Goal: Task Accomplishment & Management: Use online tool/utility

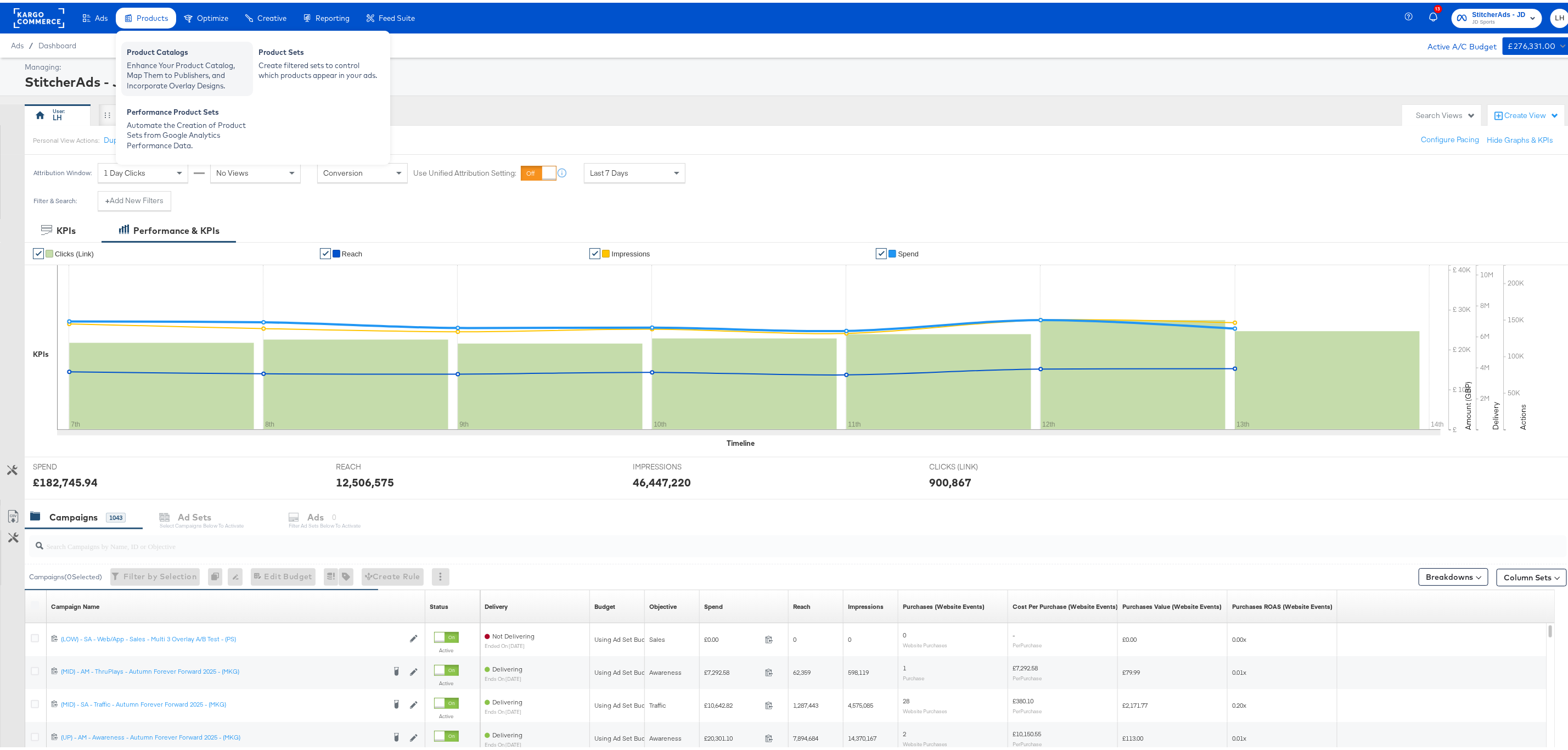
click at [149, 68] on div "Enhance Your Product Catalog, Map Them to Publishers, and Incorporate Overlay D…" at bounding box center [187, 73] width 121 height 30
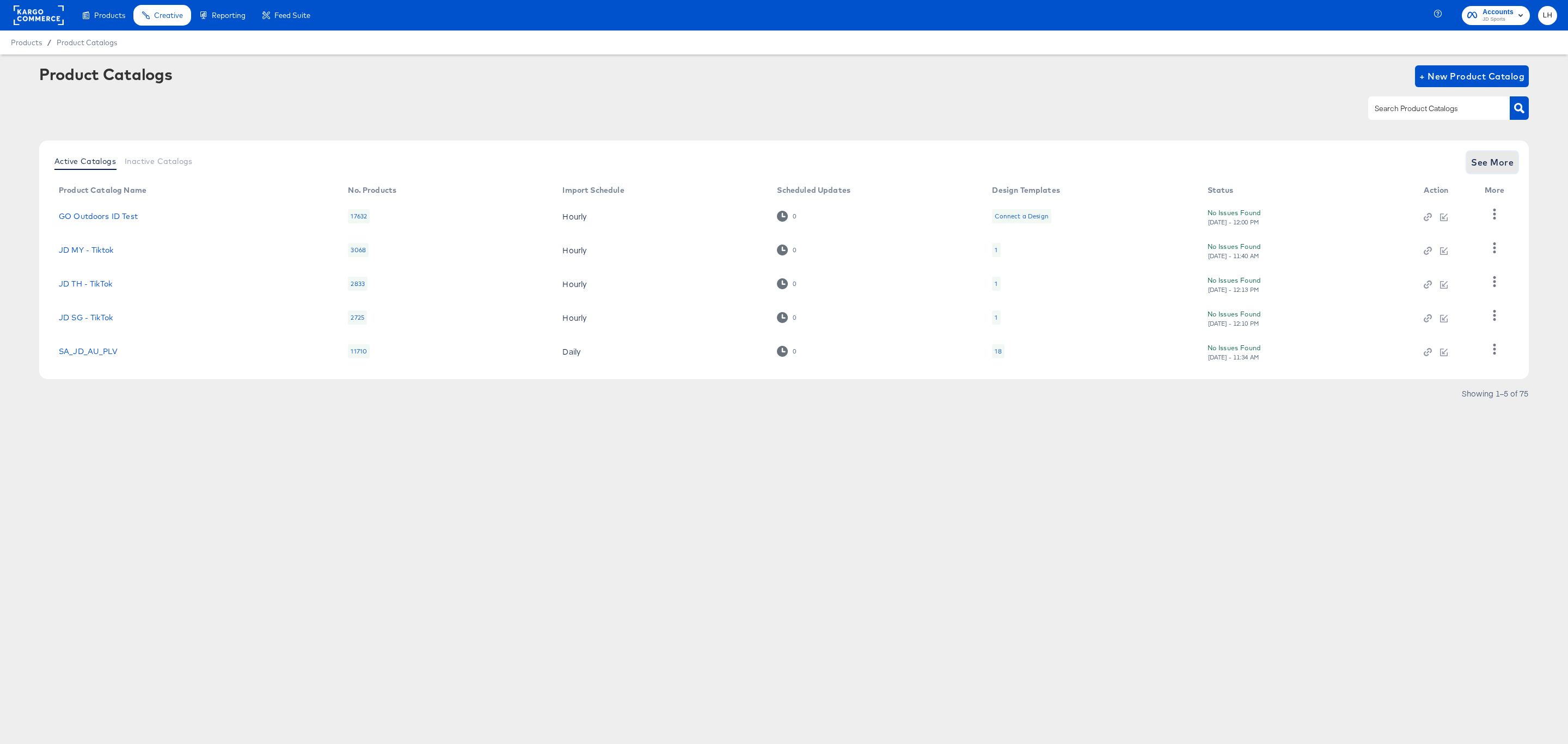
click at [1505, 162] on span "See More" at bounding box center [1492, 162] width 42 height 15
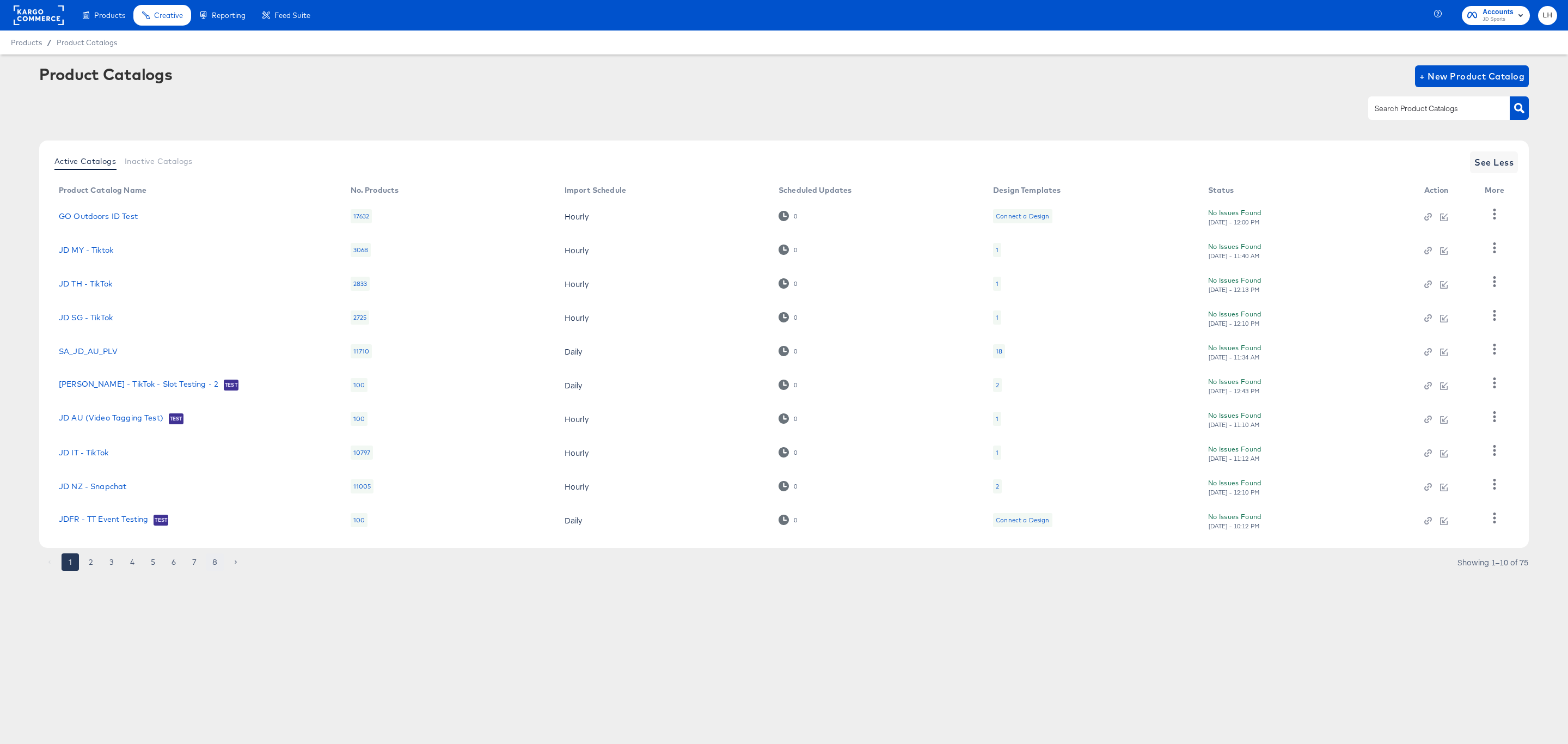
click at [214, 563] on button "8" at bounding box center [215, 562] width 17 height 17
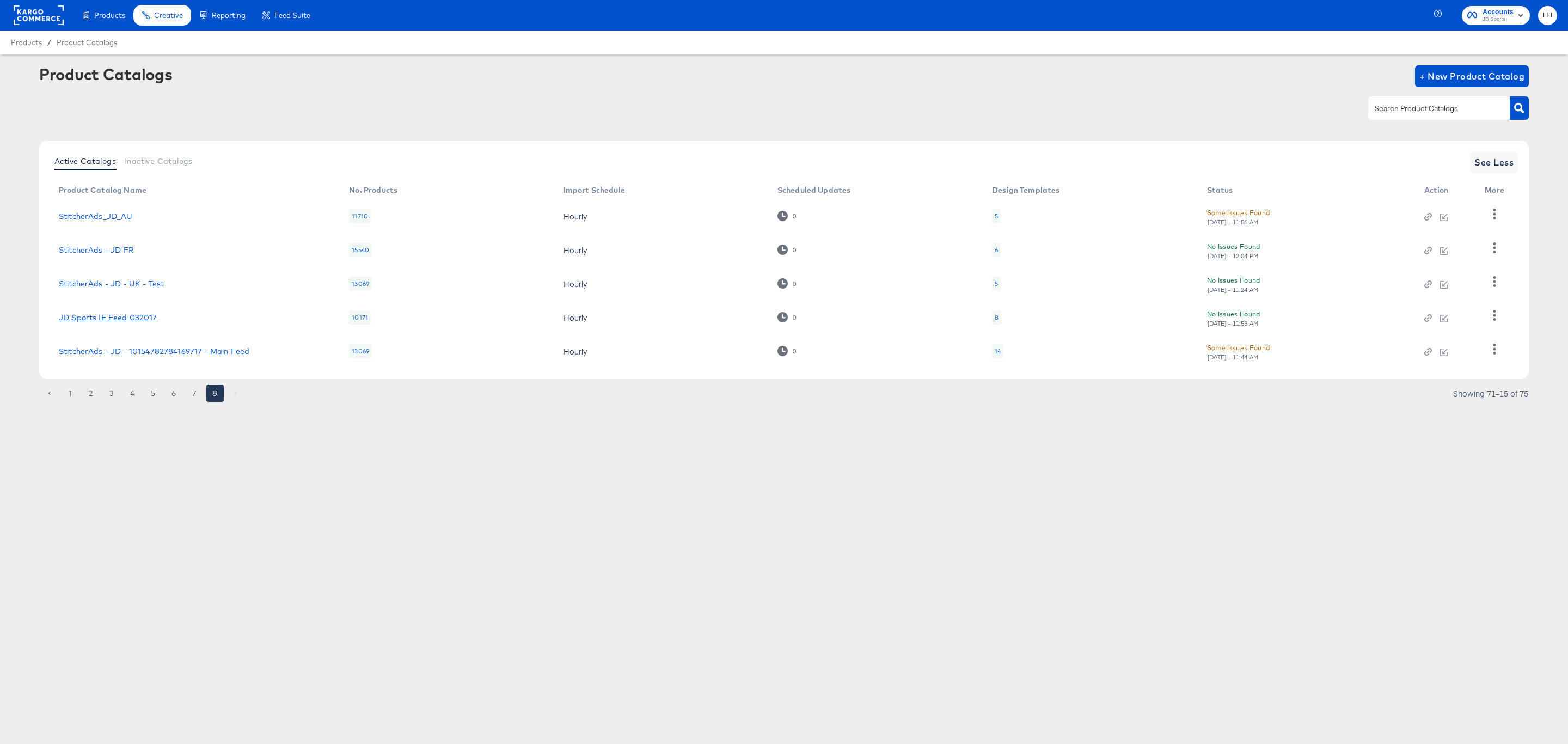
click at [88, 313] on link "JD Sports IE Feed 032017" at bounding box center [108, 318] width 99 height 9
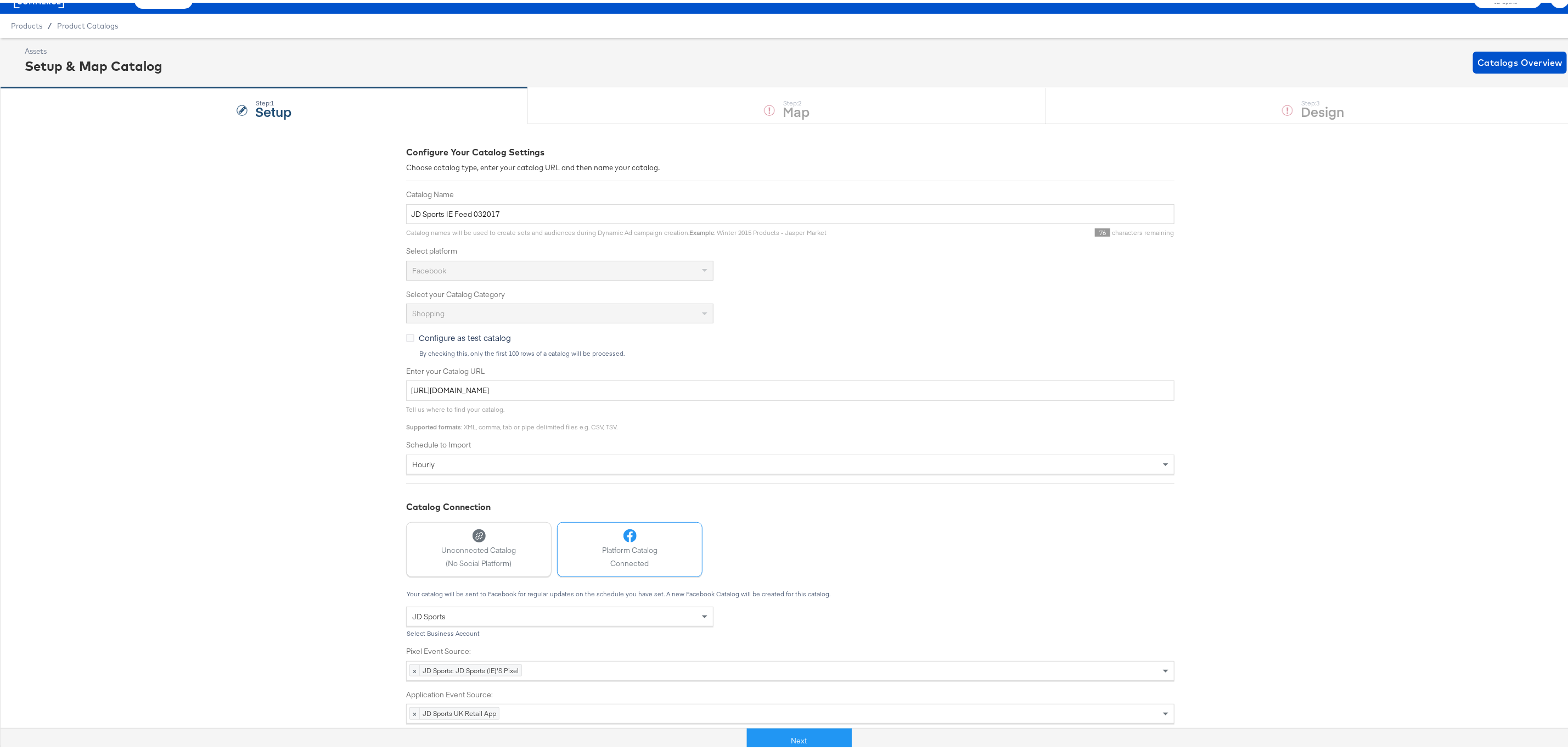
scroll to position [25, 0]
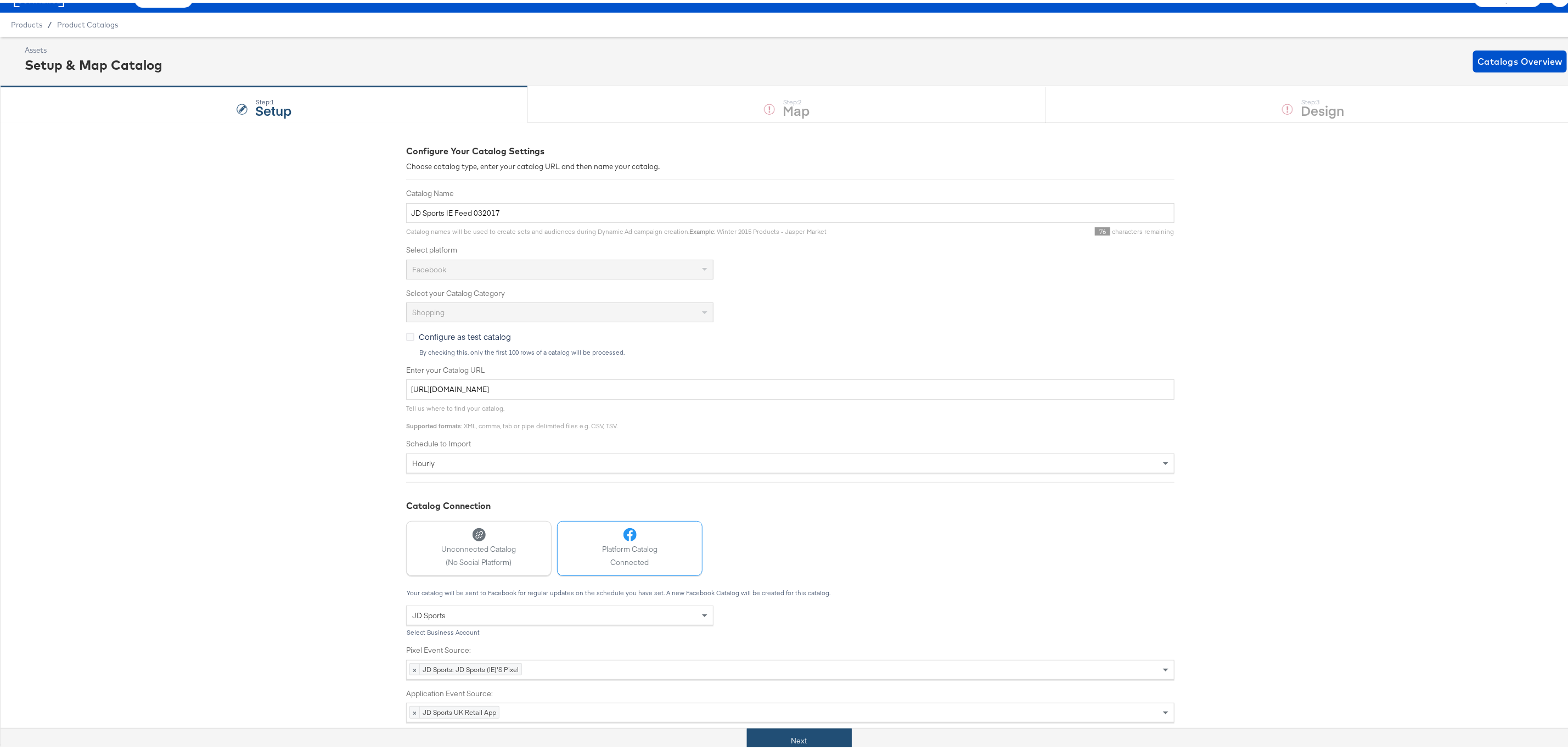
click at [811, 741] on button "Next" at bounding box center [799, 738] width 105 height 25
click at [819, 733] on div "Checking..." at bounding box center [799, 738] width 1597 height 25
click at [283, 378] on div "Configure Your Catalog Settings Choose catalog type, enter your catalog URL and…" at bounding box center [790, 431] width 1580 height 622
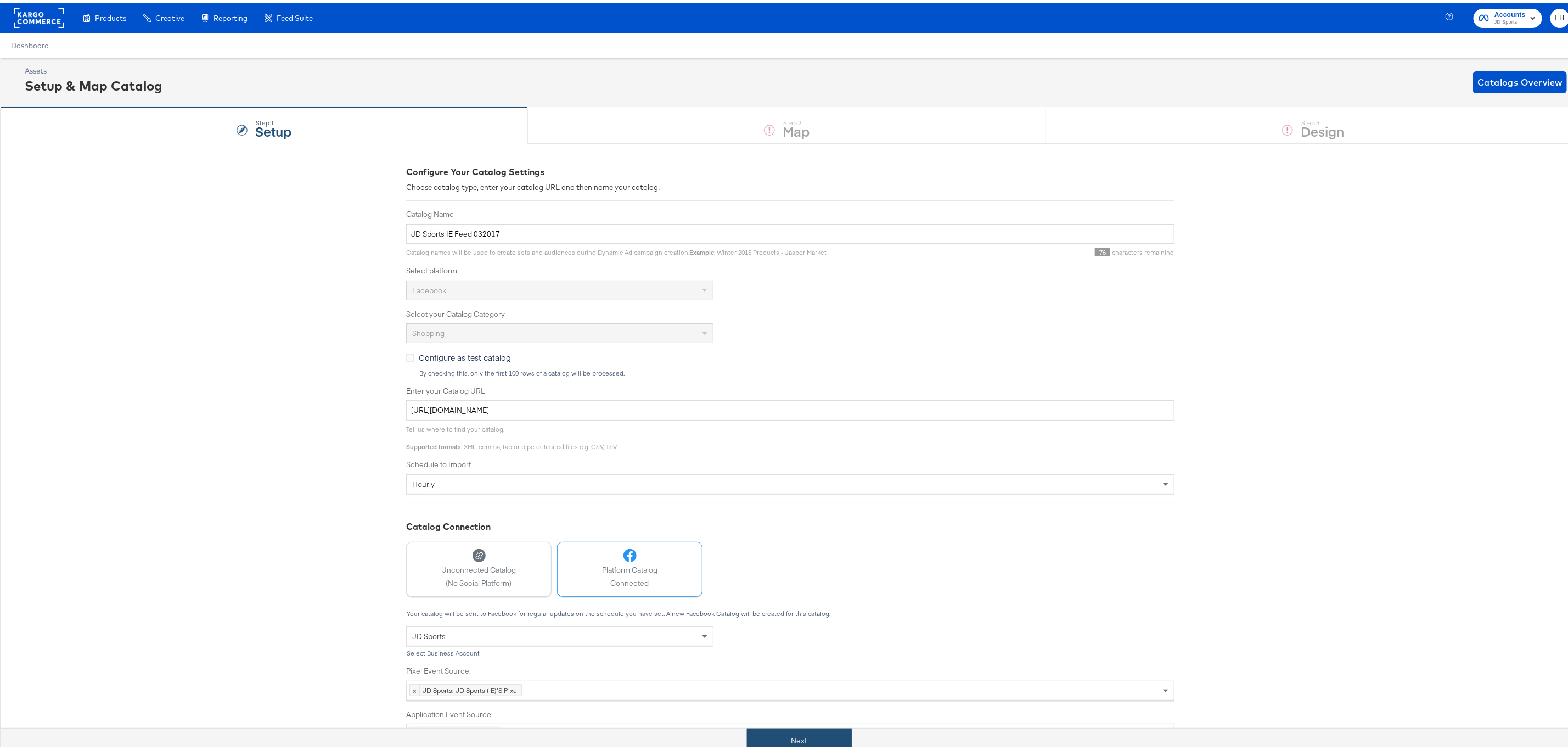
click at [827, 746] on button "Next" at bounding box center [799, 738] width 105 height 25
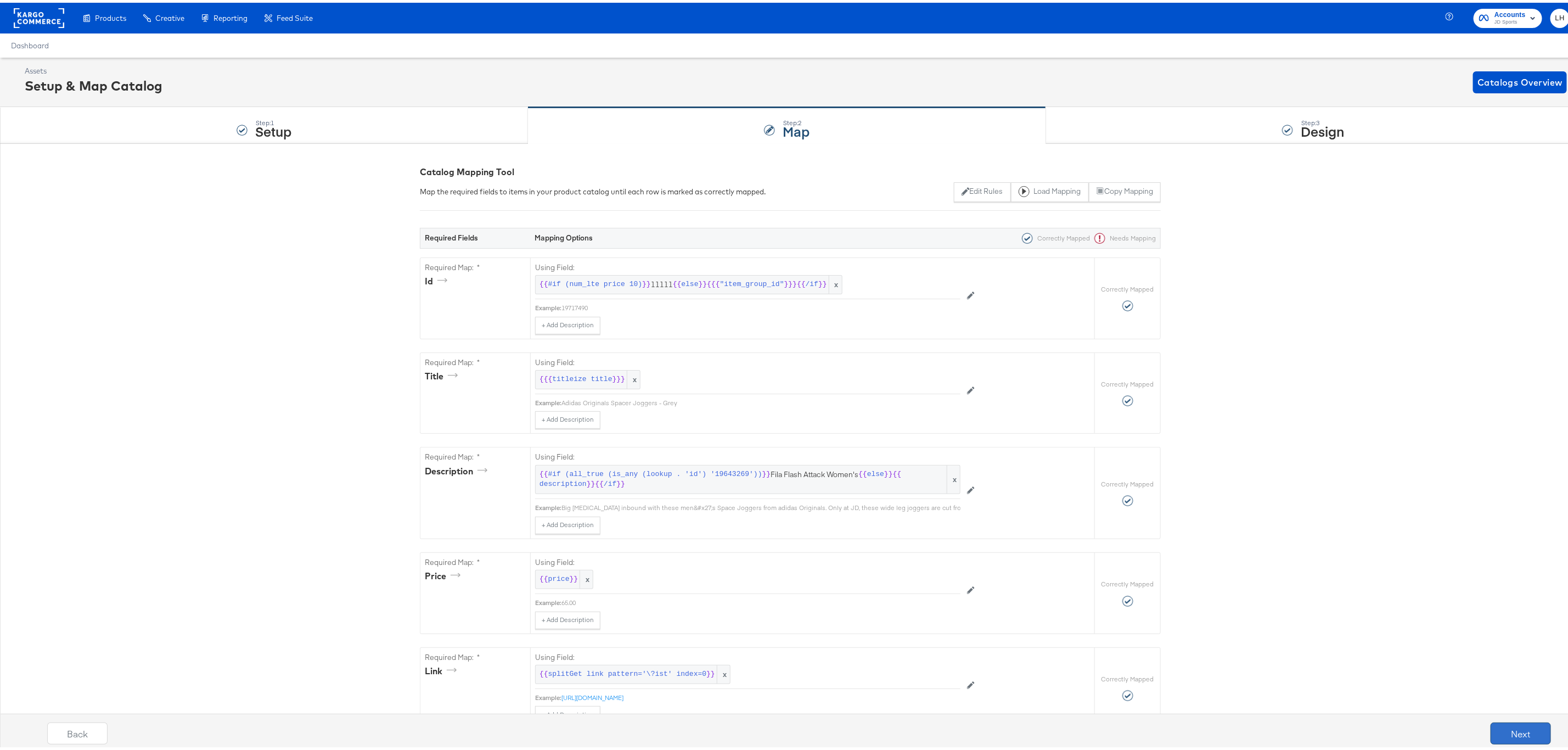
click at [1511, 733] on button "Next" at bounding box center [1520, 730] width 60 height 22
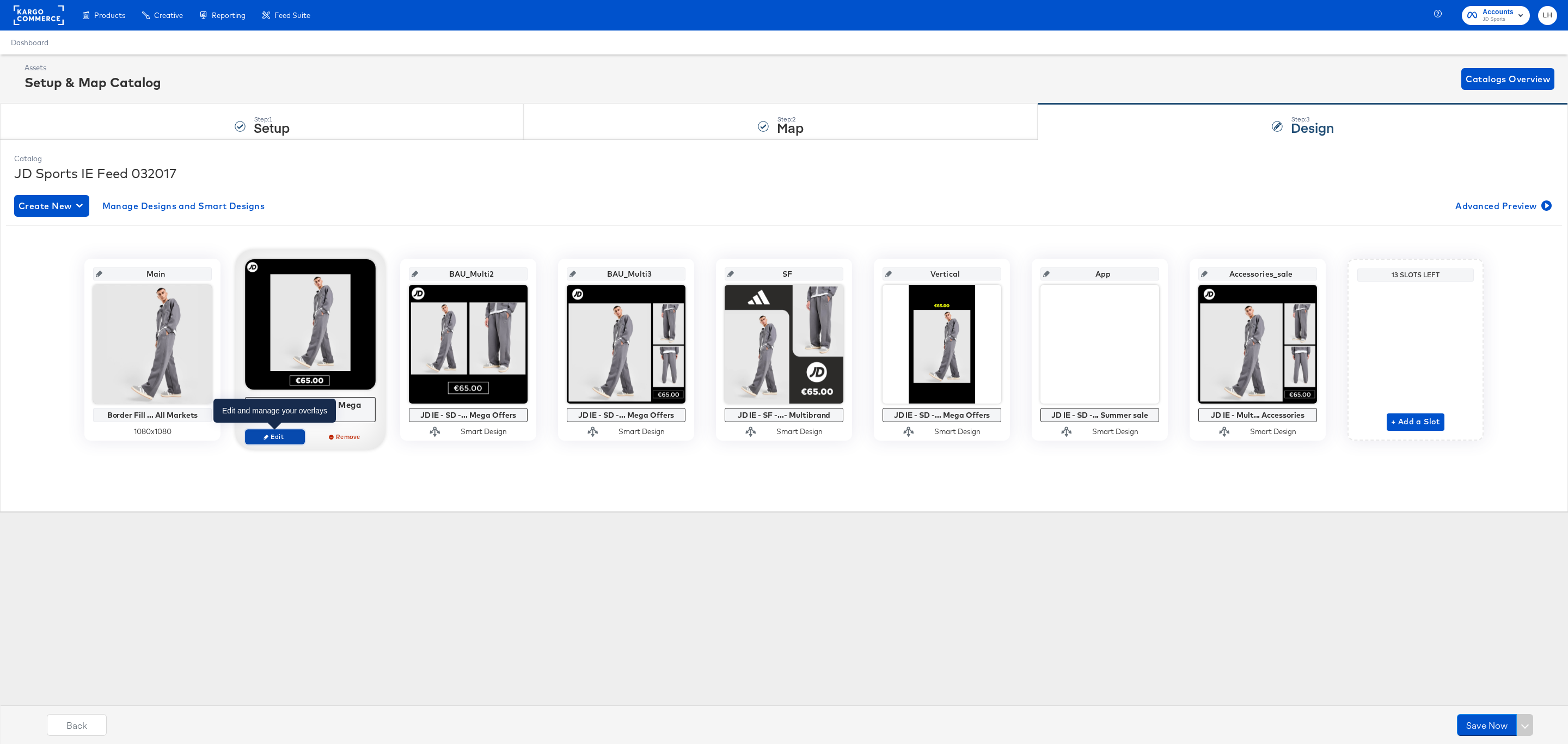
click at [288, 441] on span "Edit" at bounding box center [275, 436] width 50 height 8
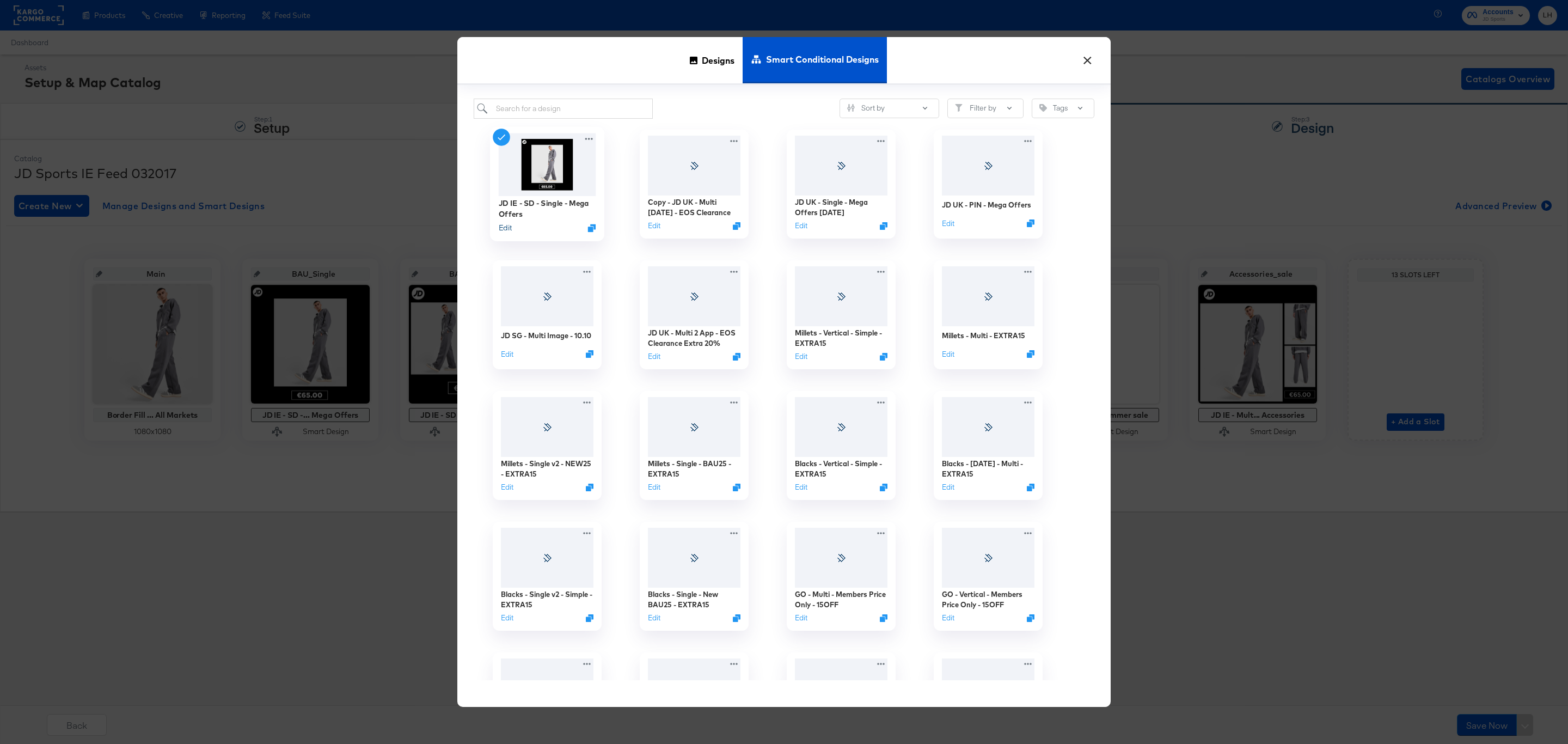
click at [501, 232] on button "Edit" at bounding box center [505, 228] width 13 height 10
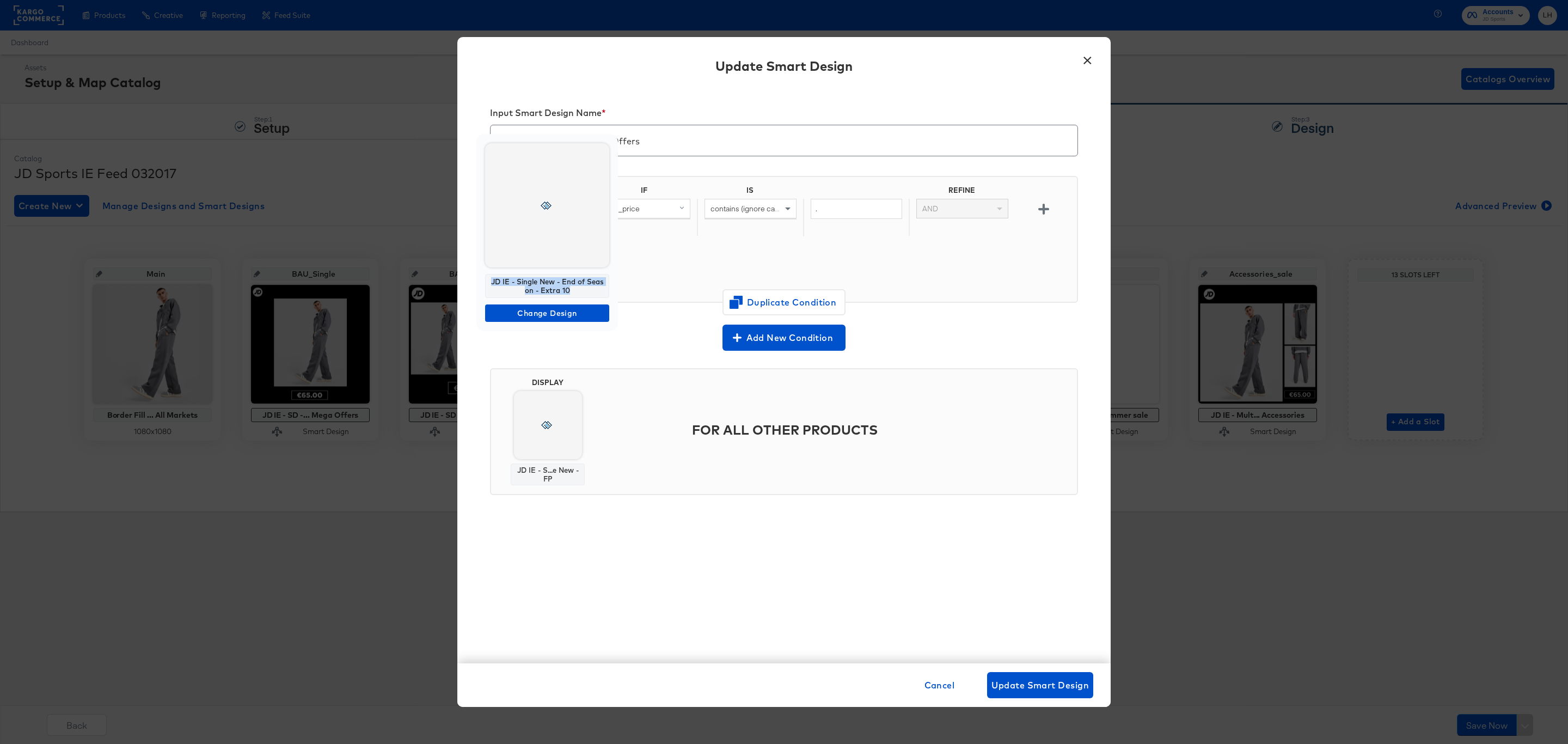
drag, startPoint x: 572, startPoint y: 291, endPoint x: 485, endPoint y: 281, distance: 87.6
click at [485, 281] on div "JD IE - Single New - End of Season - Extra 10" at bounding box center [547, 285] width 124 height 24
copy div "JD IE - Single New - End of Season - Extra 10"
click at [1085, 58] on button "×" at bounding box center [1087, 58] width 19 height 19
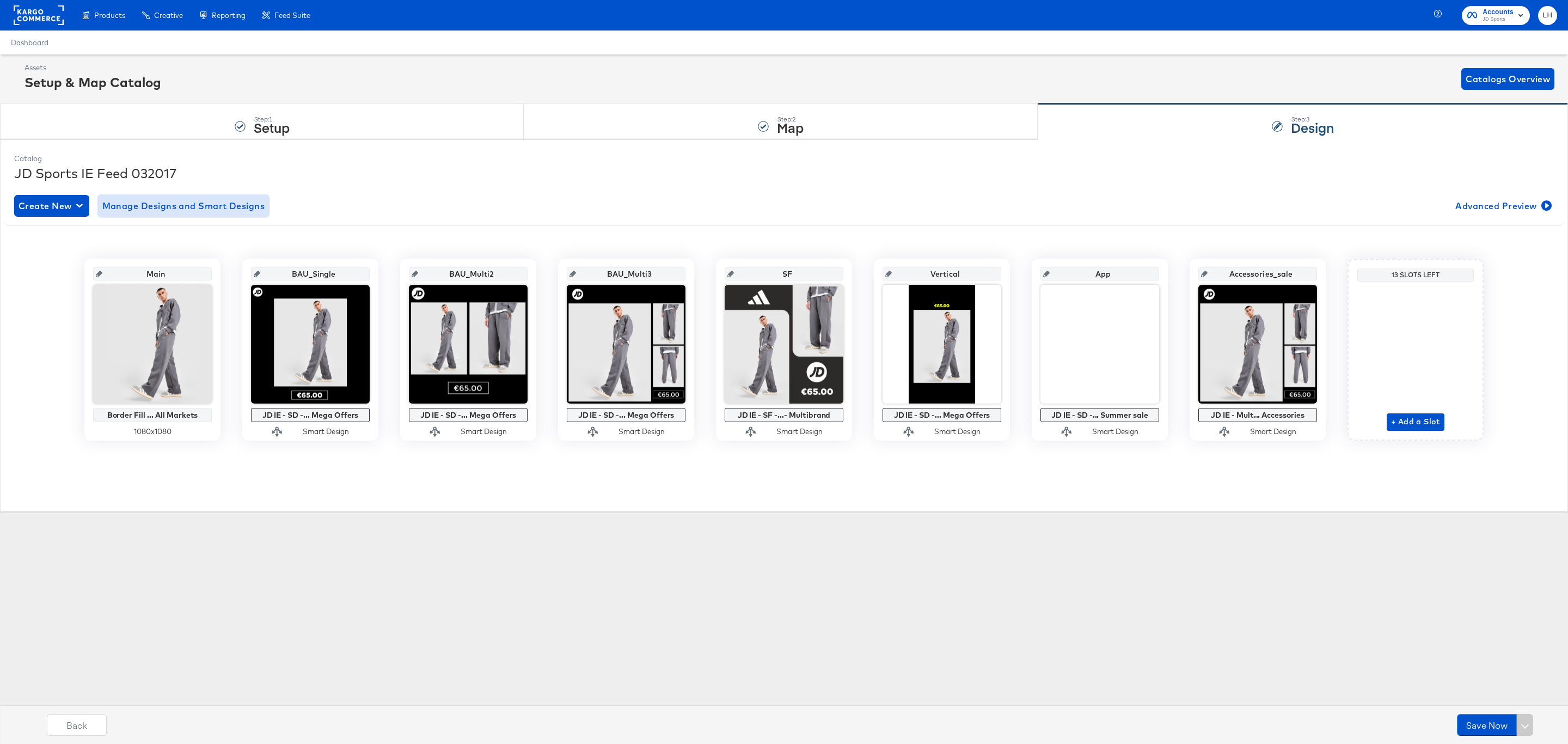
click at [171, 207] on span "Manage Designs and Smart Designs" at bounding box center [184, 205] width 163 height 15
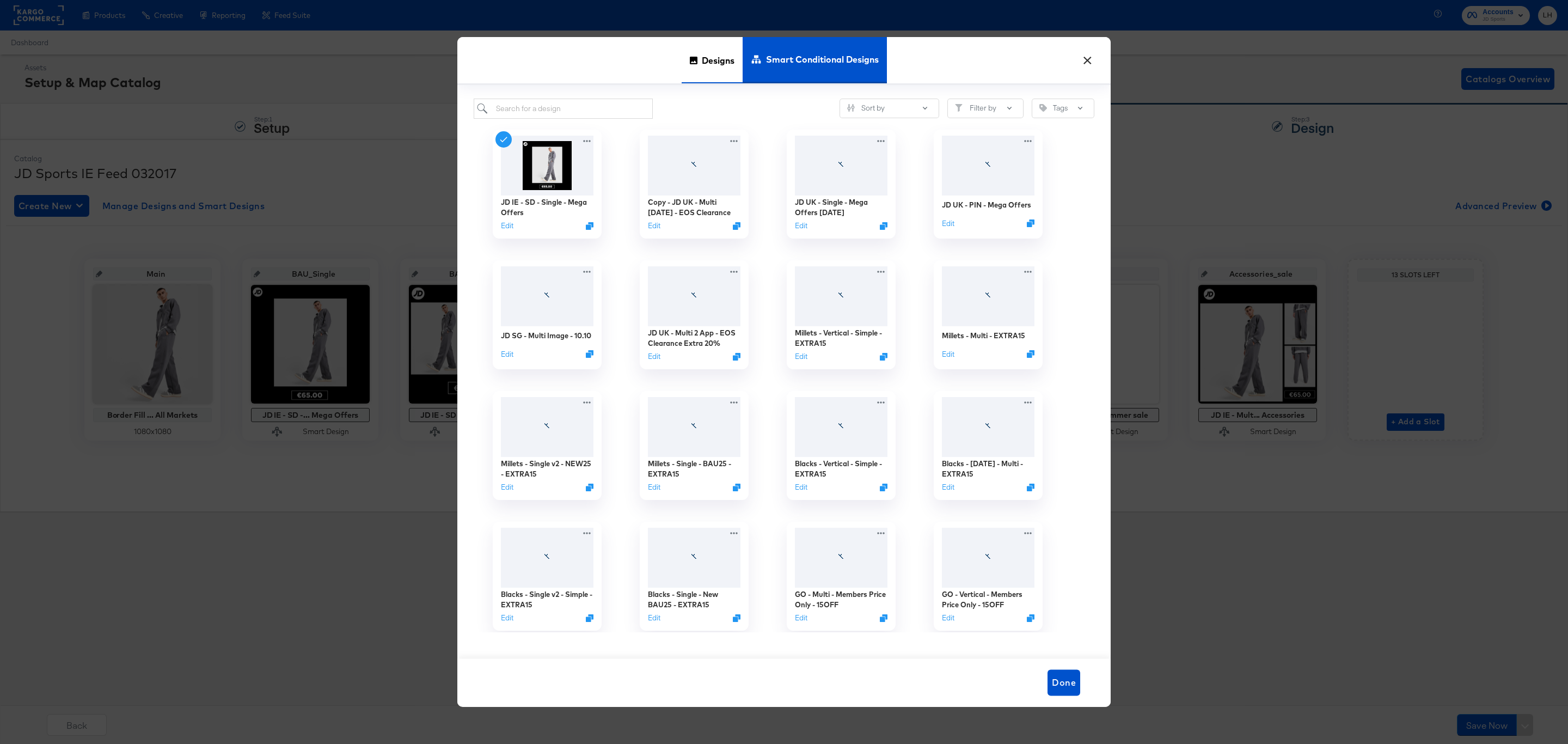
click at [699, 58] on div "Designs" at bounding box center [712, 60] width 61 height 46
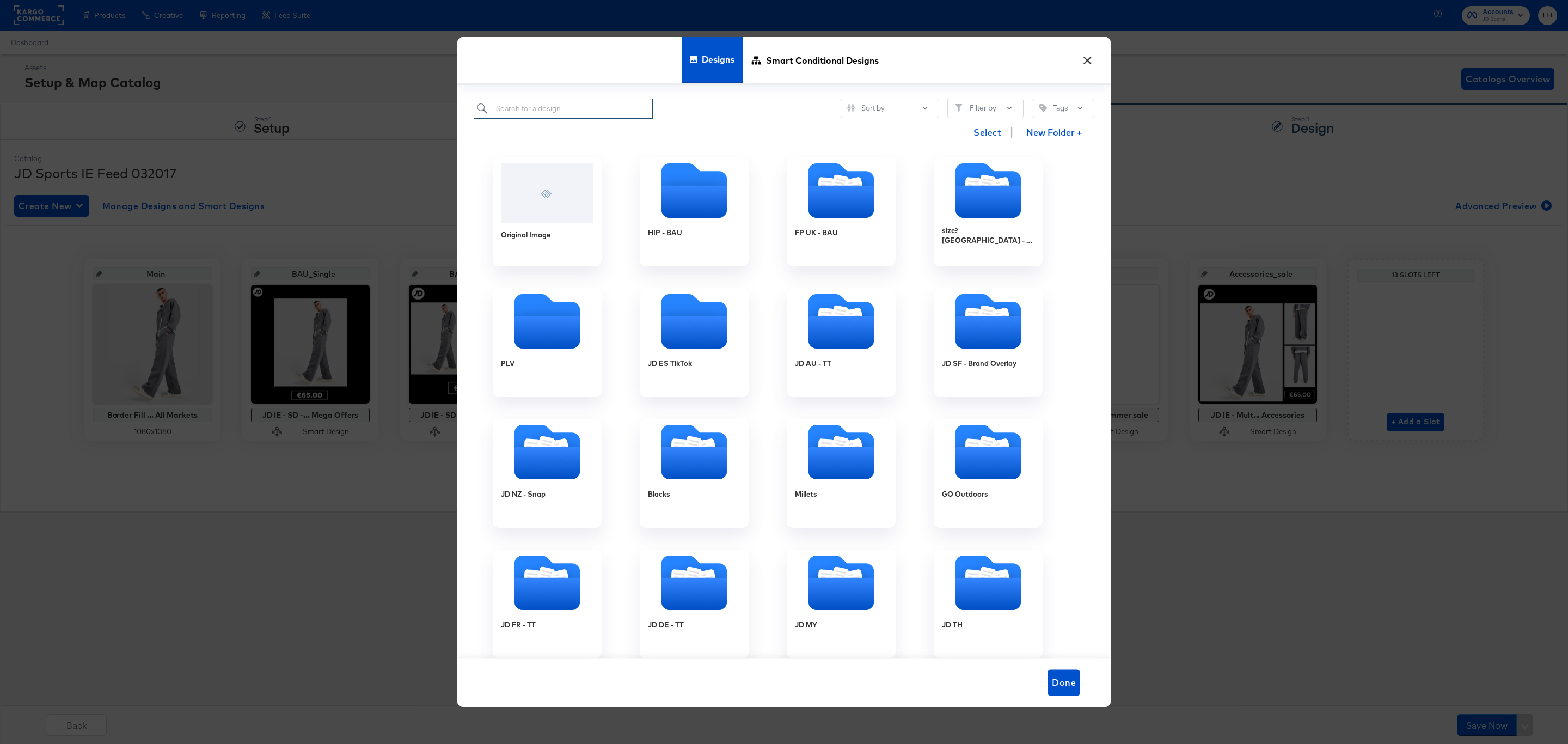
click at [544, 108] on input "search" at bounding box center [563, 109] width 179 height 20
paste input "JD IE - Single New - End of Season - Extra 10"
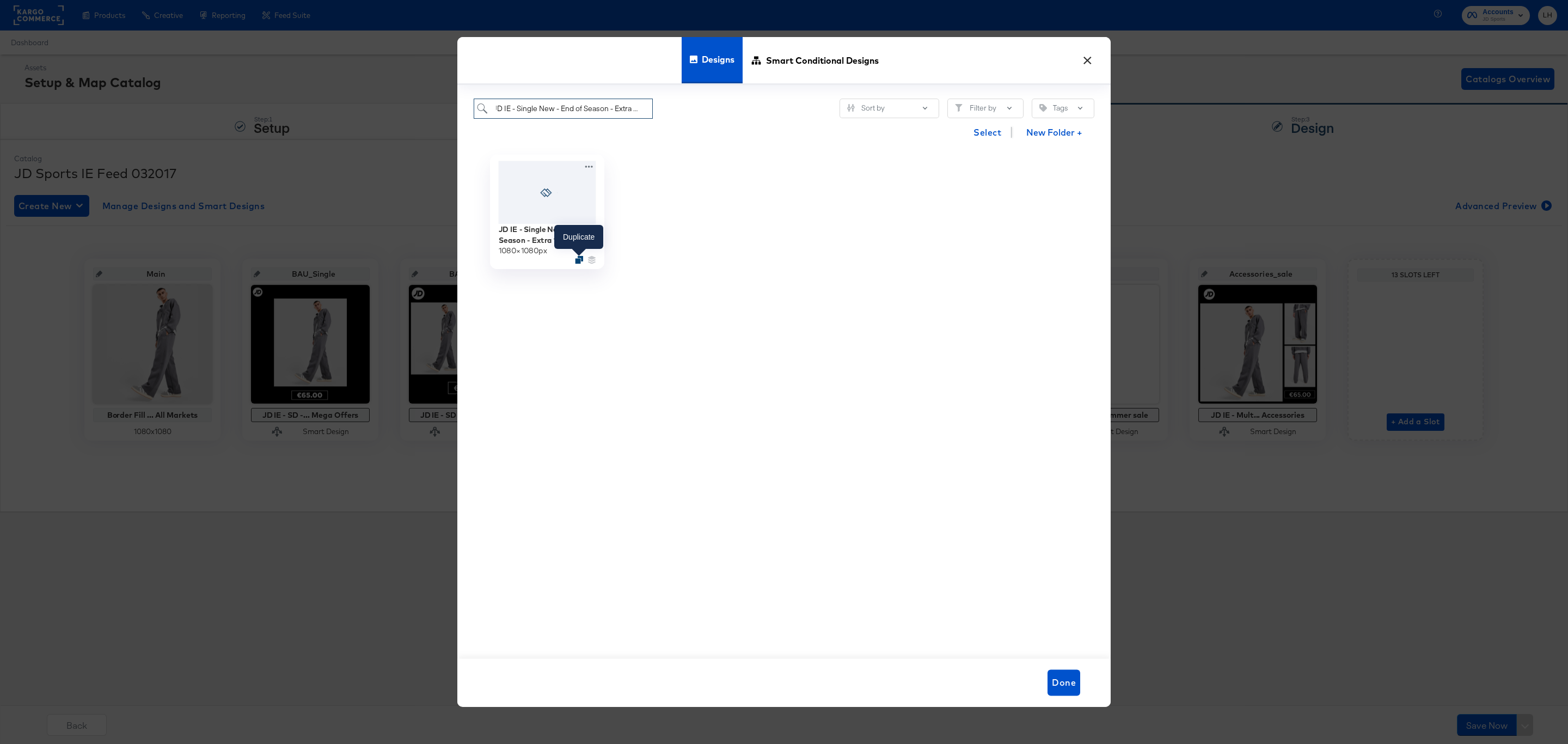
type input "JD IE - Single New - End of Season - Extra 10"
click at [578, 259] on icon "Duplicate" at bounding box center [578, 259] width 8 height 8
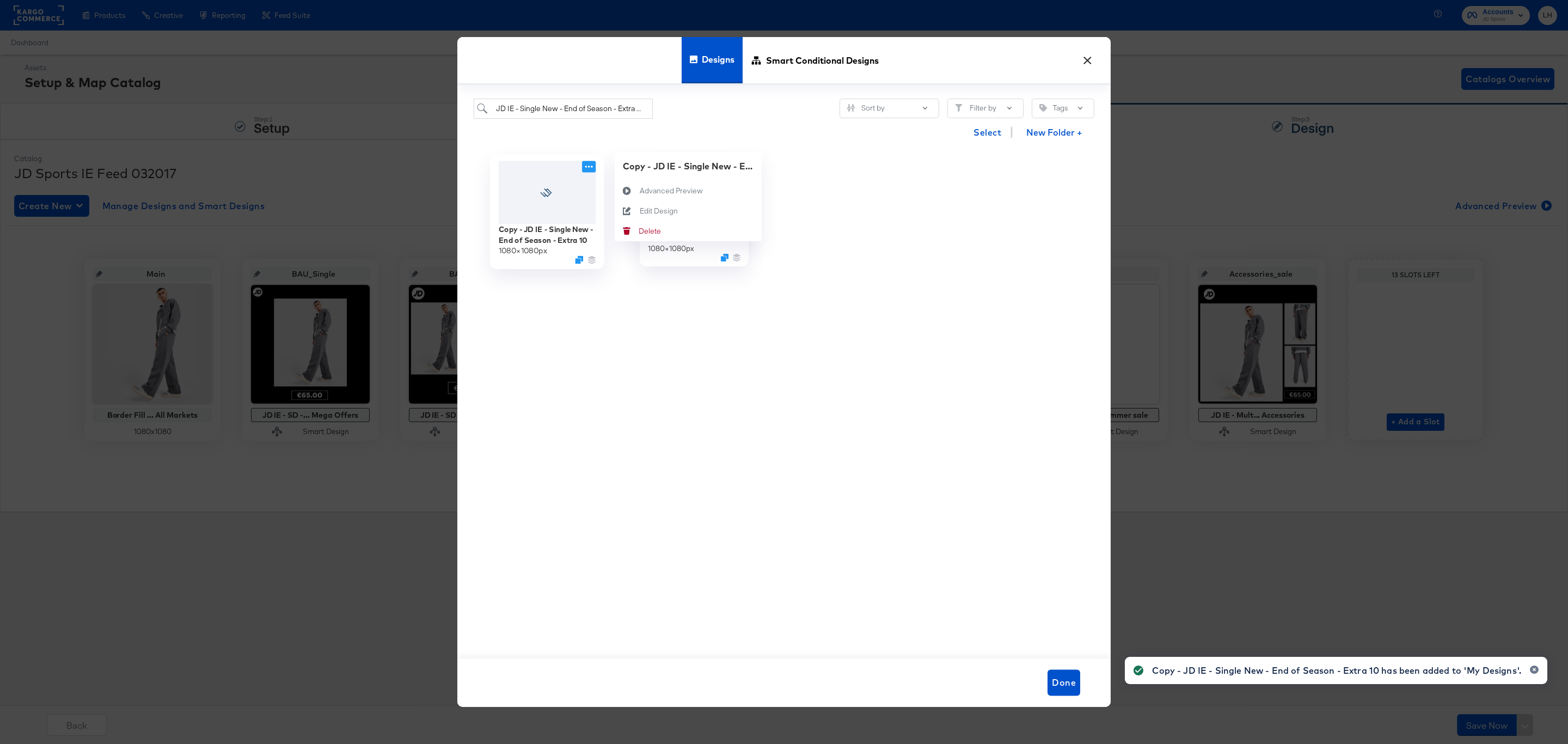
click at [590, 166] on icon at bounding box center [588, 166] width 14 height 12
click at [640, 211] on div "Edit Design Edit Design" at bounding box center [640, 211] width 0 height 0
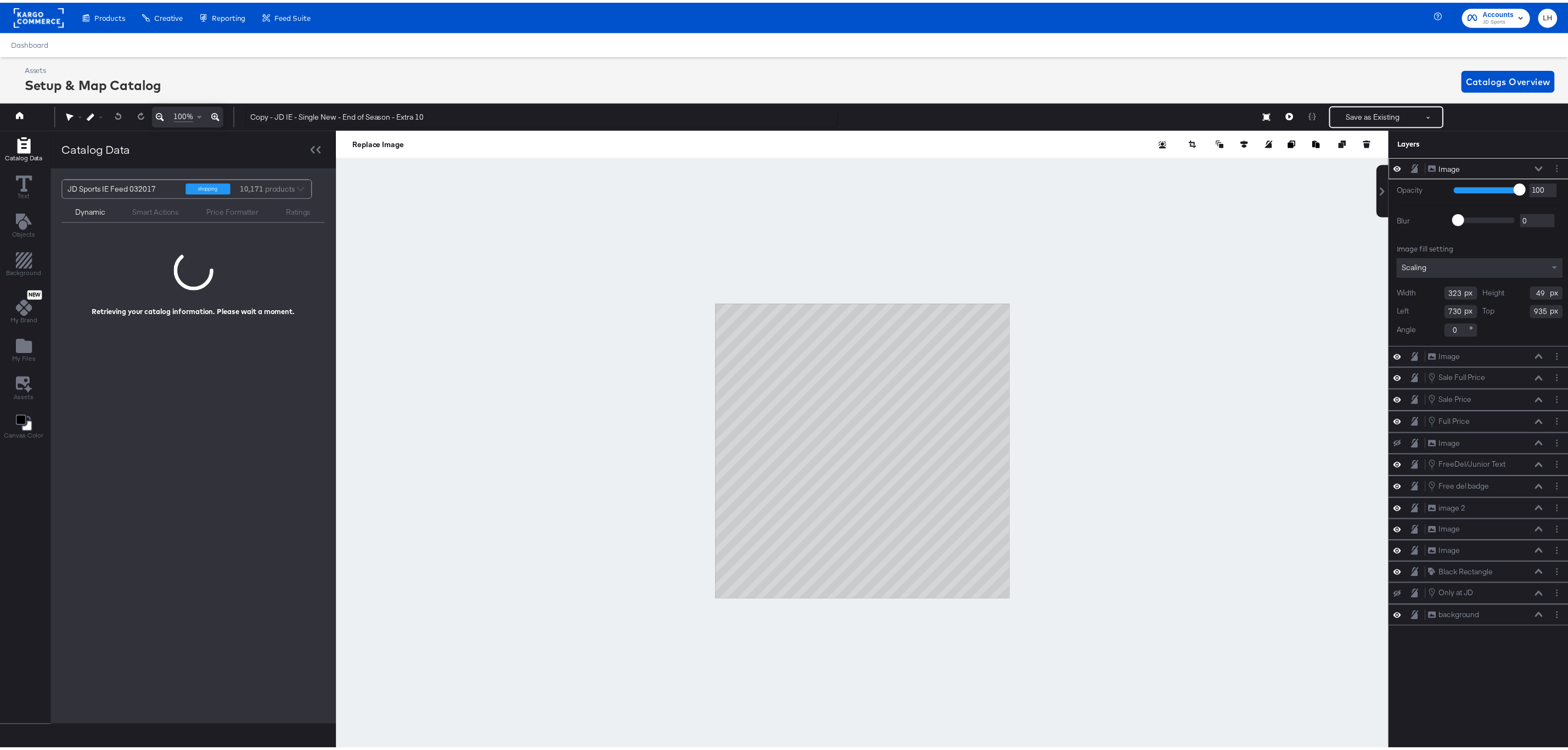
scroll to position [0, 2]
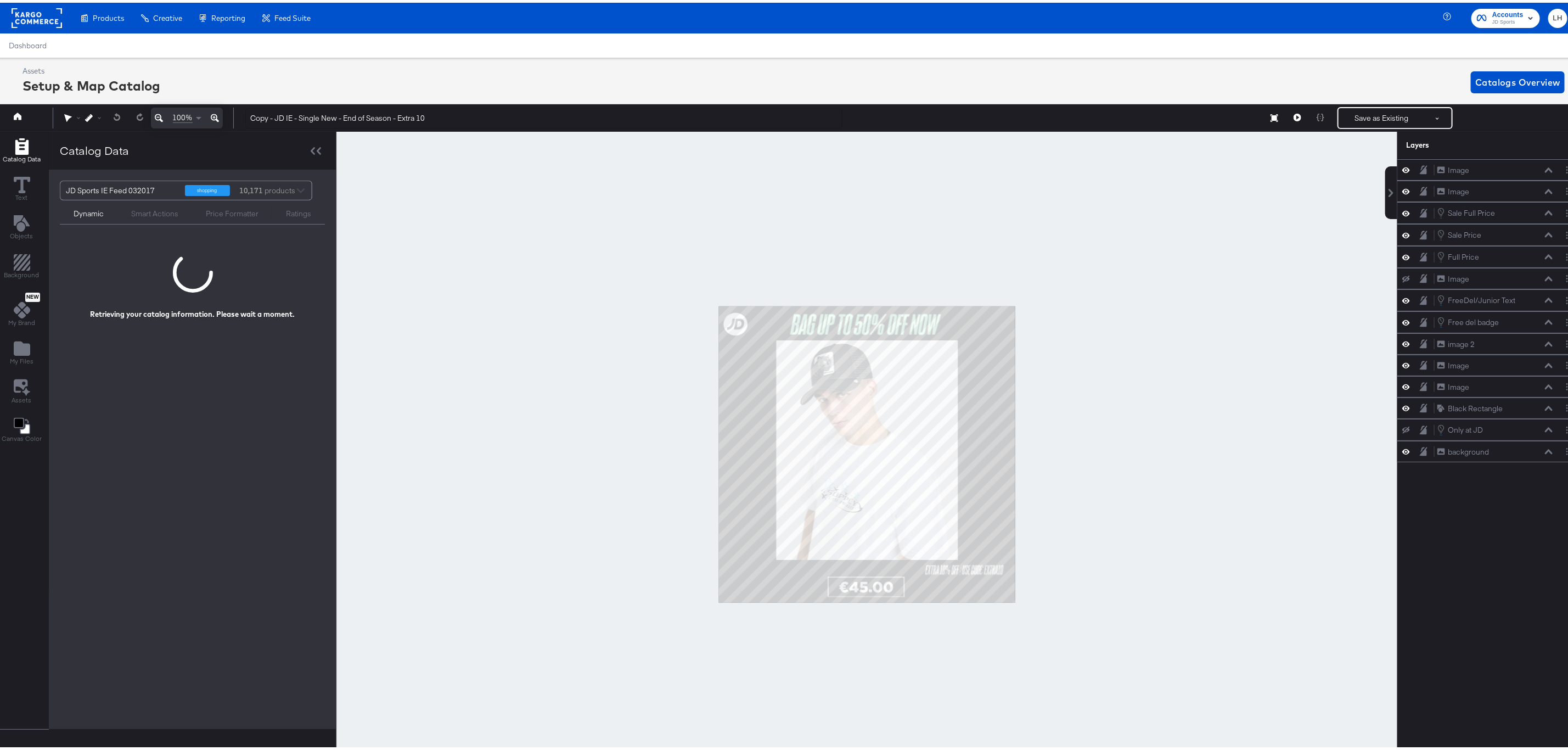
click at [636, 351] on div at bounding box center [866, 452] width 1061 height 645
click at [1119, 476] on div at bounding box center [866, 452] width 1061 height 645
click at [1082, 493] on div at bounding box center [866, 452] width 1061 height 645
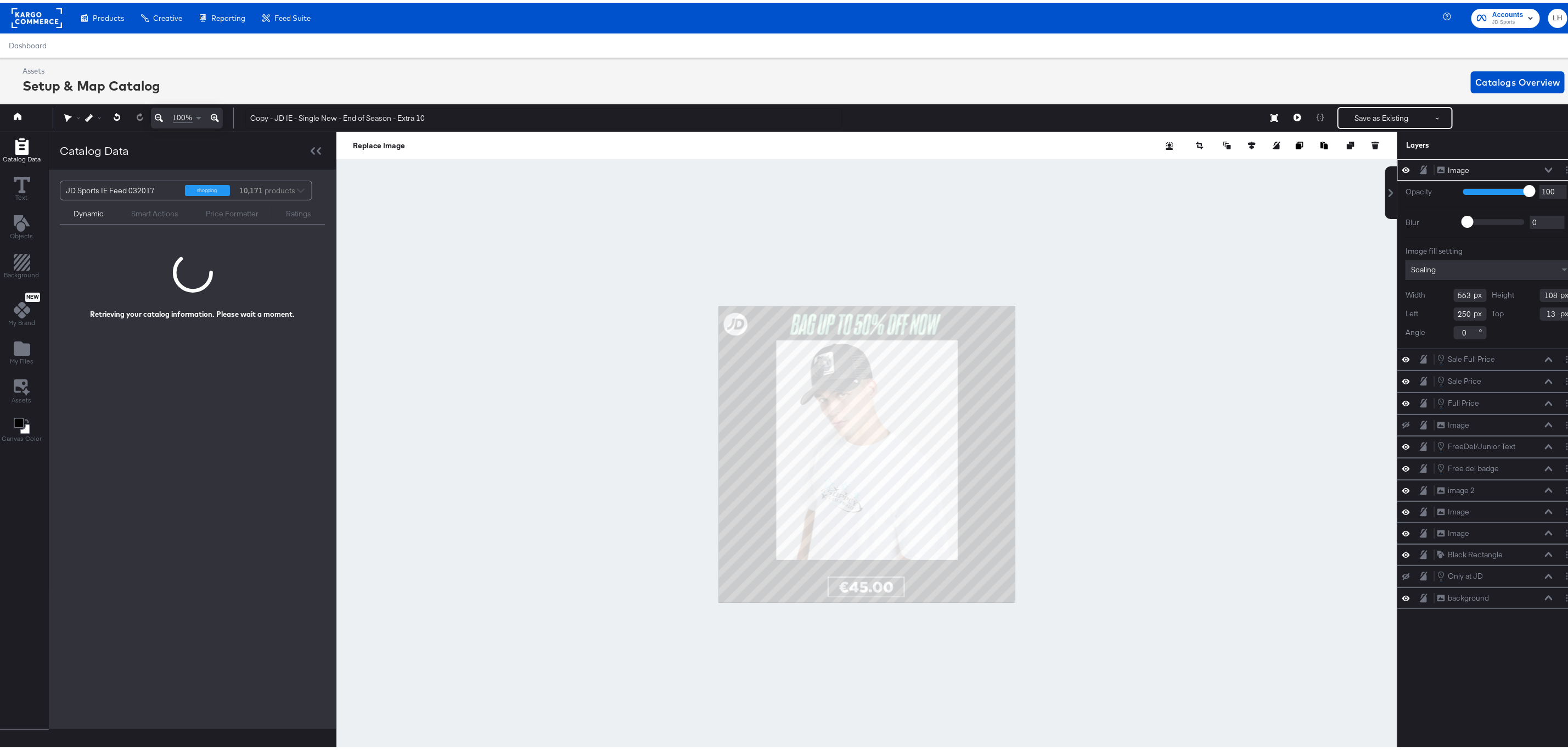
click at [523, 323] on div at bounding box center [866, 452] width 1061 height 645
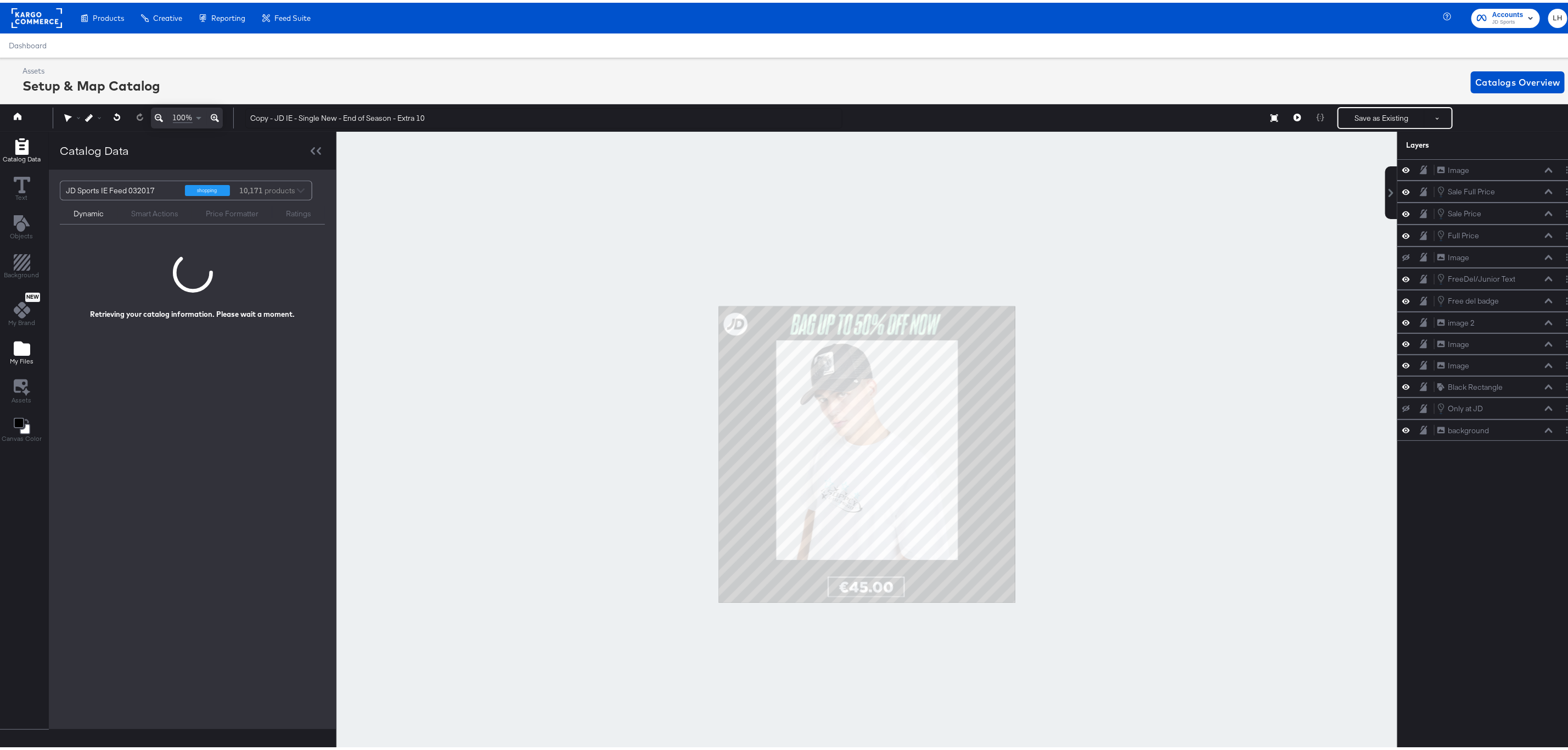
click at [25, 353] on icon "Add Files" at bounding box center [22, 346] width 17 height 15
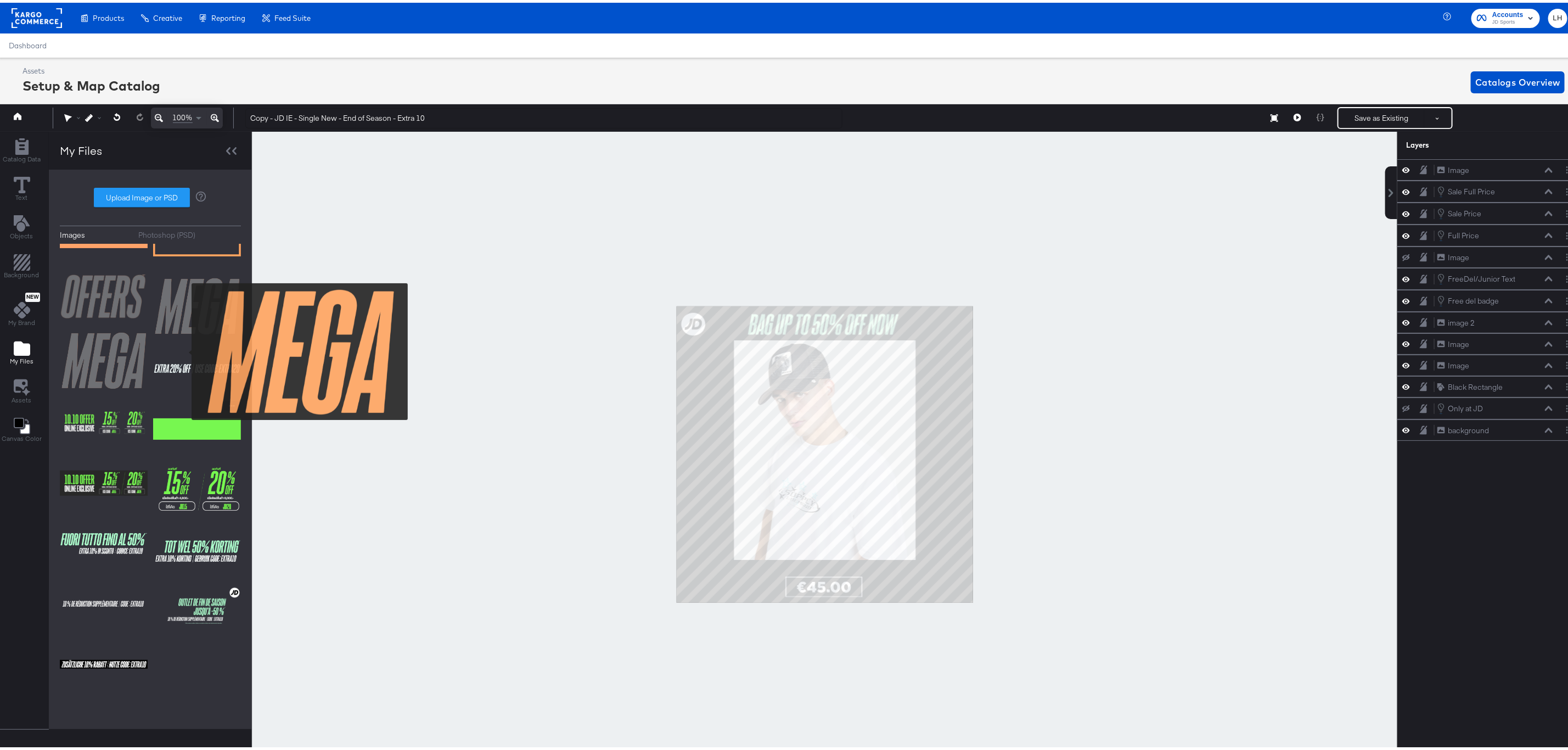
scroll to position [0, 0]
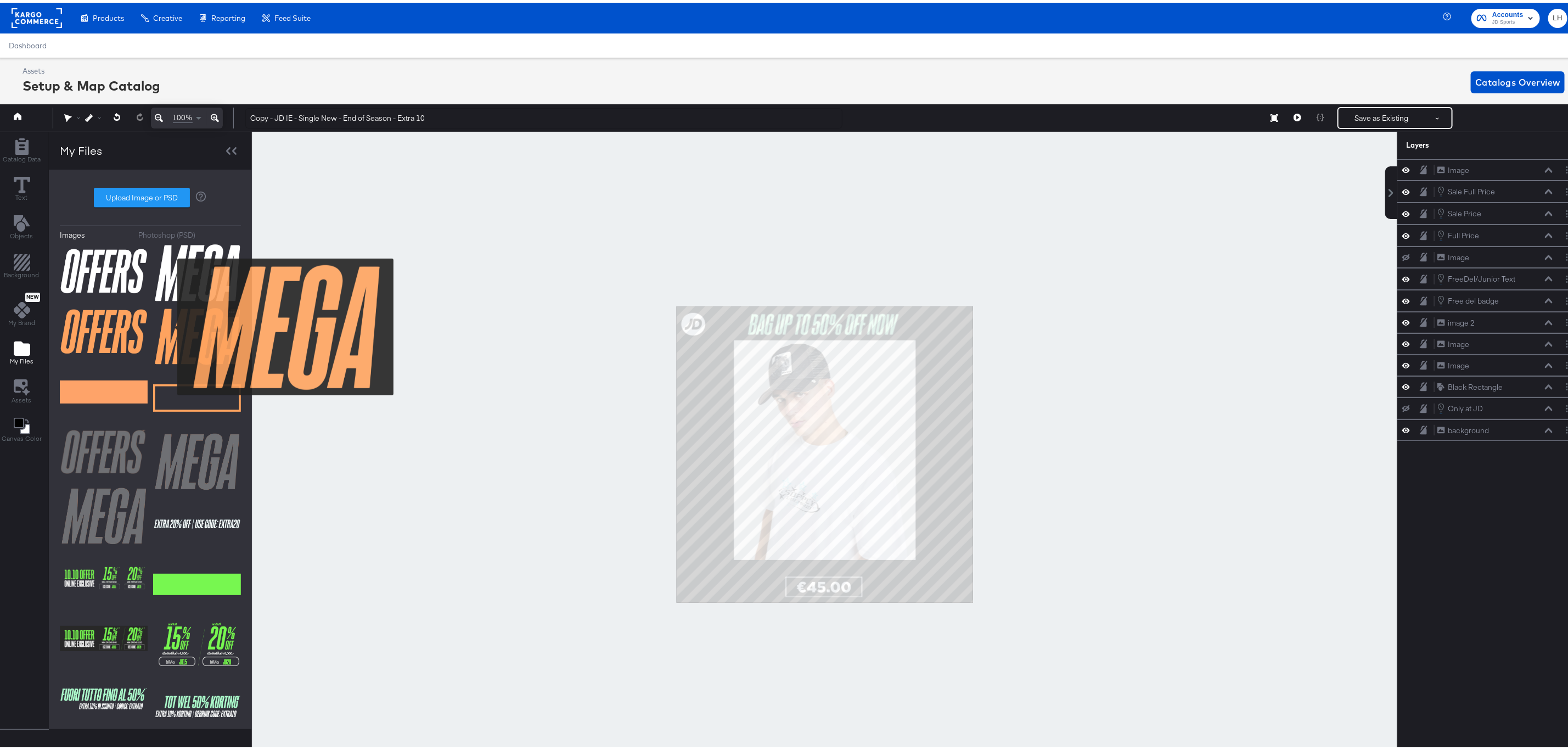
click at [170, 325] on img at bounding box center [197, 334] width 88 height 58
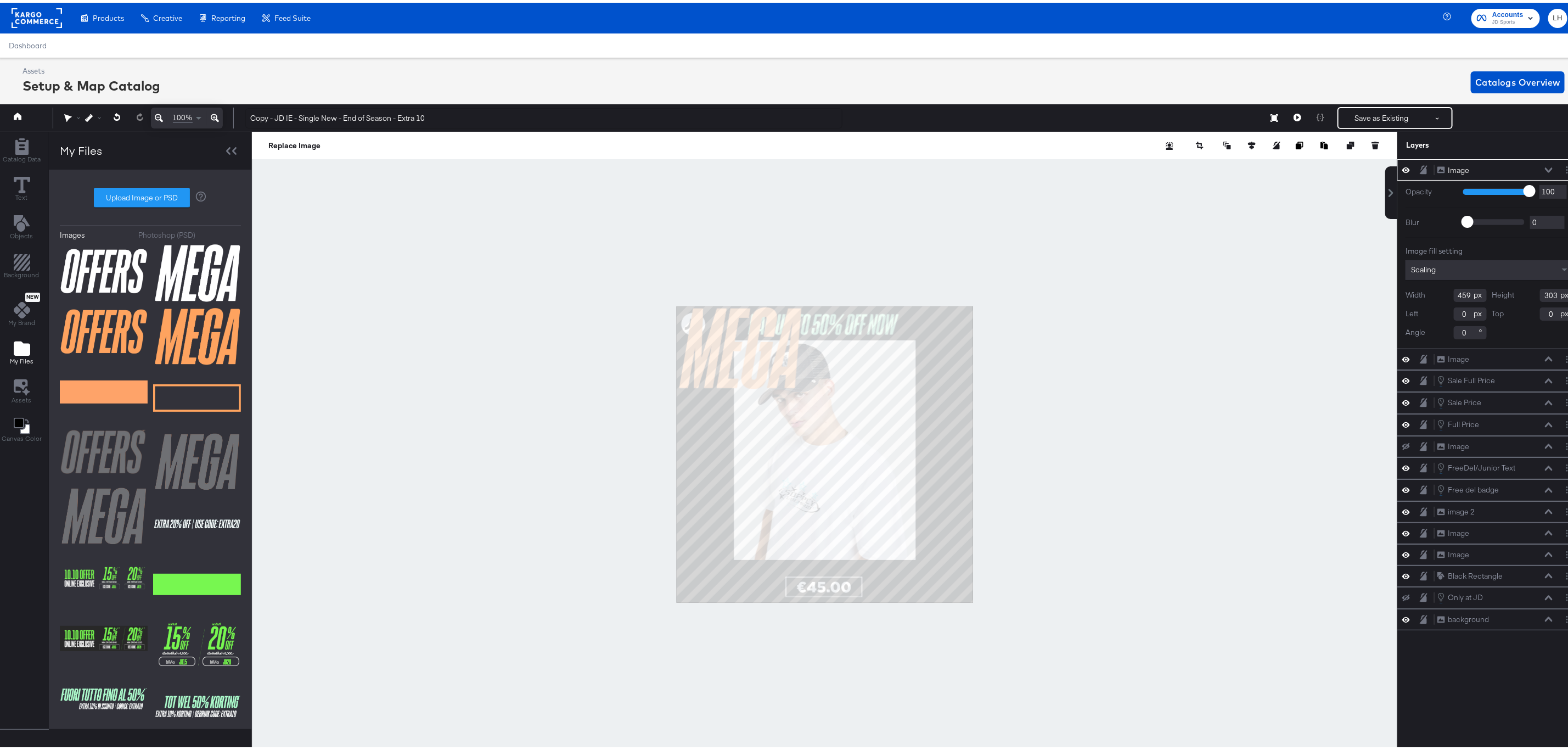
type input "62"
type input "129"
type input "237"
type input "165"
type input "267"
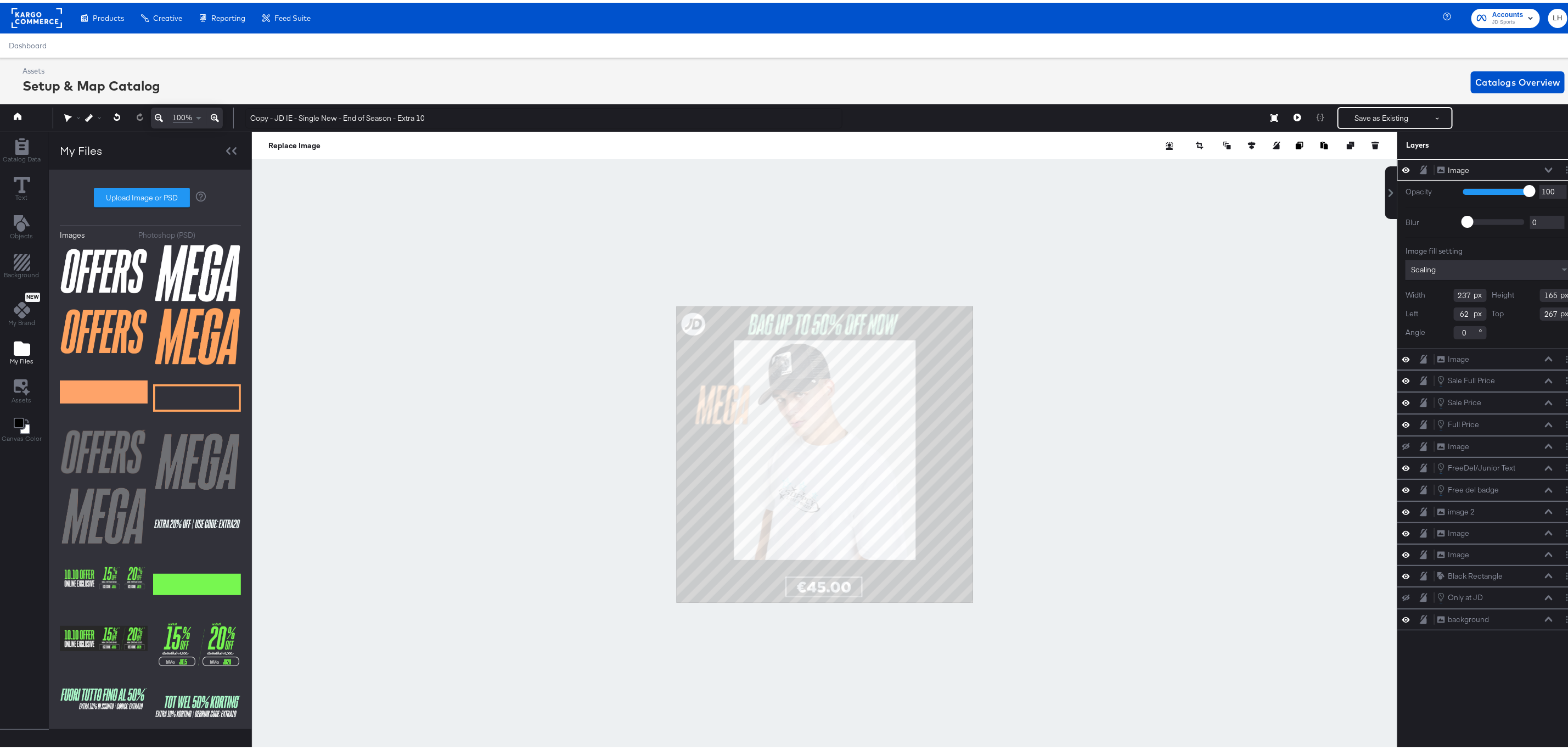
type input "208"
type input "148"
type input "284"
type input "338"
type input "304"
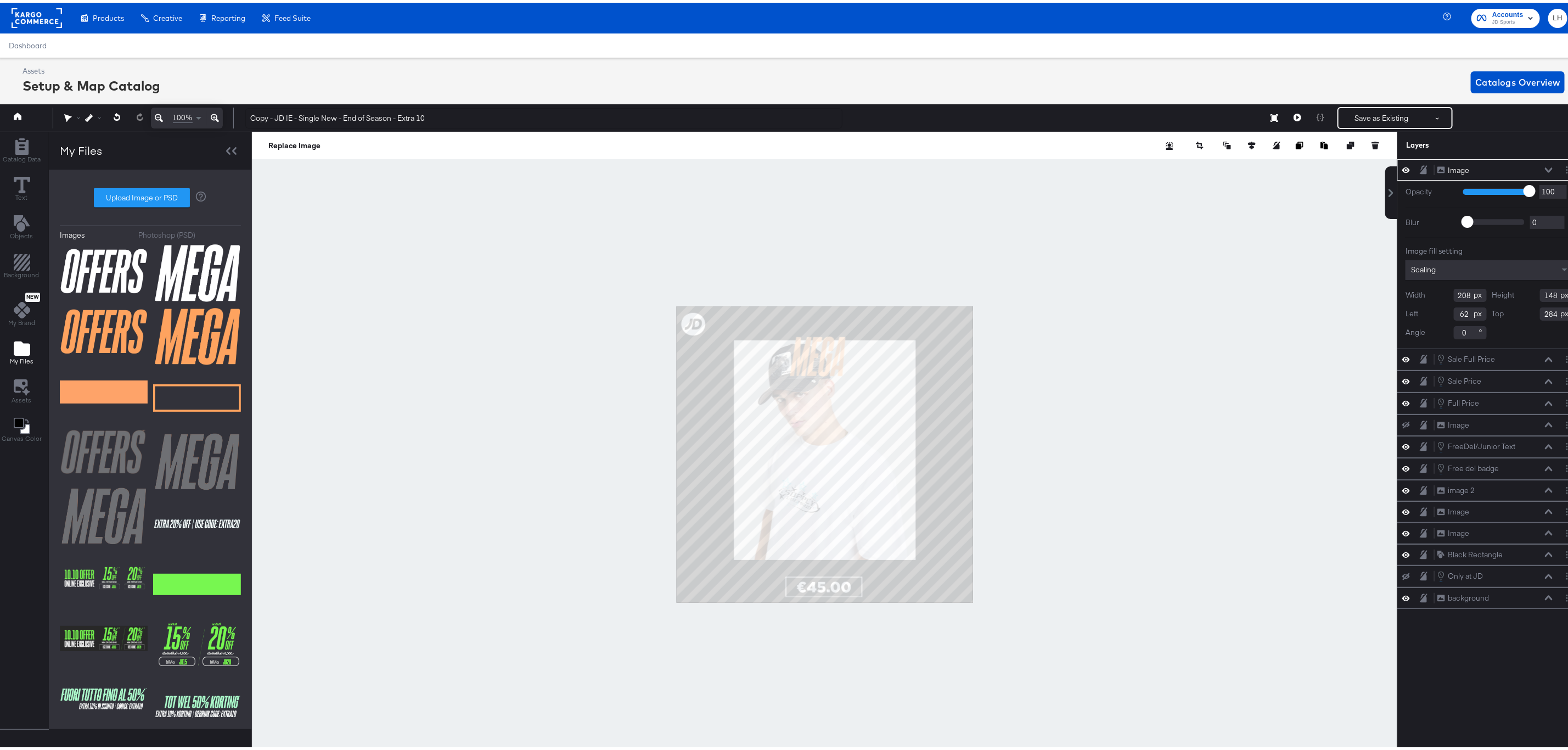
type input "350"
type input "56"
type input "179"
type input "125"
type input "344"
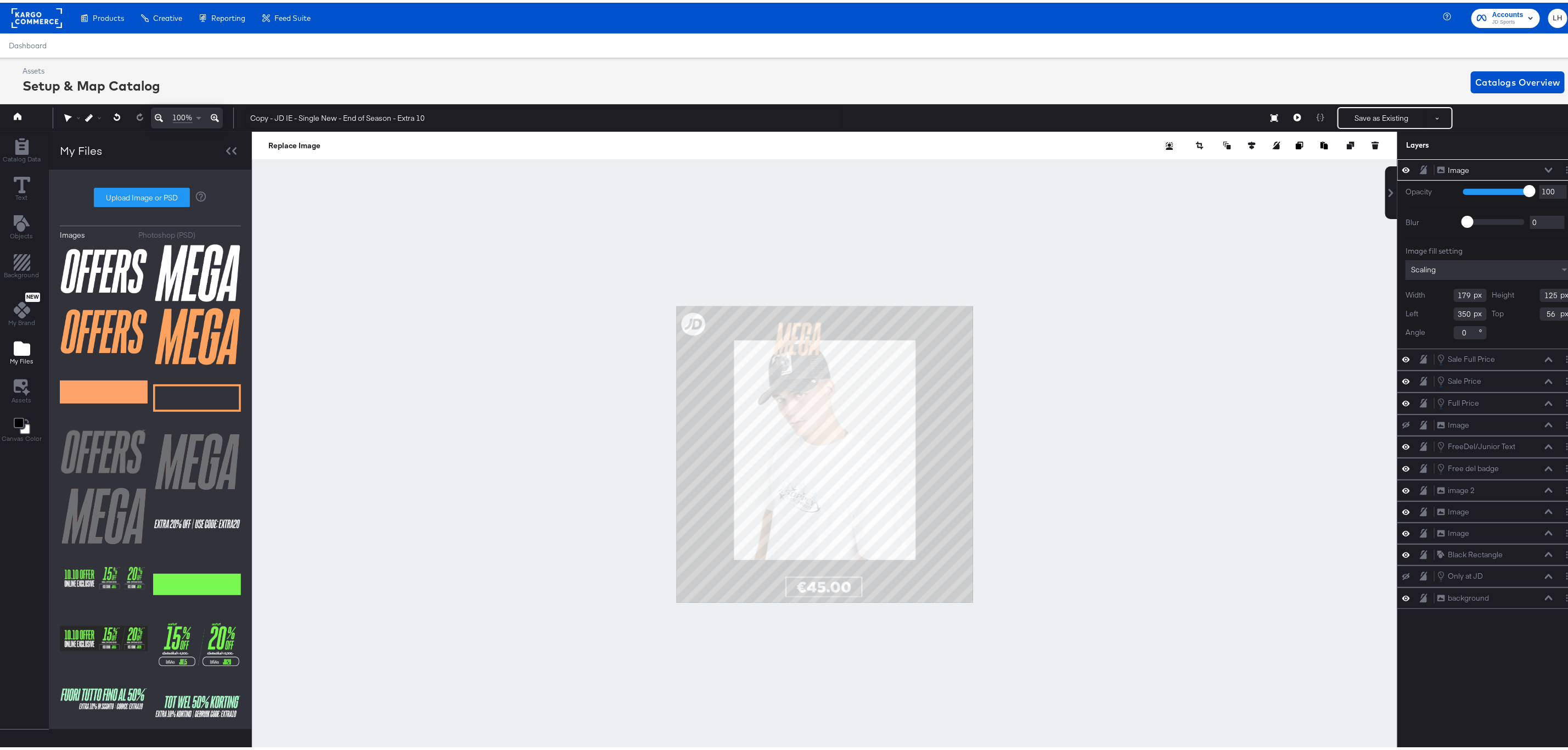
type input "44"
type input "284"
type input "120"
type input "125"
type input "88"
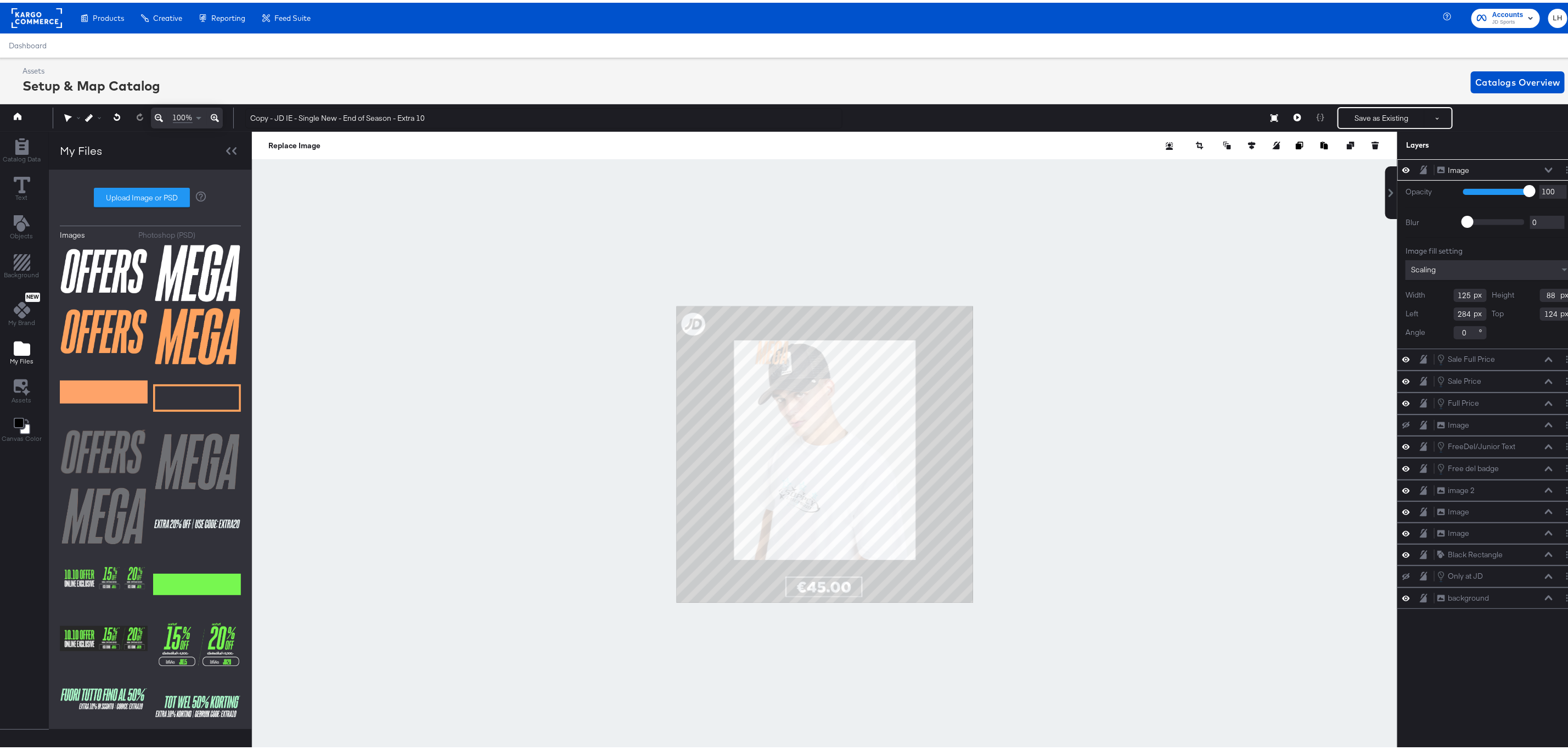
type input "112"
type input "302"
type input "16"
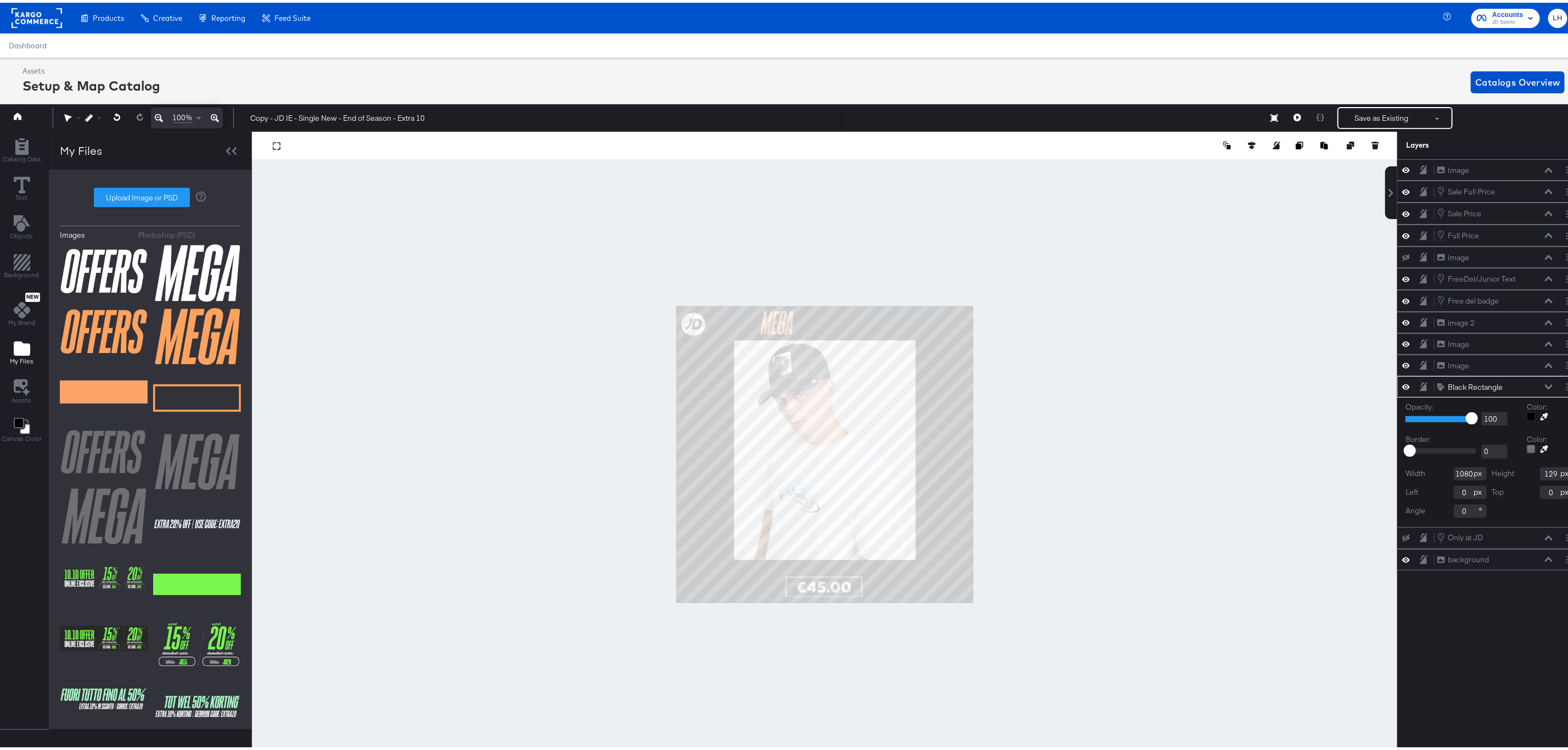
click at [1044, 377] on div at bounding box center [825, 452] width 1146 height 645
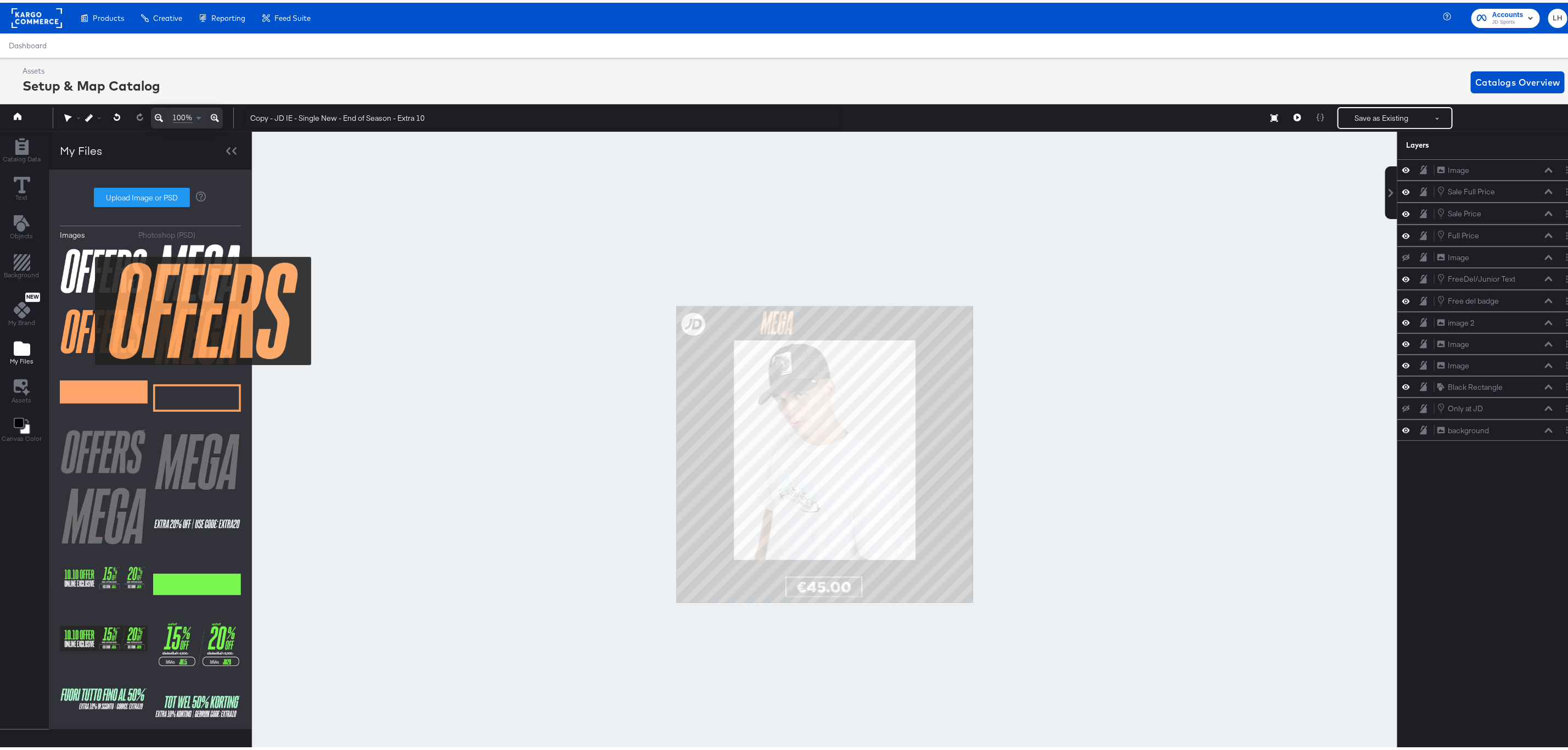
click at [86, 321] on img at bounding box center [103, 329] width 88 height 55
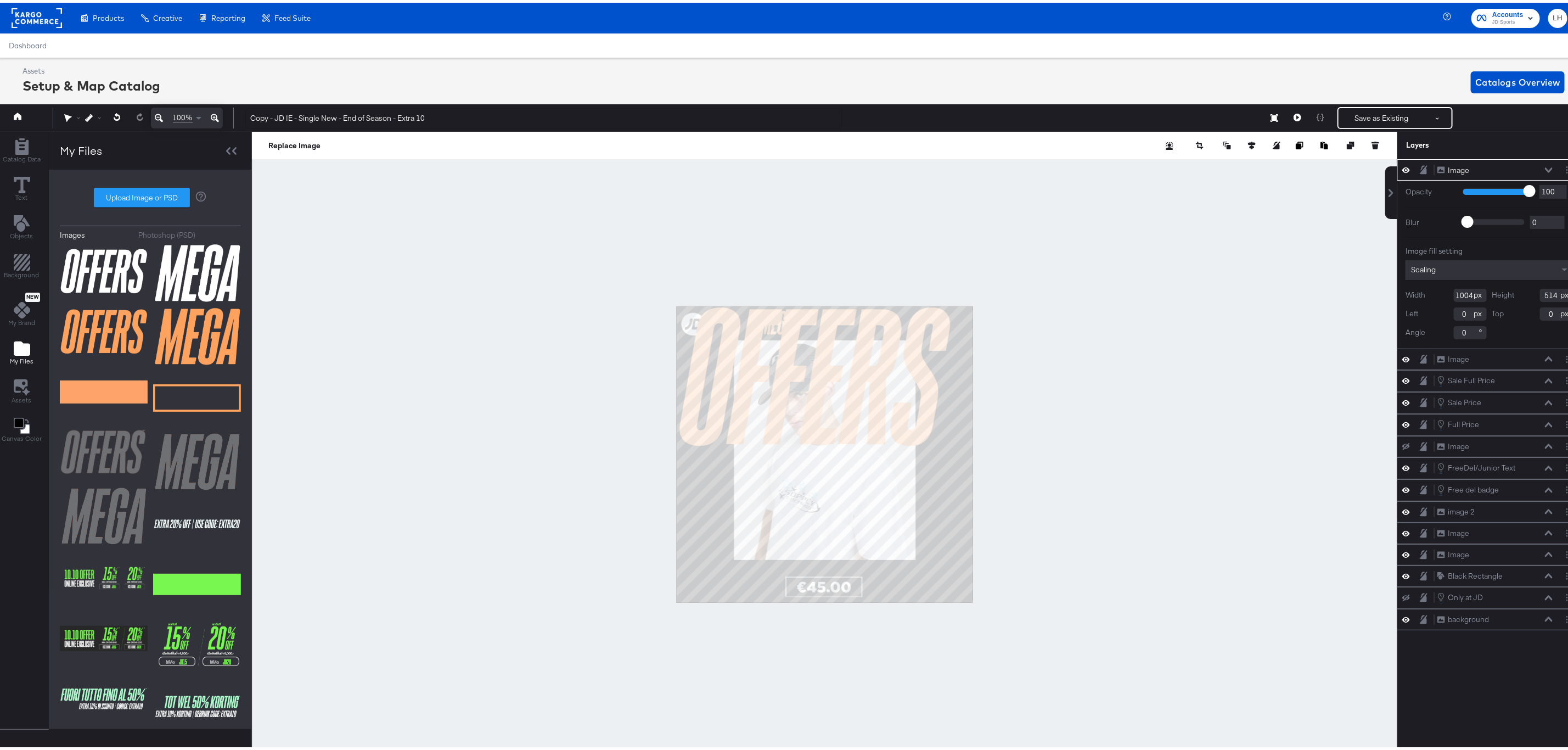
type input "258"
type input "169"
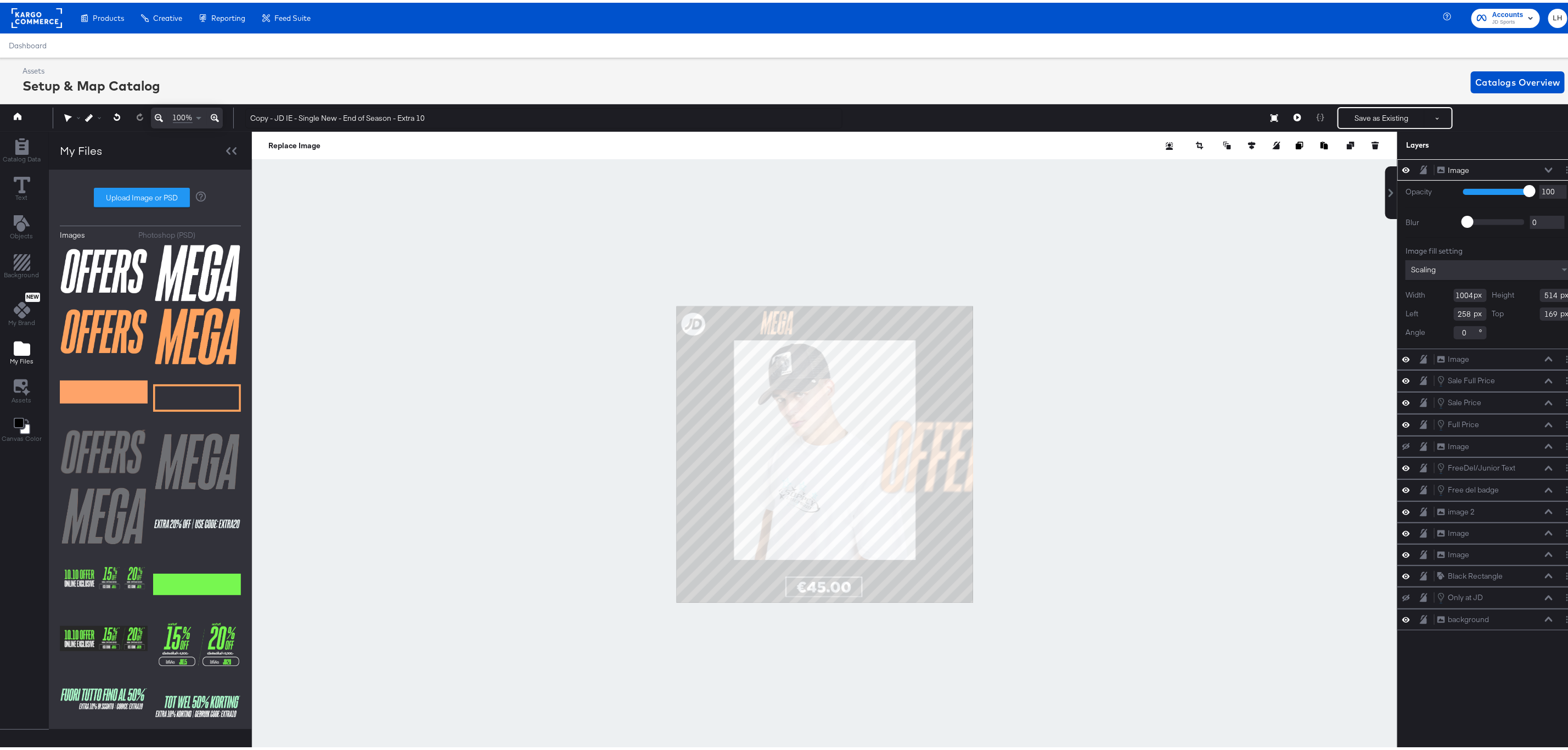
type input "361"
type input "187"
type input "901"
type input "496"
type input "270"
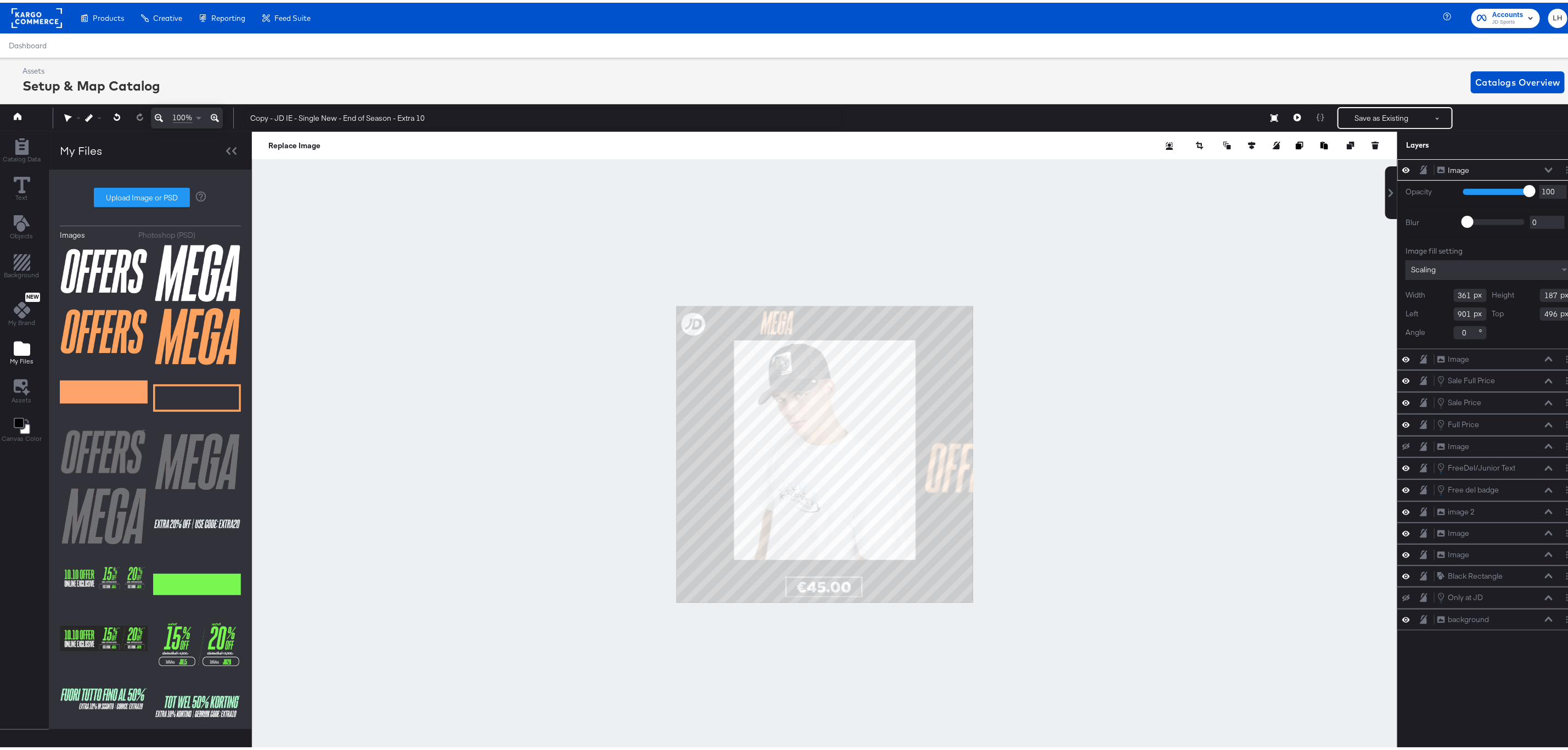
type input "248"
type input "209"
type input "236"
type input "205"
type input "104"
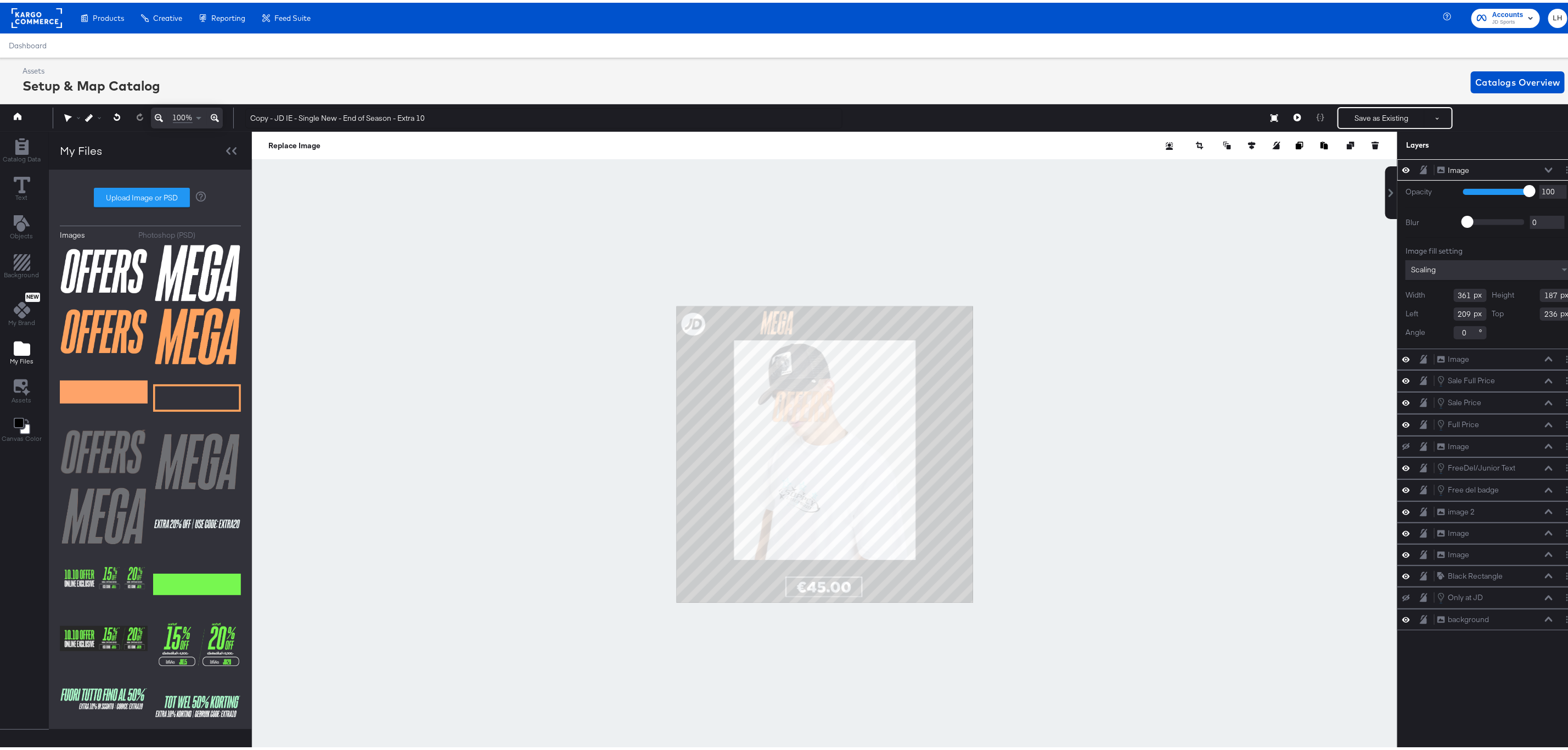
type input "365"
type input "319"
type input "455"
type input "0"
click at [213, 111] on icon at bounding box center [214, 115] width 8 height 13
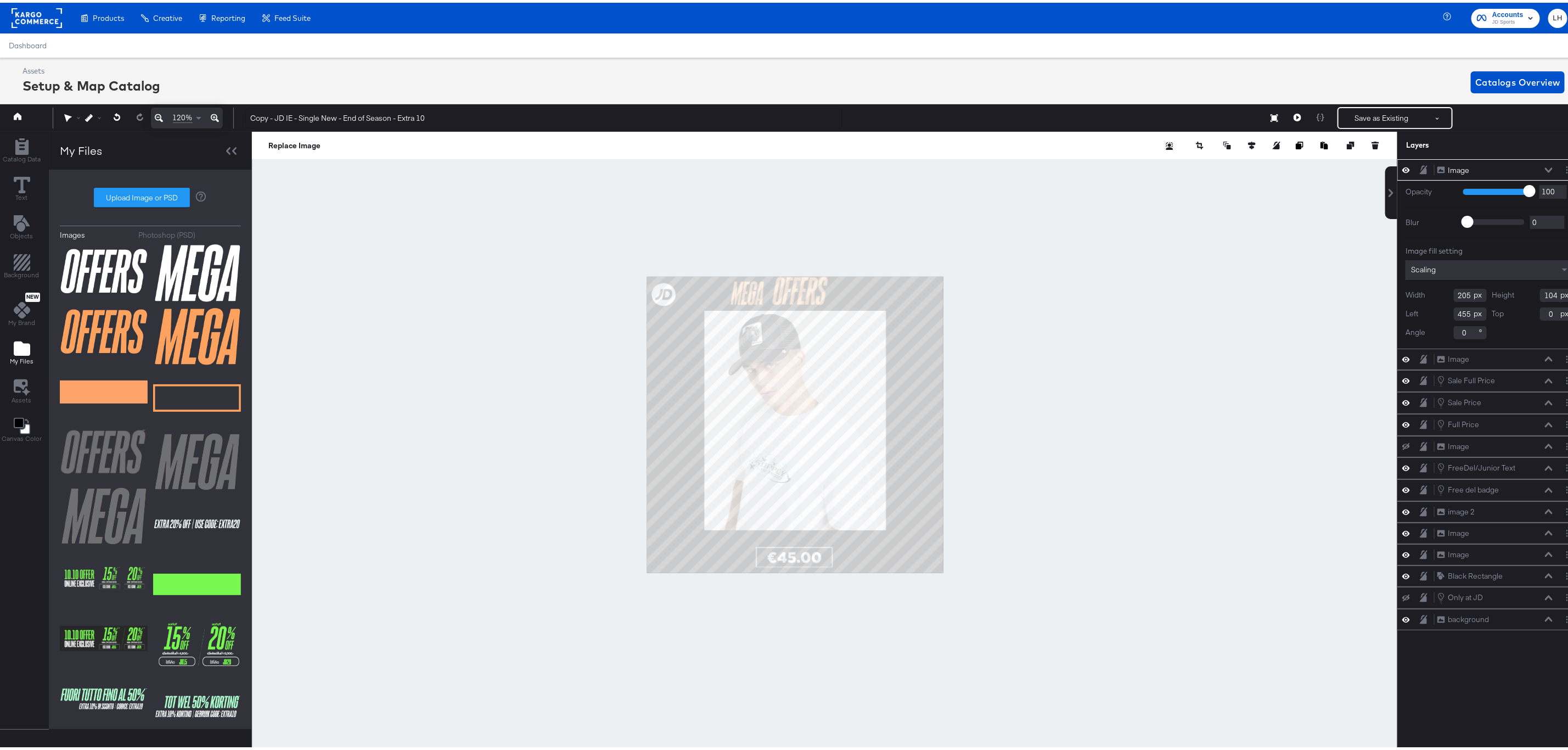
click at [213, 111] on icon at bounding box center [214, 115] width 8 height 13
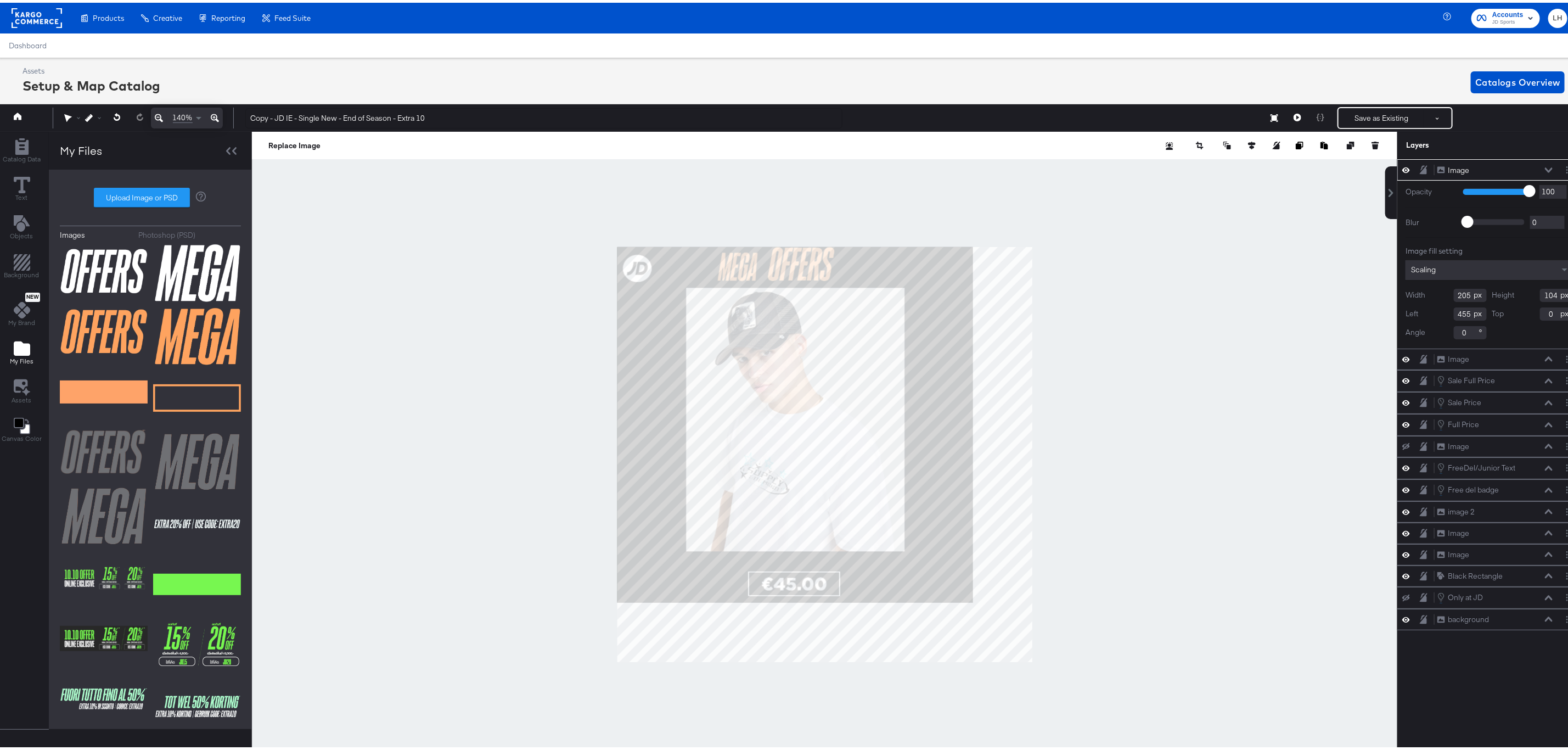
click at [213, 111] on icon at bounding box center [214, 115] width 8 height 13
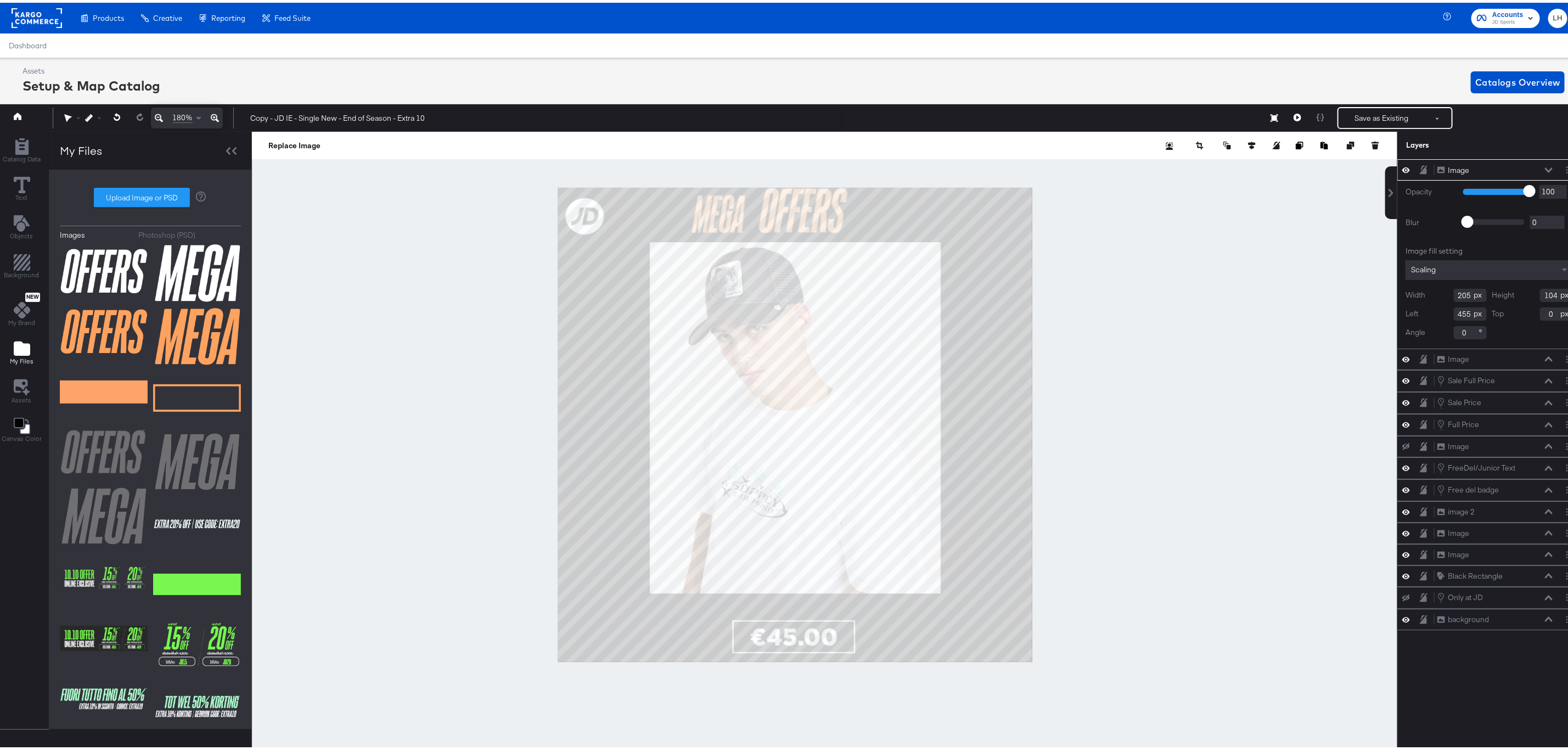
click at [213, 111] on icon at bounding box center [214, 115] width 8 height 13
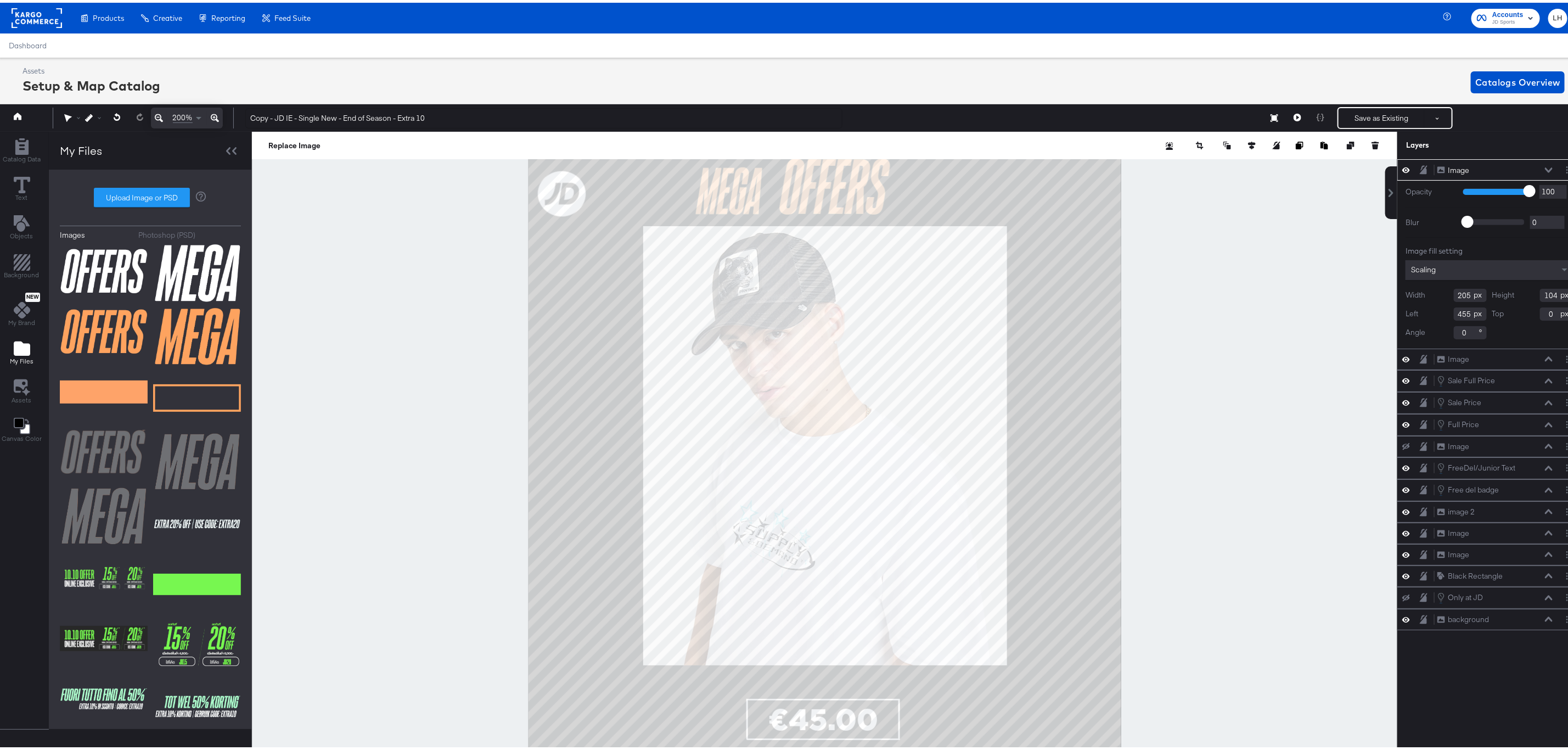
click at [1233, 293] on div at bounding box center [825, 452] width 1146 height 645
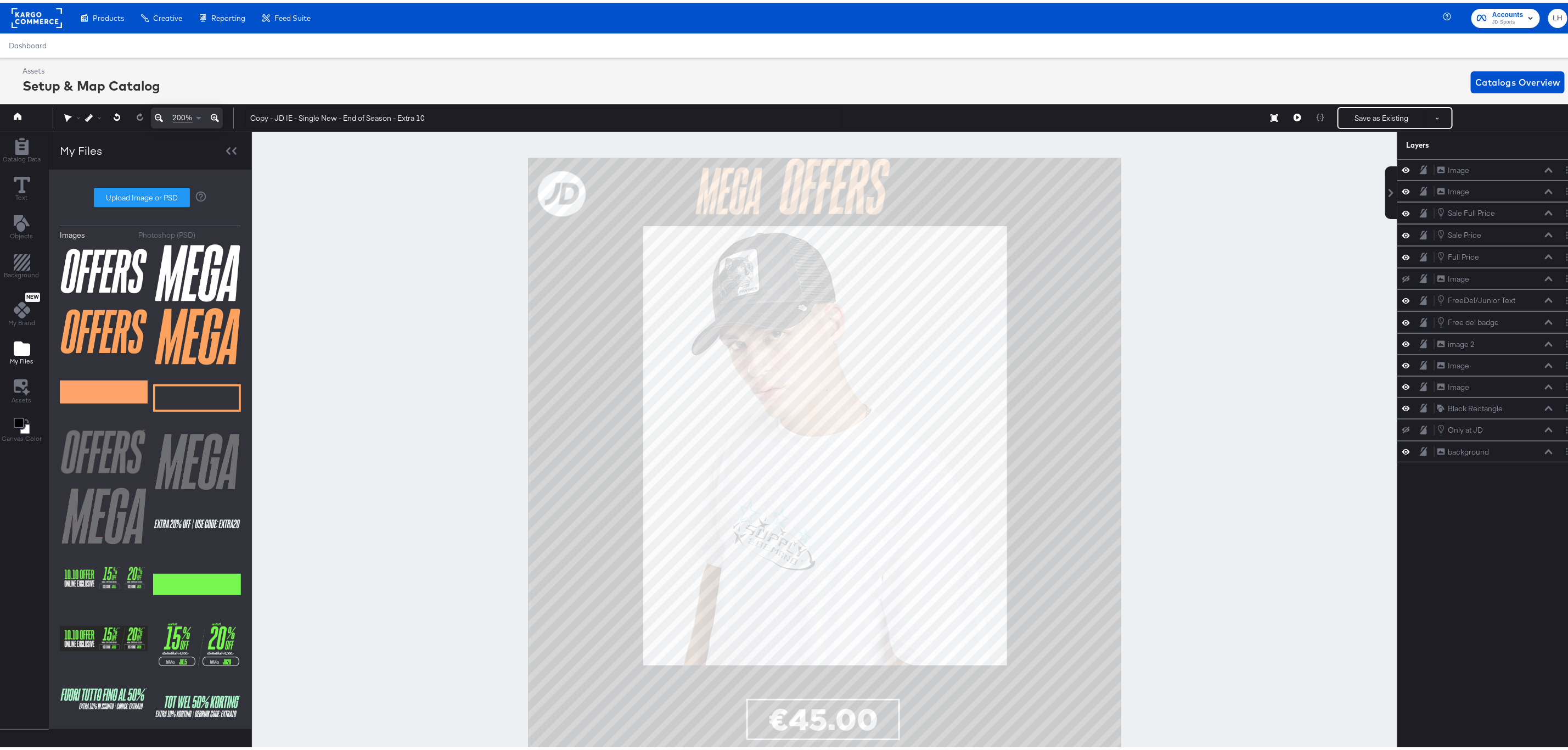
drag, startPoint x: 1227, startPoint y: 273, endPoint x: 1228, endPoint y: 354, distance: 81.0
click at [1228, 354] on div at bounding box center [825, 452] width 1146 height 645
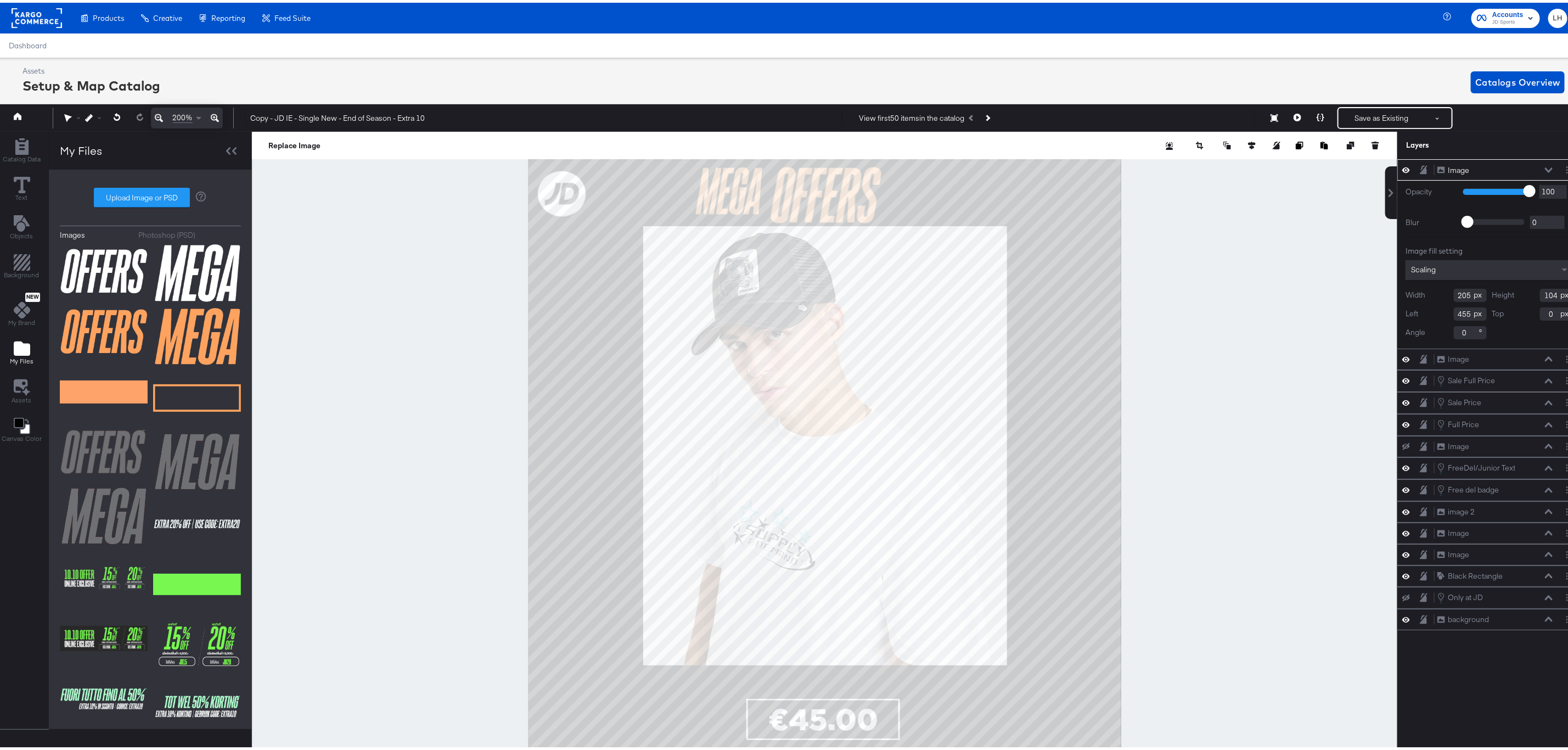
type input "439"
type input "16"
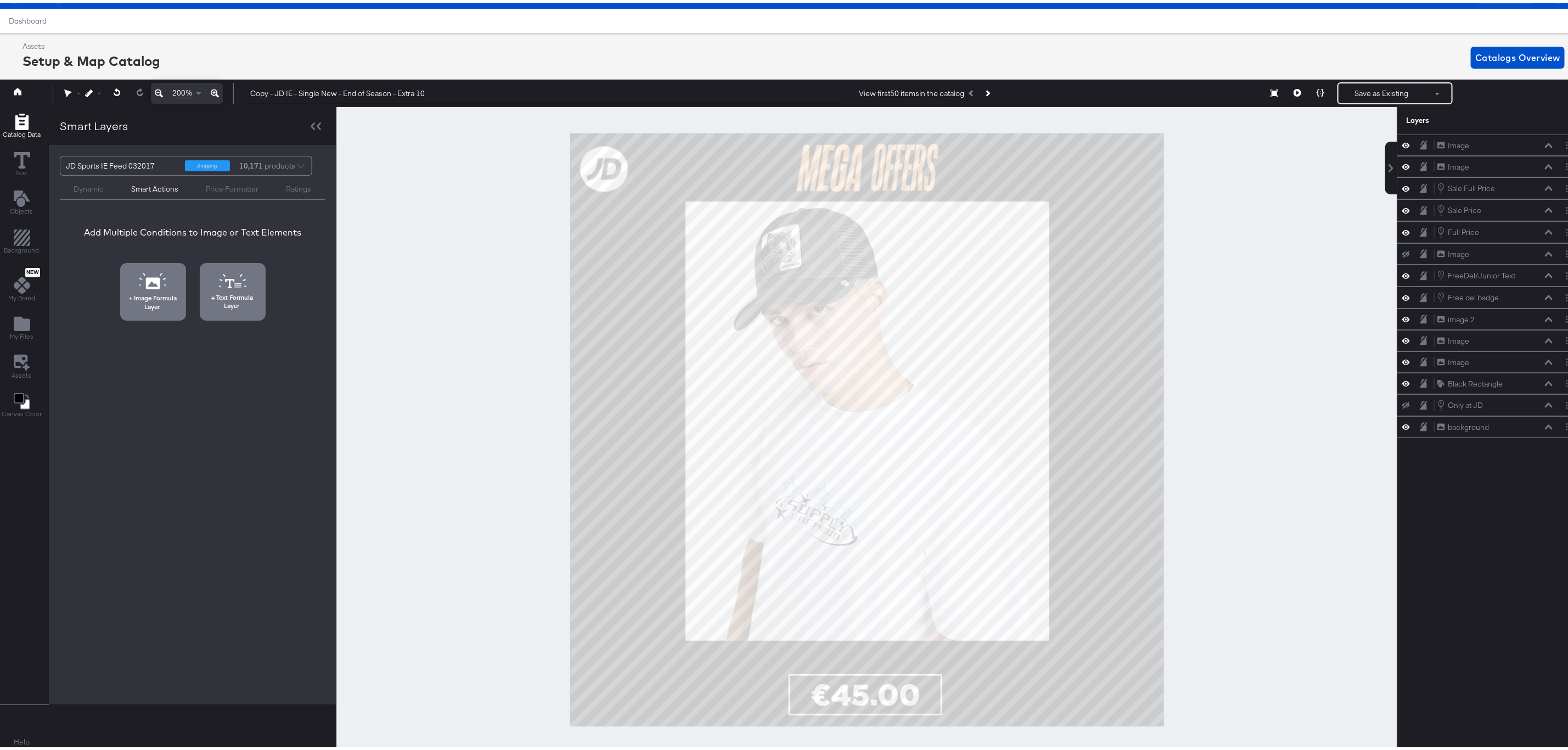
scroll to position [25, 2]
click at [147, 272] on icon at bounding box center [152, 278] width 28 height 17
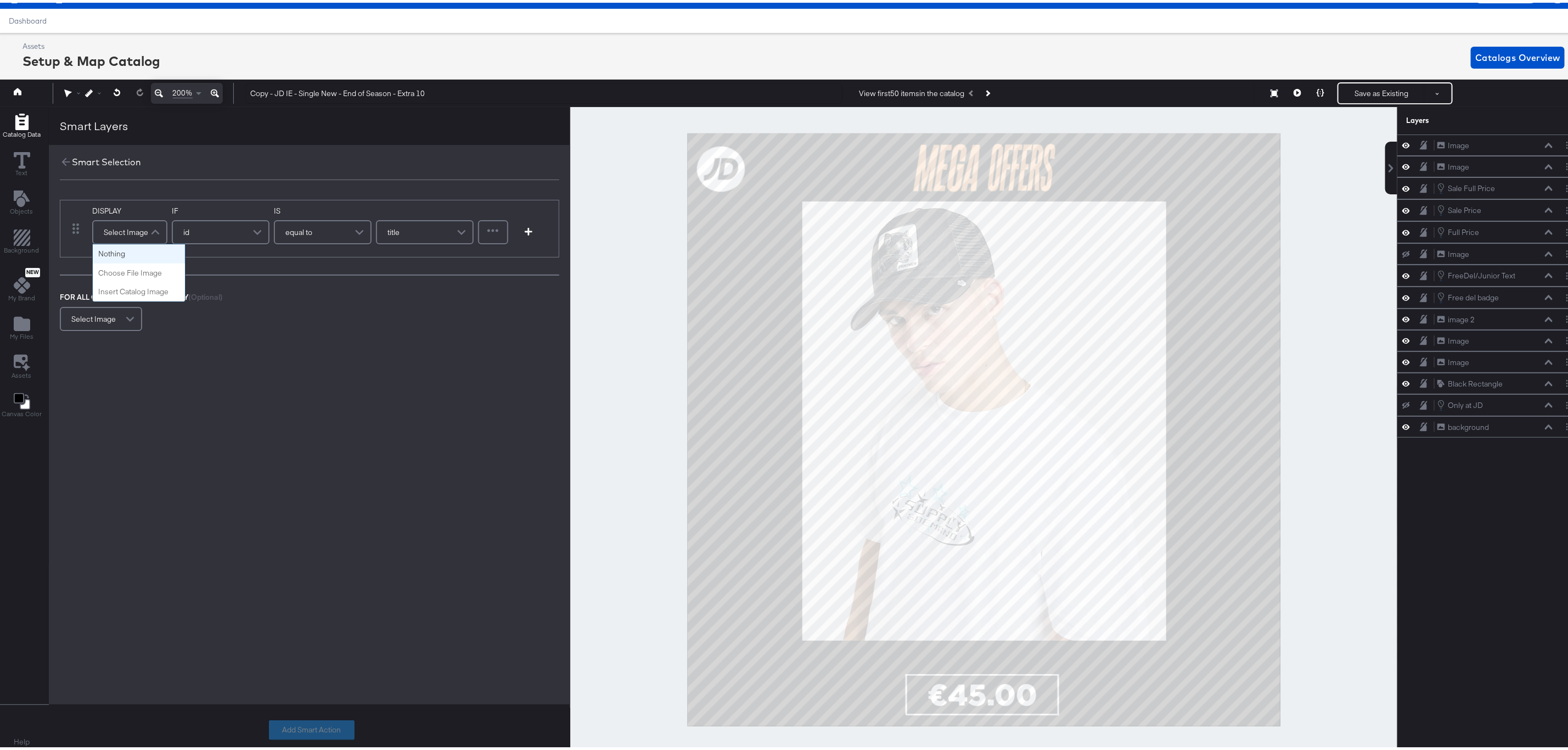
click at [131, 235] on div "Select Image" at bounding box center [130, 229] width 73 height 22
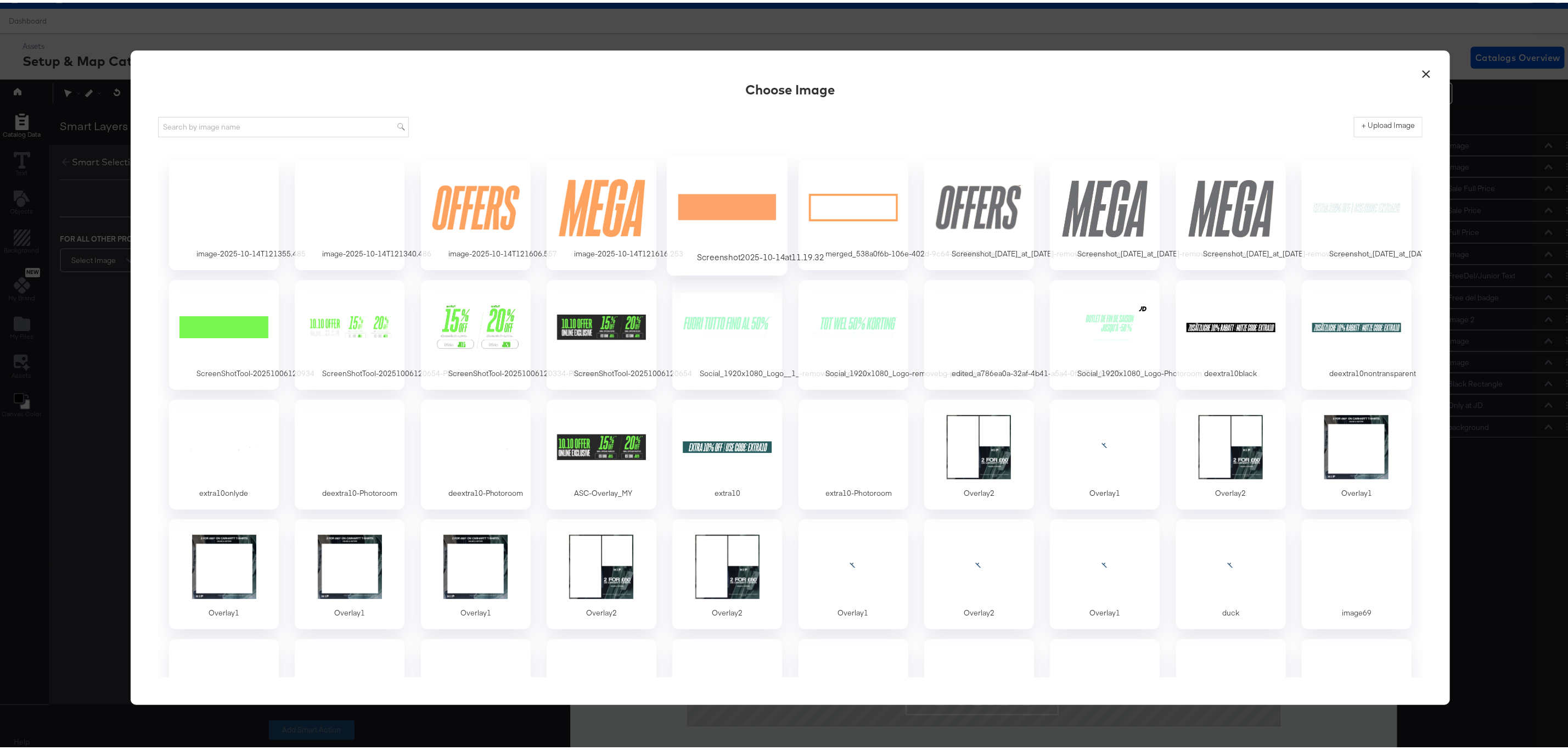
click at [676, 199] on div at bounding box center [727, 204] width 102 height 76
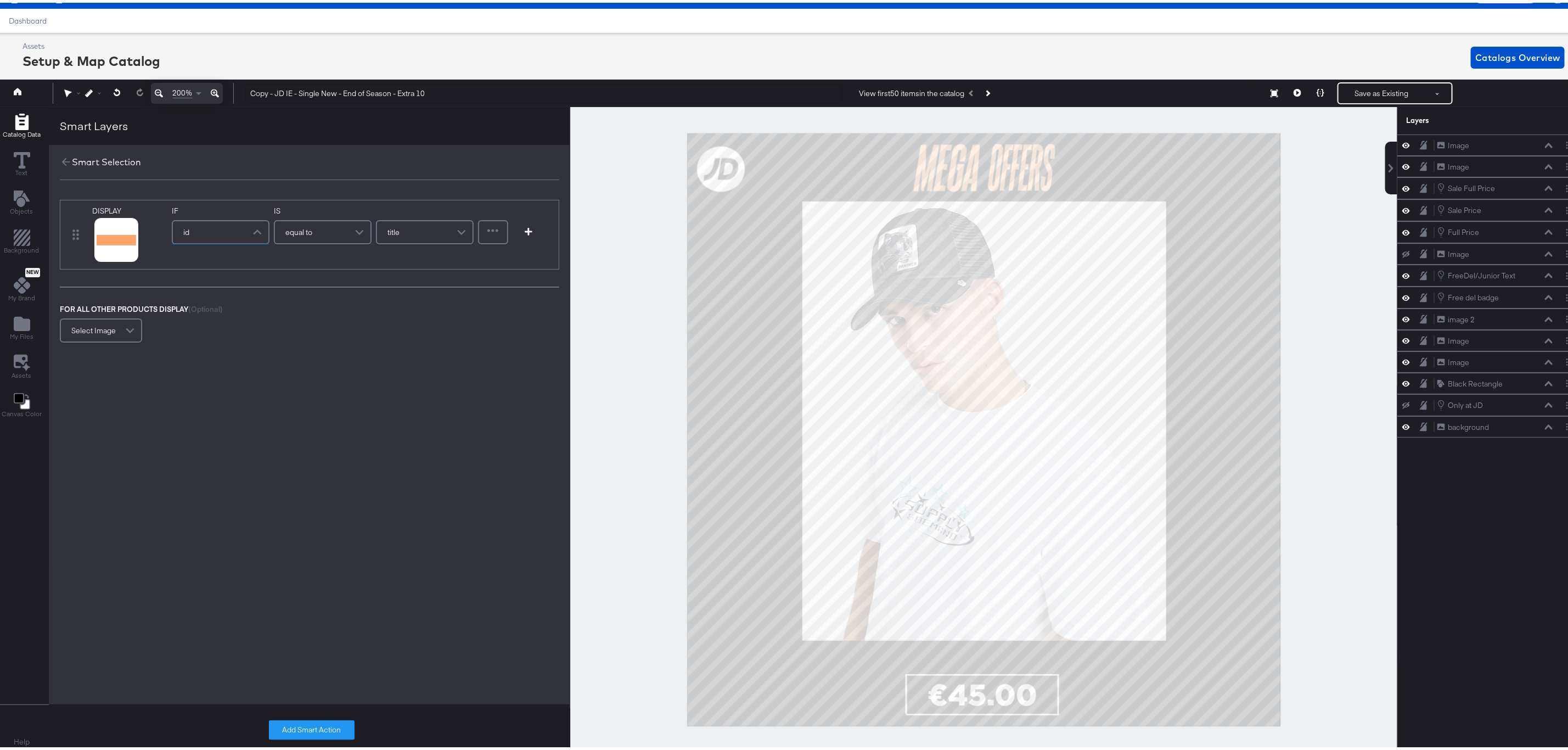
click at [226, 231] on div "id" at bounding box center [221, 229] width 96 height 22
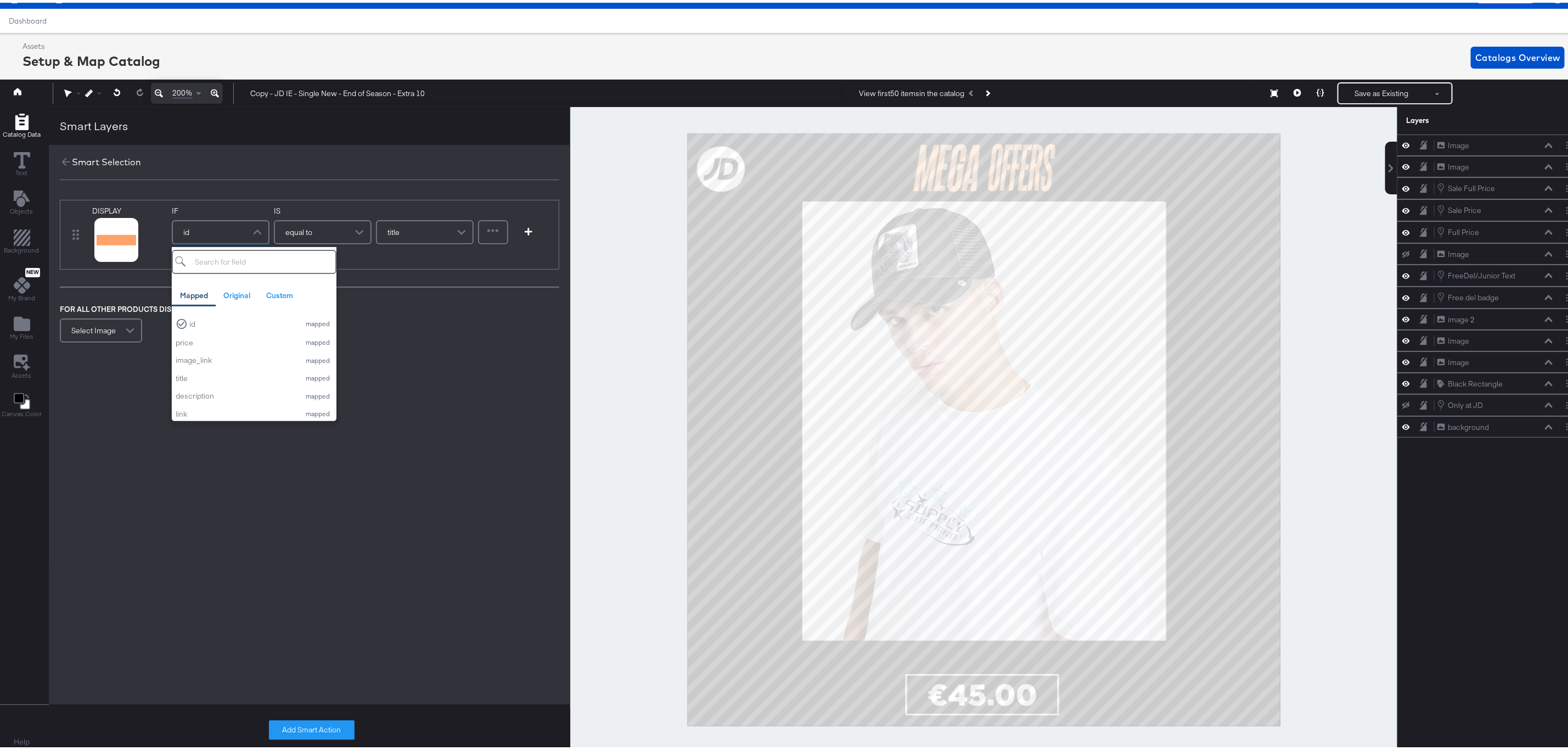
click at [226, 231] on div "id" at bounding box center [221, 229] width 96 height 22
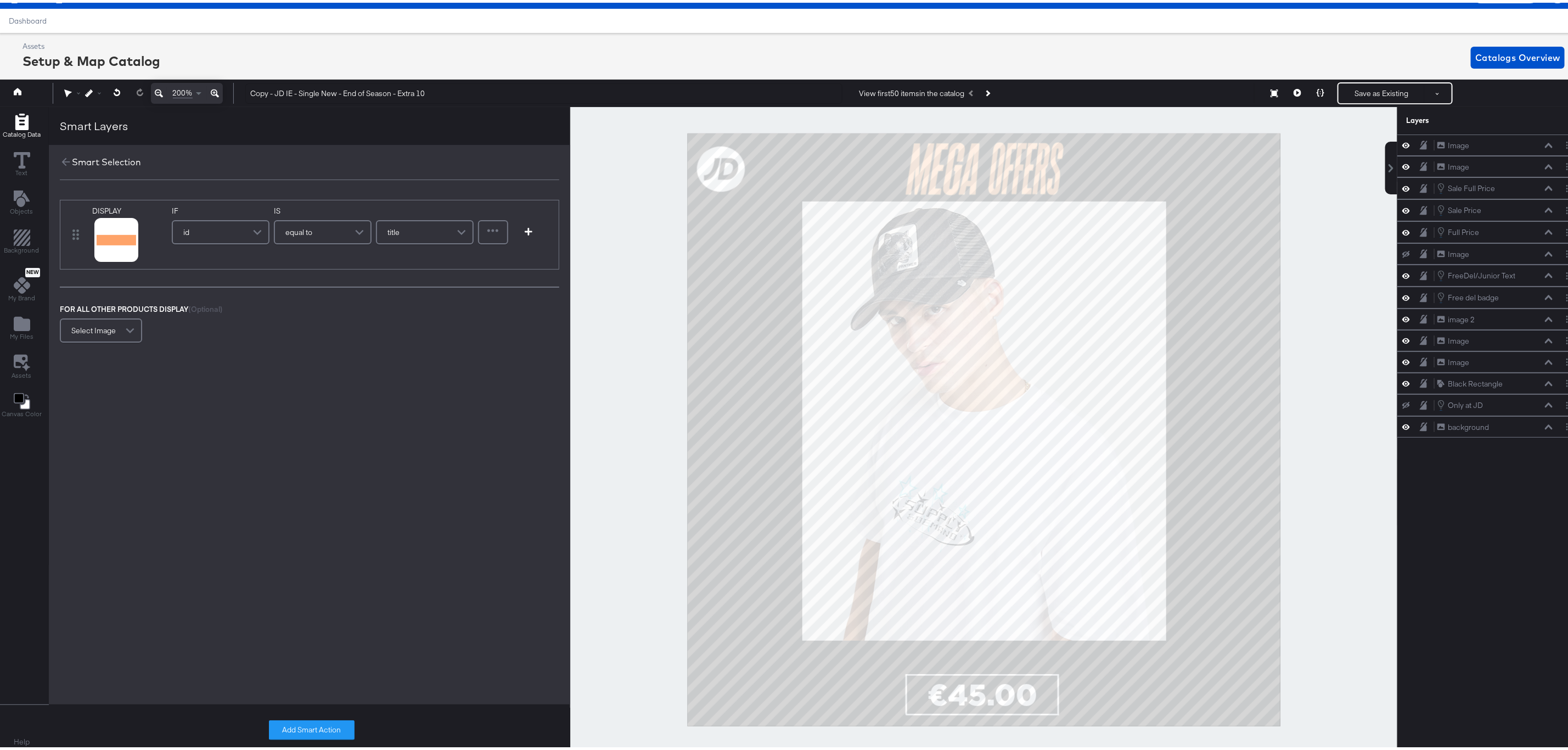
click at [1299, 213] on div at bounding box center [983, 427] width 827 height 645
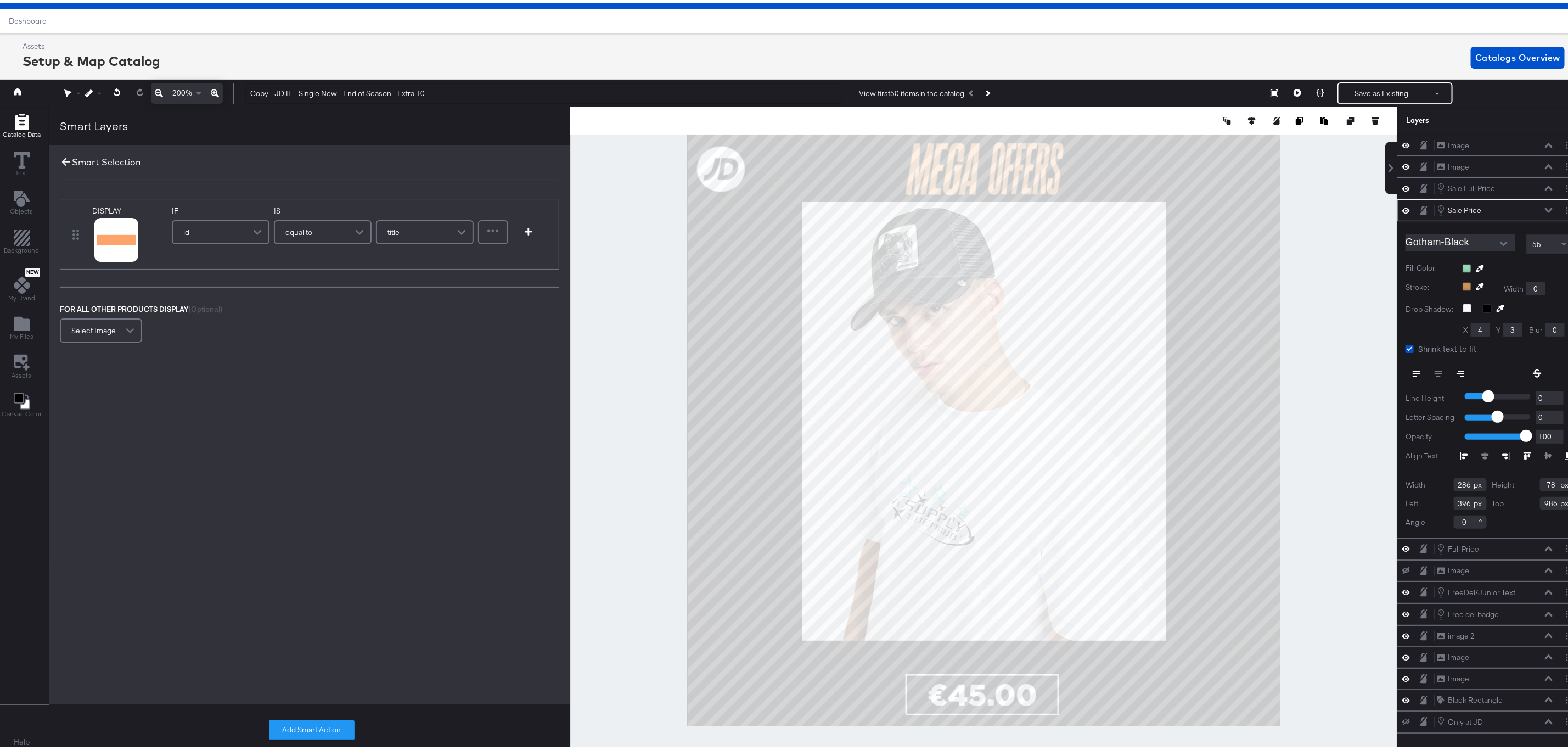
click at [68, 157] on icon at bounding box center [65, 159] width 12 height 12
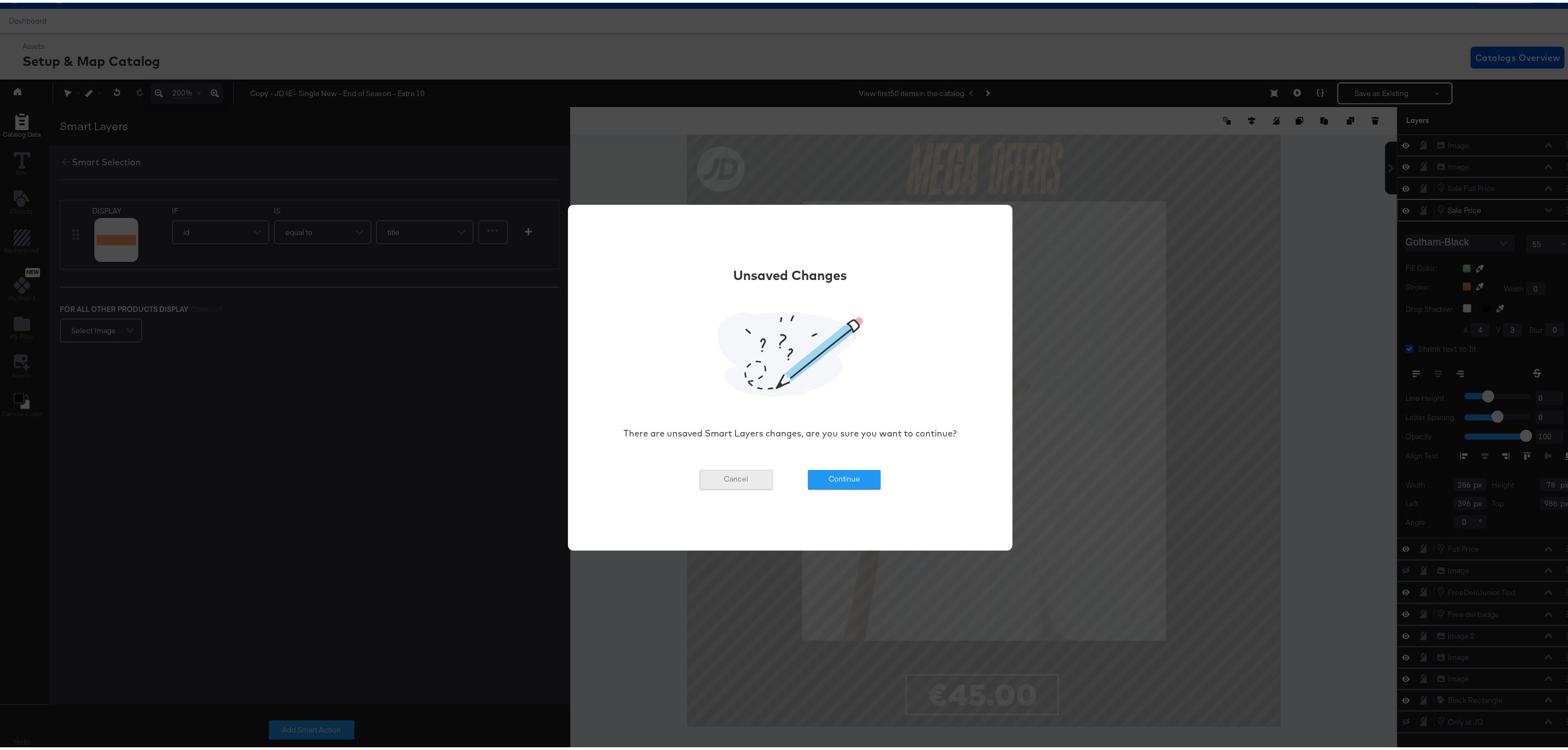
click at [759, 476] on button "Cancel" at bounding box center [736, 476] width 73 height 20
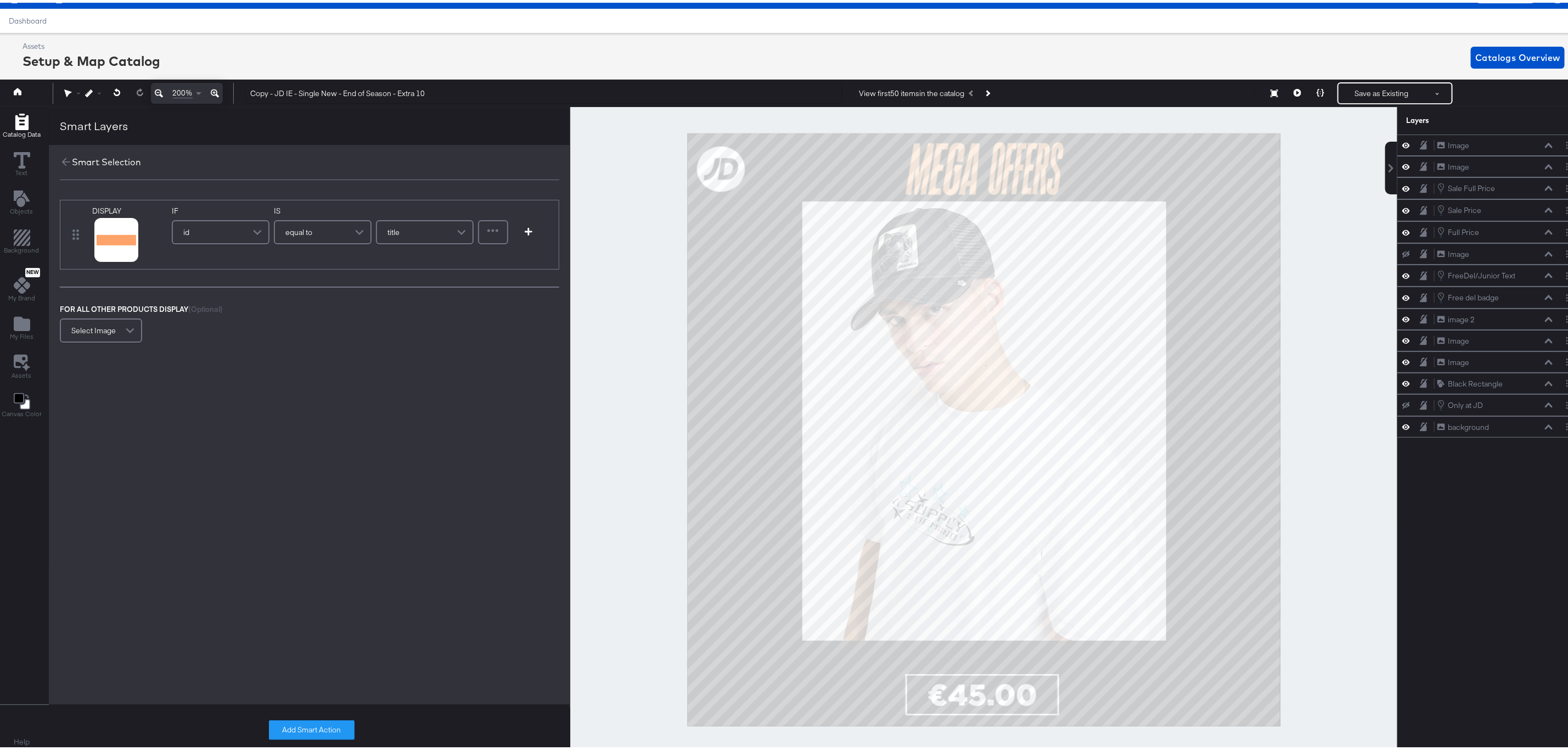
click at [608, 372] on div at bounding box center [983, 427] width 827 height 645
click at [65, 155] on icon at bounding box center [65, 159] width 12 height 12
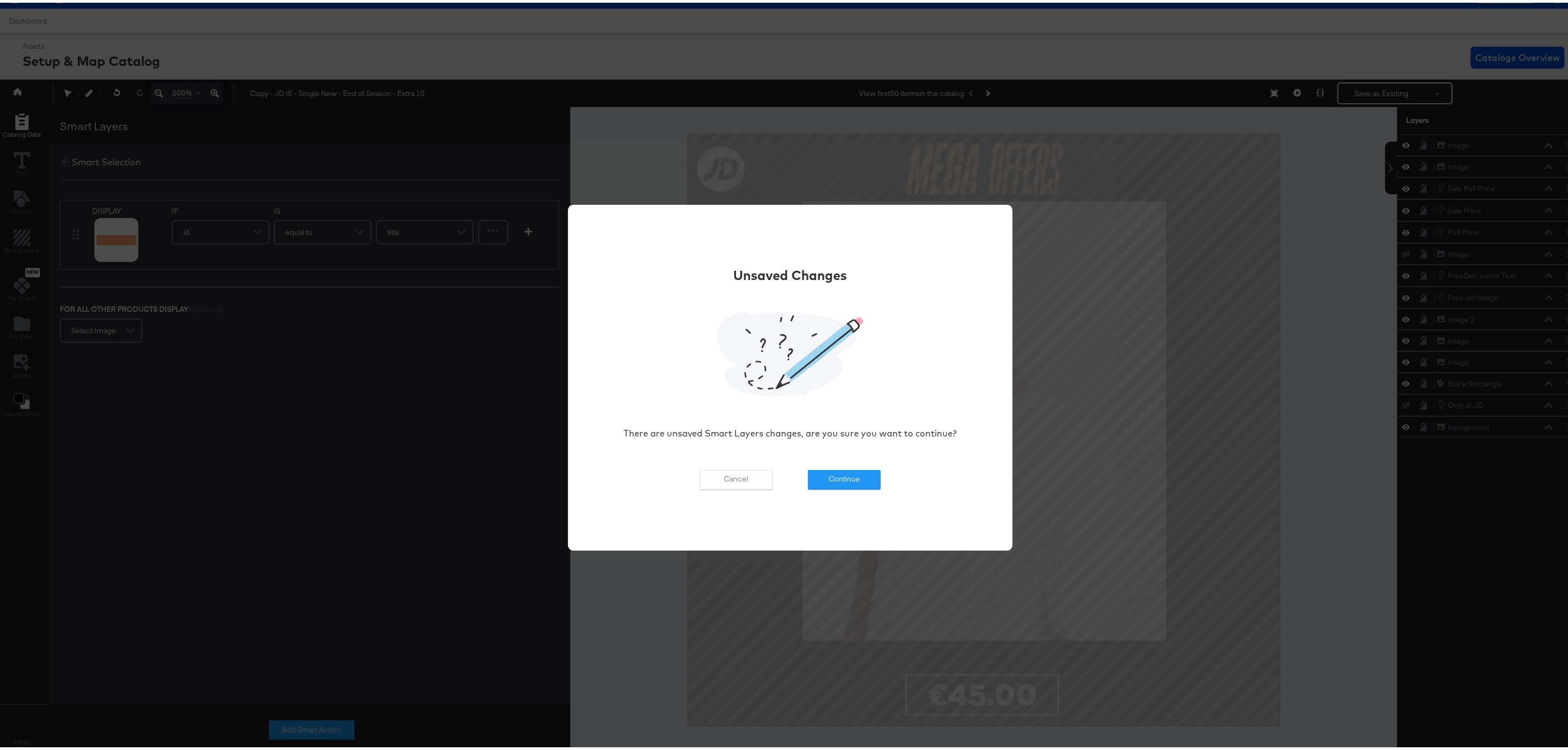
click at [880, 479] on div "Unsaved Changes There are unsaved Smart Layers changes, are you sure you want t…" at bounding box center [790, 375] width 412 height 291
click at [863, 478] on button "Continue" at bounding box center [844, 476] width 73 height 20
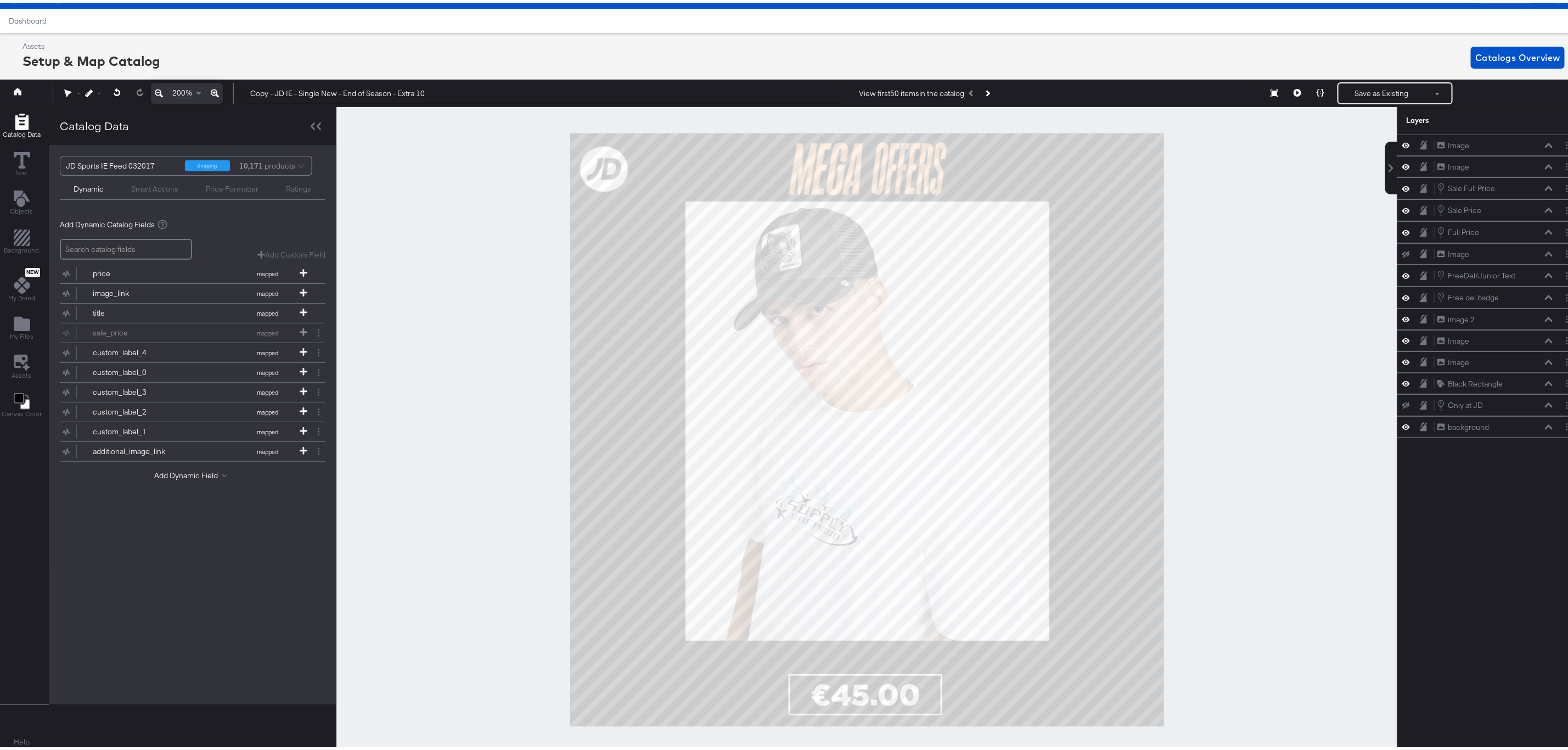
click at [1217, 224] on div at bounding box center [866, 427] width 1061 height 645
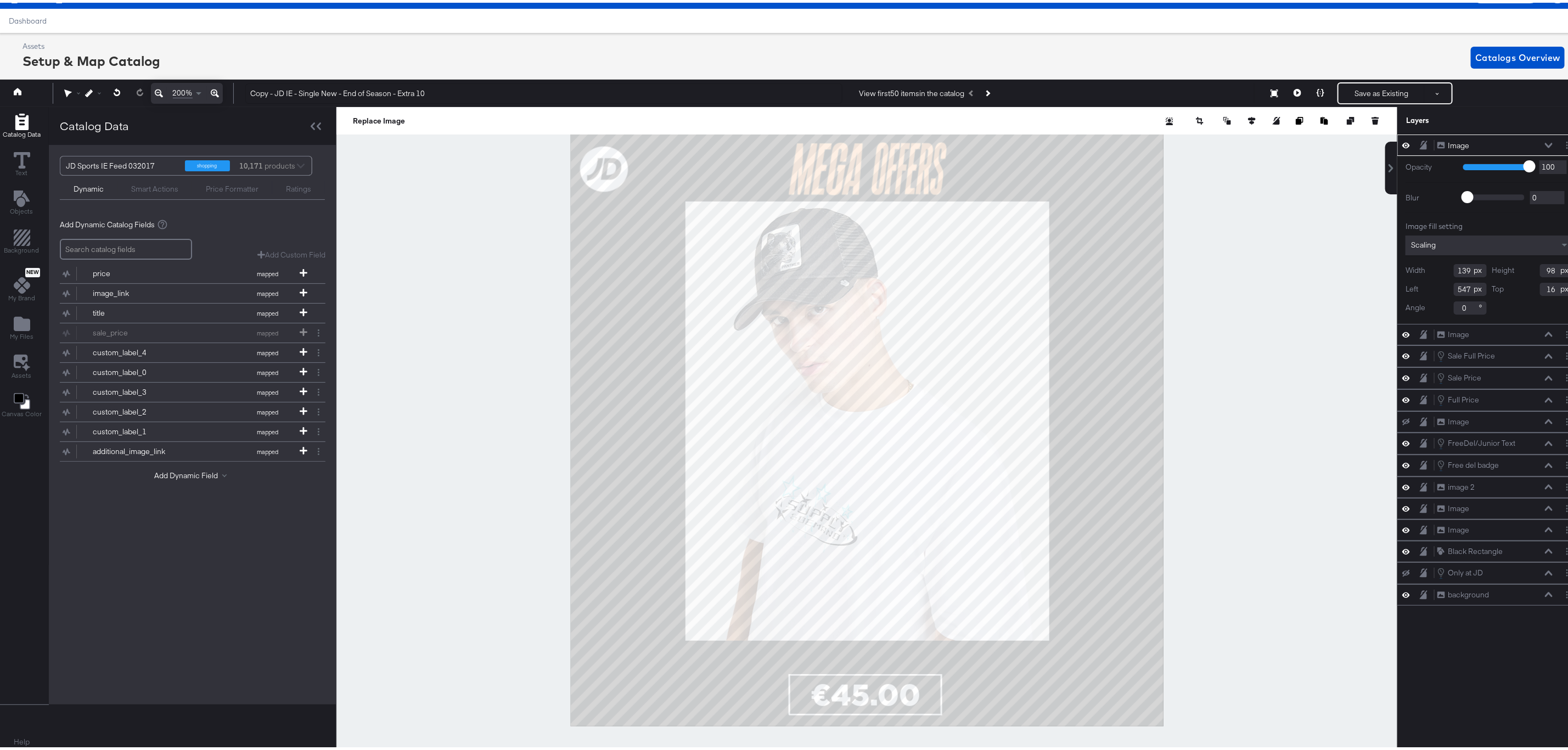
click at [1223, 231] on div at bounding box center [866, 427] width 1061 height 645
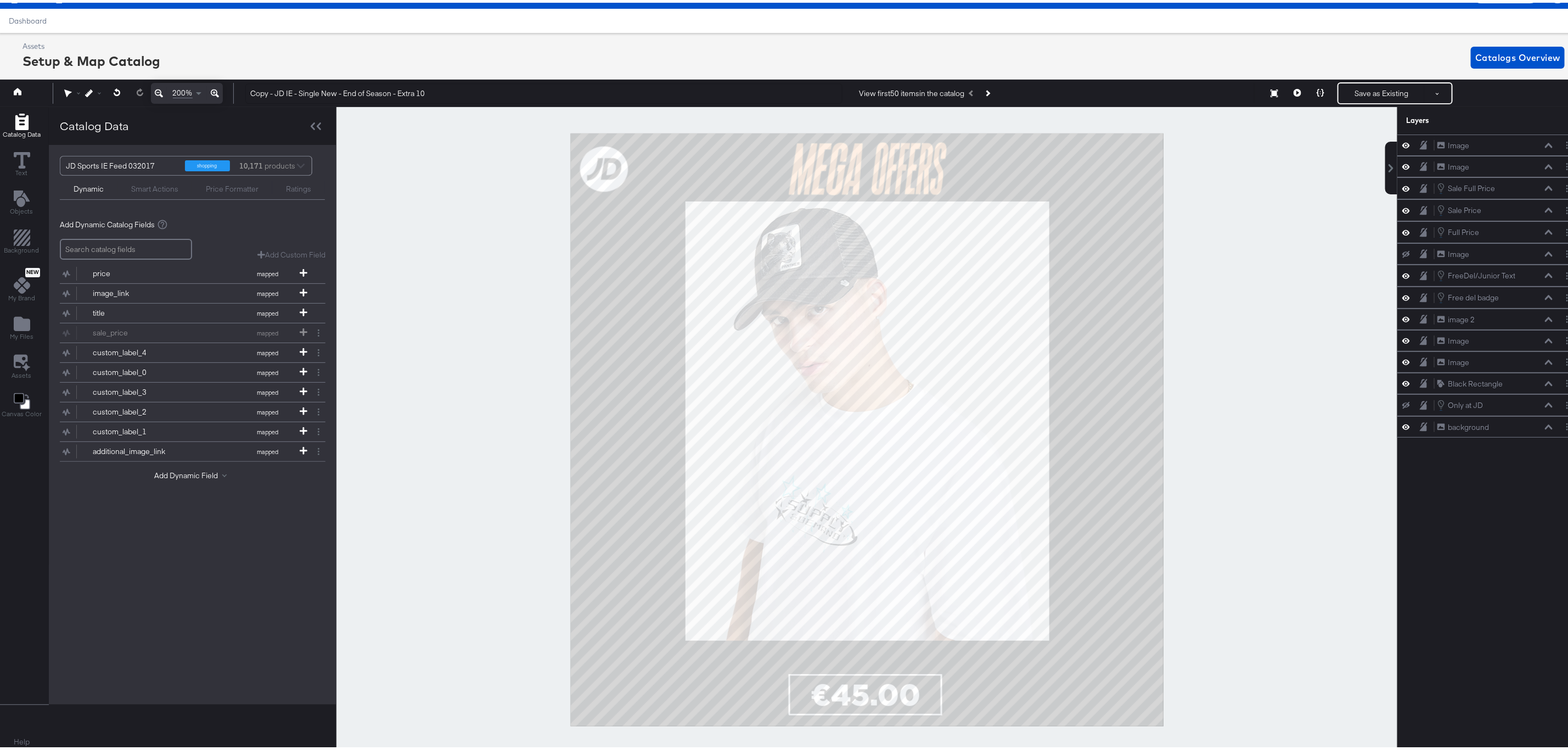
click at [158, 84] on icon at bounding box center [158, 91] width 8 height 13
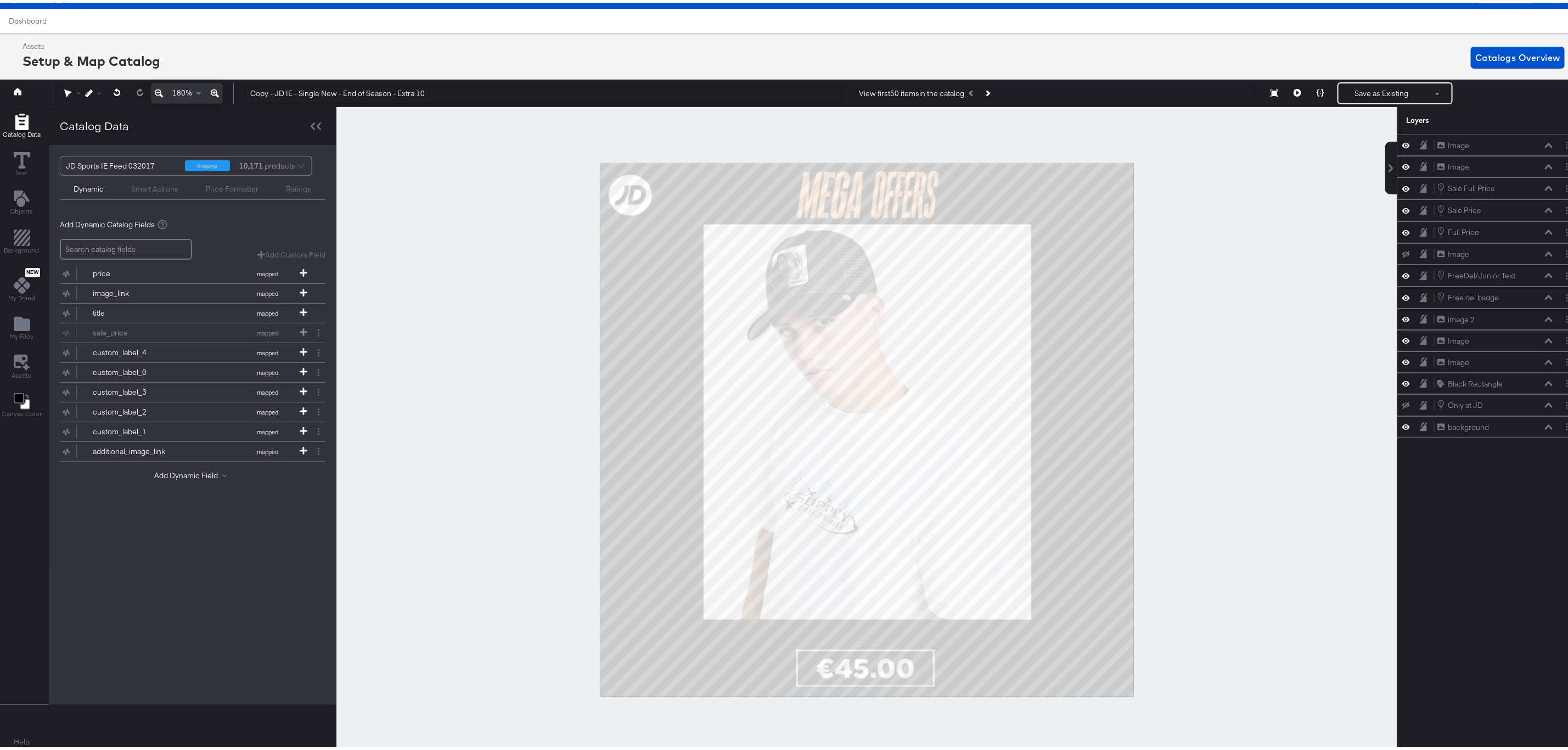
click at [158, 84] on icon at bounding box center [158, 91] width 8 height 13
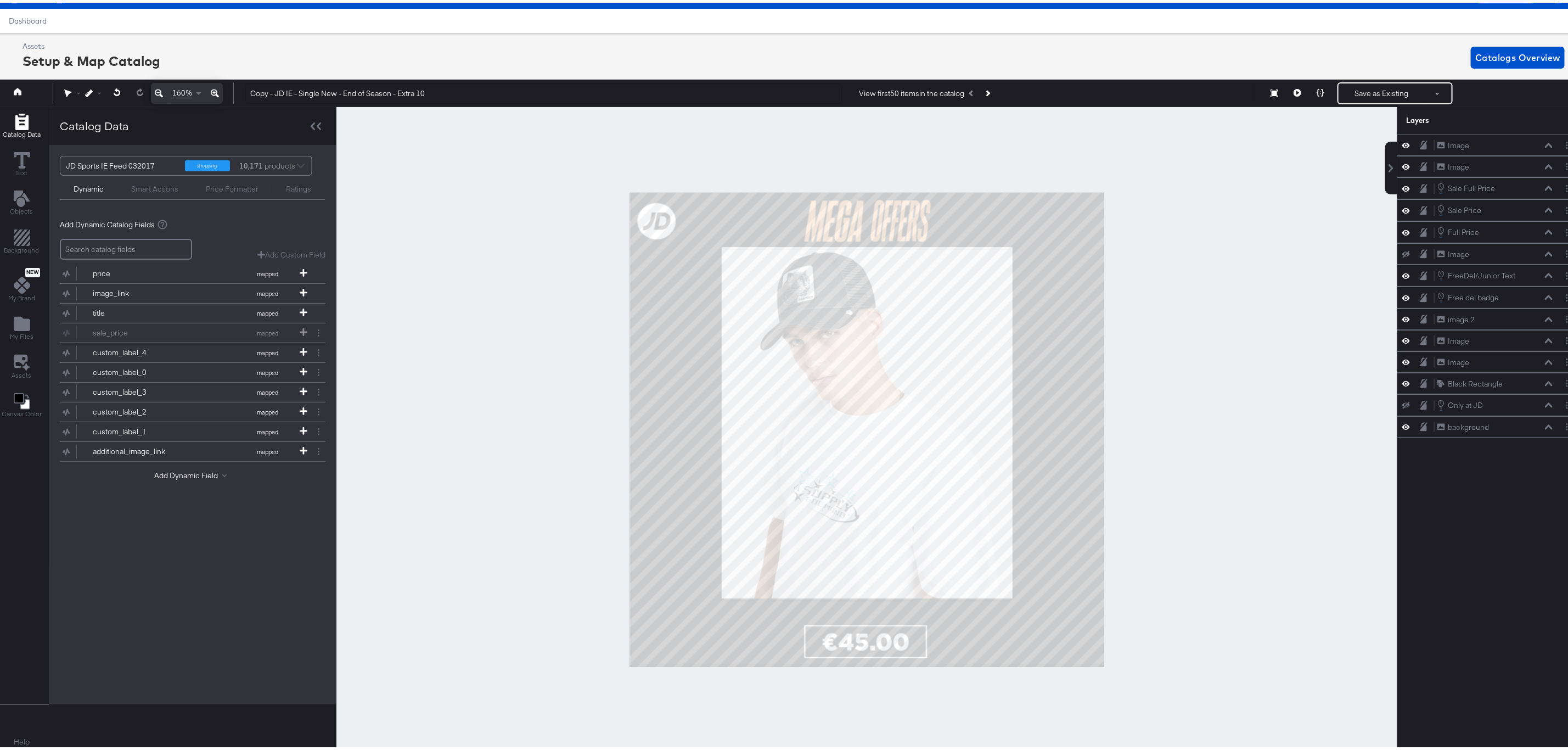
click at [1211, 399] on div at bounding box center [866, 427] width 1061 height 645
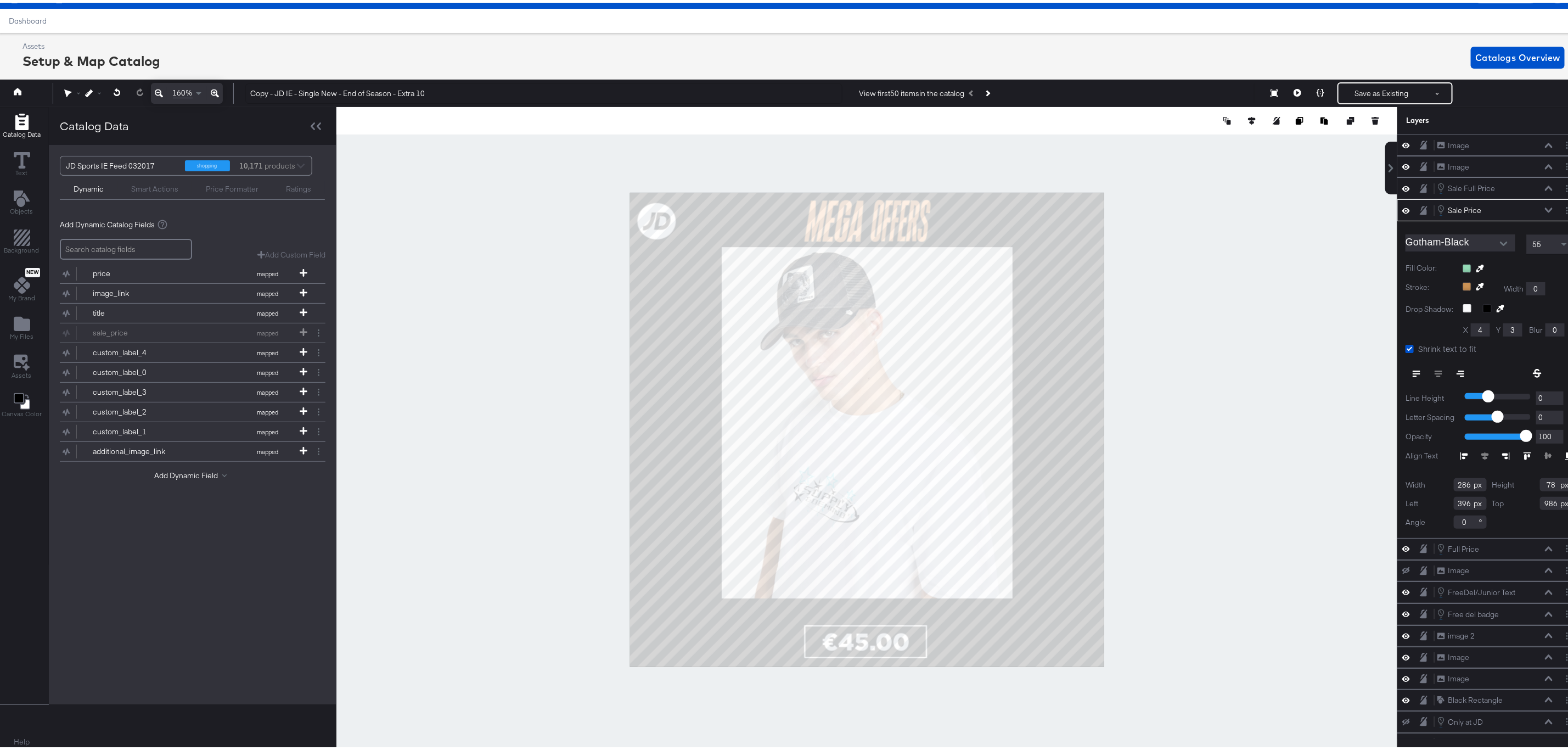
click at [1209, 508] on div at bounding box center [866, 427] width 1061 height 645
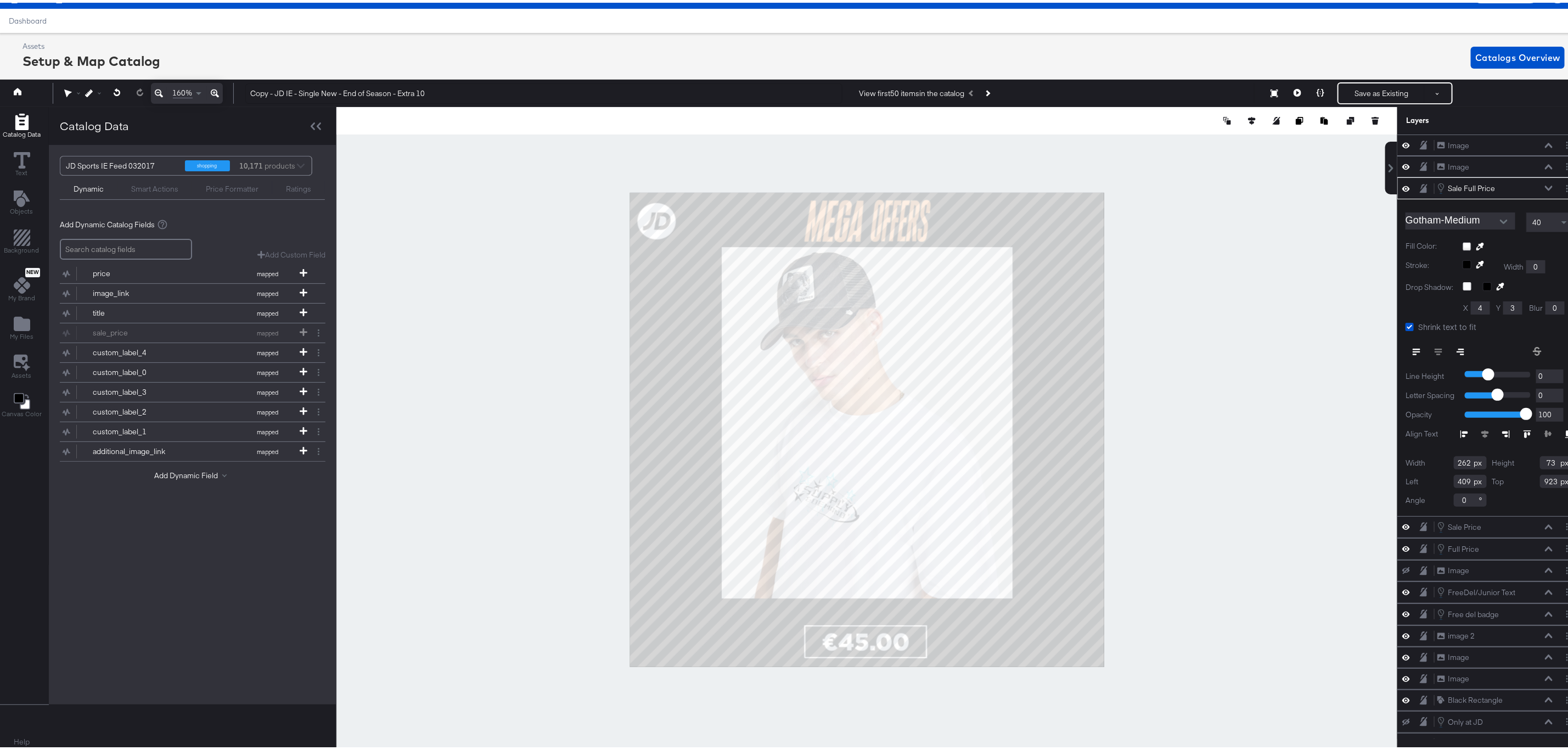
type input "424"
type input "906"
click at [121, 88] on button at bounding box center [117, 89] width 23 height 20
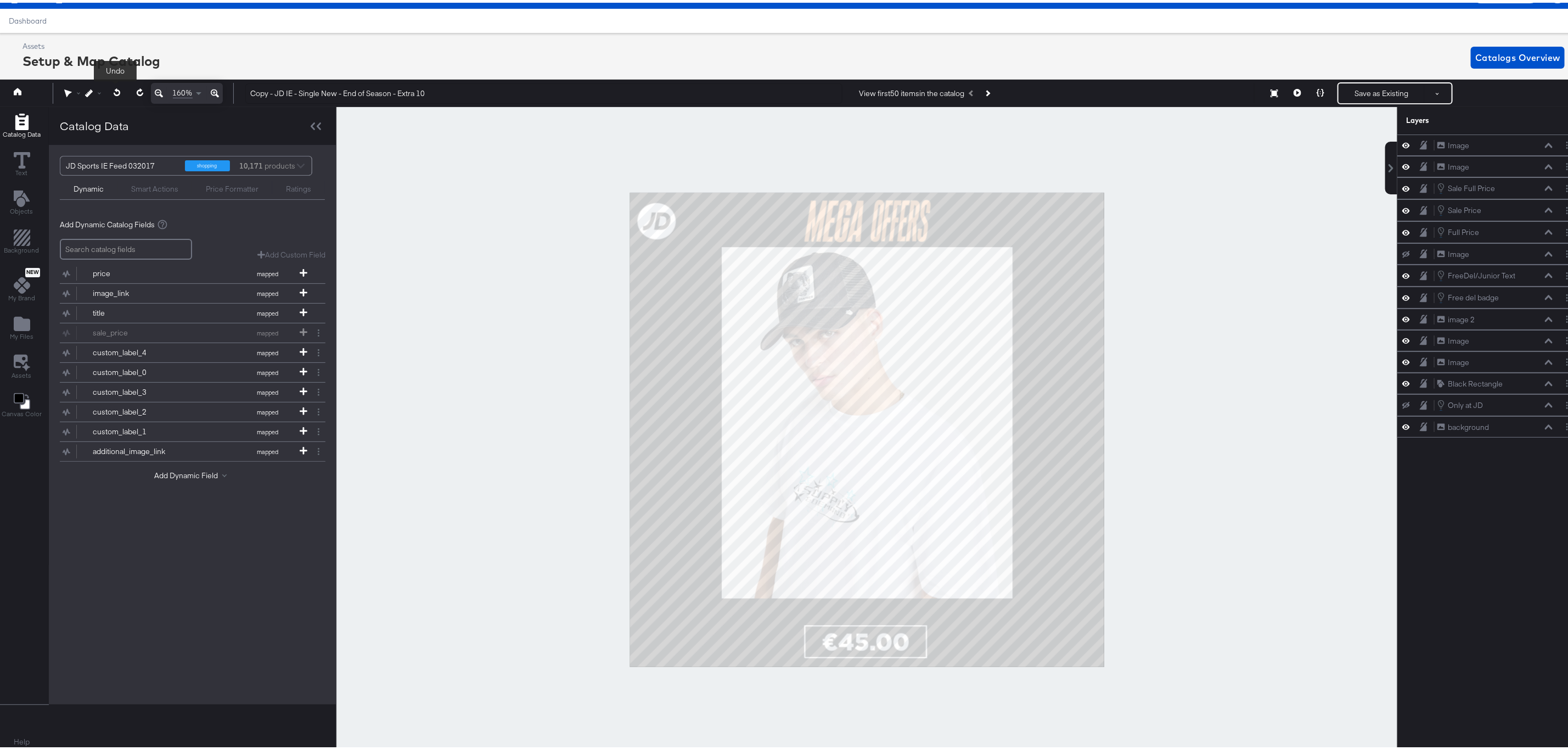
click at [121, 88] on button at bounding box center [117, 89] width 23 height 20
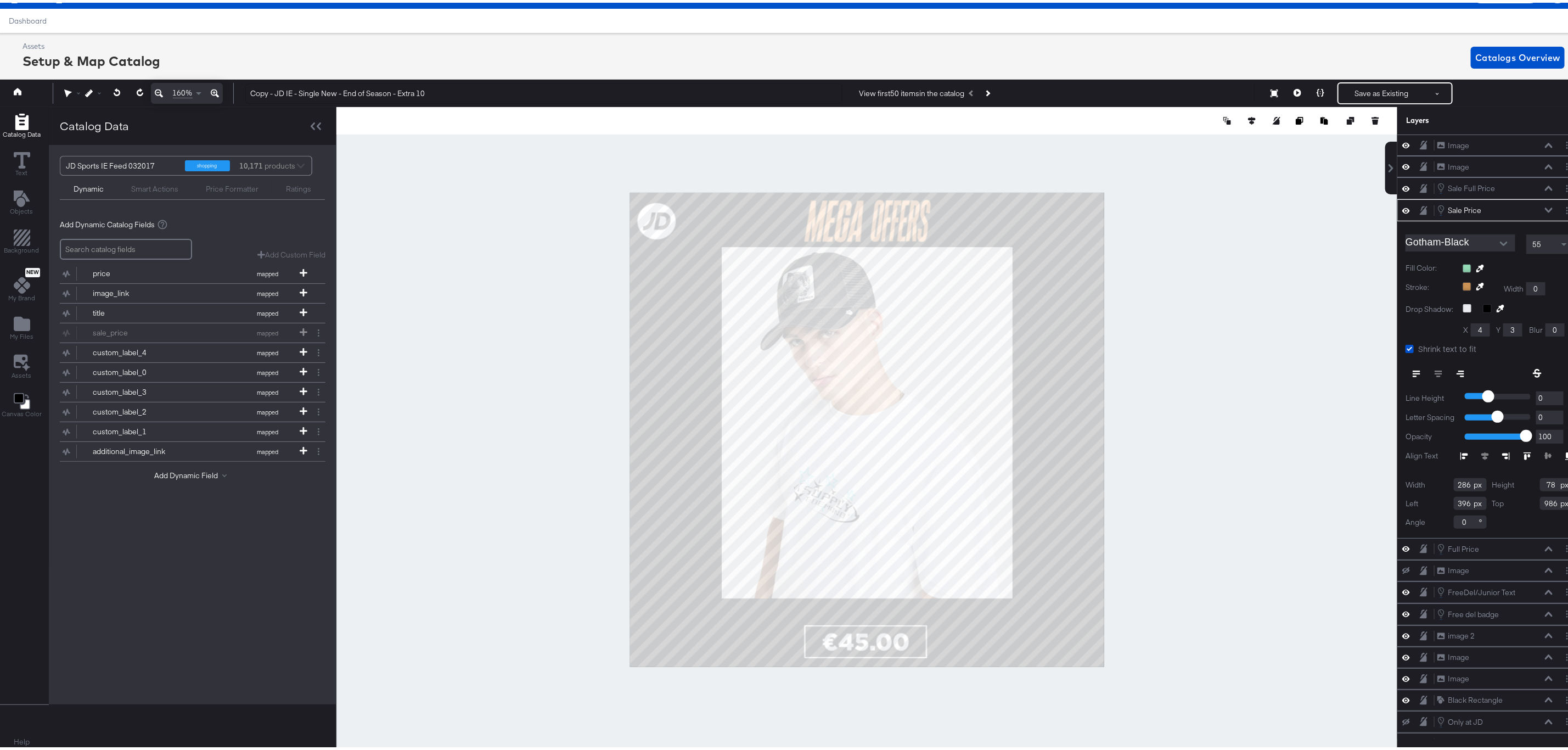
click at [1463, 309] on icon at bounding box center [1466, 305] width 8 height 8
click at [0, 0] on input "checkbox" at bounding box center [0, 0] width 0 height 0
click at [1463, 309] on icon at bounding box center [1466, 305] width 8 height 8
click at [0, 0] on input "checkbox" at bounding box center [0, 0] width 0 height 0
click at [1483, 309] on div at bounding box center [1496, 306] width 26 height 11
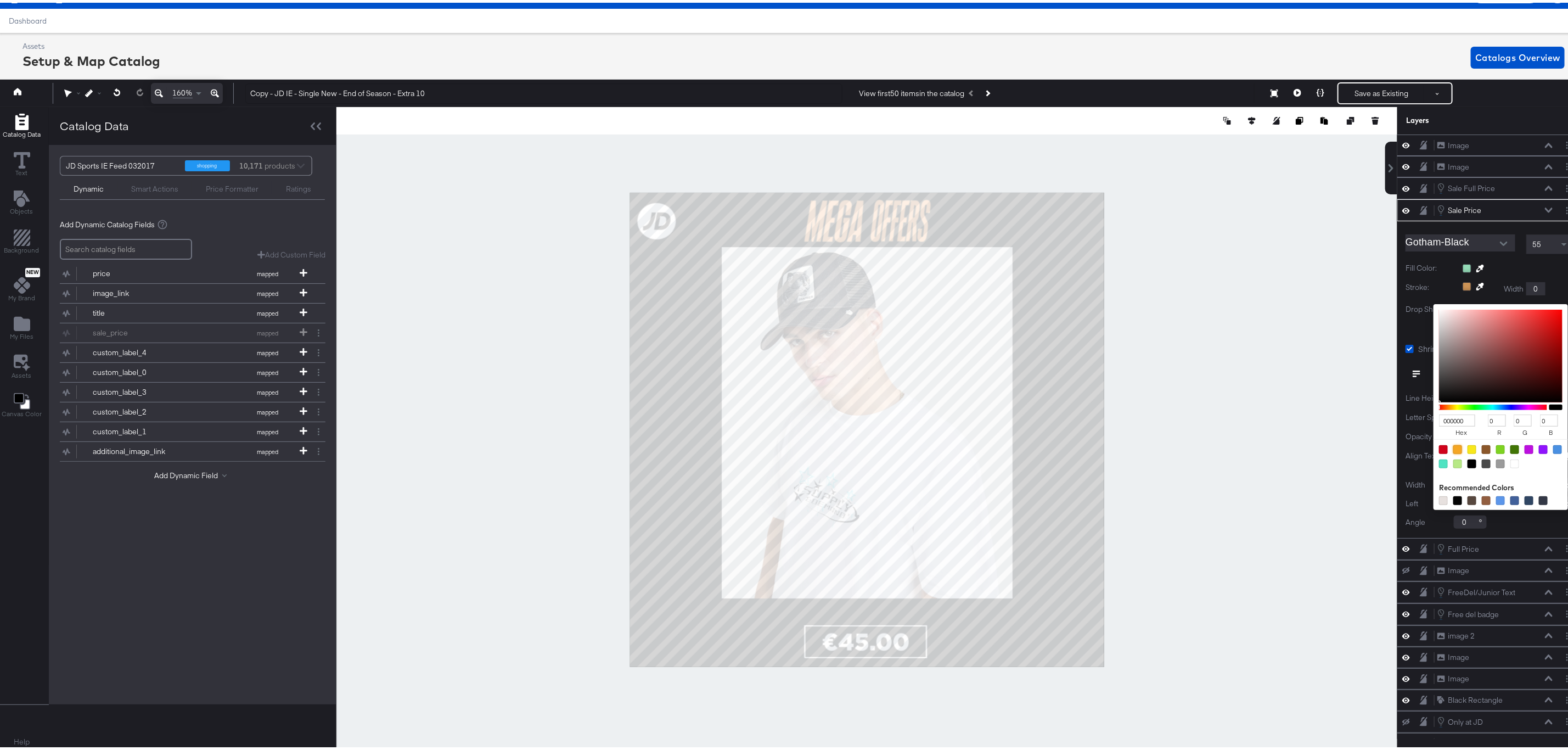
click at [1453, 451] on div at bounding box center [1458, 447] width 9 height 9
type input "F5A623"
type input "245"
type input "166"
type input "35"
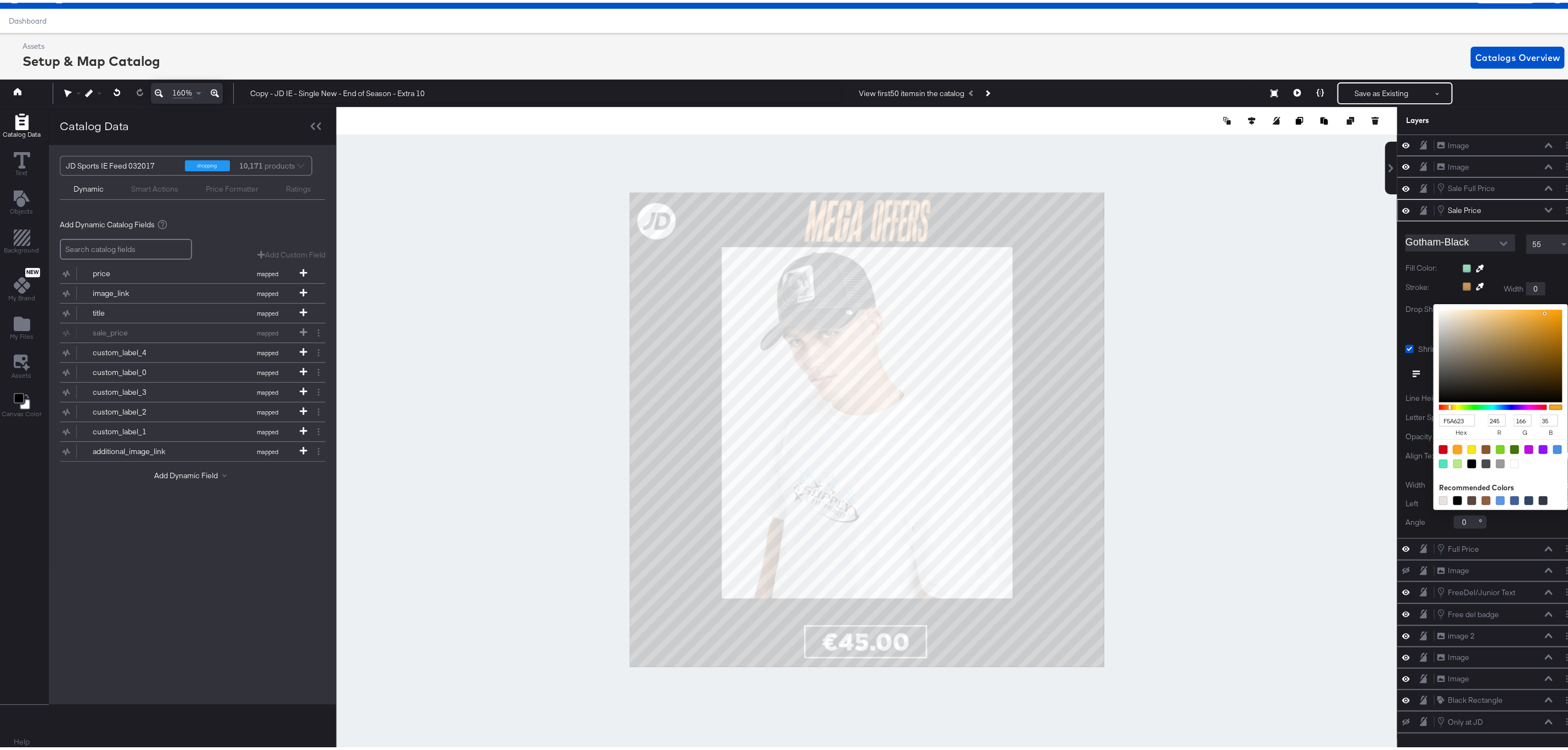
type input "EDF0F2"
type input "237"
type input "240"
type input "242"
click at [1315, 417] on div at bounding box center [867, 427] width 1060 height 645
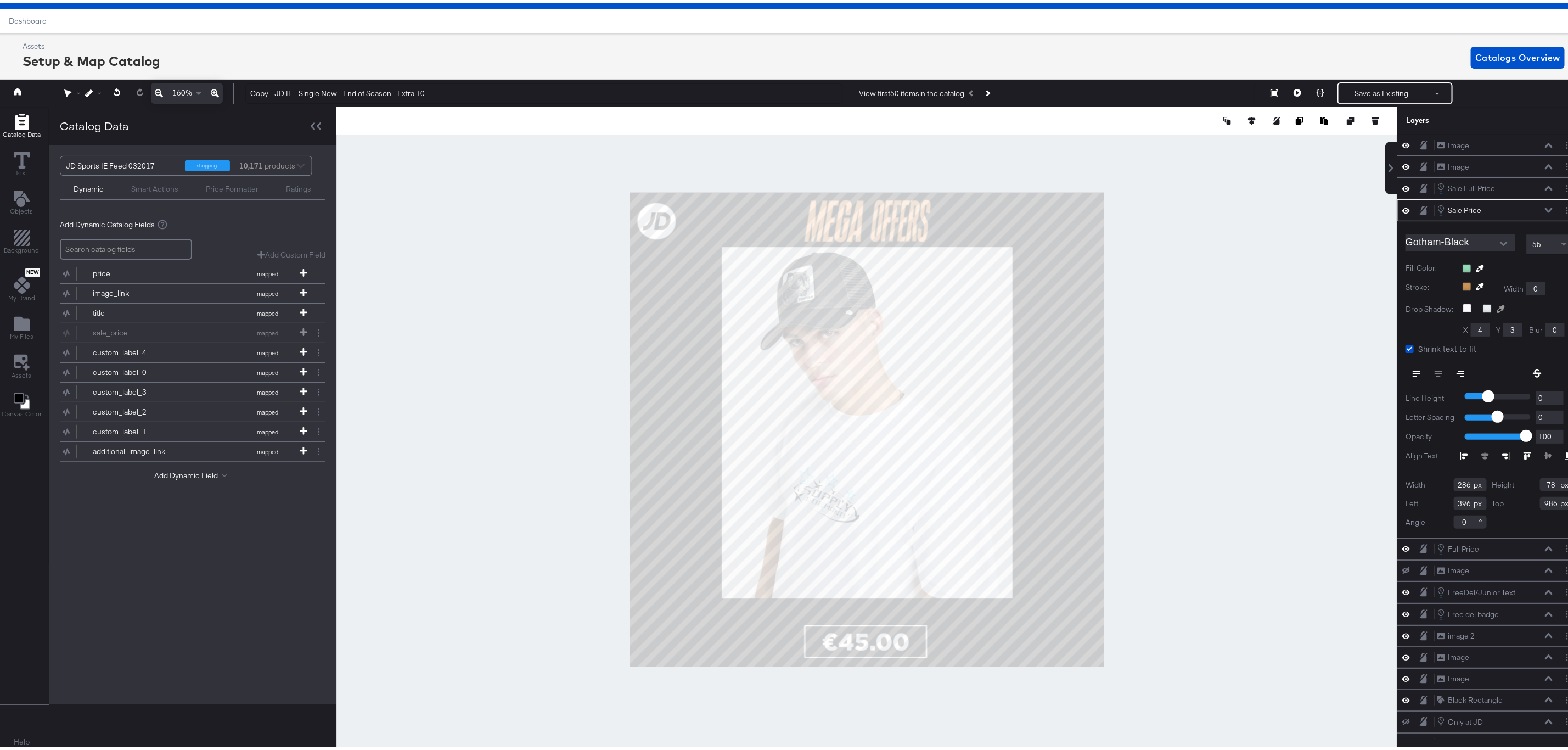
click at [1541, 266] on div at bounding box center [1518, 266] width 110 height 9
click at [109, 89] on button at bounding box center [117, 89] width 23 height 20
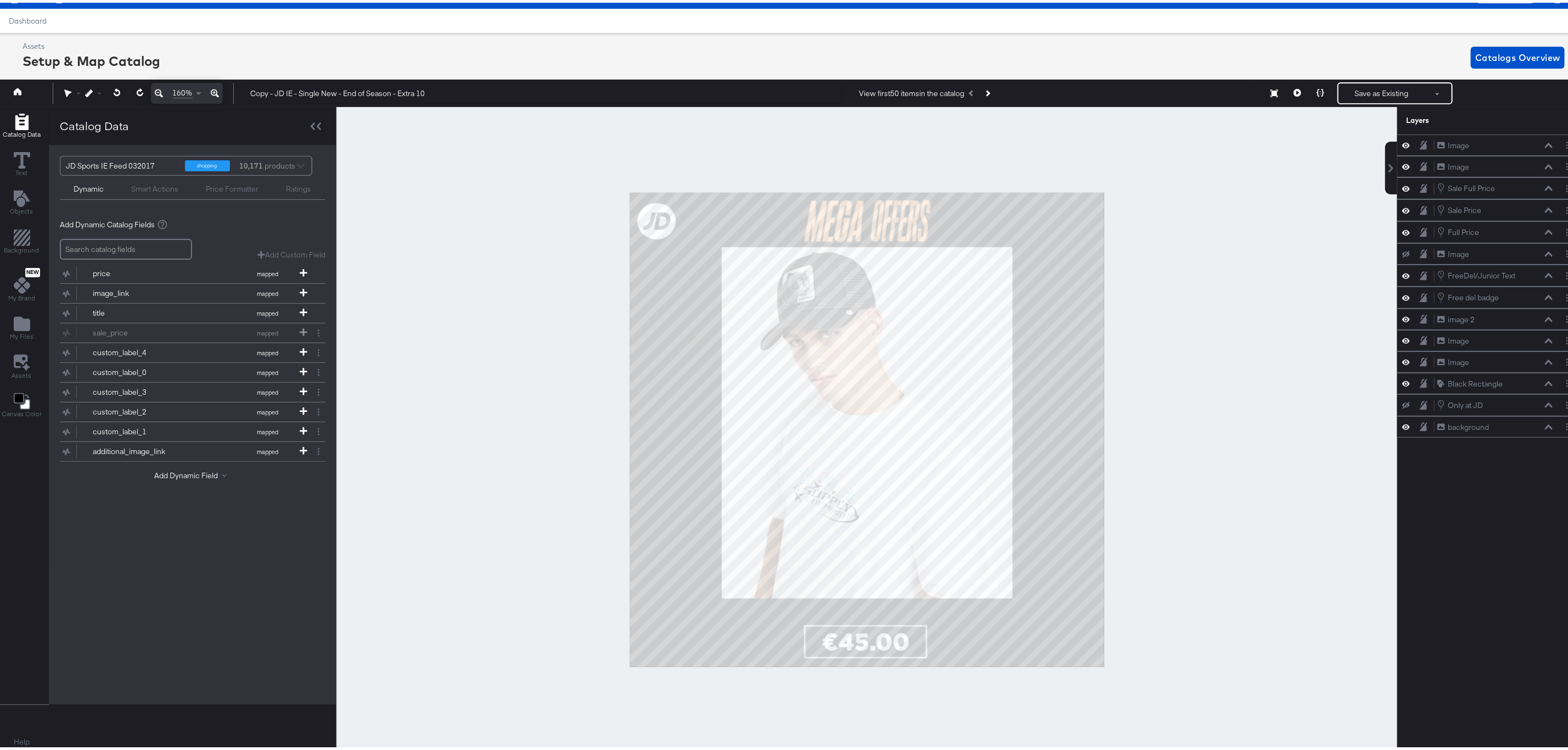
click at [1197, 341] on div at bounding box center [866, 427] width 1061 height 645
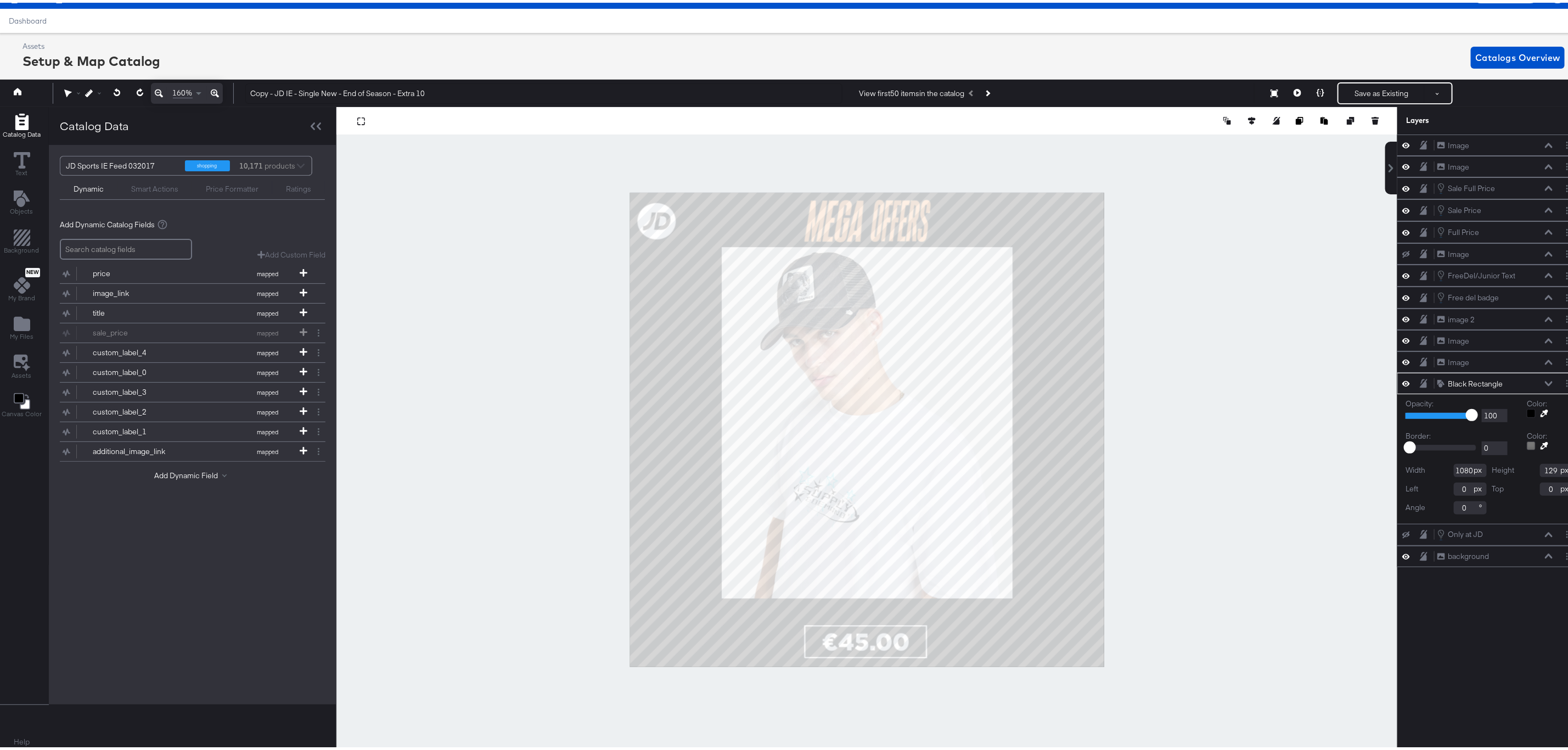
click at [1217, 305] on div at bounding box center [866, 427] width 1061 height 645
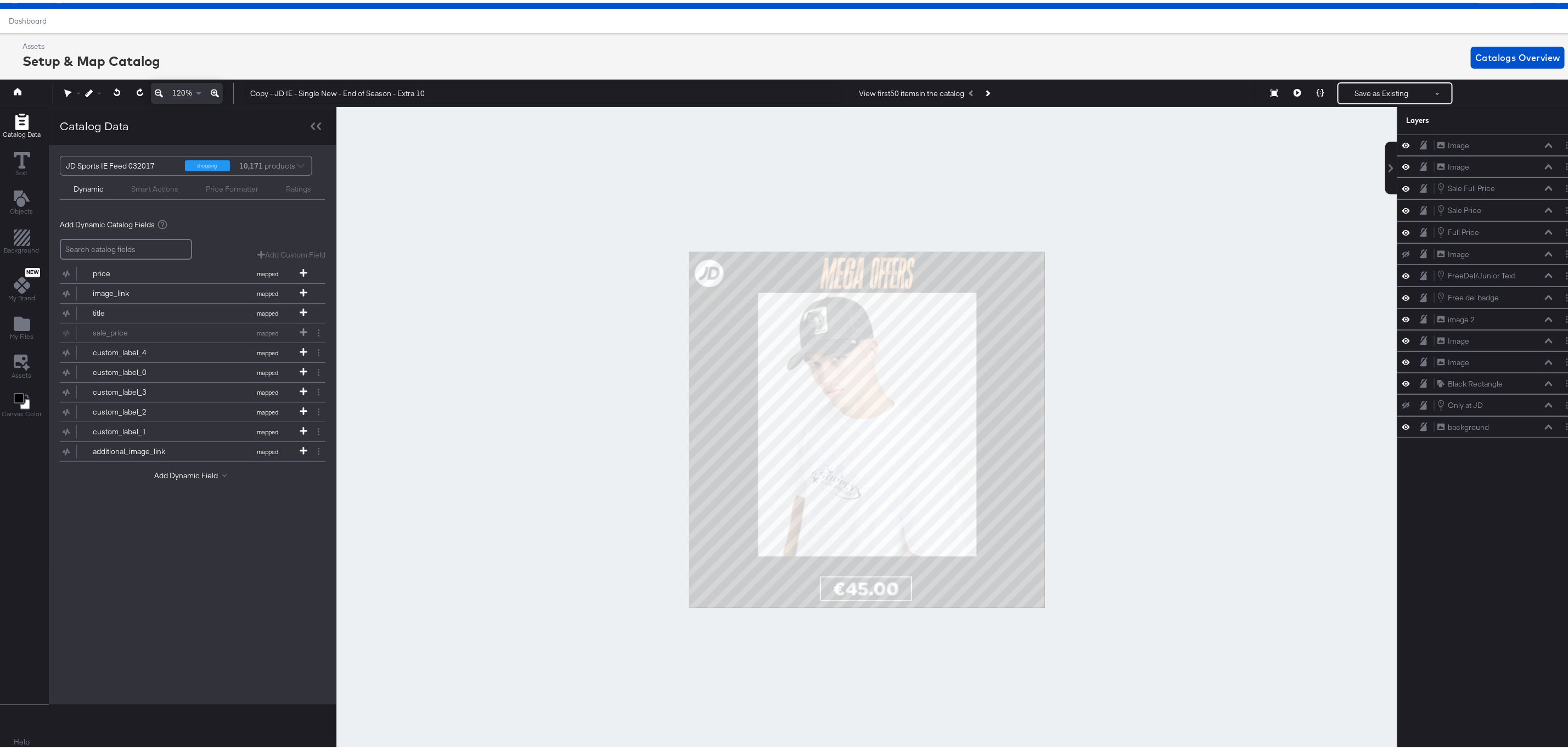
click at [214, 88] on icon at bounding box center [214, 91] width 8 height 13
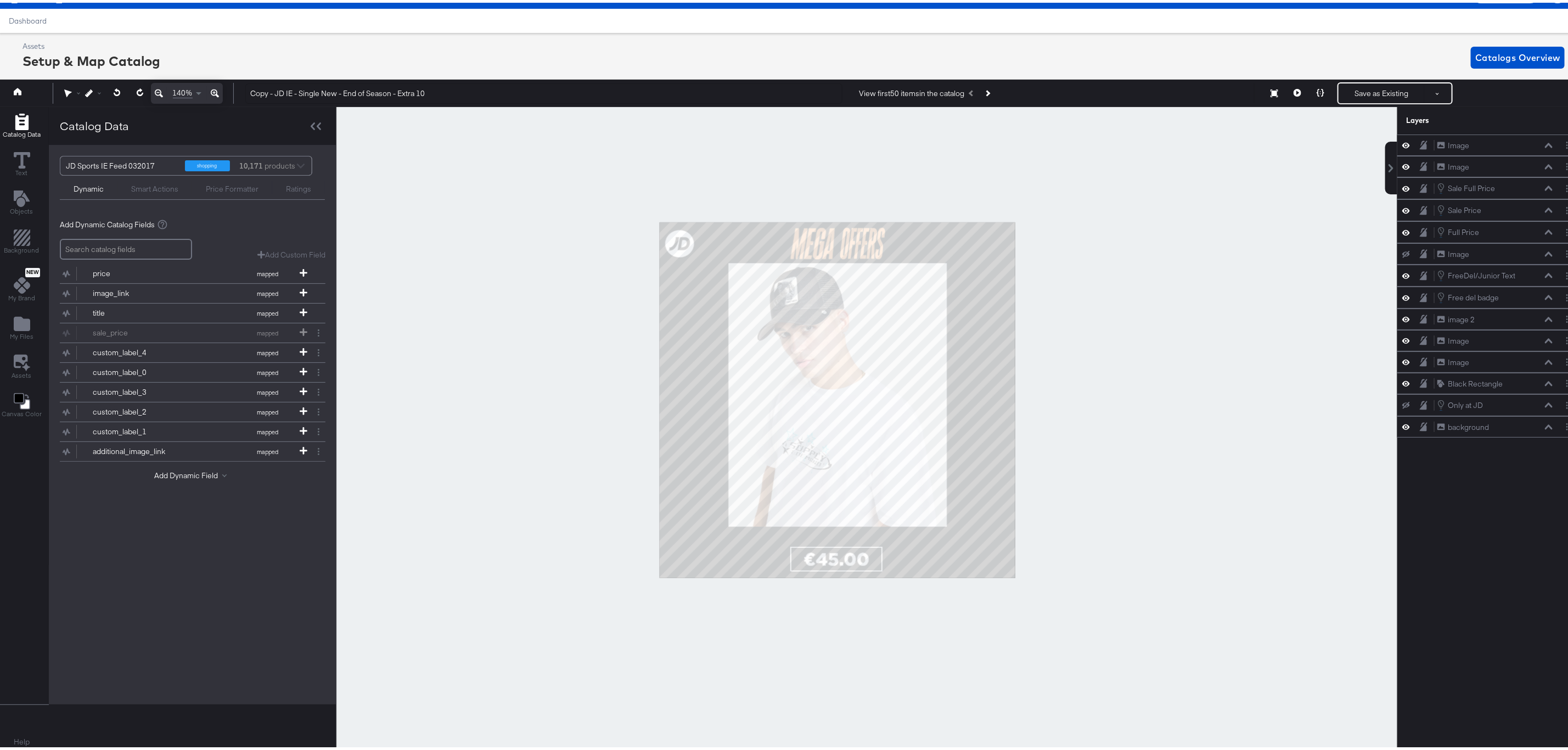
click at [214, 88] on icon at bounding box center [214, 91] width 8 height 13
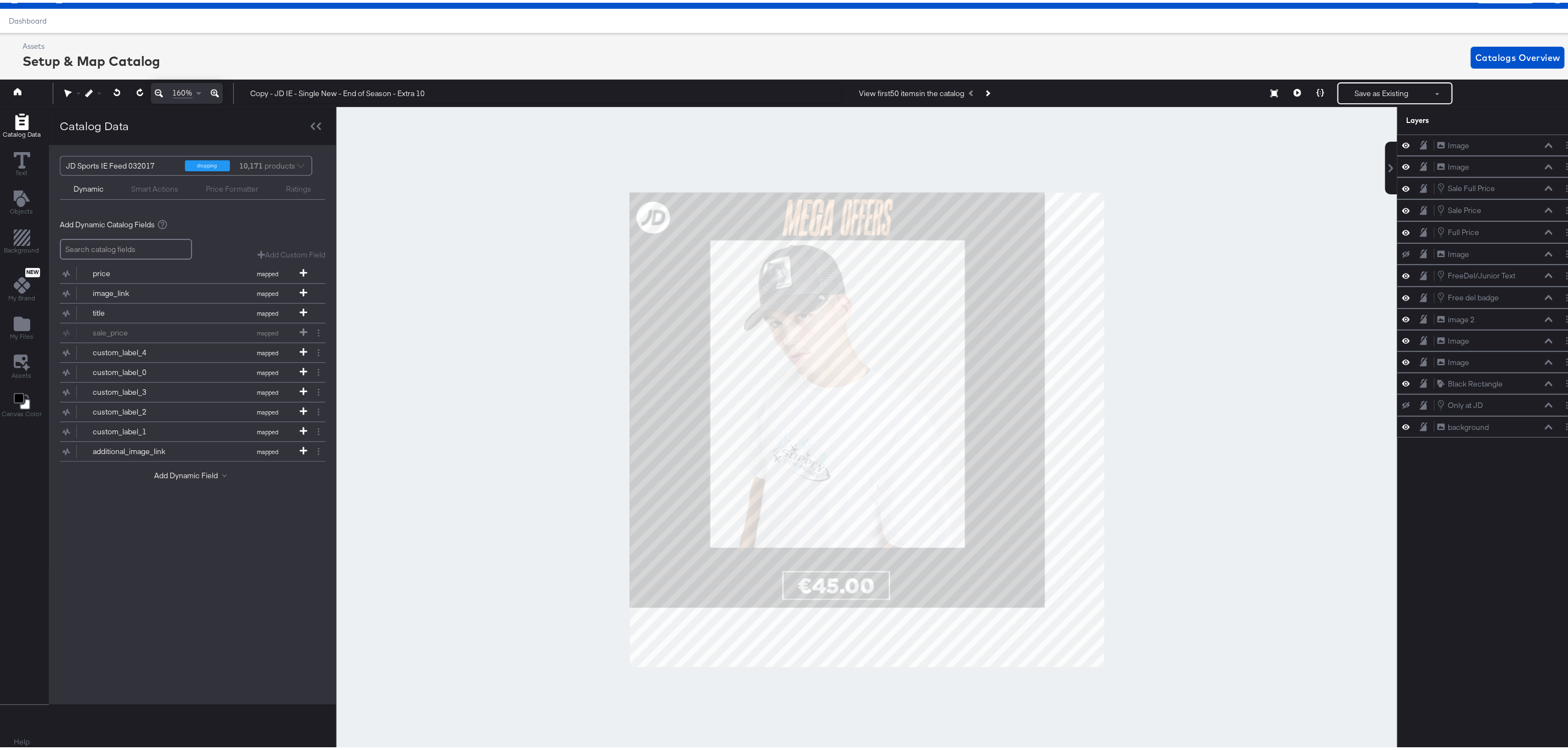
click at [214, 88] on icon at bounding box center [214, 91] width 8 height 13
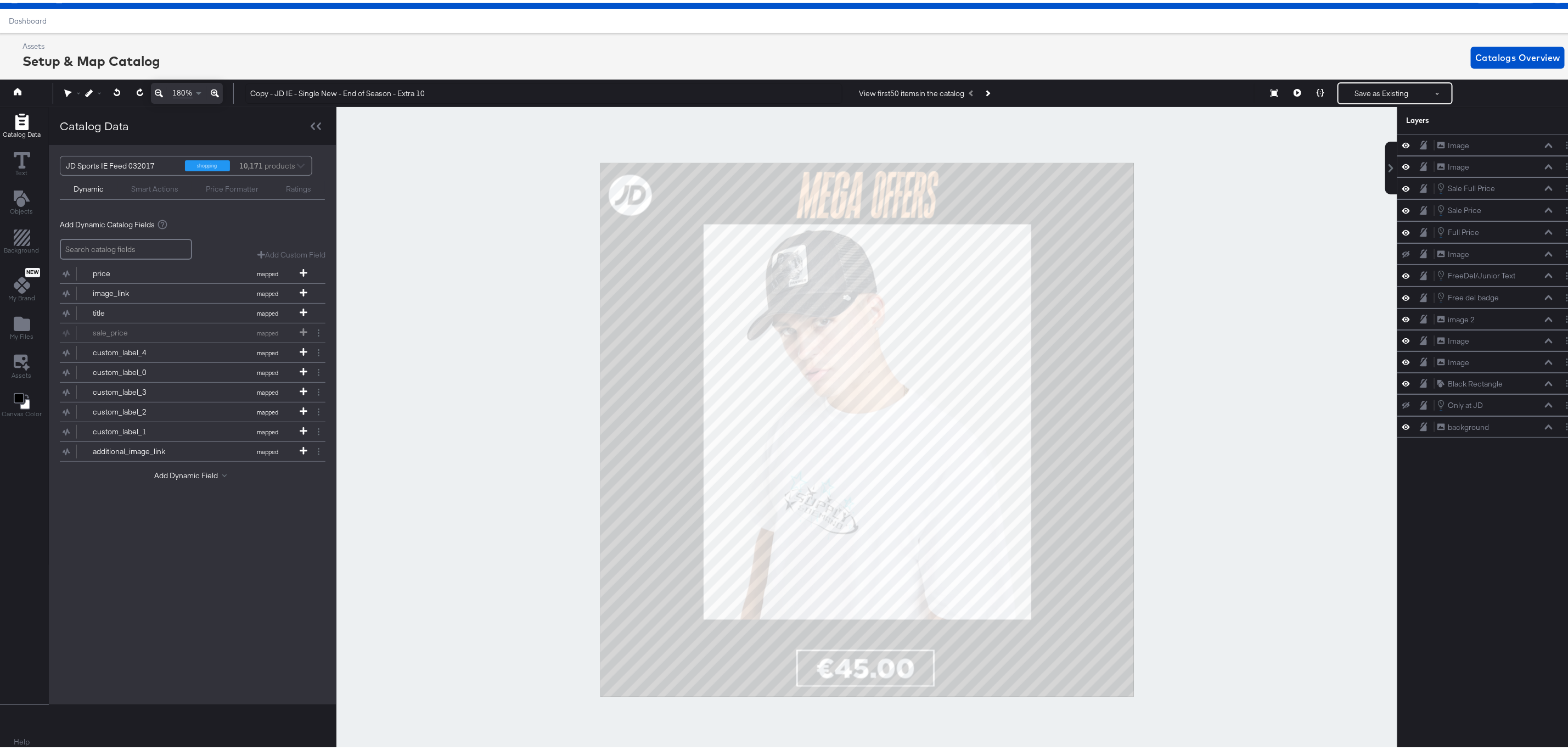
click at [214, 88] on icon at bounding box center [214, 91] width 8 height 13
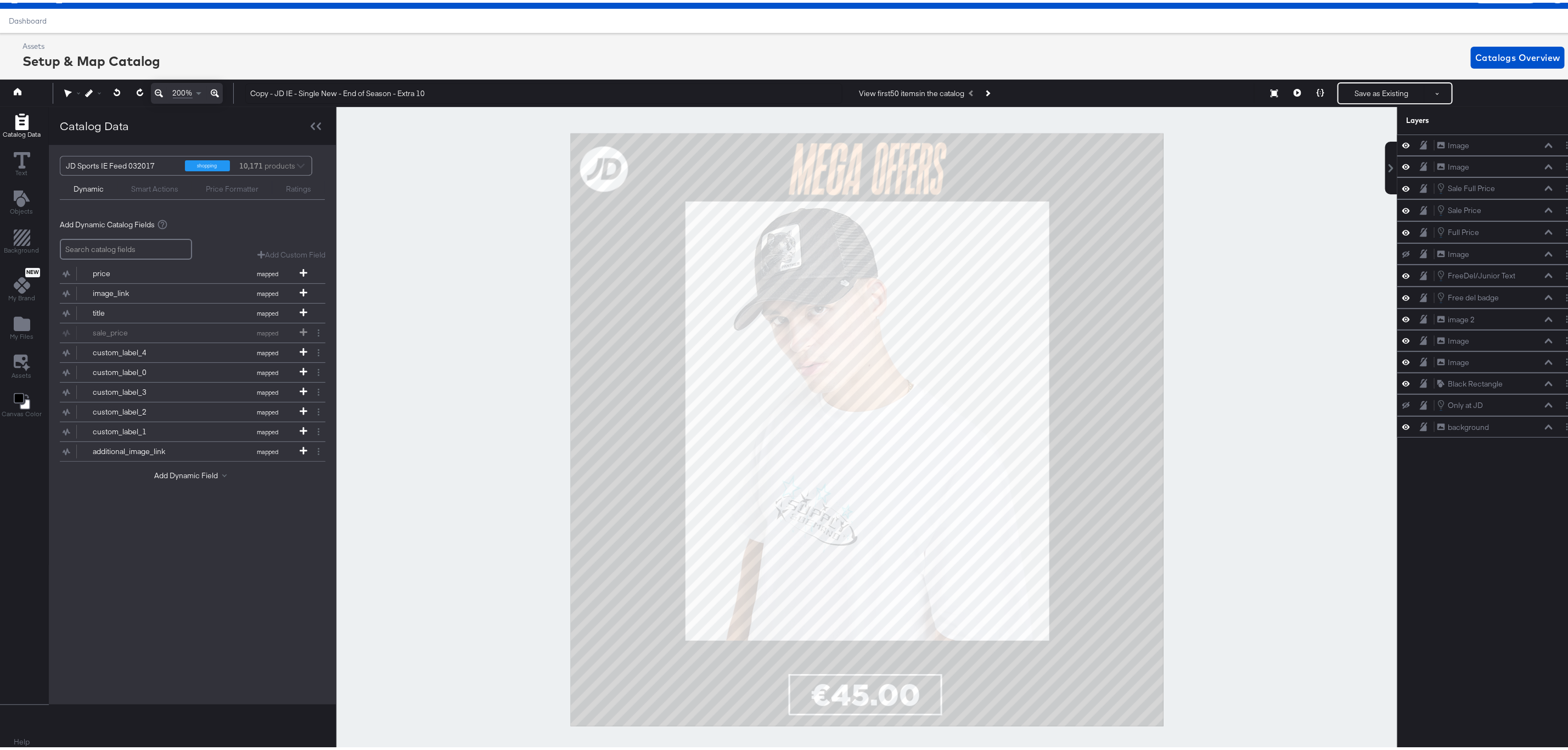
click at [214, 88] on icon at bounding box center [214, 91] width 8 height 13
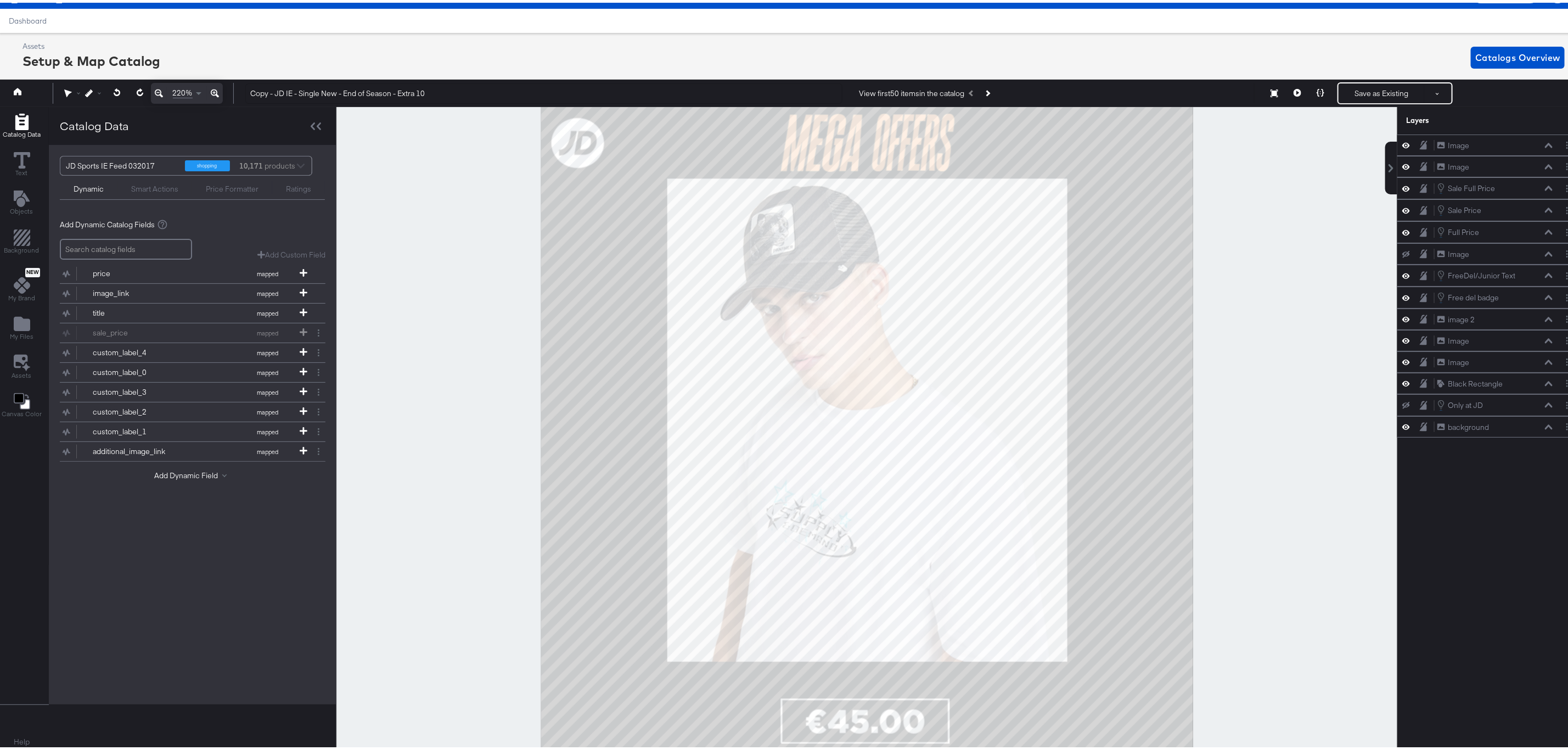
scroll to position [25, 2]
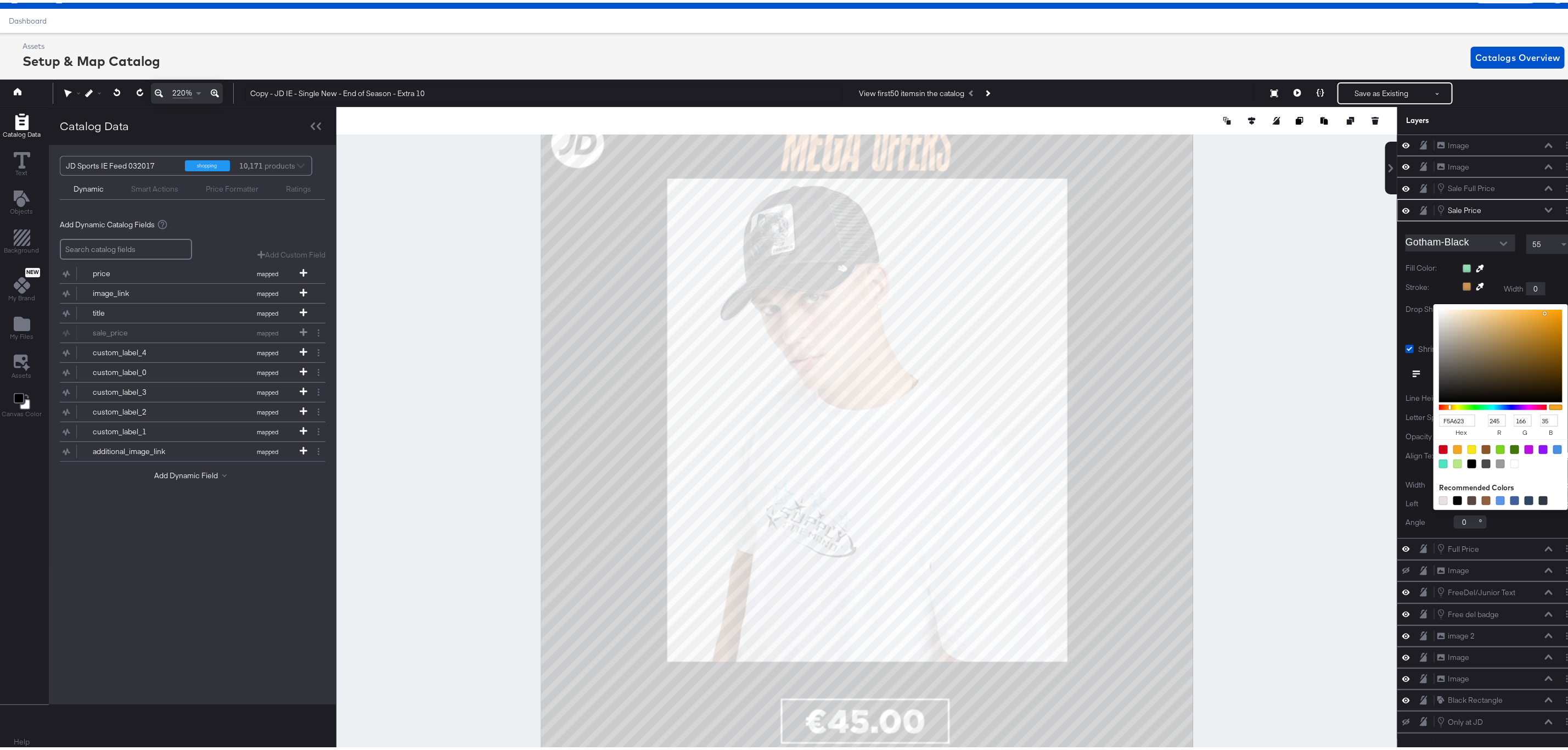
click at [1483, 311] on div "F5A623 hex 245 r 166 g 35 b 100 a Recommended Colors" at bounding box center [1496, 306] width 26 height 11
click at [1453, 502] on div at bounding box center [1458, 498] width 9 height 9
type input "050505"
type input "5"
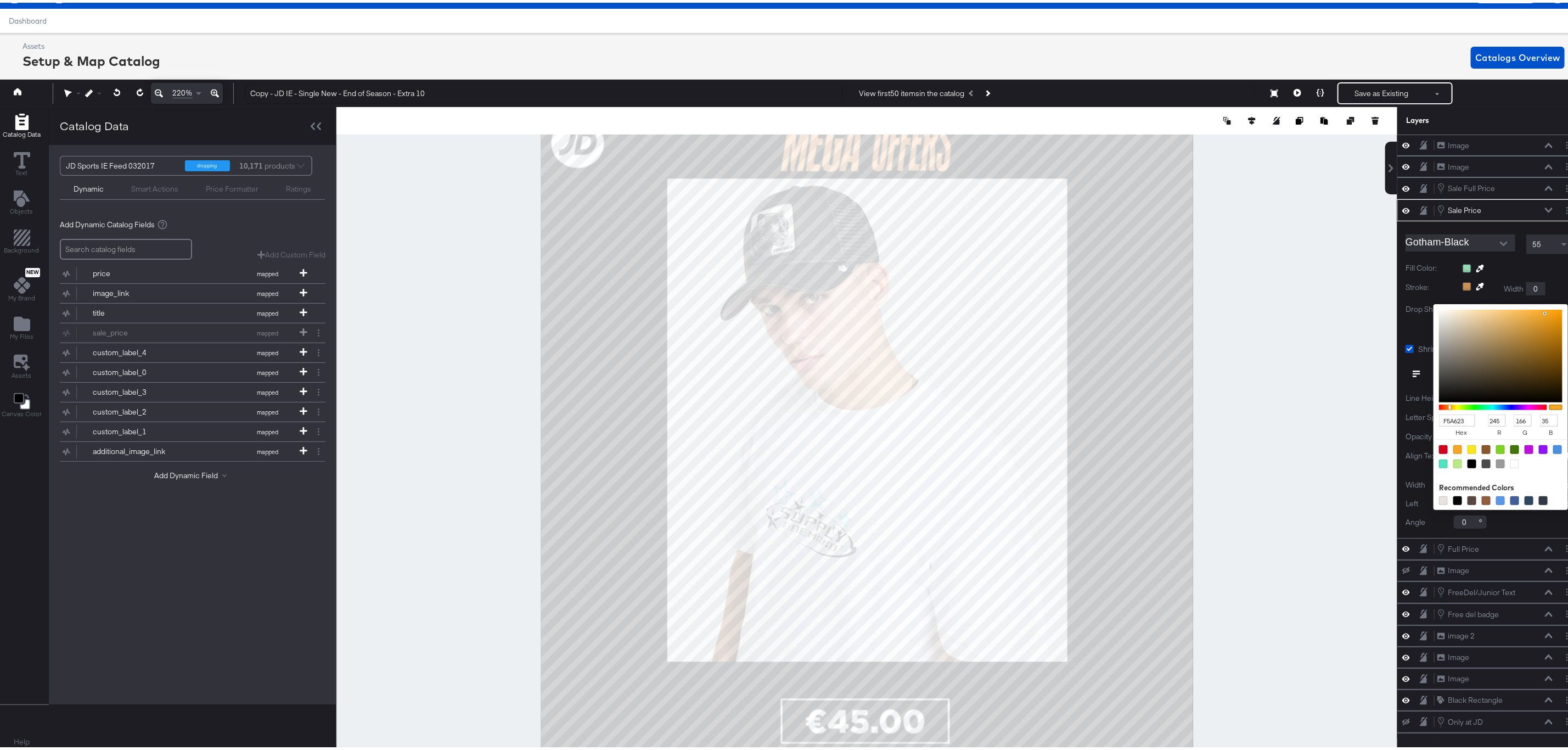
type input "5"
click at [1546, 270] on div at bounding box center [1518, 266] width 110 height 9
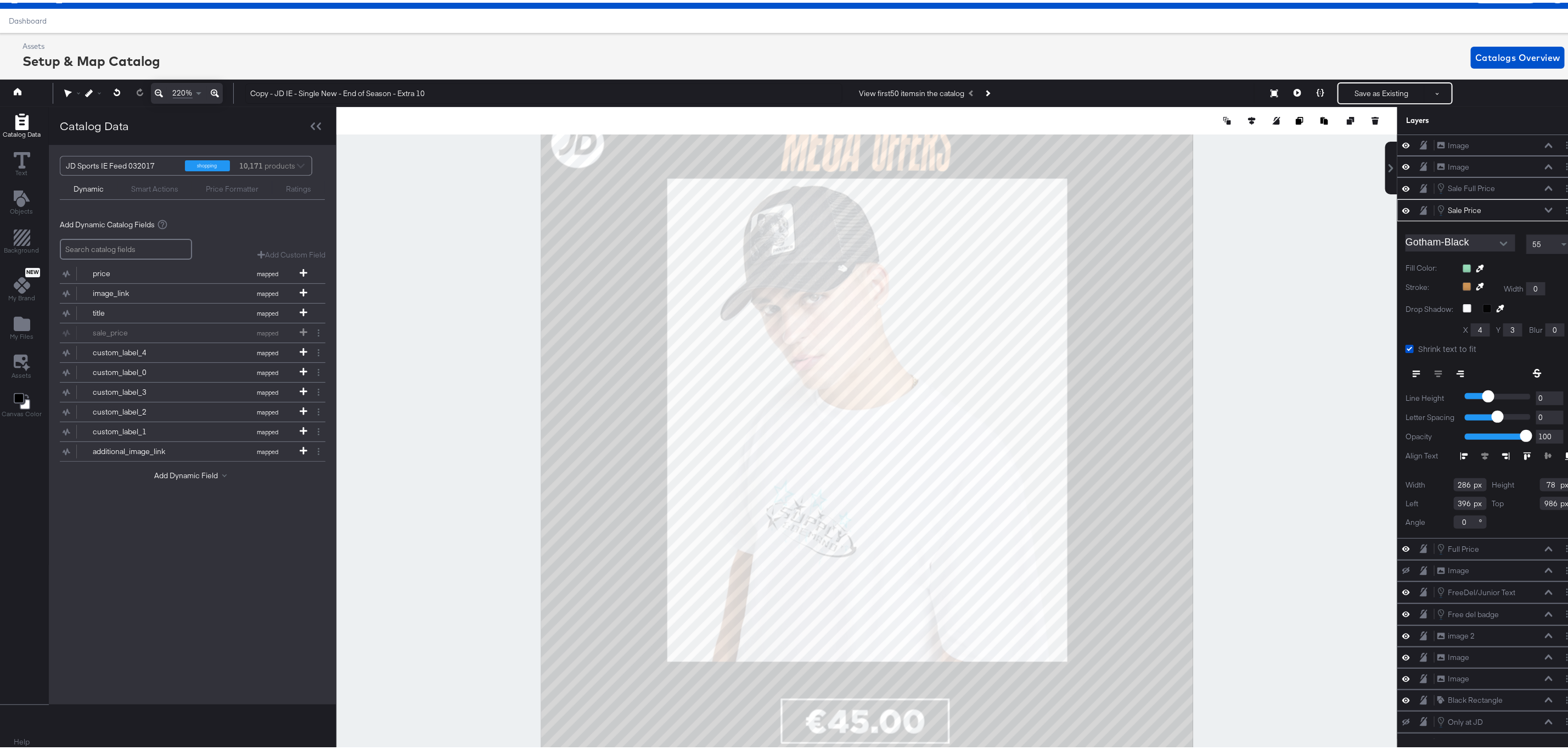
click at [1463, 266] on div at bounding box center [1518, 266] width 110 height 9
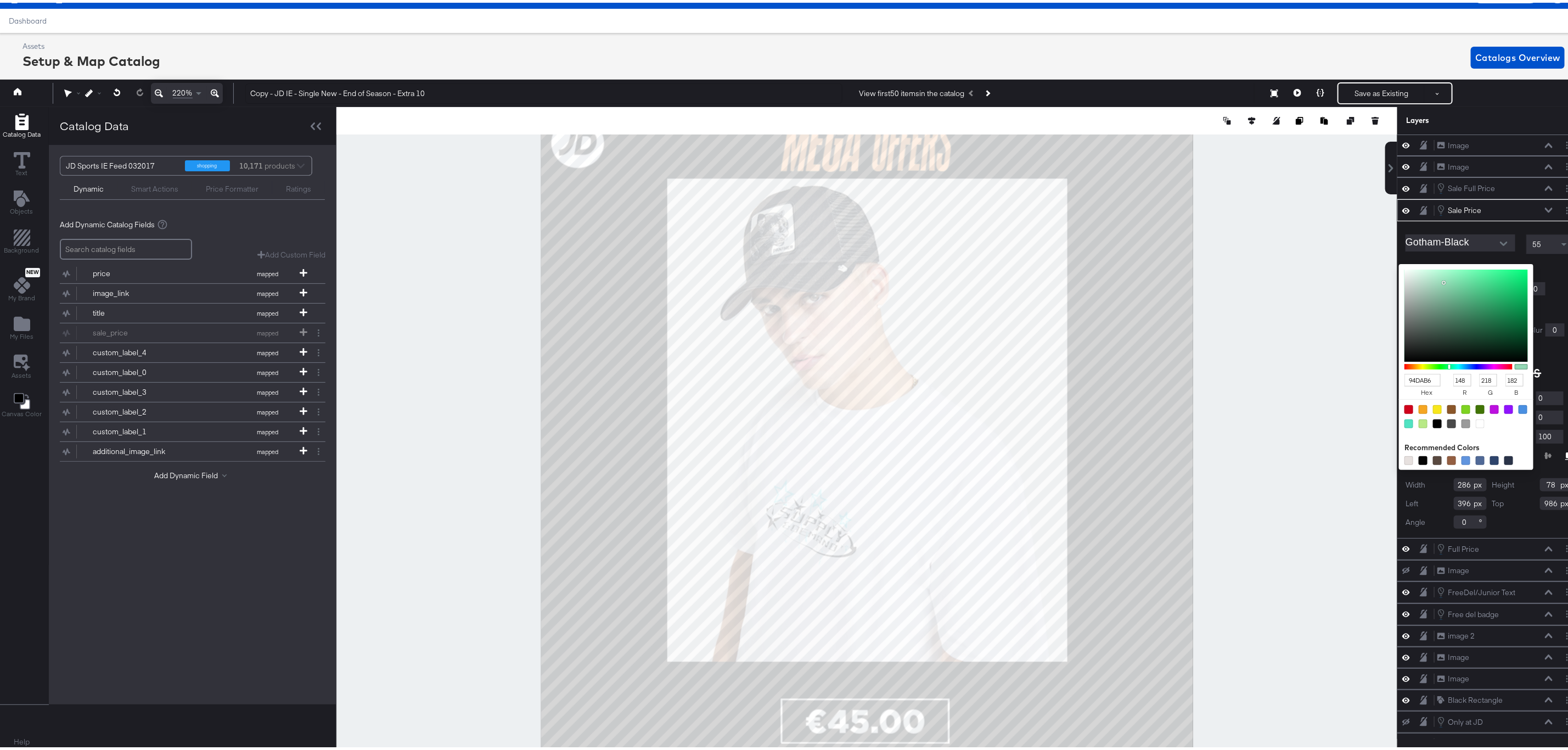
click at [1418, 409] on div at bounding box center [1423, 407] width 9 height 9
type input "F5A623"
type input "245"
type input "166"
type input "35"
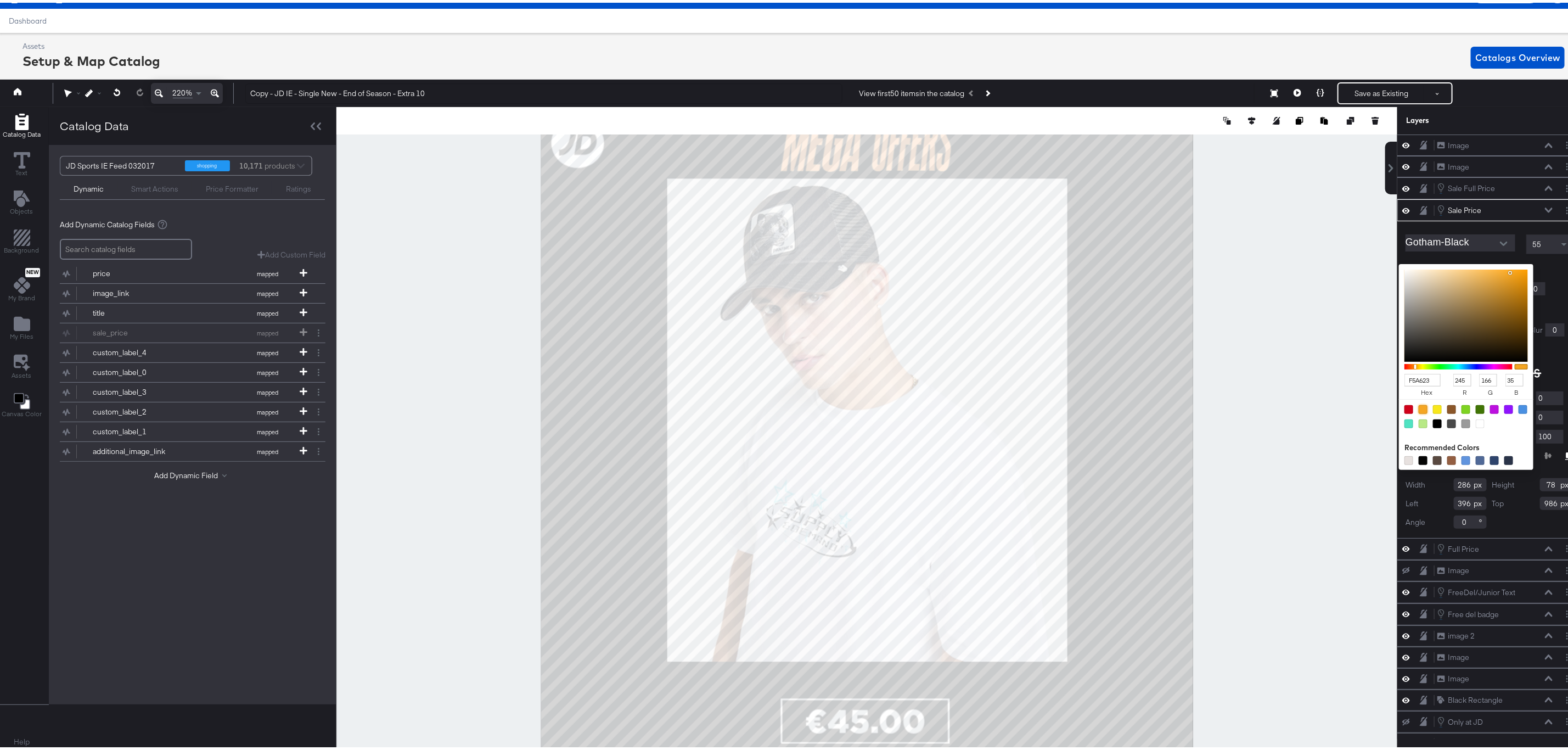
click at [1548, 293] on div "Gotham-Black 55 Fill Color: F5A623 hex 245 r 166 g 35 b 100 a Recommended Color…" at bounding box center [1489, 376] width 184 height 316
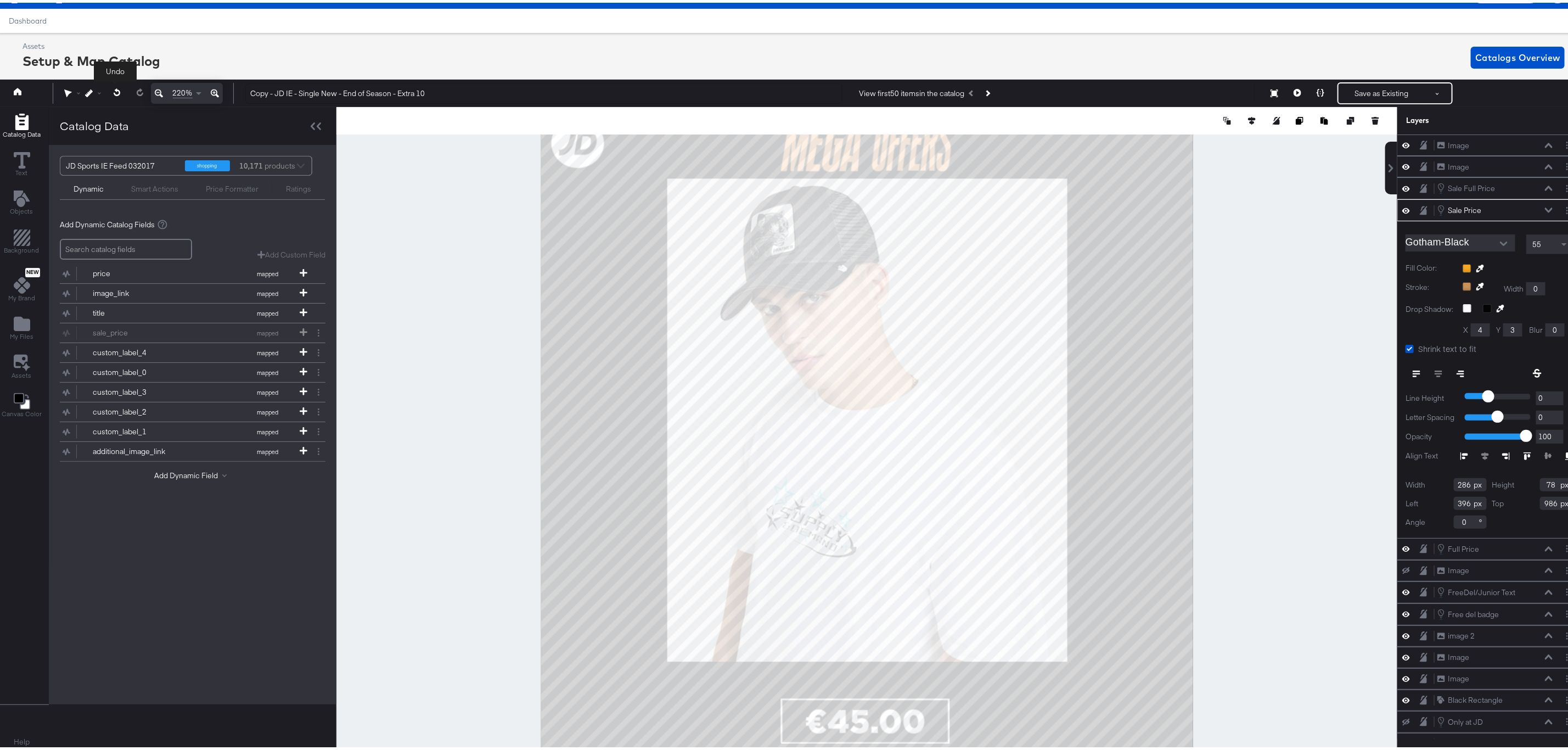
click at [119, 84] on button at bounding box center [117, 89] width 23 height 20
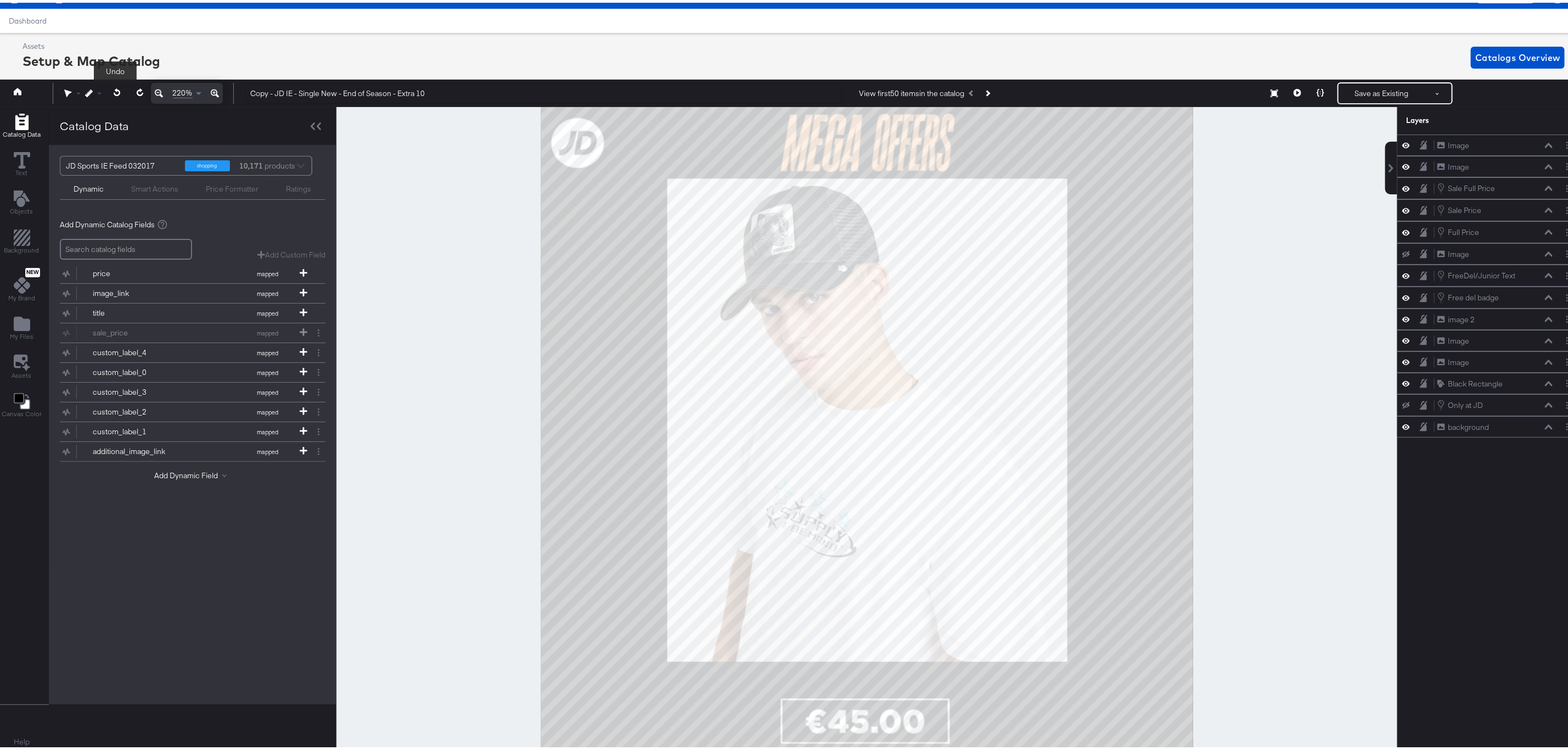
click at [119, 84] on button at bounding box center [117, 89] width 23 height 20
click at [385, 275] on div at bounding box center [866, 427] width 1061 height 645
click at [113, 87] on icon at bounding box center [117, 89] width 7 height 8
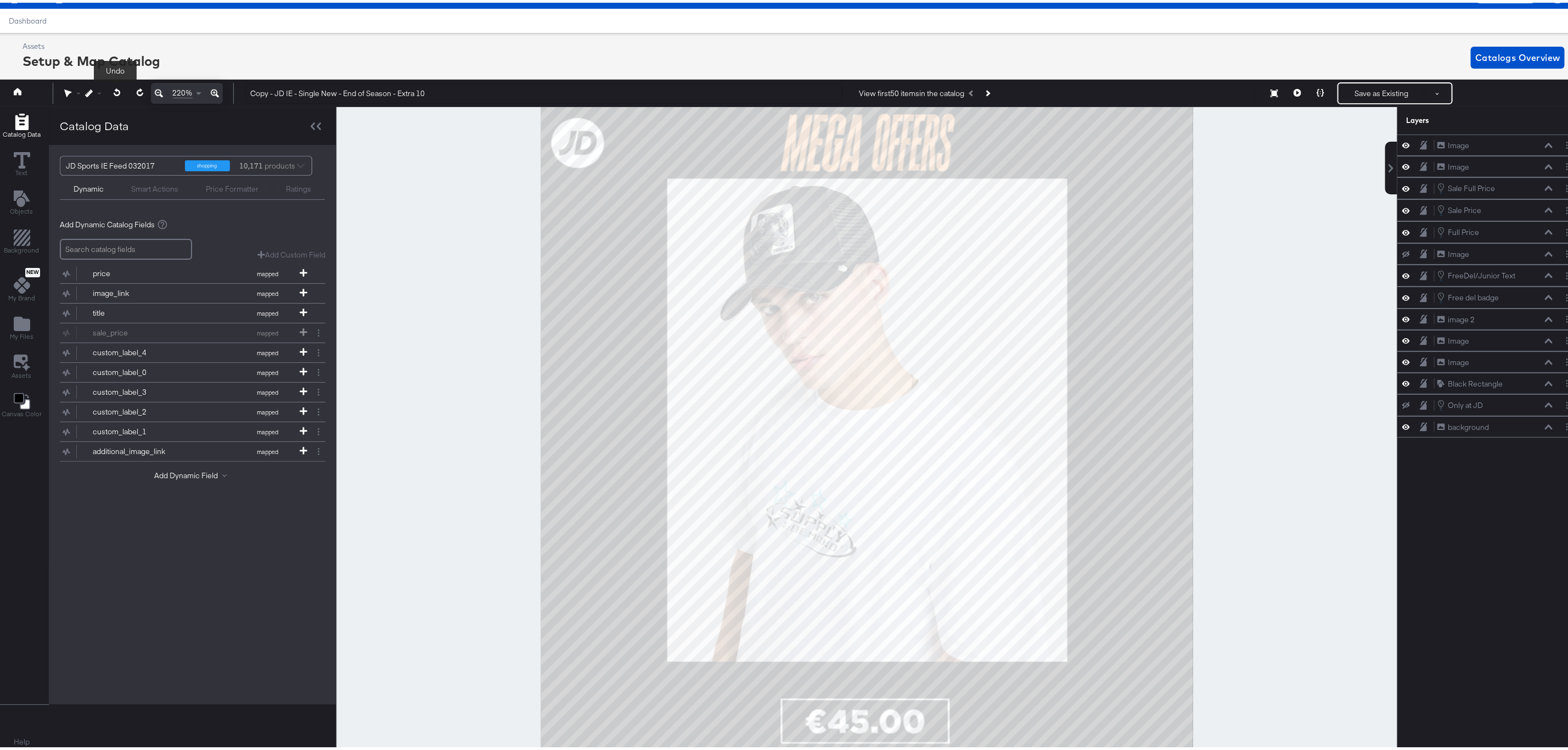
click at [113, 87] on icon at bounding box center [117, 89] width 7 height 8
click at [419, 249] on div at bounding box center [866, 427] width 1061 height 645
click at [358, 279] on div at bounding box center [866, 427] width 1061 height 645
click at [151, 89] on button at bounding box center [159, 90] width 16 height 21
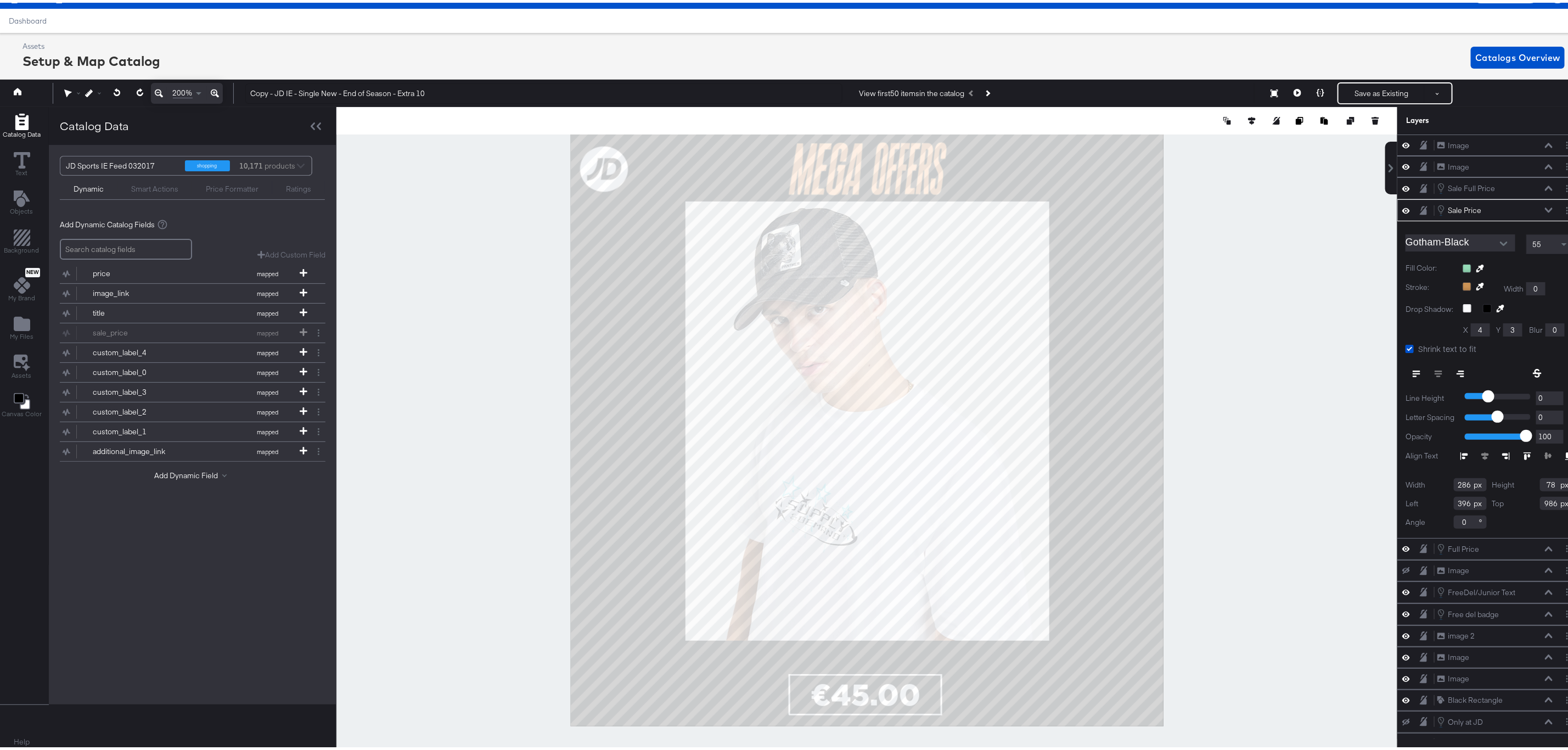
click at [395, 224] on div at bounding box center [866, 427] width 1061 height 645
click at [153, 183] on div "Smart Actions" at bounding box center [155, 186] width 47 height 10
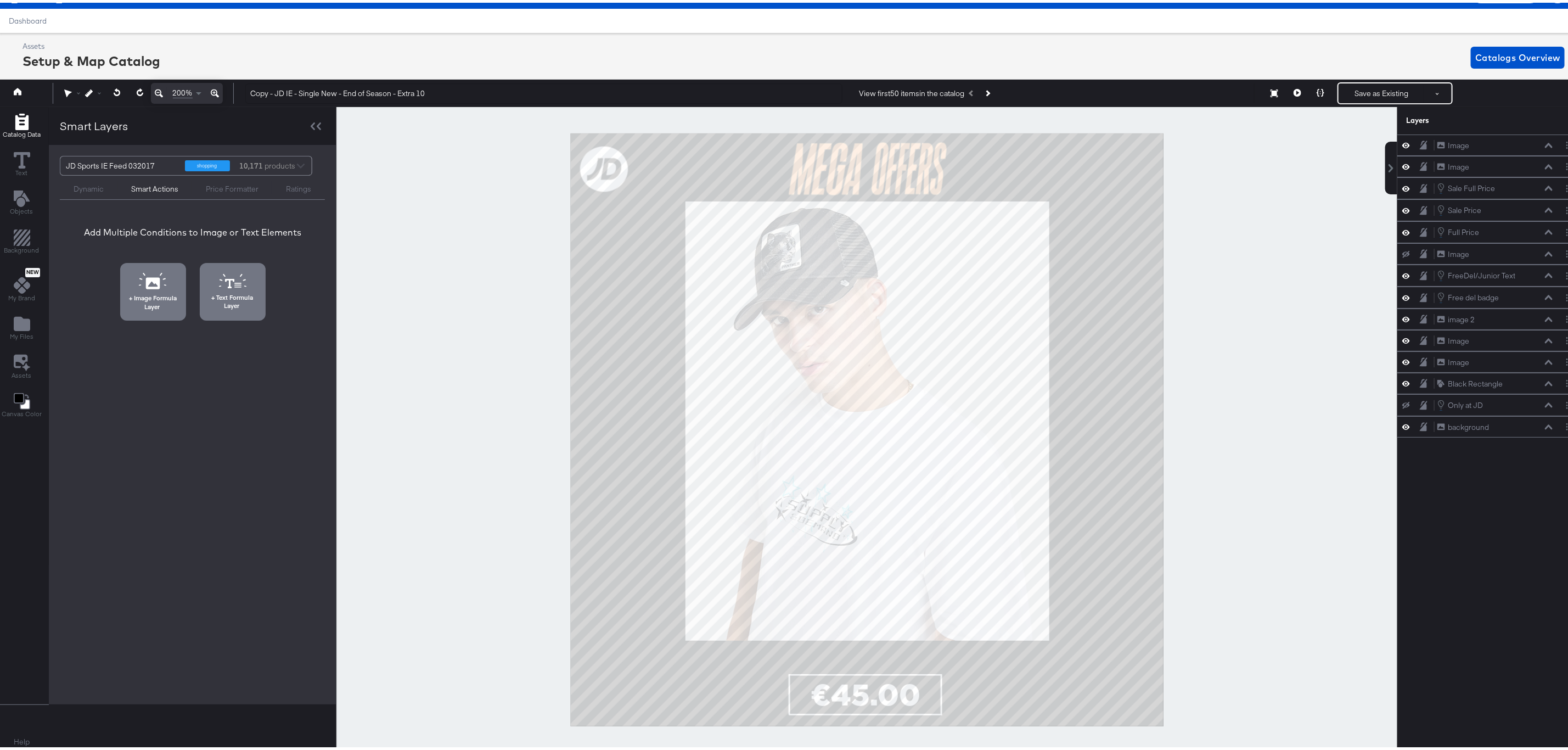
click at [463, 205] on div at bounding box center [866, 427] width 1061 height 645
click at [1373, 89] on button "Save as Existing" at bounding box center [1381, 90] width 86 height 20
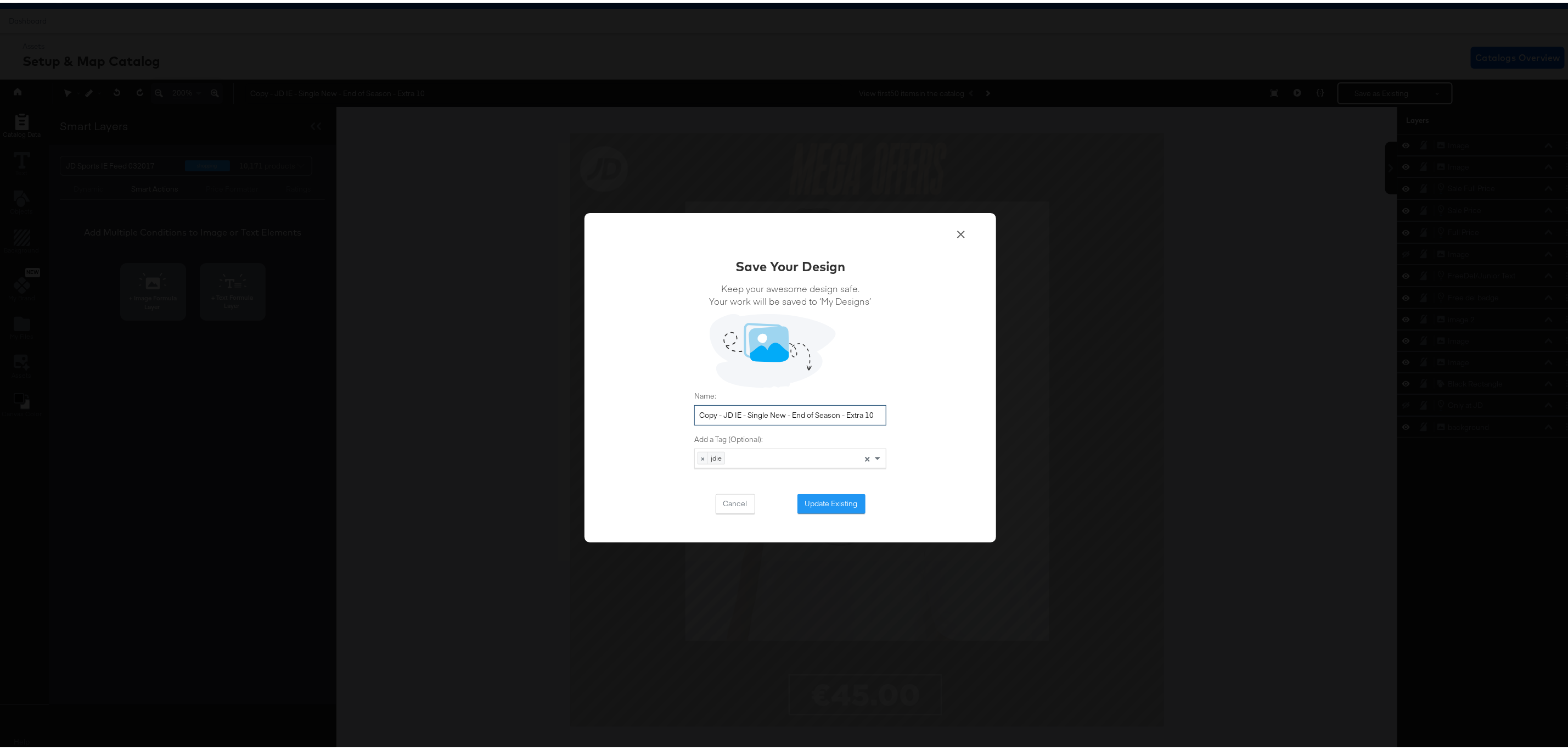
drag, startPoint x: 718, startPoint y: 410, endPoint x: 689, endPoint y: 407, distance: 29.2
click at [694, 407] on input "Copy - JD IE - Single New - End of Season - Extra 10" at bounding box center [790, 412] width 192 height 20
drag, startPoint x: 857, startPoint y: 409, endPoint x: 762, endPoint y: 415, distance: 95.2
click at [762, 415] on input "JD IE - Single New - End of Season - Extra 10" at bounding box center [790, 412] width 192 height 20
drag, startPoint x: 849, startPoint y: 413, endPoint x: 666, endPoint y: 412, distance: 183.0
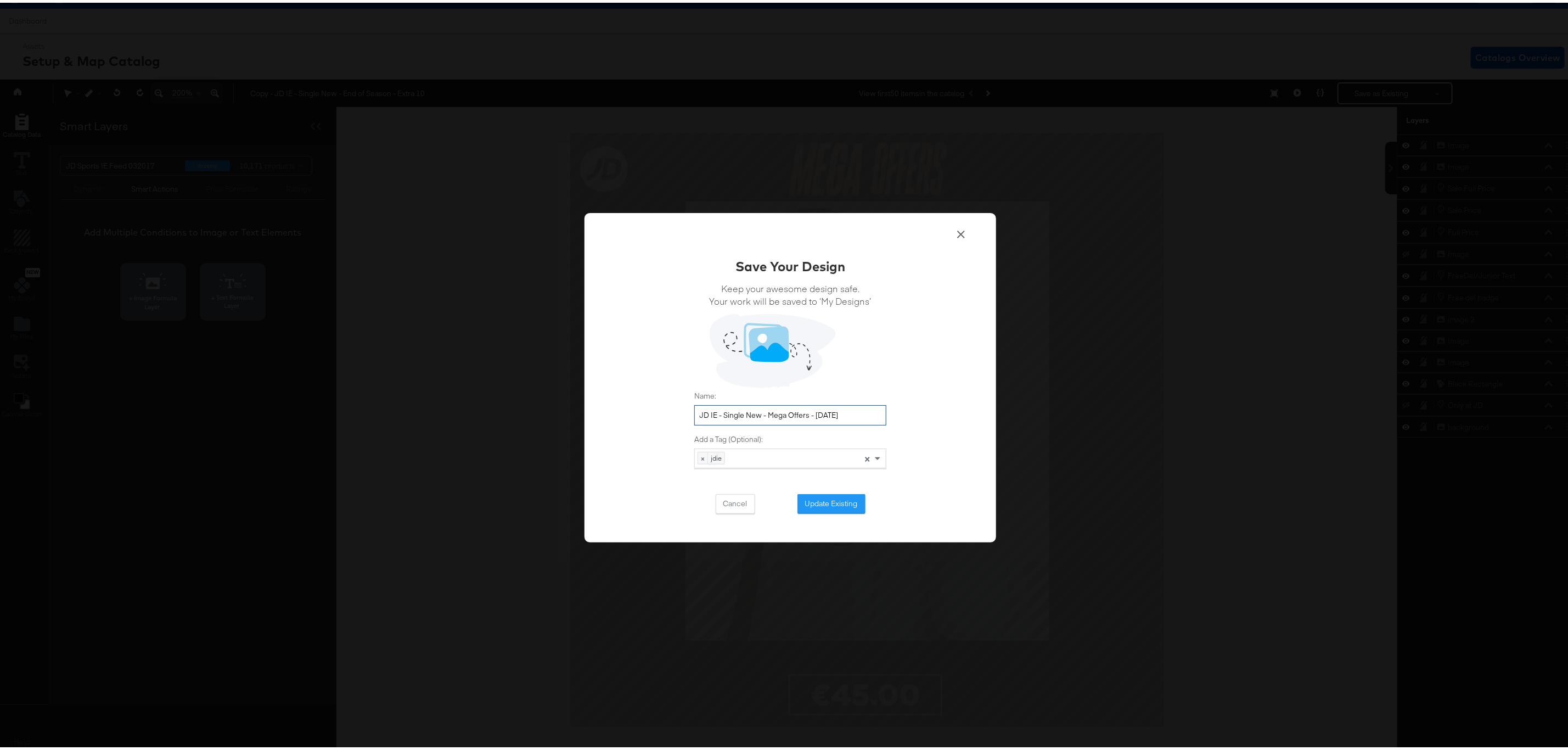
click at [666, 412] on div "Save Your Design Keep your awesome design safe. Your work will be saved to ‘My …" at bounding box center [790, 375] width 412 height 330
type input "JD IE - Single New - Mega Offers - Oct 25"
click at [827, 501] on button "Update Existing" at bounding box center [831, 501] width 68 height 20
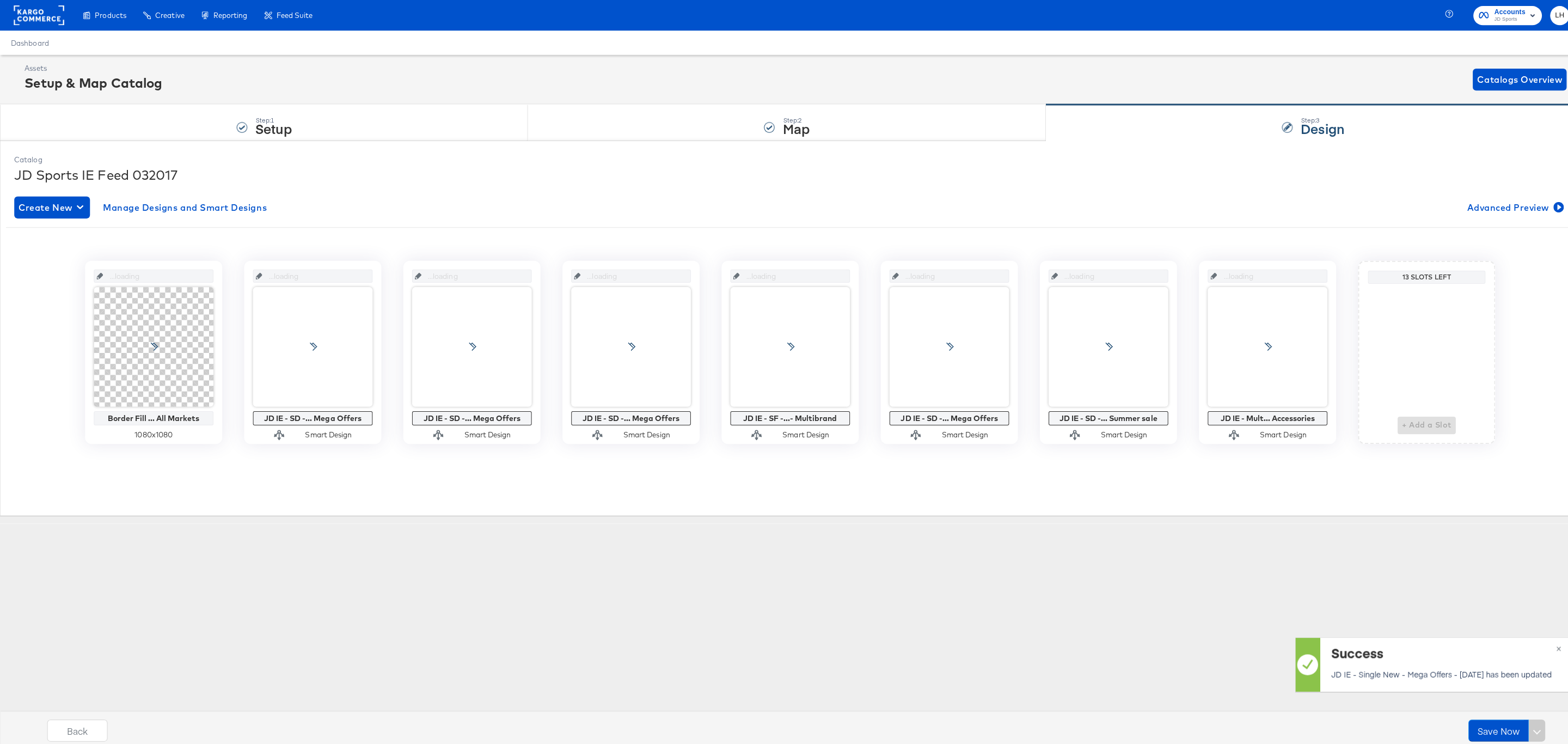
scroll to position [0, 0]
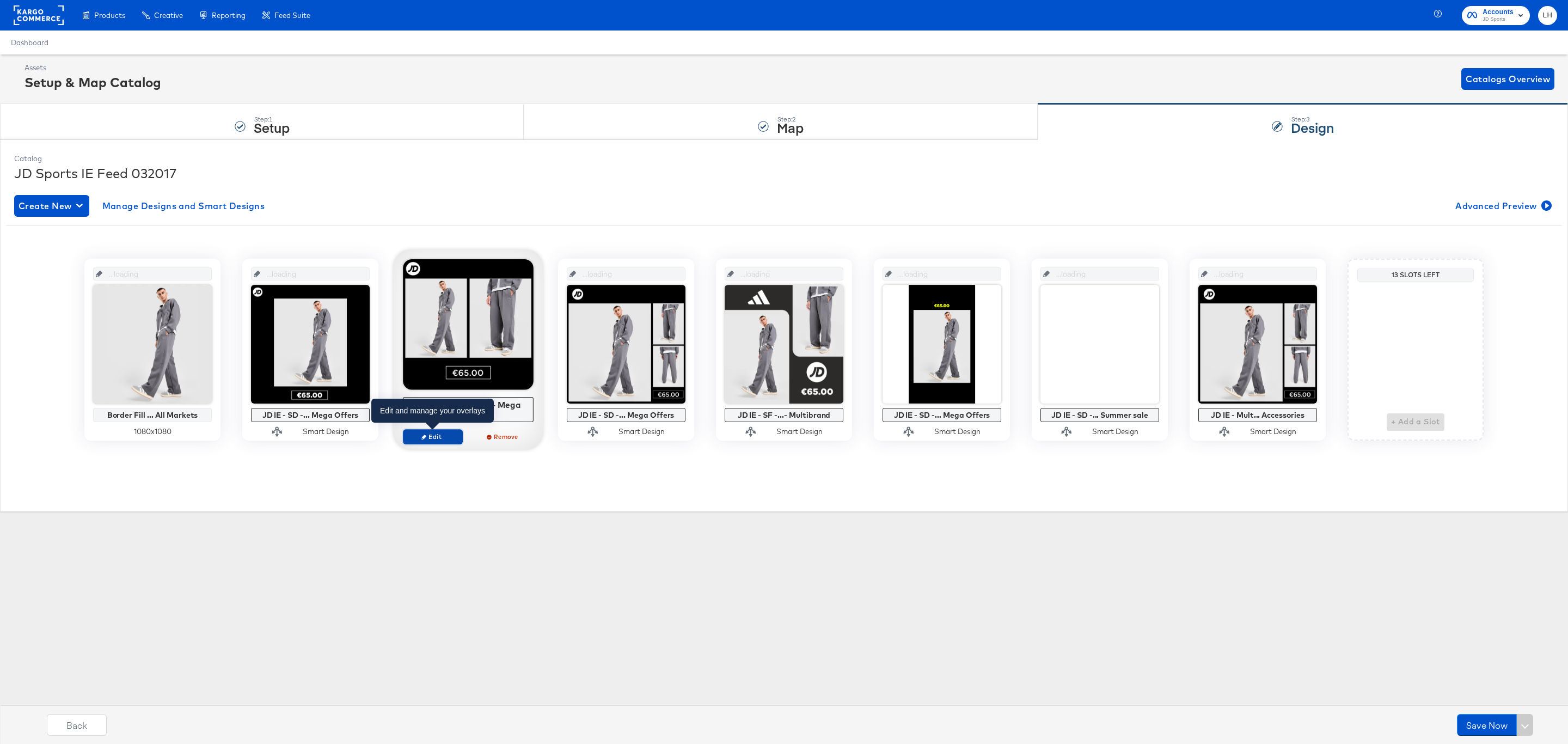
click at [447, 436] on span "Edit" at bounding box center [433, 436] width 50 height 8
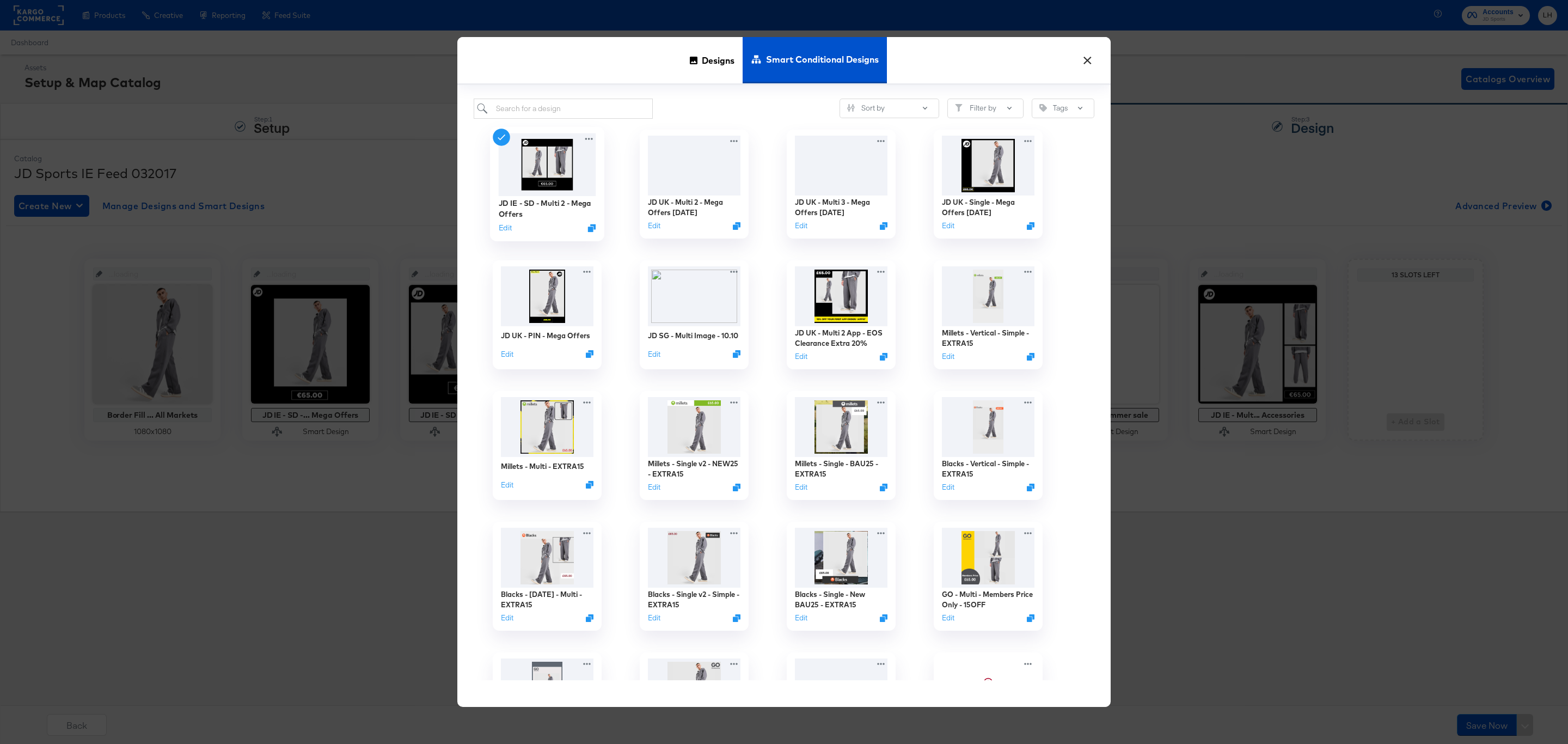
click at [507, 233] on div "JD IE - SD - Multi 2 - Mega Offers Edit" at bounding box center [547, 215] width 97 height 39
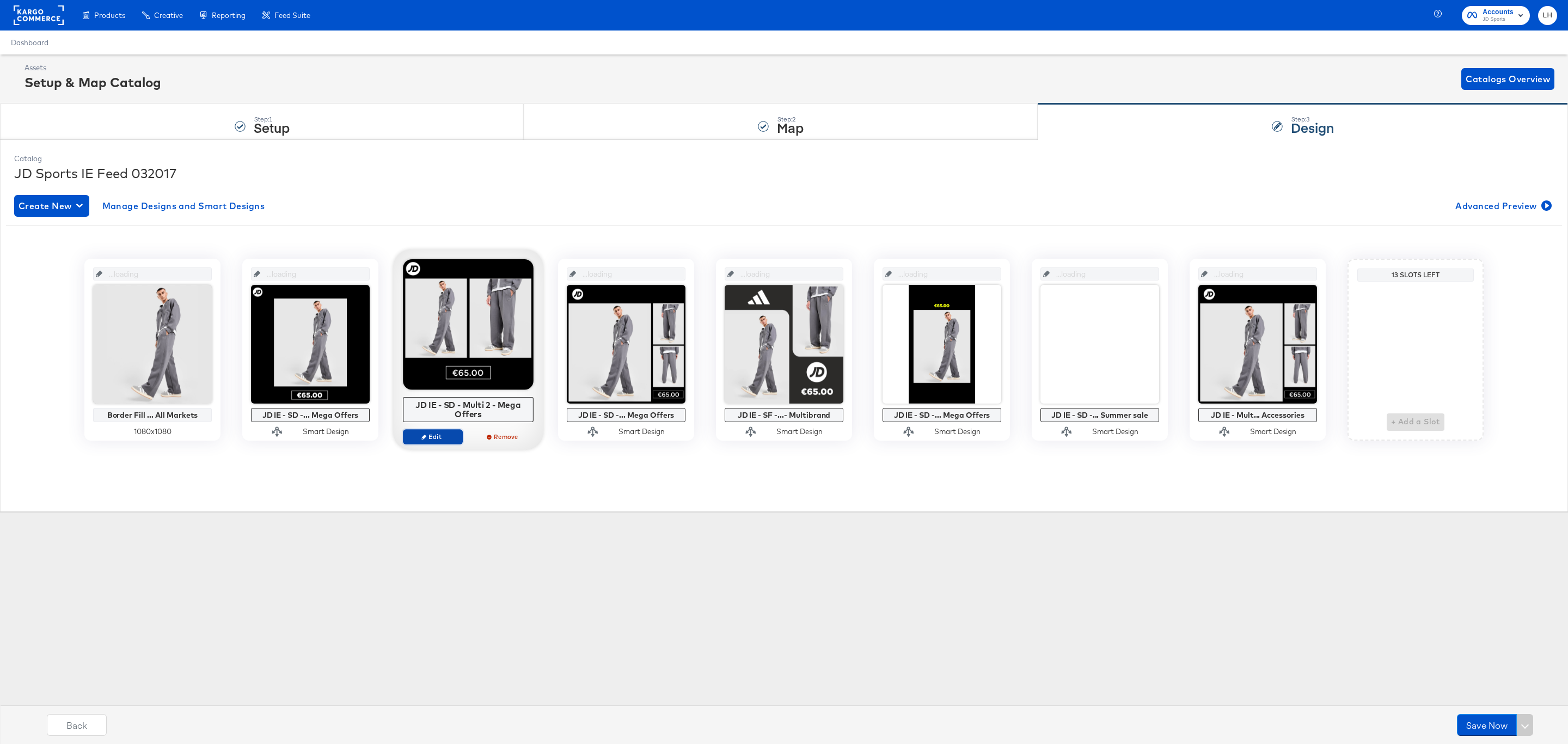
click at [443, 438] on span "Edit" at bounding box center [433, 436] width 50 height 8
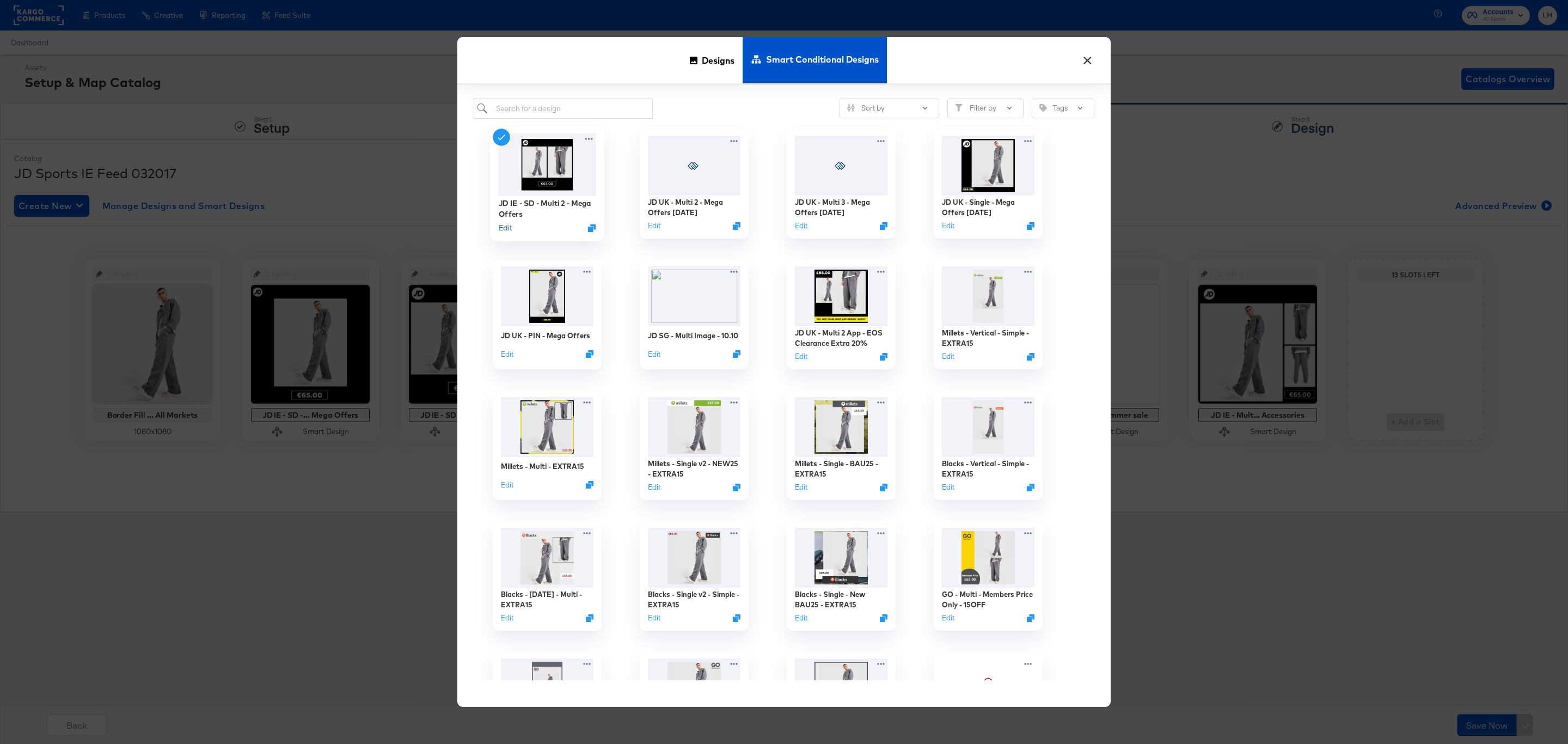
click at [503, 230] on button "Edit" at bounding box center [505, 228] width 13 height 10
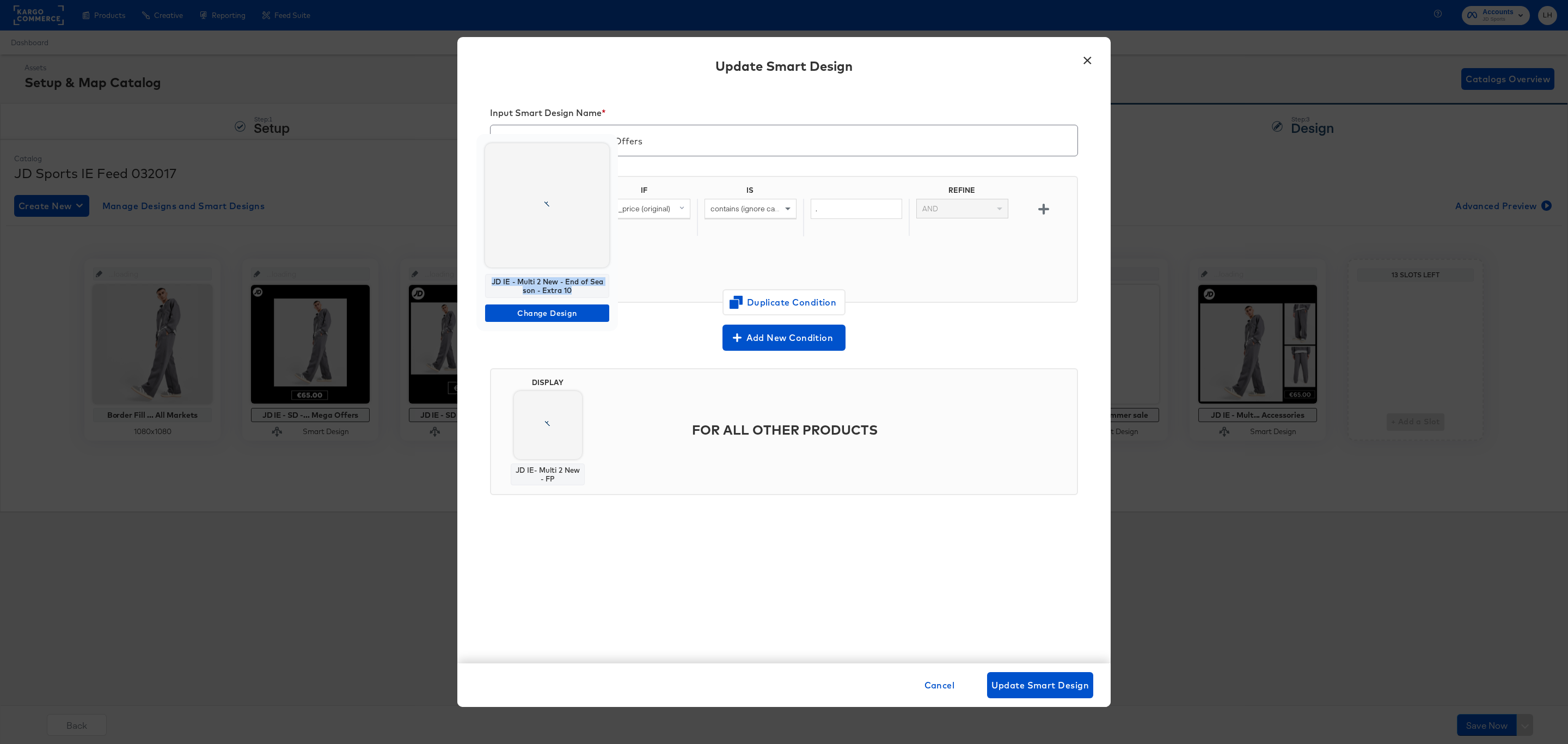
drag, startPoint x: 580, startPoint y: 291, endPoint x: 483, endPoint y: 278, distance: 97.9
click at [483, 278] on div "JD IE - Multi 2 New - End of Season - Extra 10 Change Design" at bounding box center [547, 233] width 142 height 197
copy div "JD IE - Multi 2 New - End of Season - Extra 10"
click at [1090, 63] on button "×" at bounding box center [1087, 58] width 19 height 19
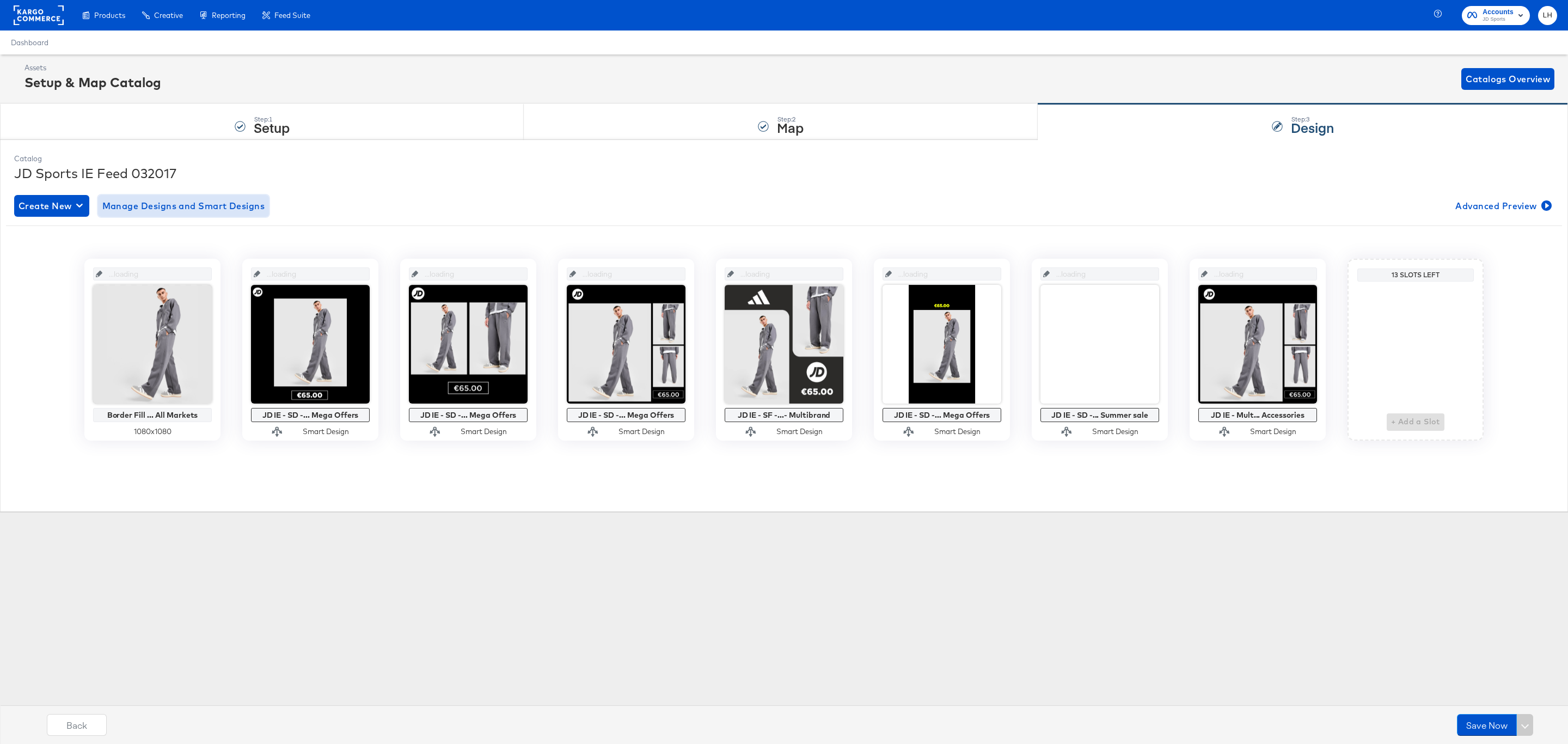
click at [193, 197] on button "Manage Designs and Smart Designs" at bounding box center [184, 206] width 171 height 22
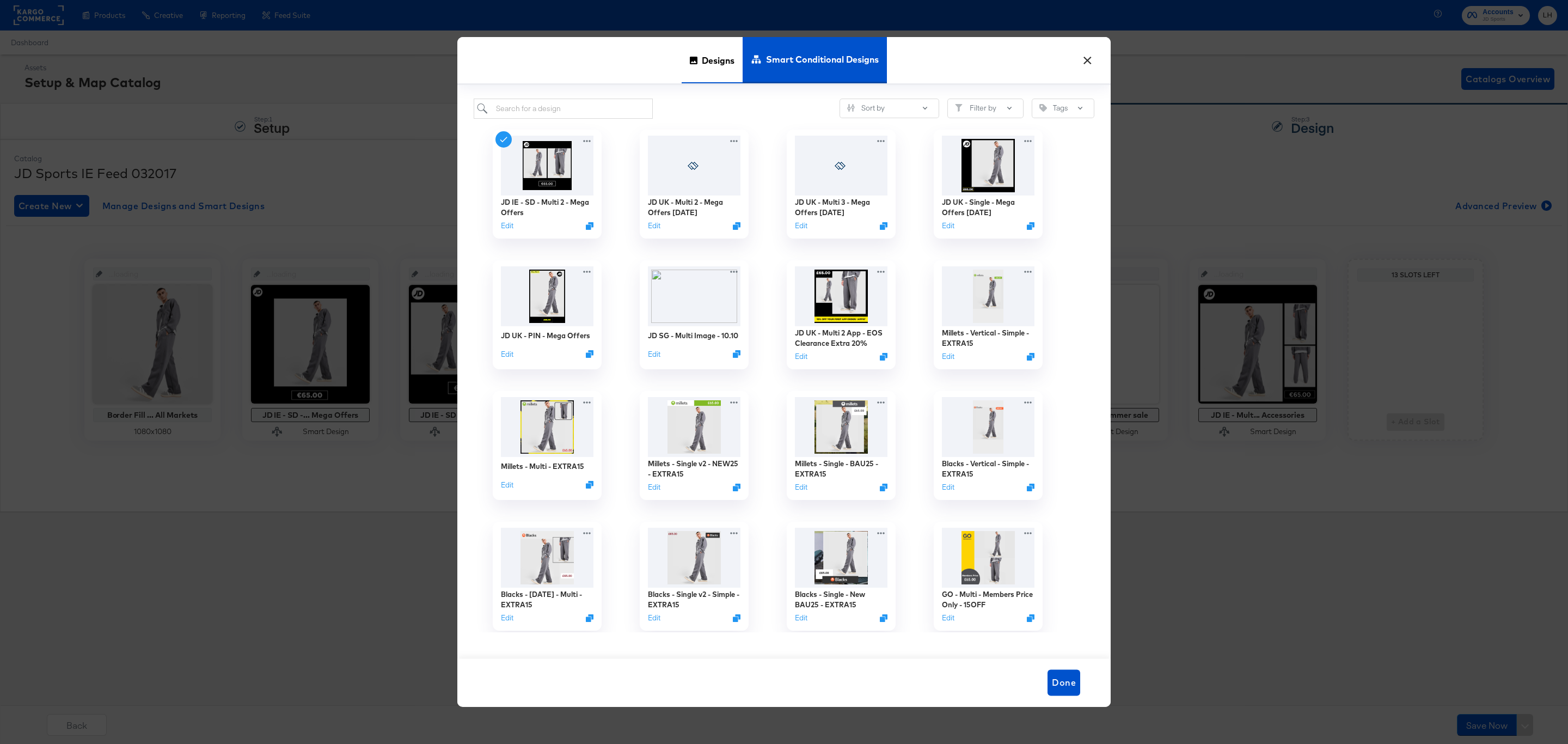
click at [717, 68] on span "Designs" at bounding box center [717, 60] width 32 height 48
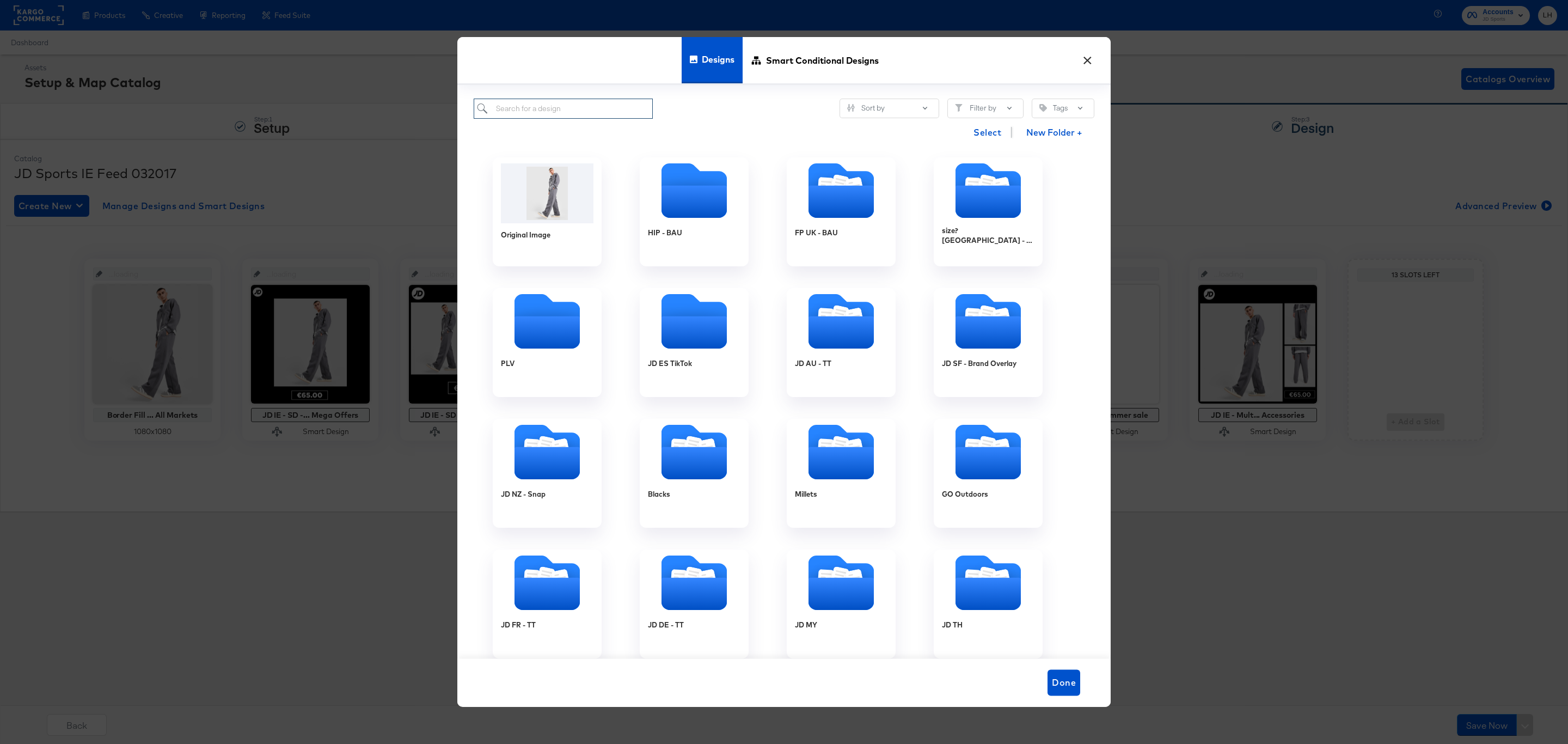
click at [612, 103] on input "search" at bounding box center [563, 109] width 179 height 20
paste input "JD IE - Multi 2 New - End of Season - Extra 10"
type input "JD IE - Multi 2 New - End of Season - Extra 10"
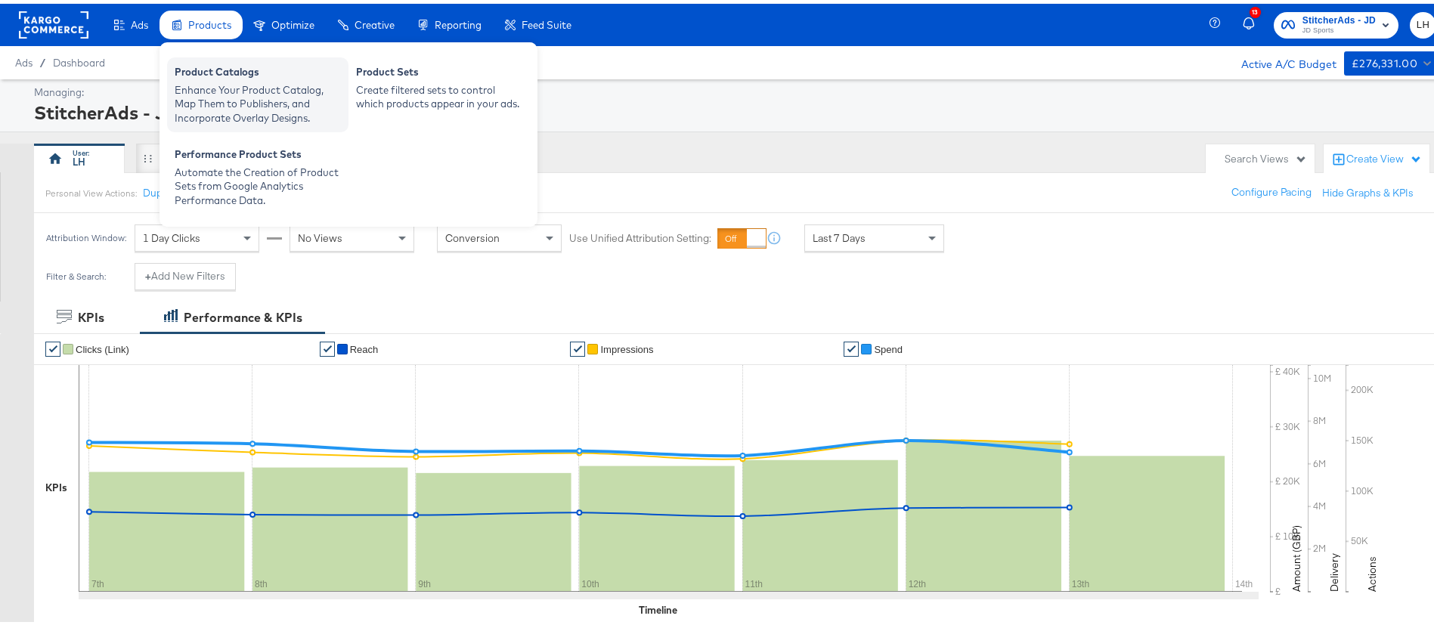
click at [218, 94] on div "Enhance Your Product Catalog, Map Them to Publishers, and Incorporate Overlay D…" at bounding box center [258, 100] width 166 height 42
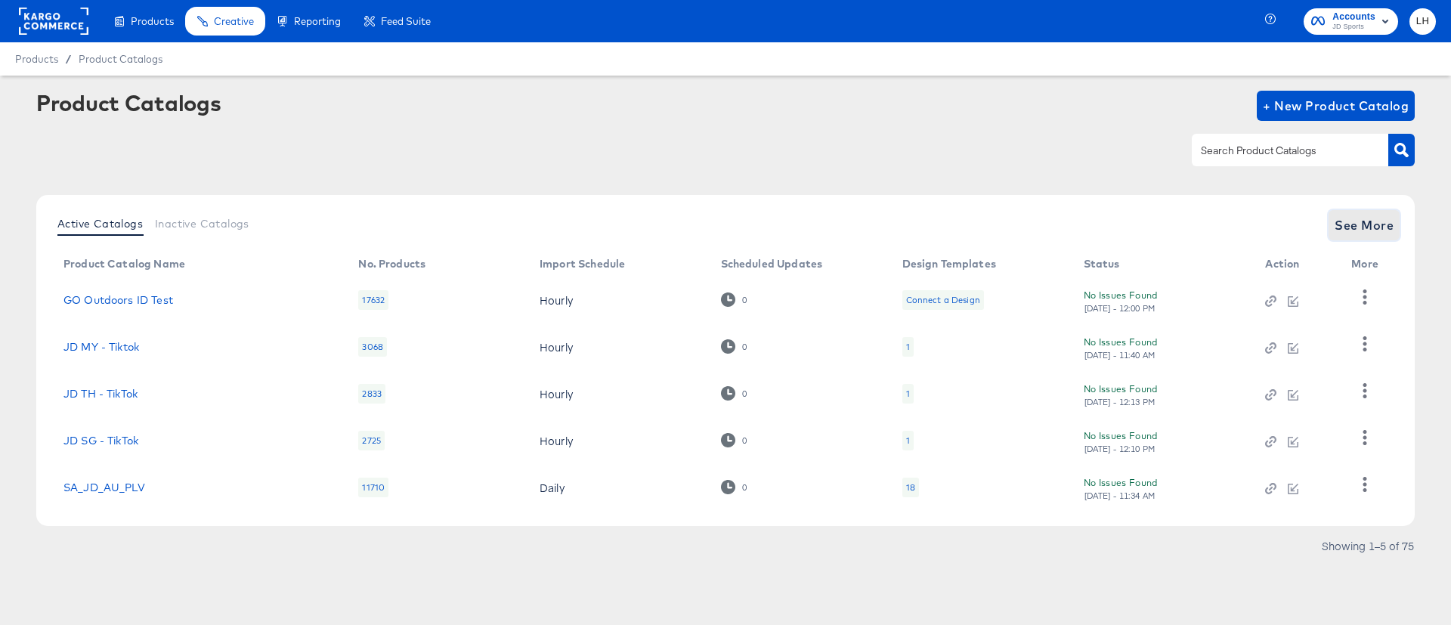
click at [1350, 215] on span "See More" at bounding box center [1364, 225] width 59 height 21
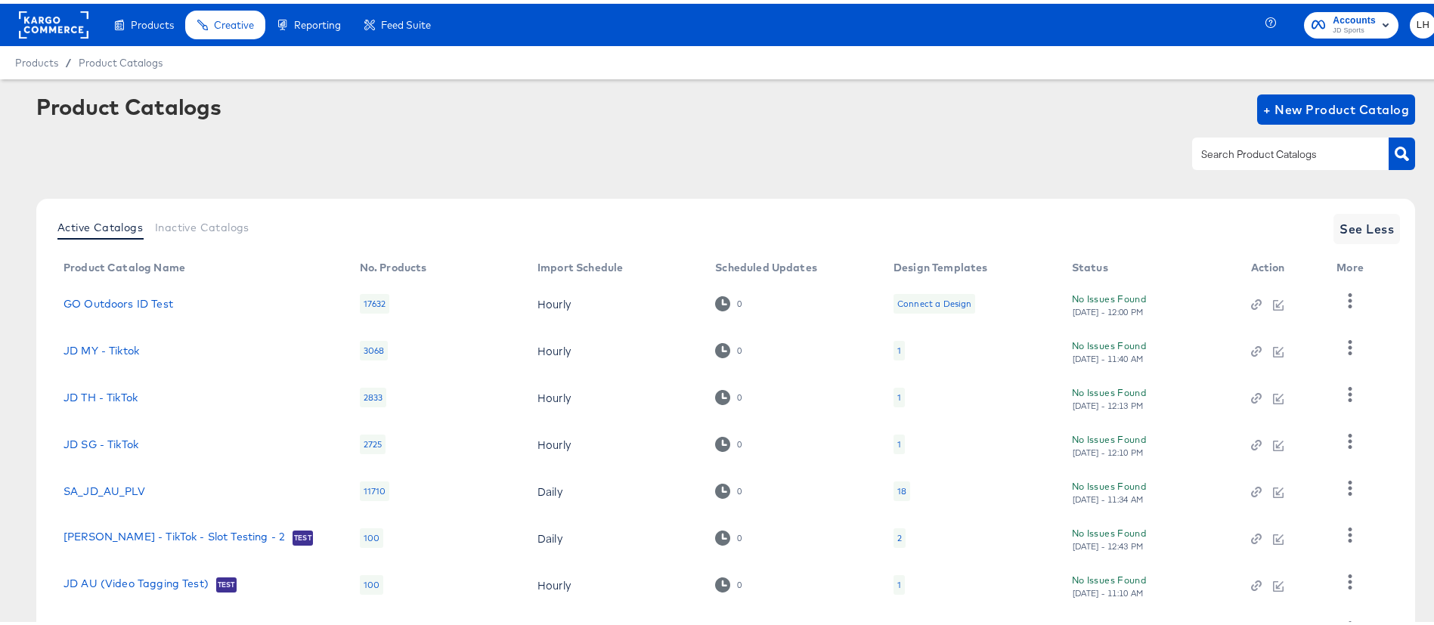
scroll to position [220, 0]
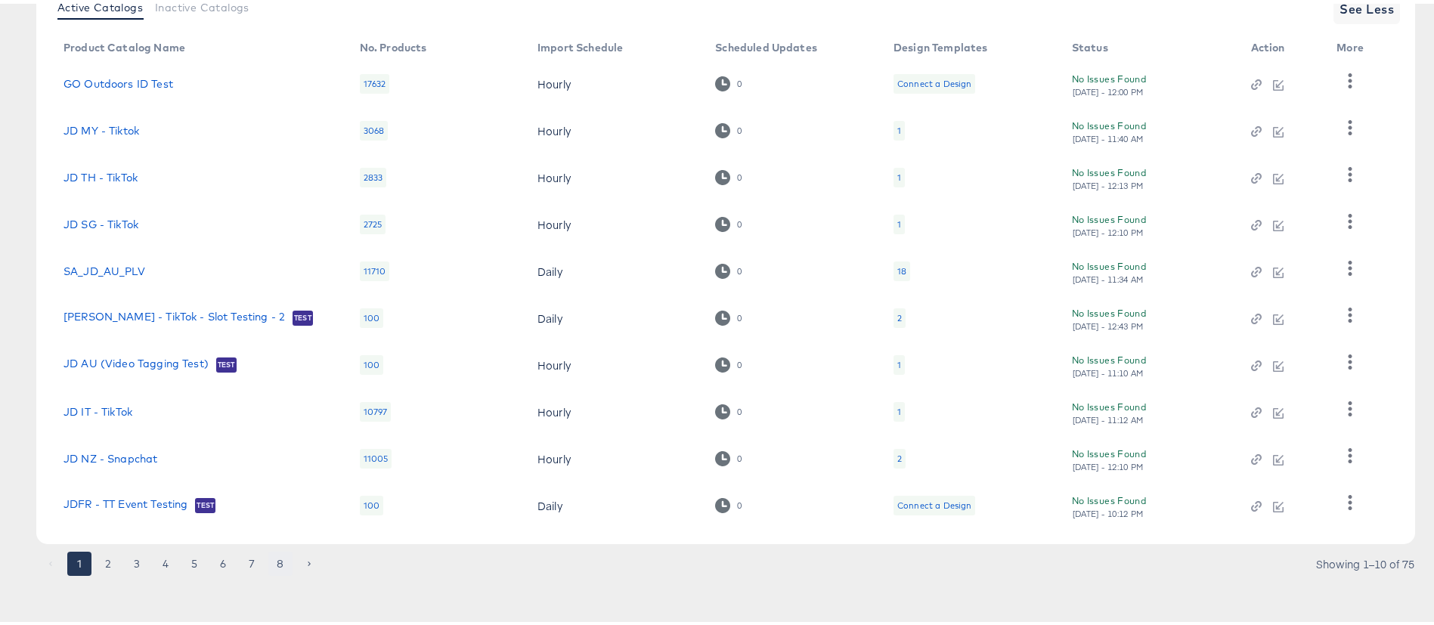
click at [270, 558] on button "8" at bounding box center [280, 560] width 24 height 24
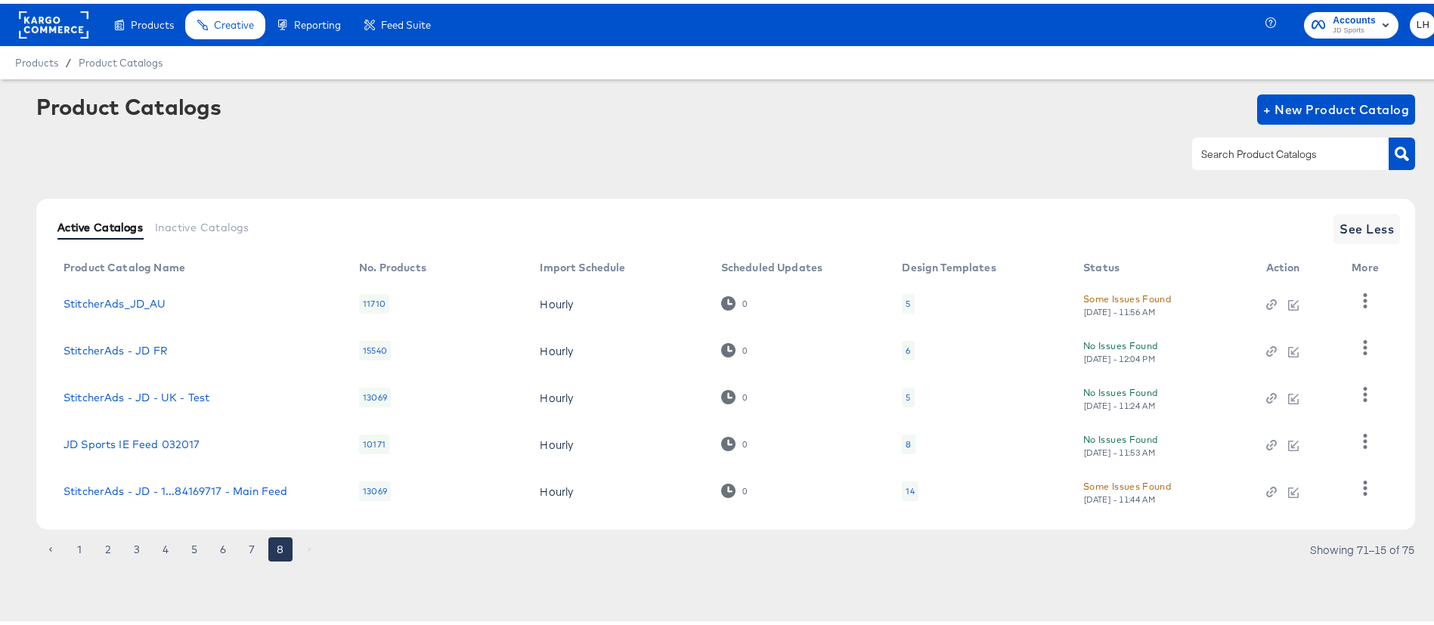
scroll to position [0, 0]
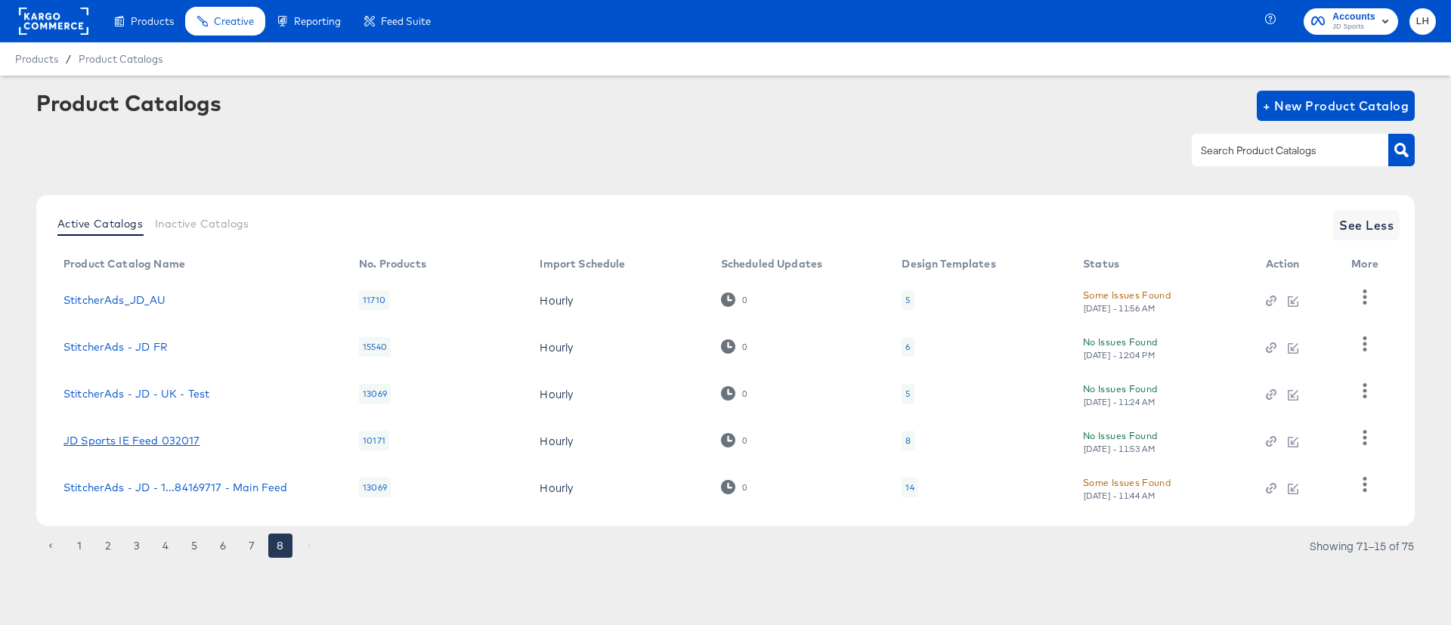
click at [141, 442] on link "JD Sports IE Feed 032017" at bounding box center [132, 441] width 137 height 12
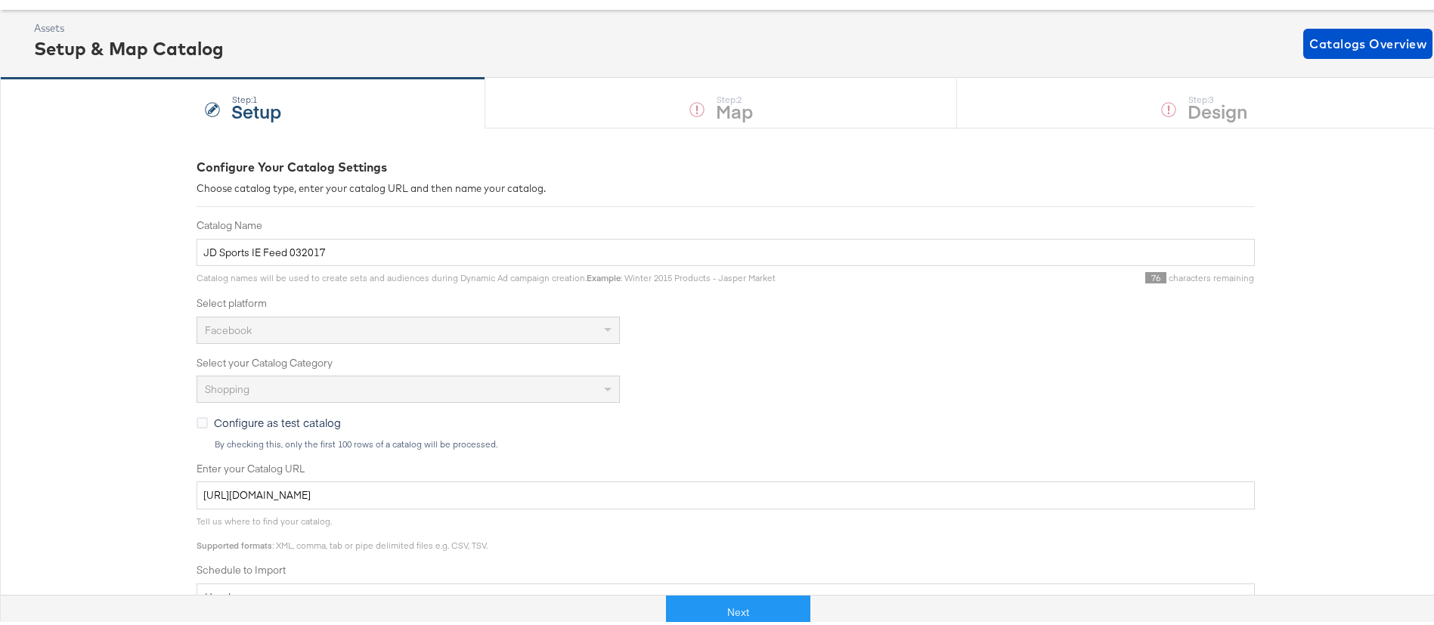
scroll to position [340, 0]
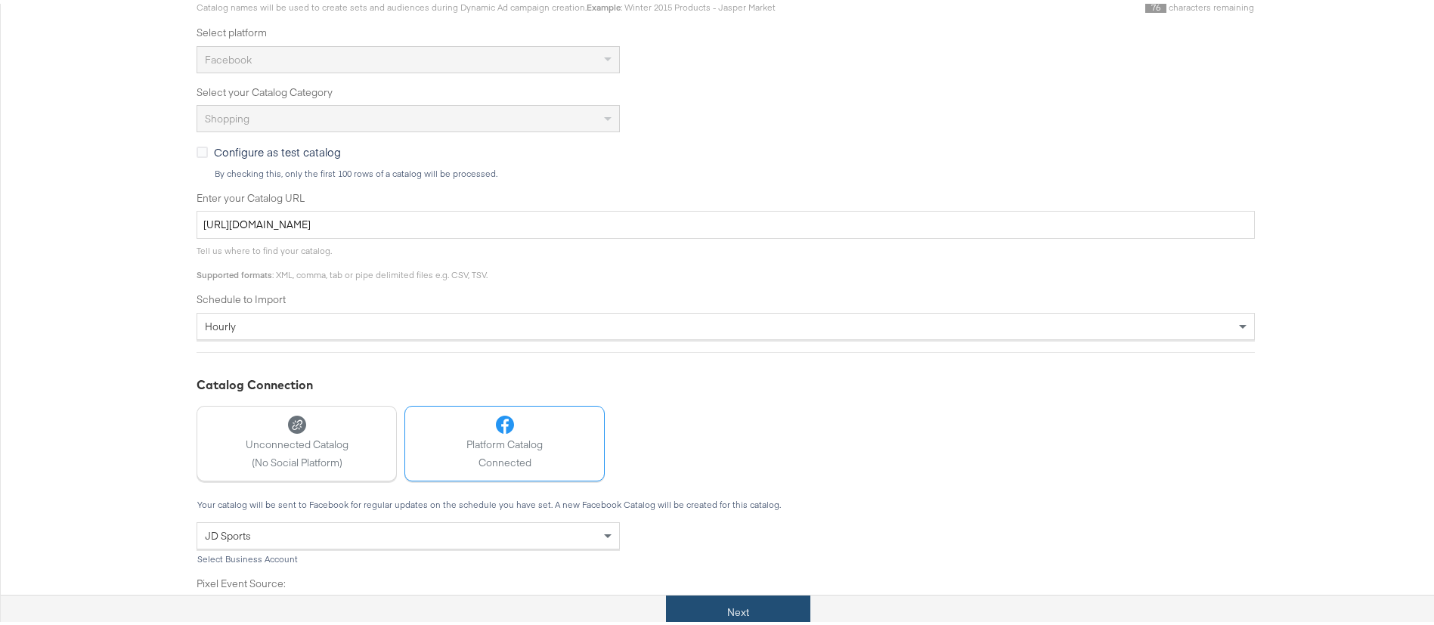
click at [715, 595] on button "Next" at bounding box center [738, 609] width 144 height 34
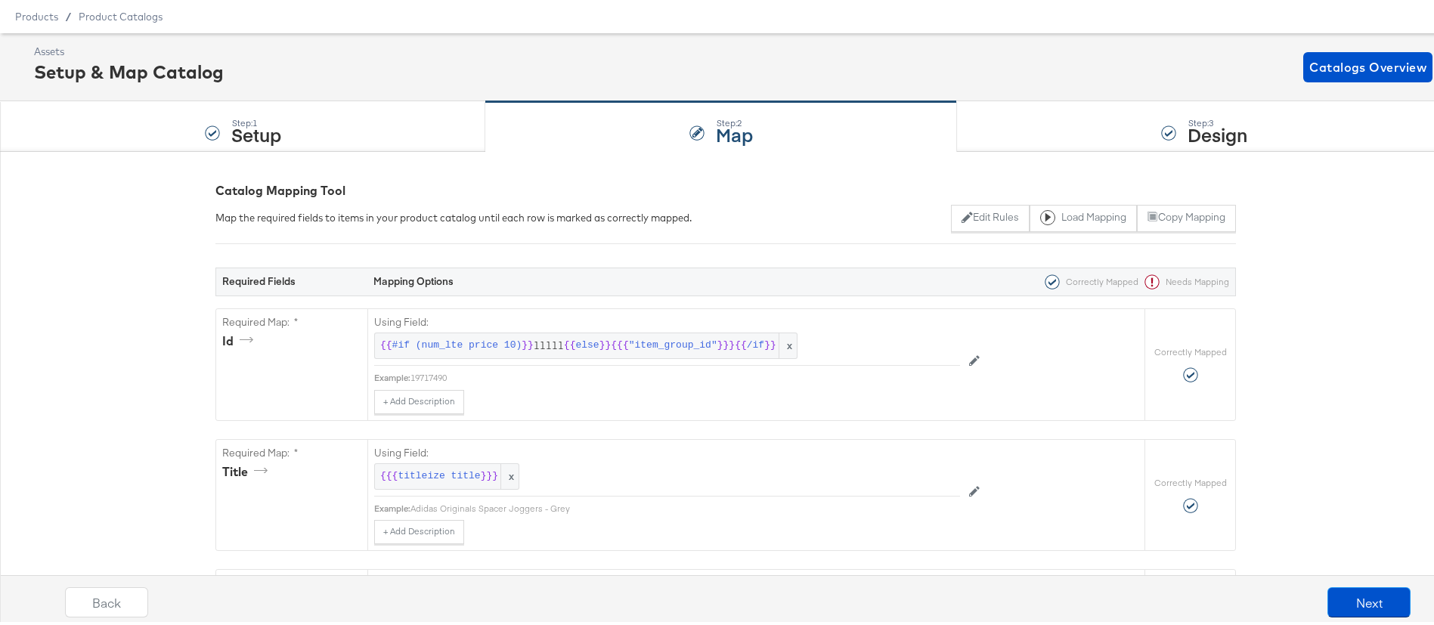
scroll to position [567, 0]
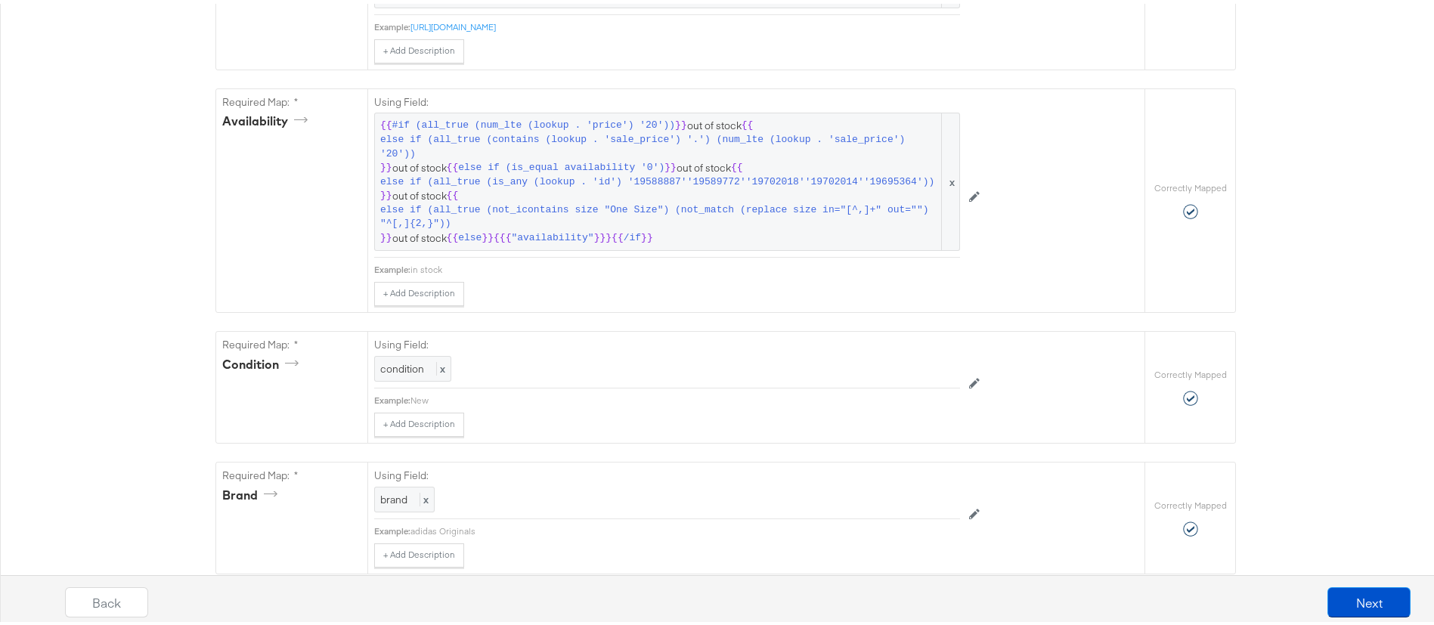
scroll to position [1588, 0]
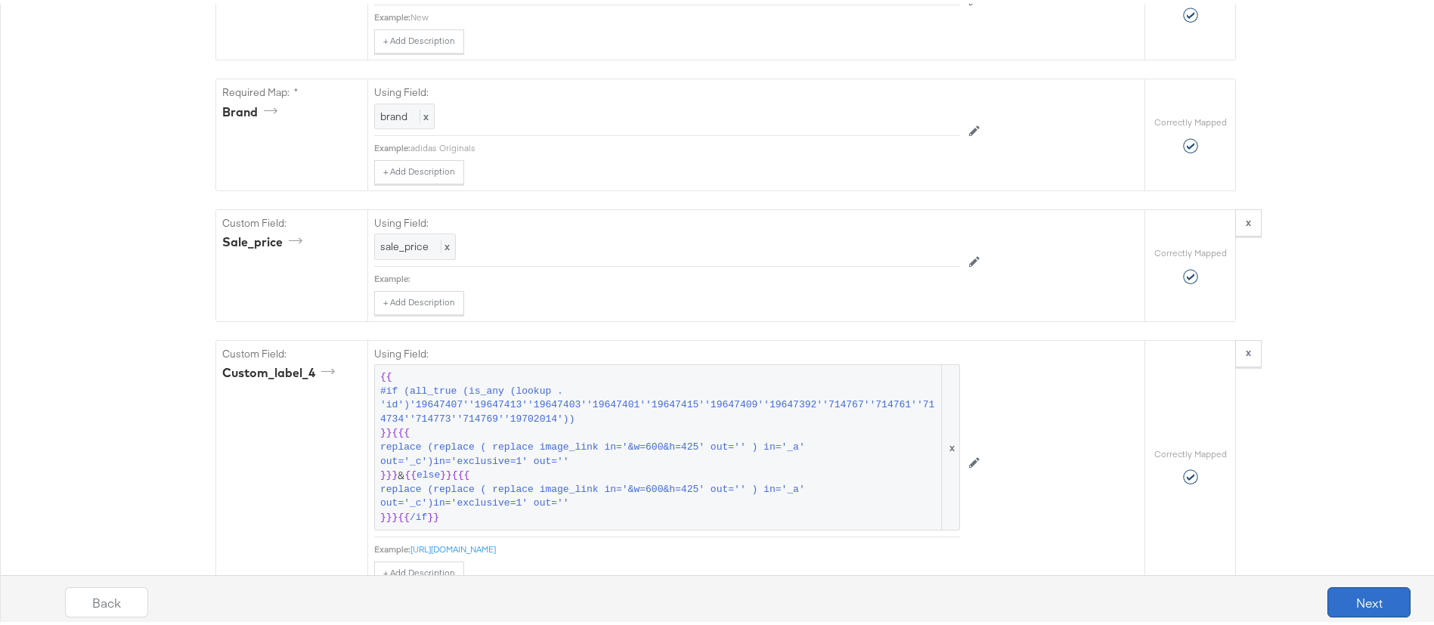
click at [1370, 589] on button "Next" at bounding box center [1369, 599] width 83 height 30
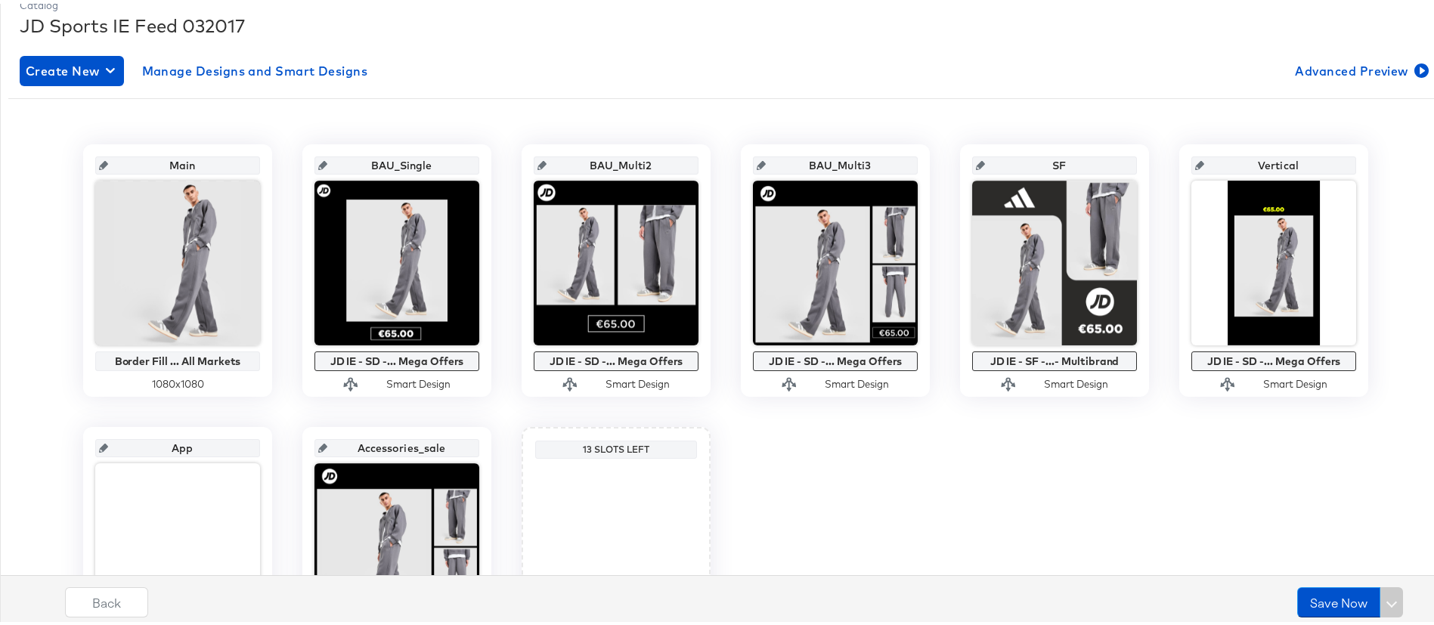
scroll to position [340, 0]
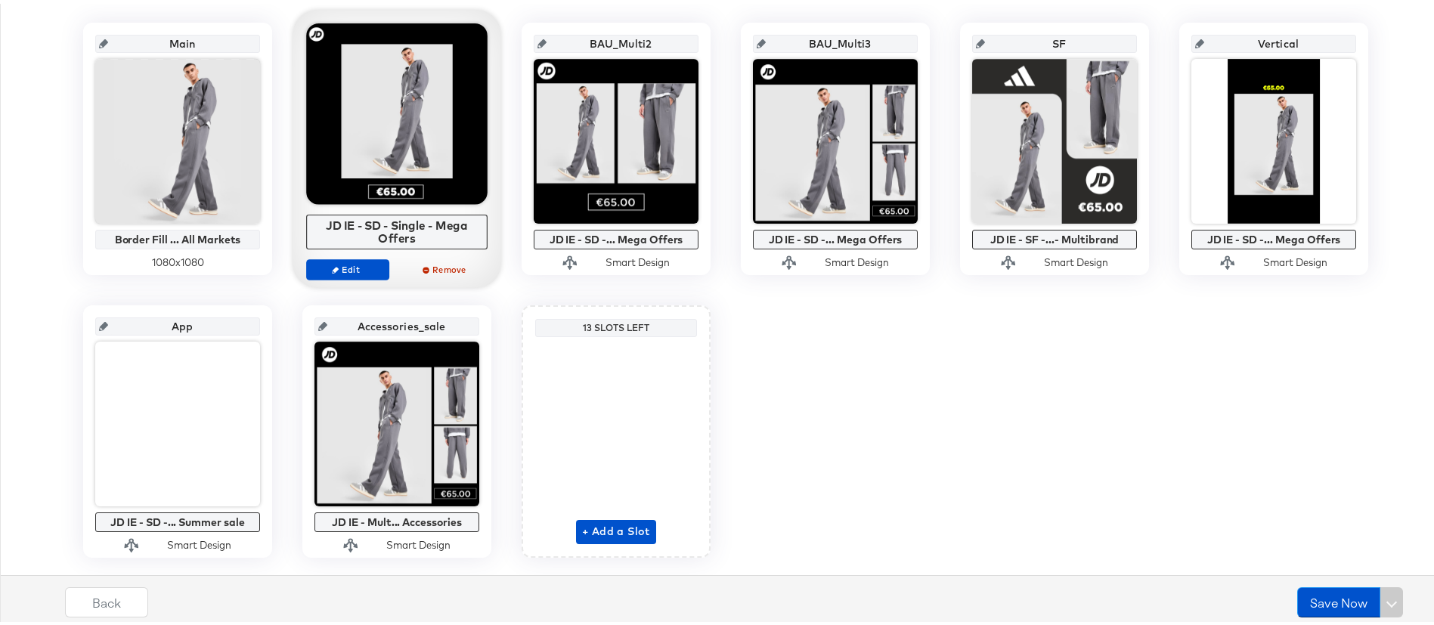
click at [370, 110] on div at bounding box center [396, 110] width 181 height 181
click at [362, 271] on span "Edit" at bounding box center [348, 265] width 70 height 11
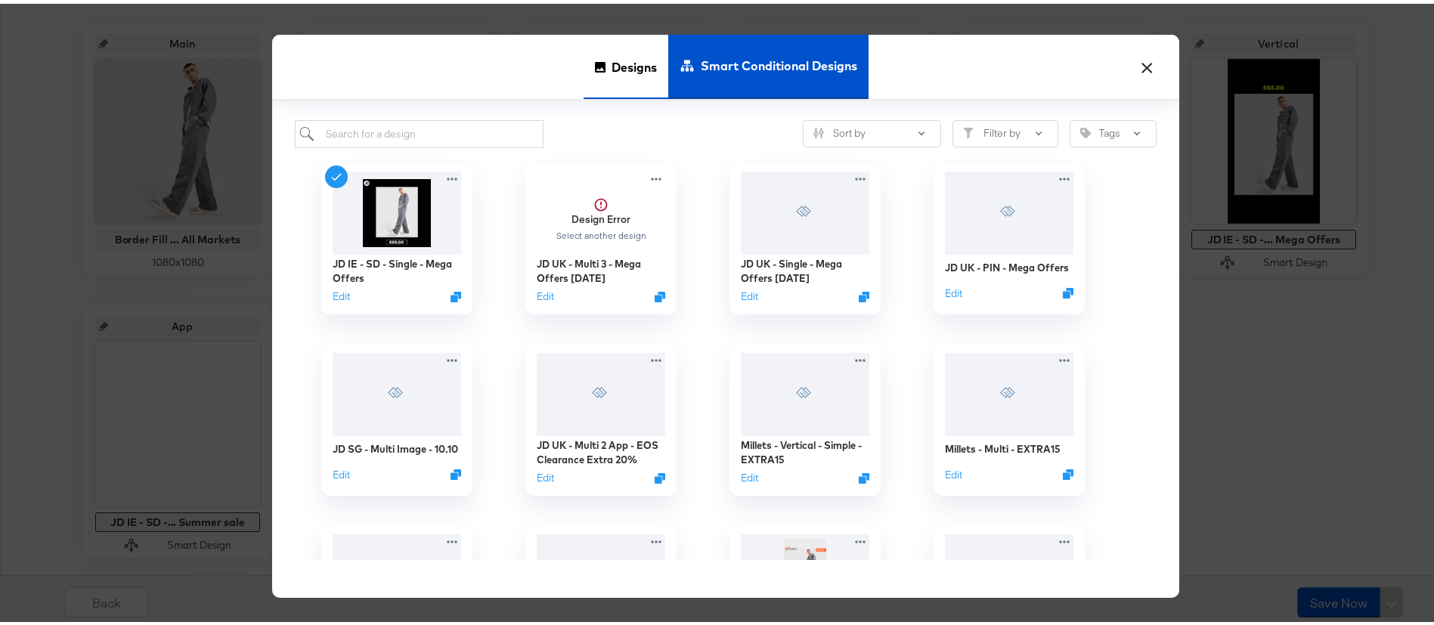
click at [627, 52] on span "Designs" at bounding box center [634, 63] width 45 height 67
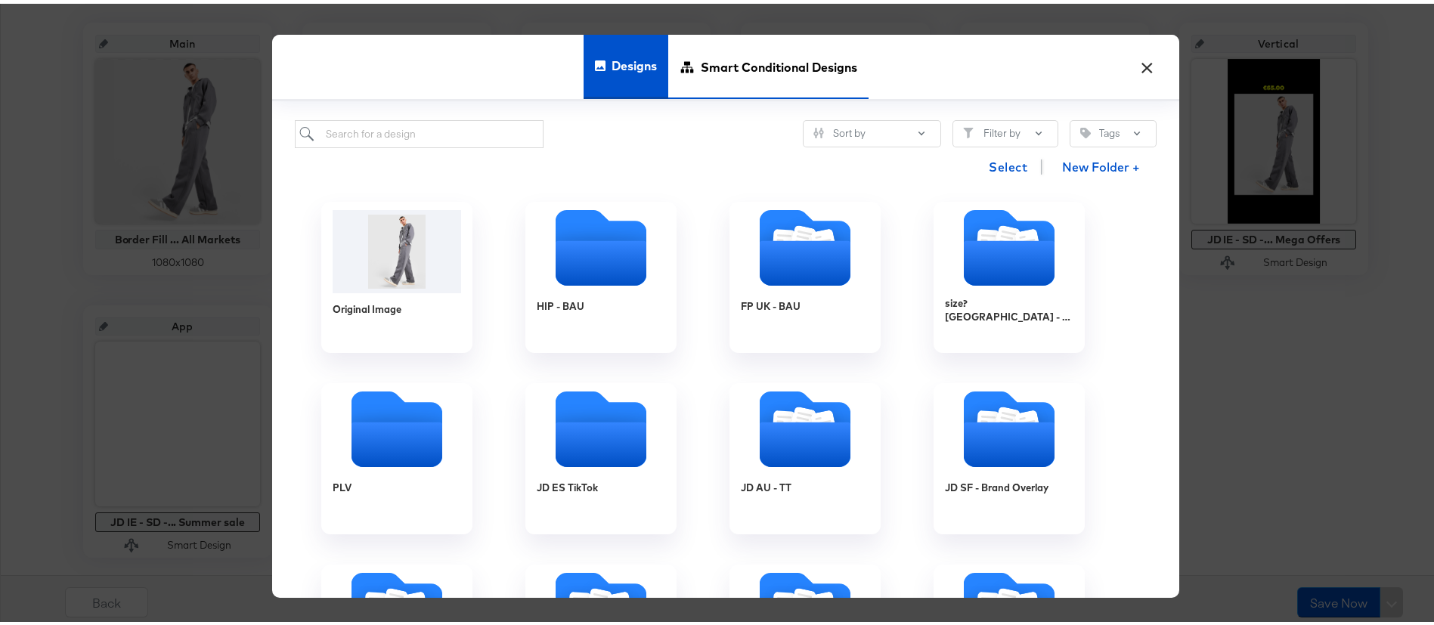
click at [714, 40] on span "Smart Conditional Designs" at bounding box center [779, 63] width 156 height 67
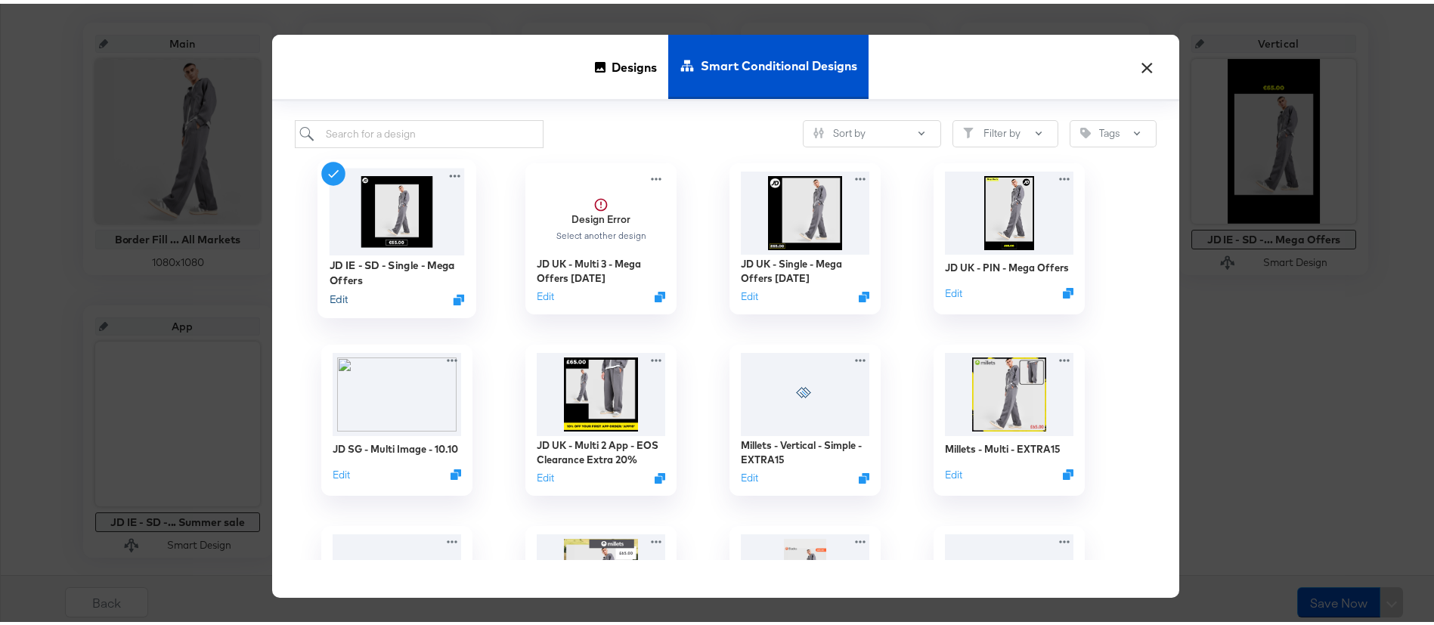
click at [330, 293] on button "Edit" at bounding box center [339, 296] width 18 height 14
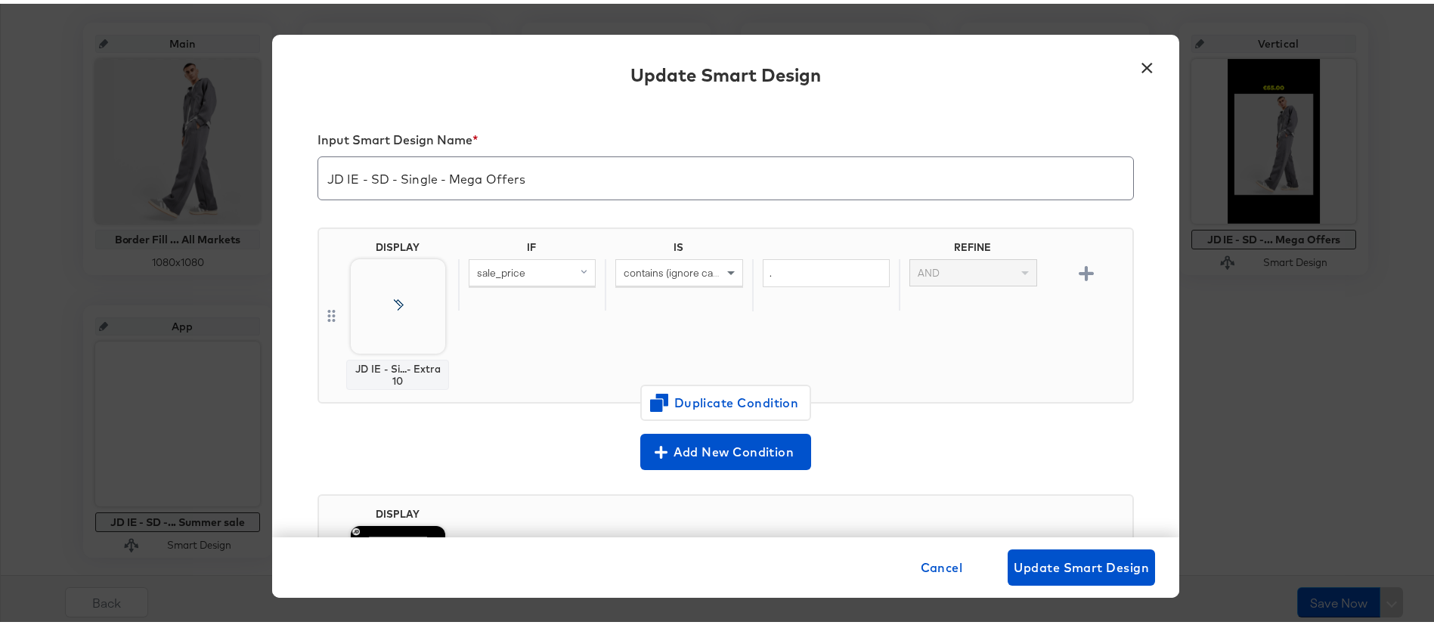
click at [590, 70] on div "Update Smart Design" at bounding box center [725, 73] width 907 height 55
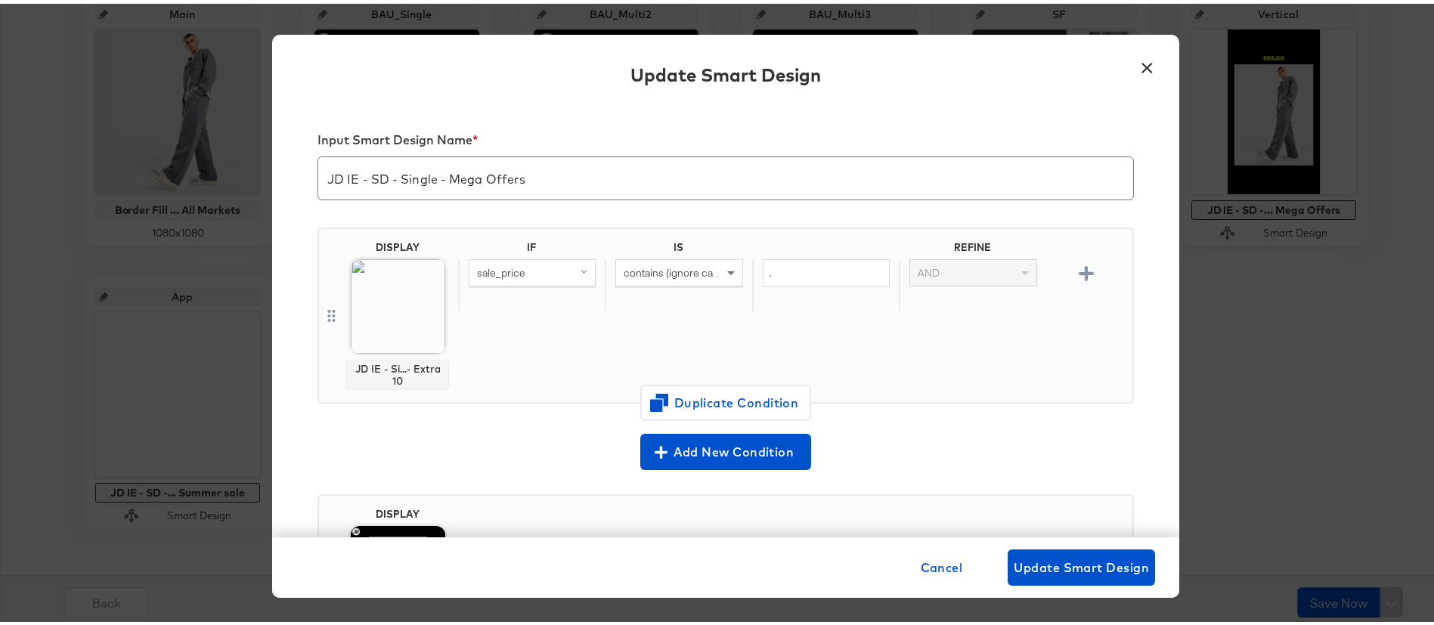
scroll to position [379, 0]
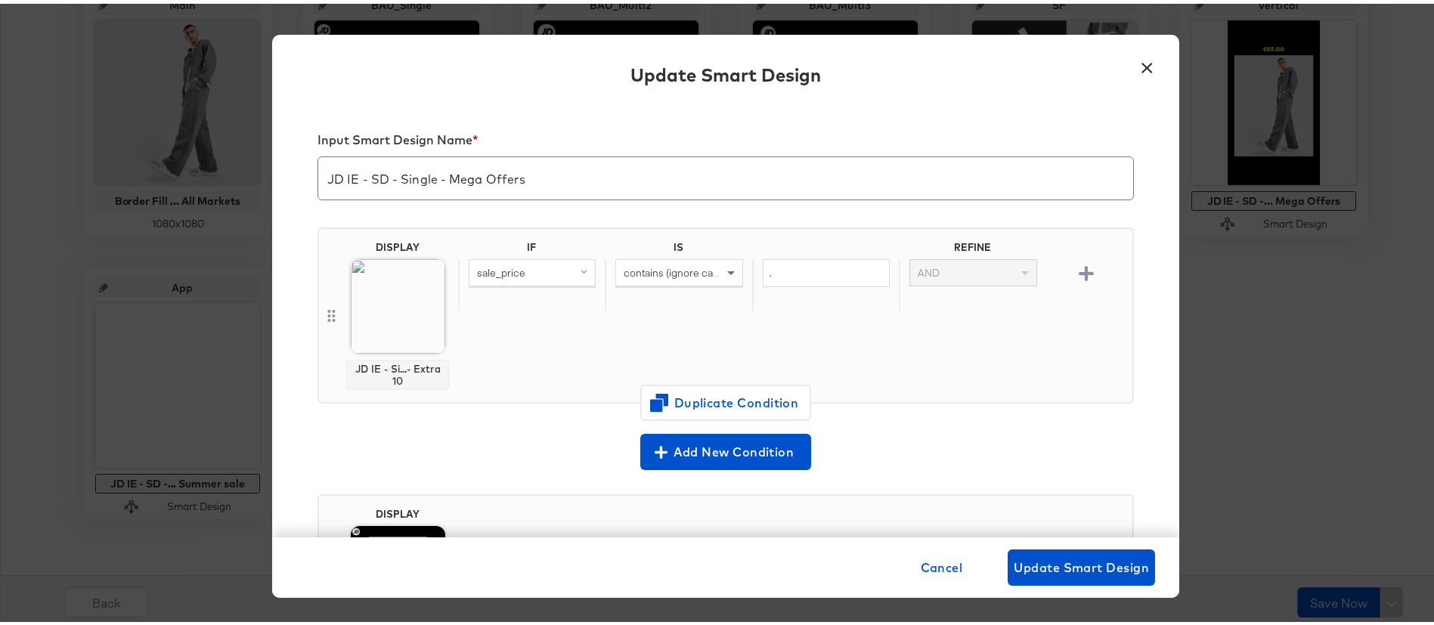
click at [1133, 64] on button "×" at bounding box center [1146, 59] width 27 height 27
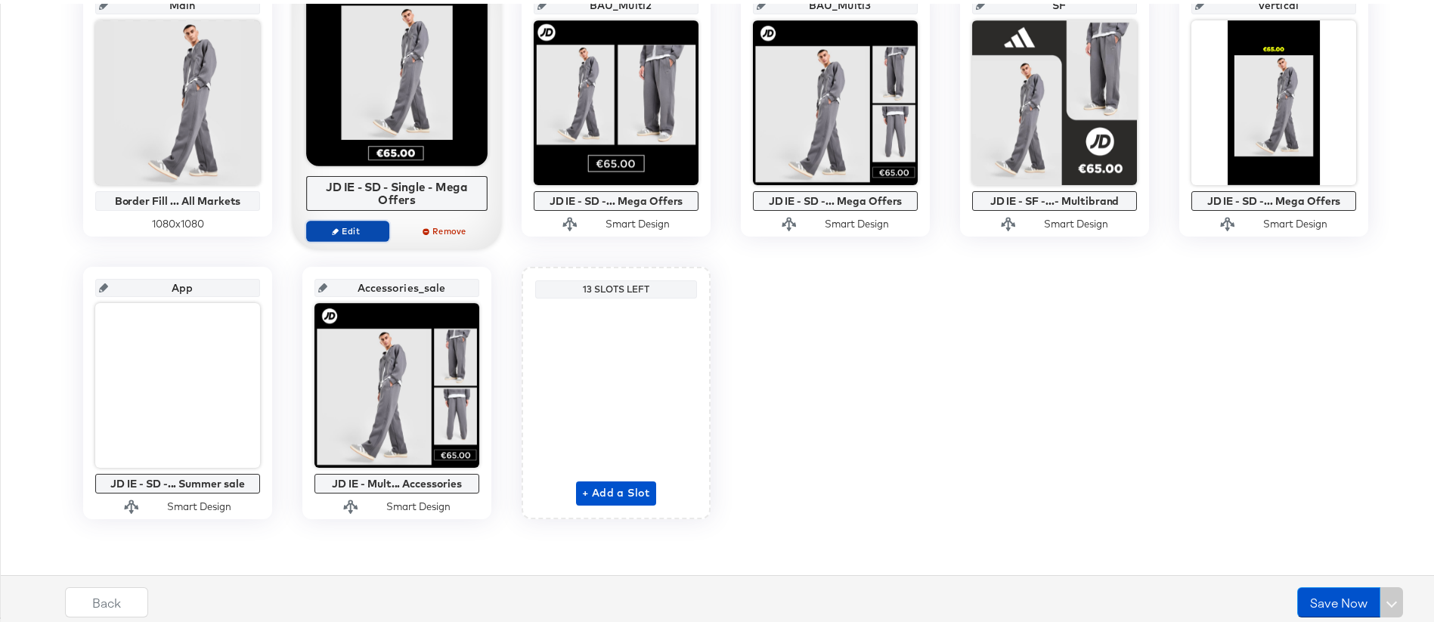
click at [342, 237] on button "Edit" at bounding box center [347, 227] width 83 height 21
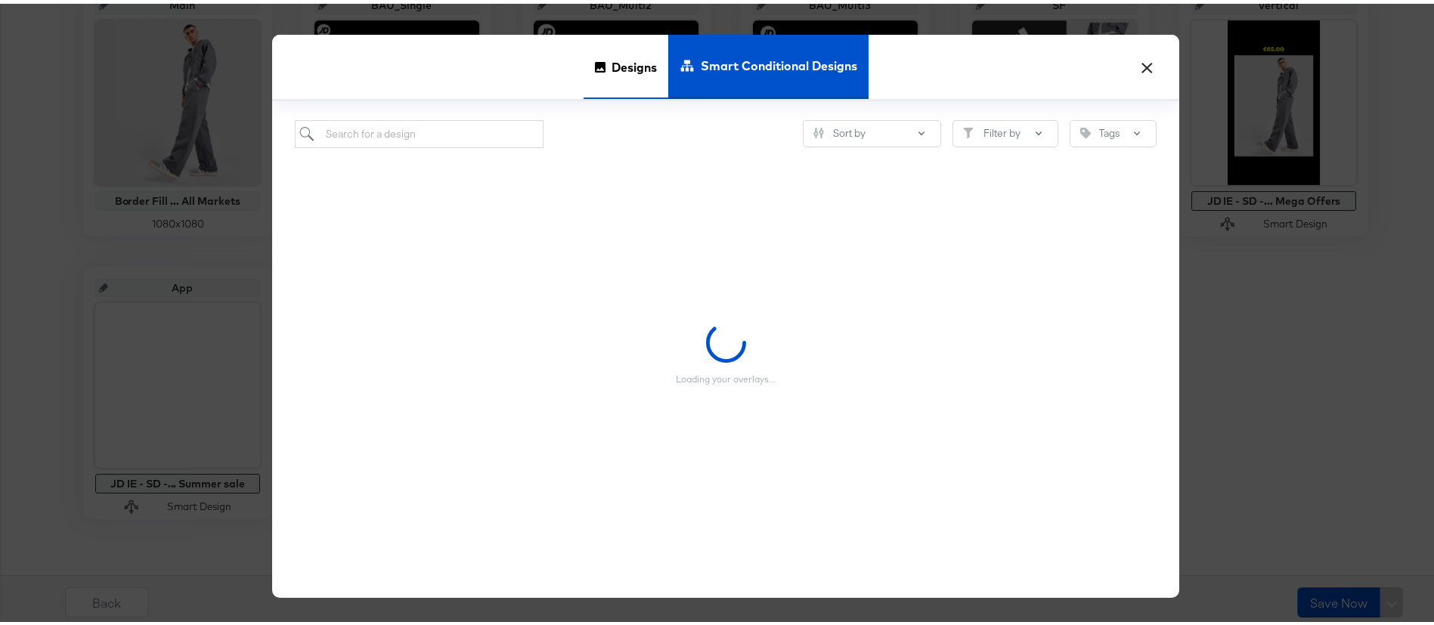
click at [628, 72] on span "Designs" at bounding box center [634, 63] width 45 height 67
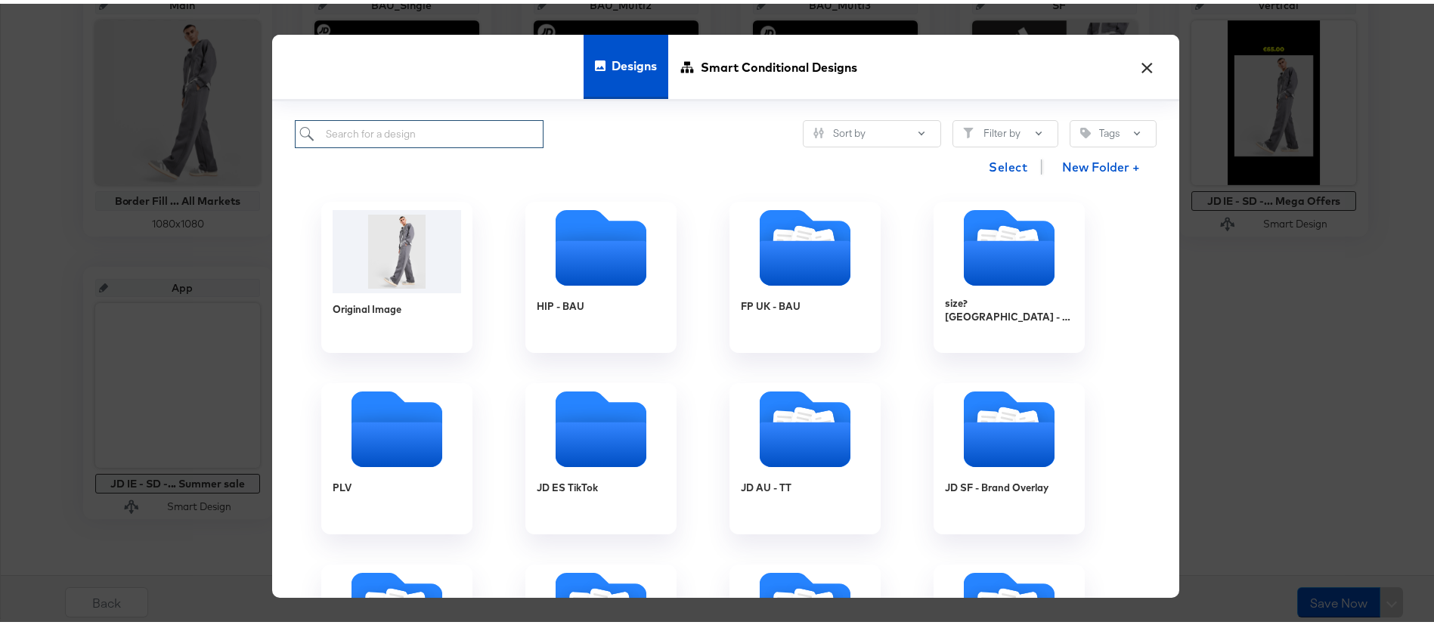
click at [512, 127] on input "search" at bounding box center [419, 130] width 249 height 28
type input "mega offers"
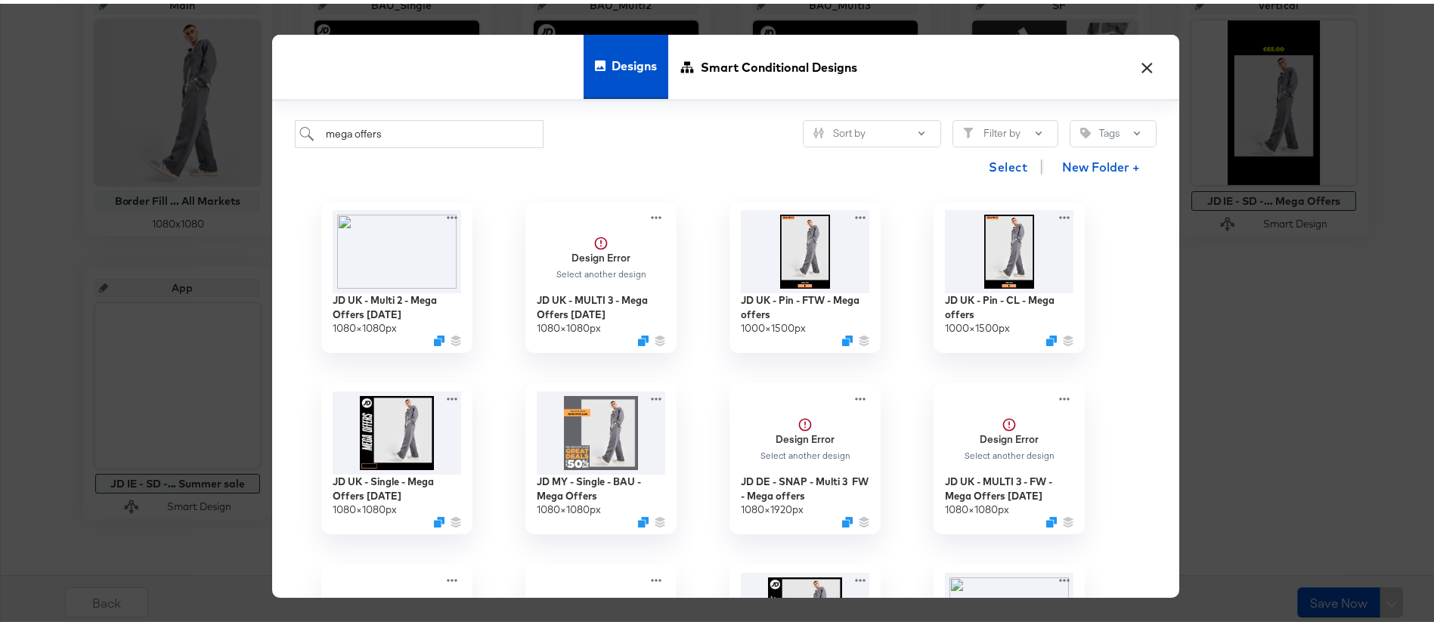
click at [1133, 65] on button "×" at bounding box center [1146, 59] width 27 height 27
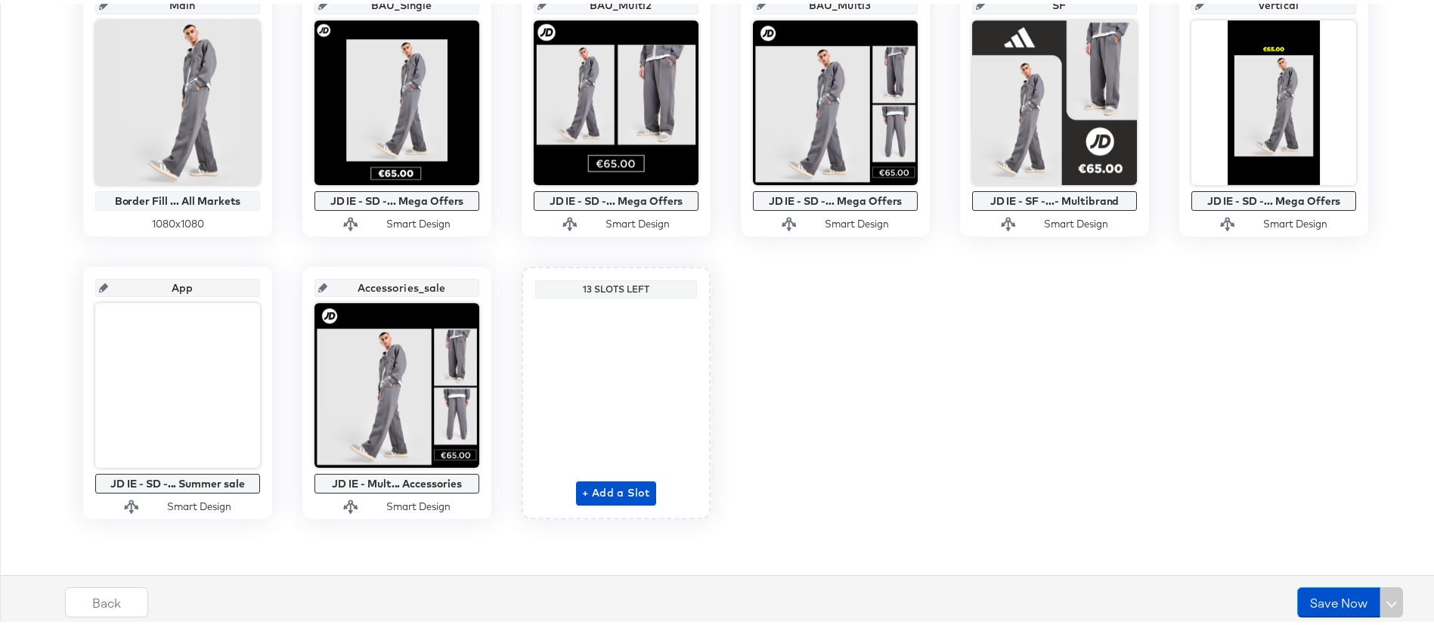
click at [1340, 332] on div "Main Border Fill ... All Markets 1080 x 1080 BAU_Single JD IE - SD -... Mega Of…" at bounding box center [725, 247] width 1435 height 535
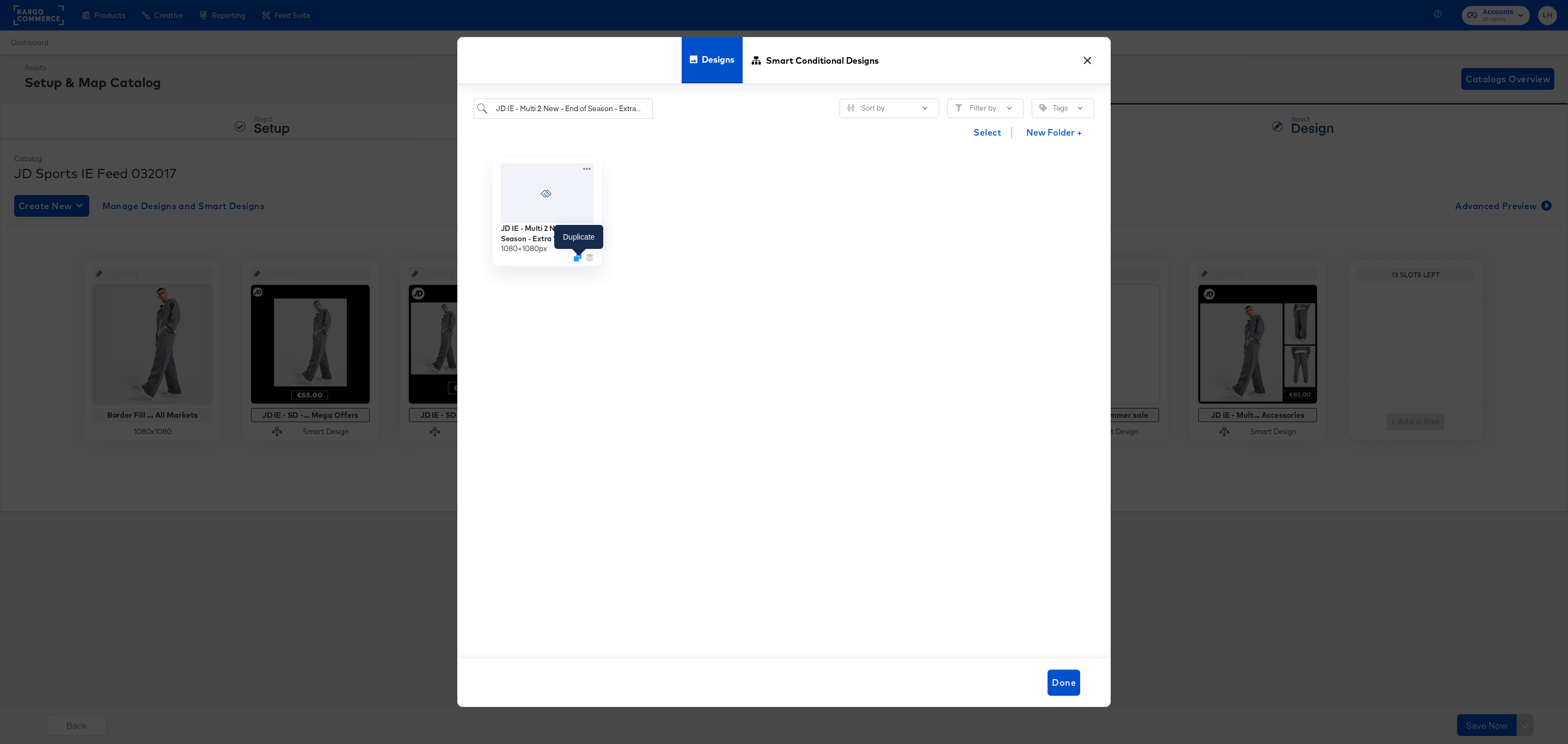
scroll to position [0, 6]
type input "JD IE - Multi 2 New - End of Season - Extra 10"
click at [575, 260] on icon "Duplicate" at bounding box center [578, 257] width 8 height 8
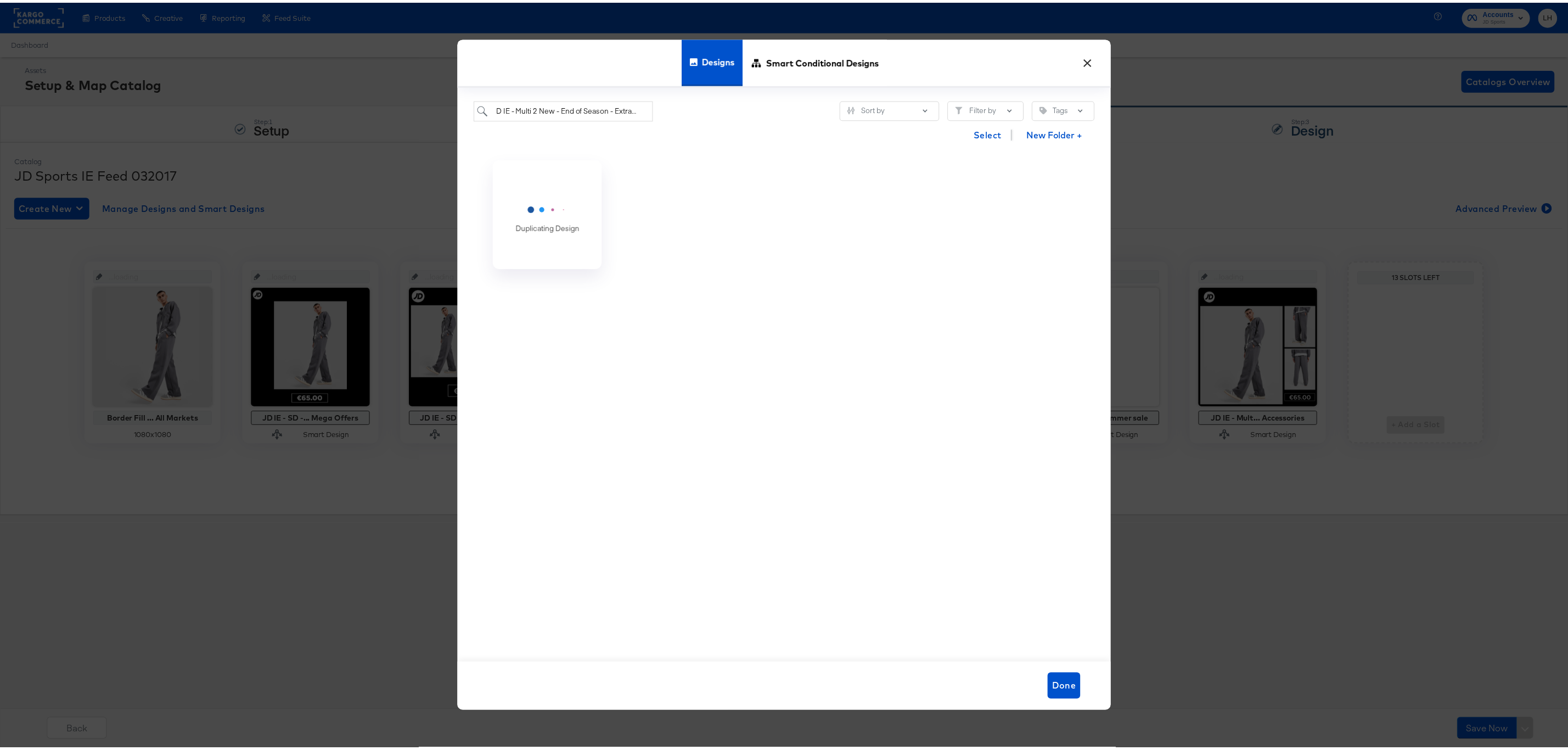
scroll to position [0, 0]
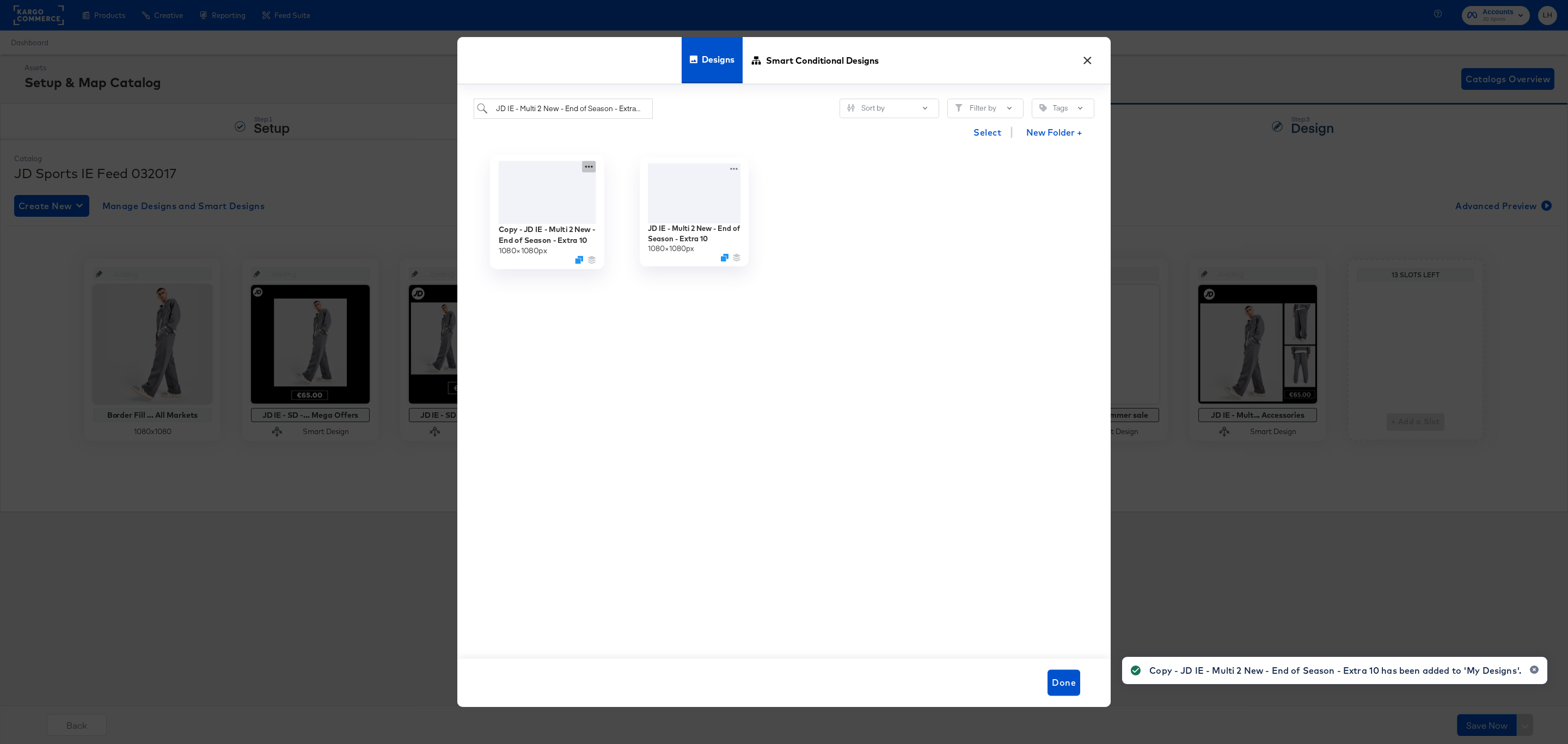
click at [590, 169] on icon at bounding box center [588, 166] width 14 height 12
click at [640, 211] on div "Edit Design Edit Design" at bounding box center [640, 211] width 0 height 0
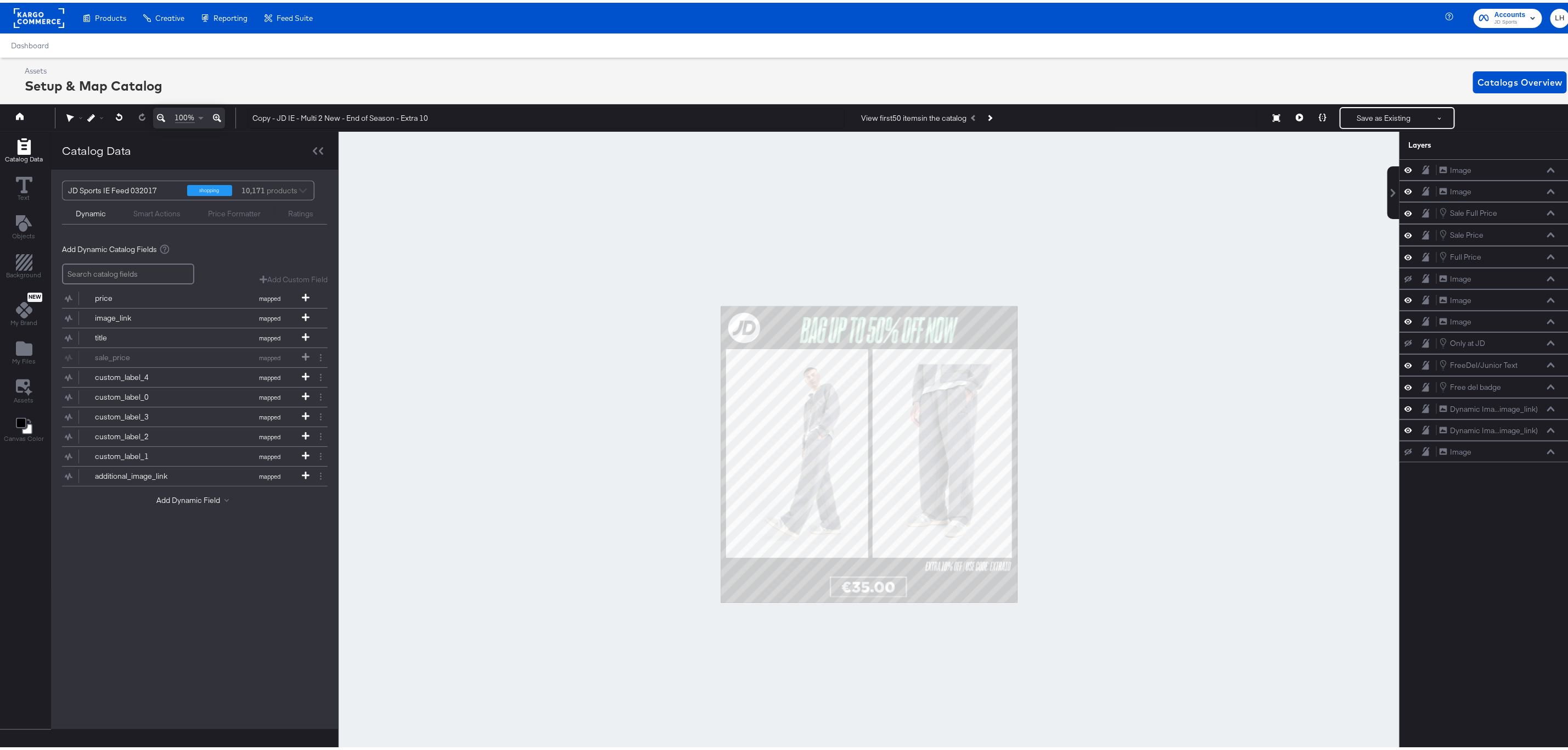
click at [590, 197] on div at bounding box center [868, 452] width 1061 height 645
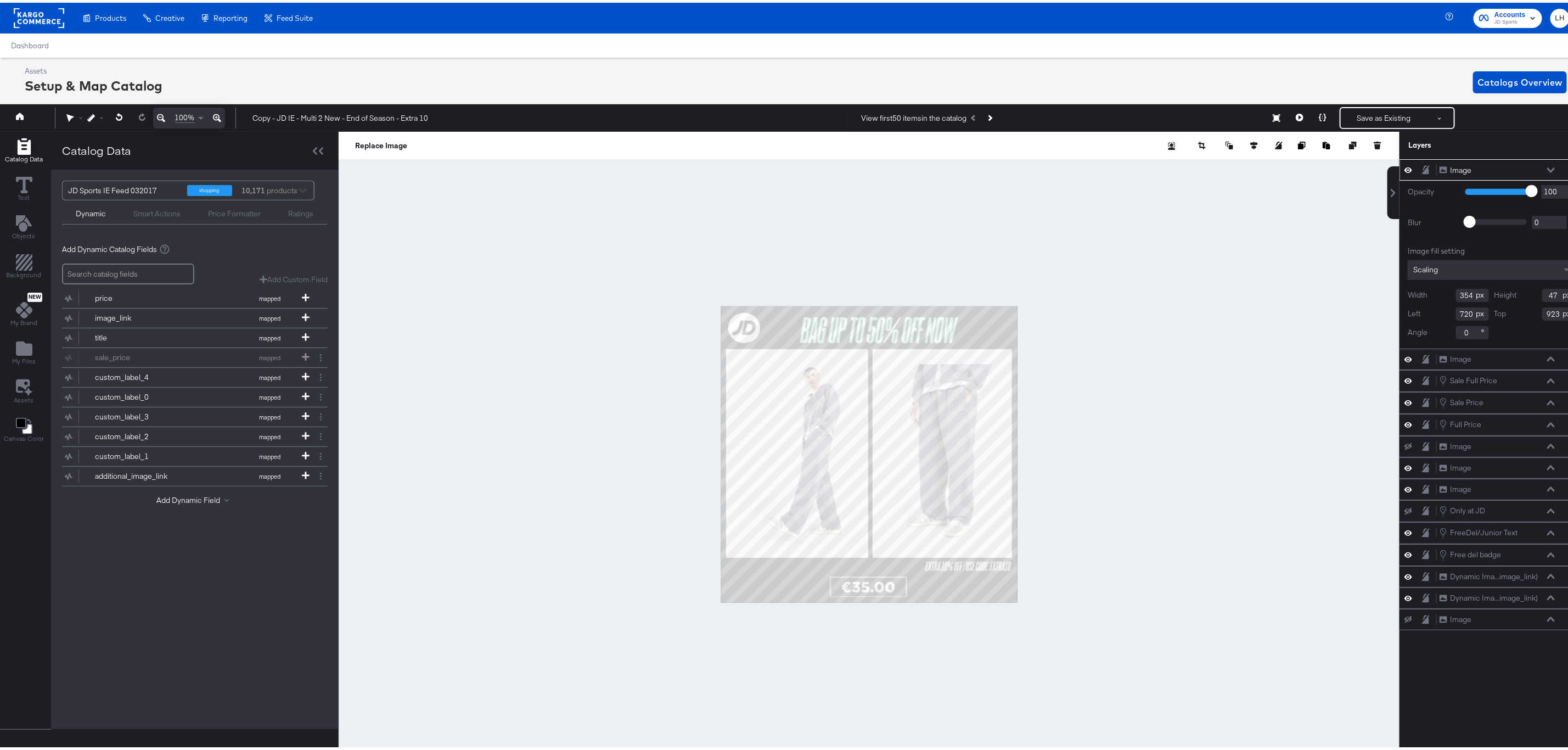
scroll to position [0, 2]
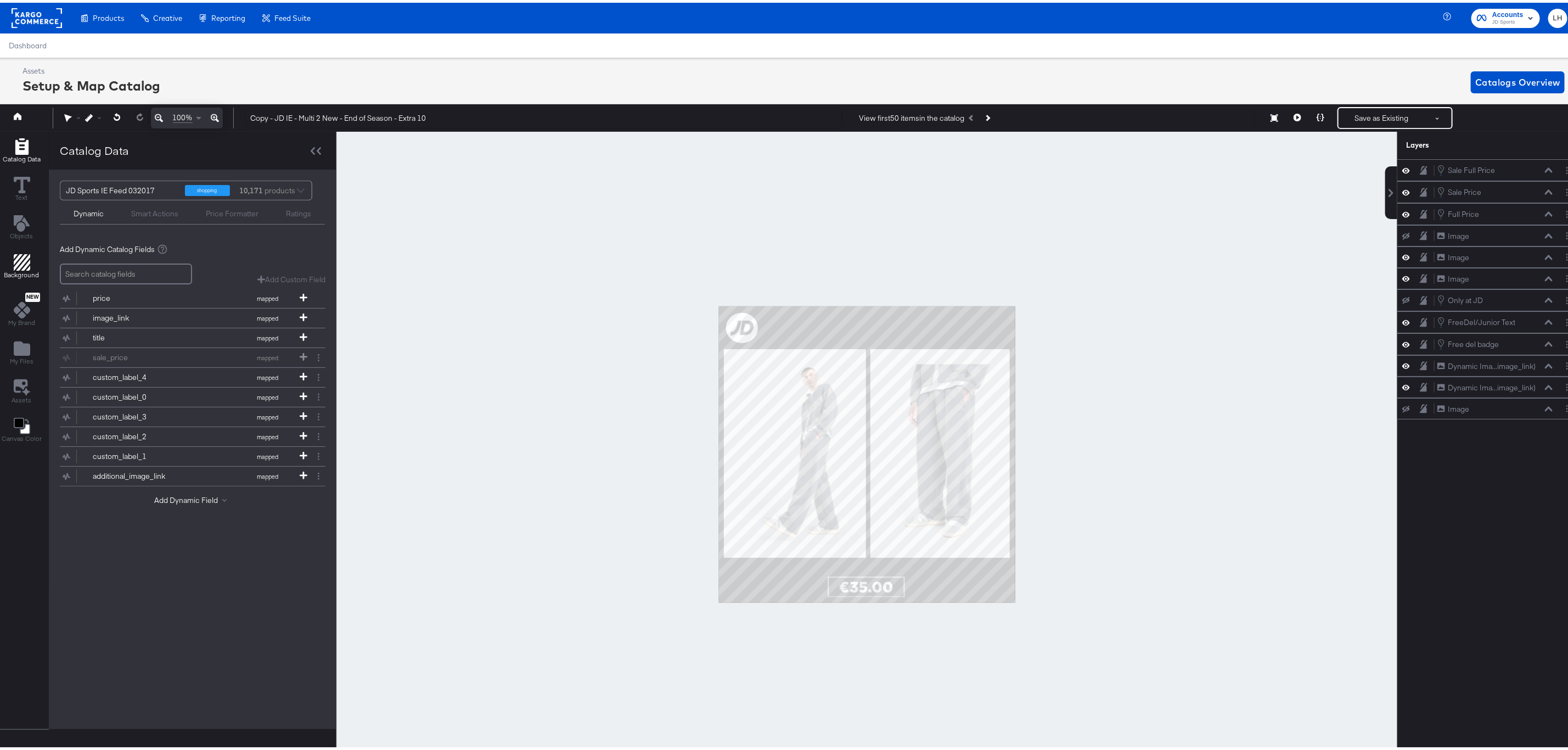
click at [7, 267] on div "Background" at bounding box center [22, 264] width 35 height 25
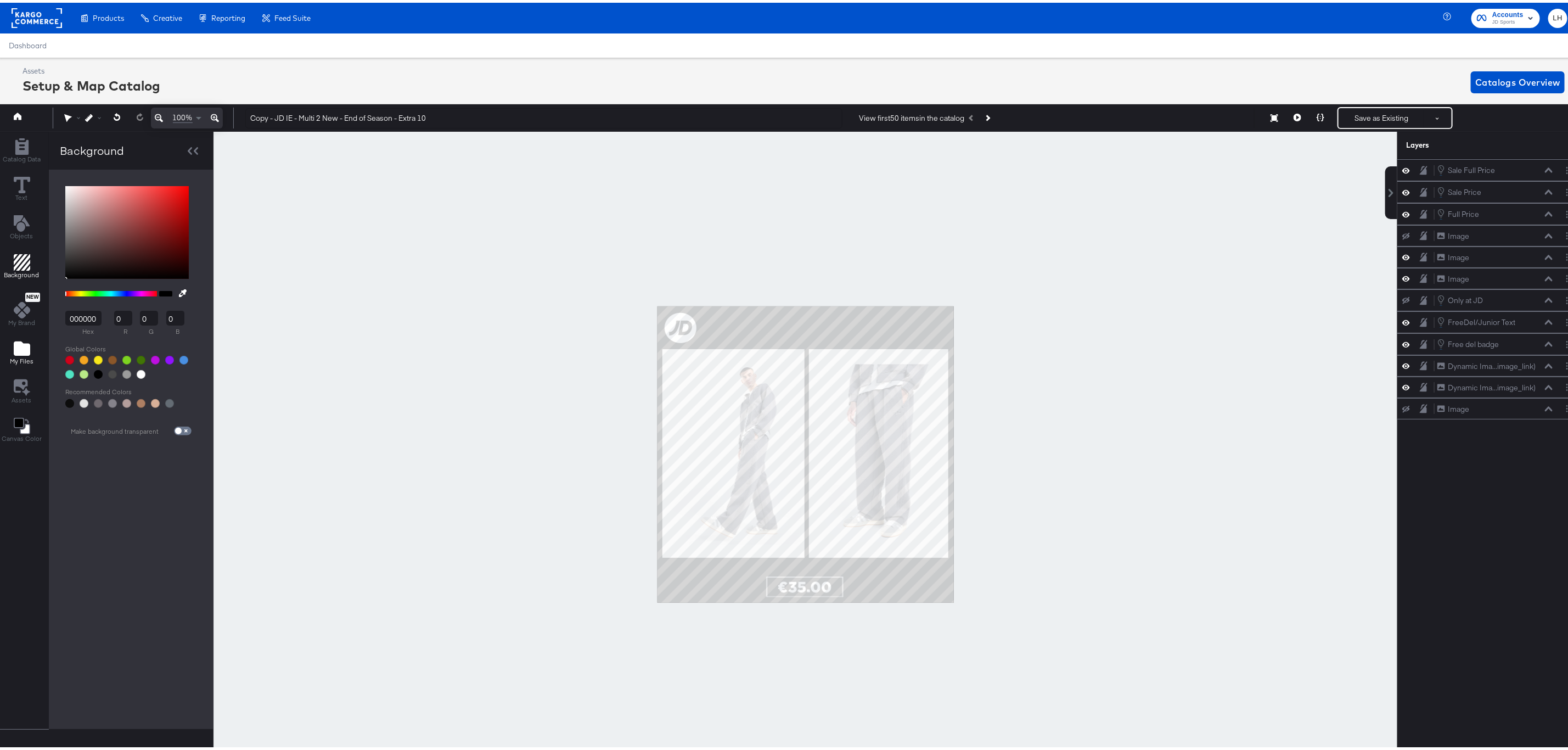
click at [25, 339] on button "My Files" at bounding box center [22, 350] width 37 height 31
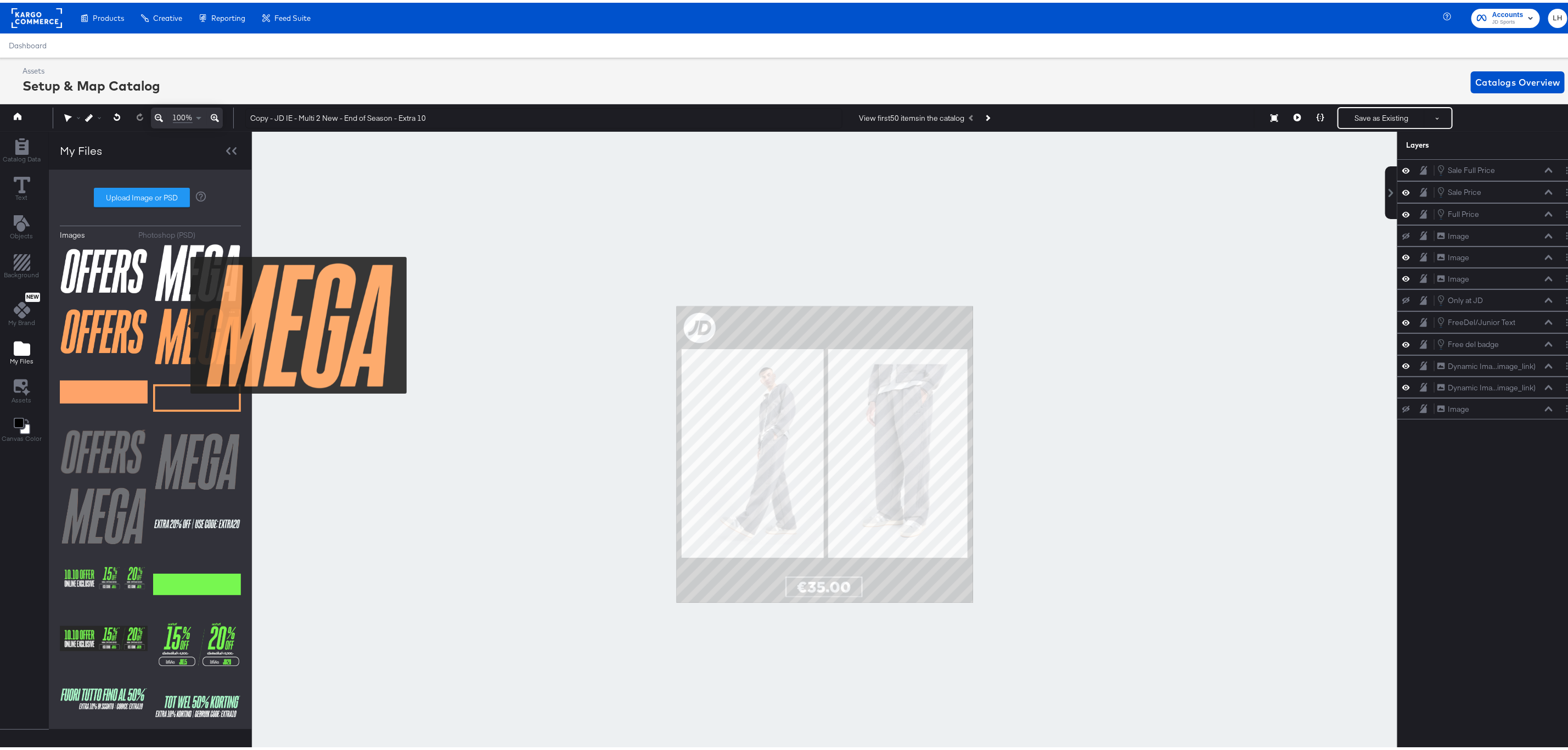
click at [183, 323] on img at bounding box center [197, 334] width 88 height 58
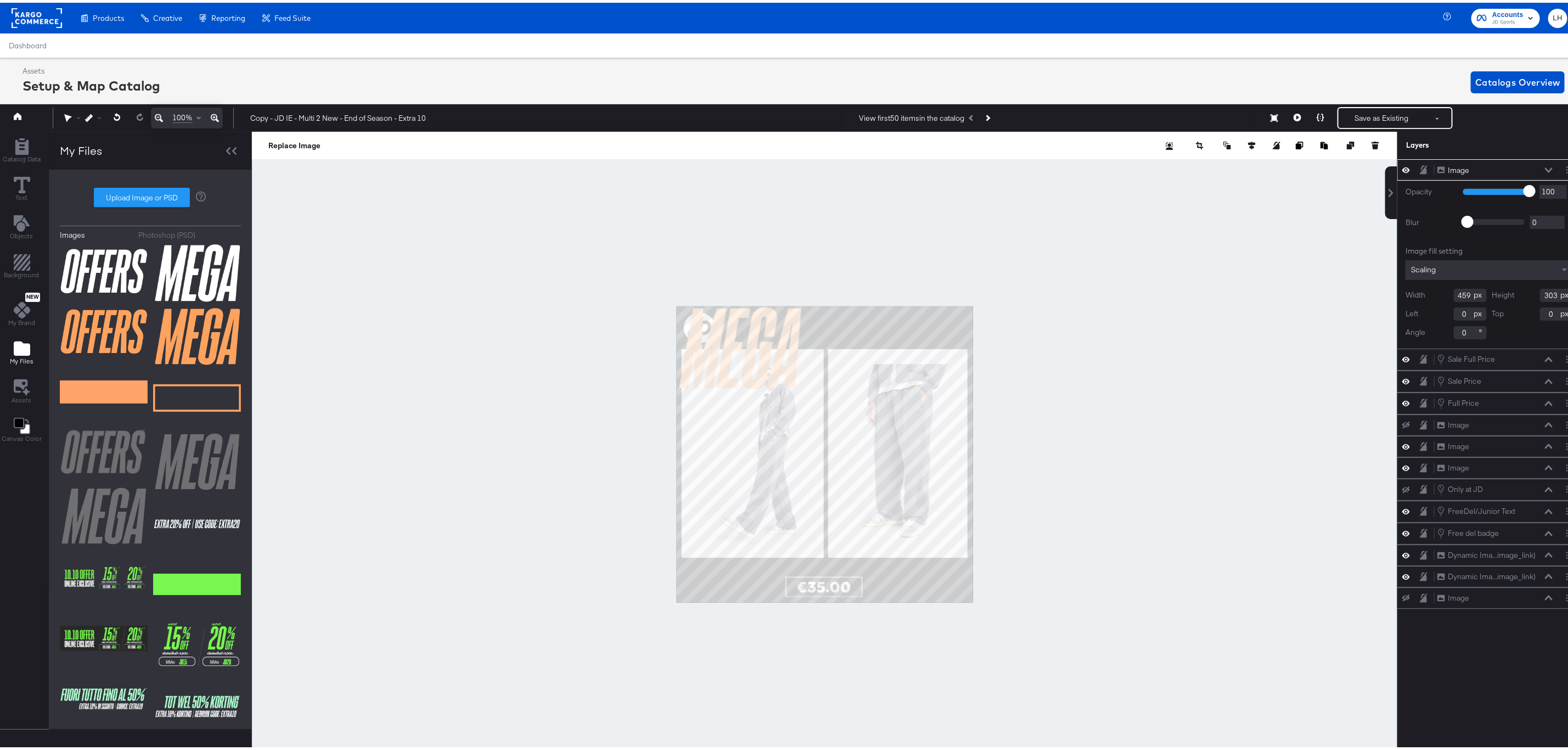
type input "223"
type input "92"
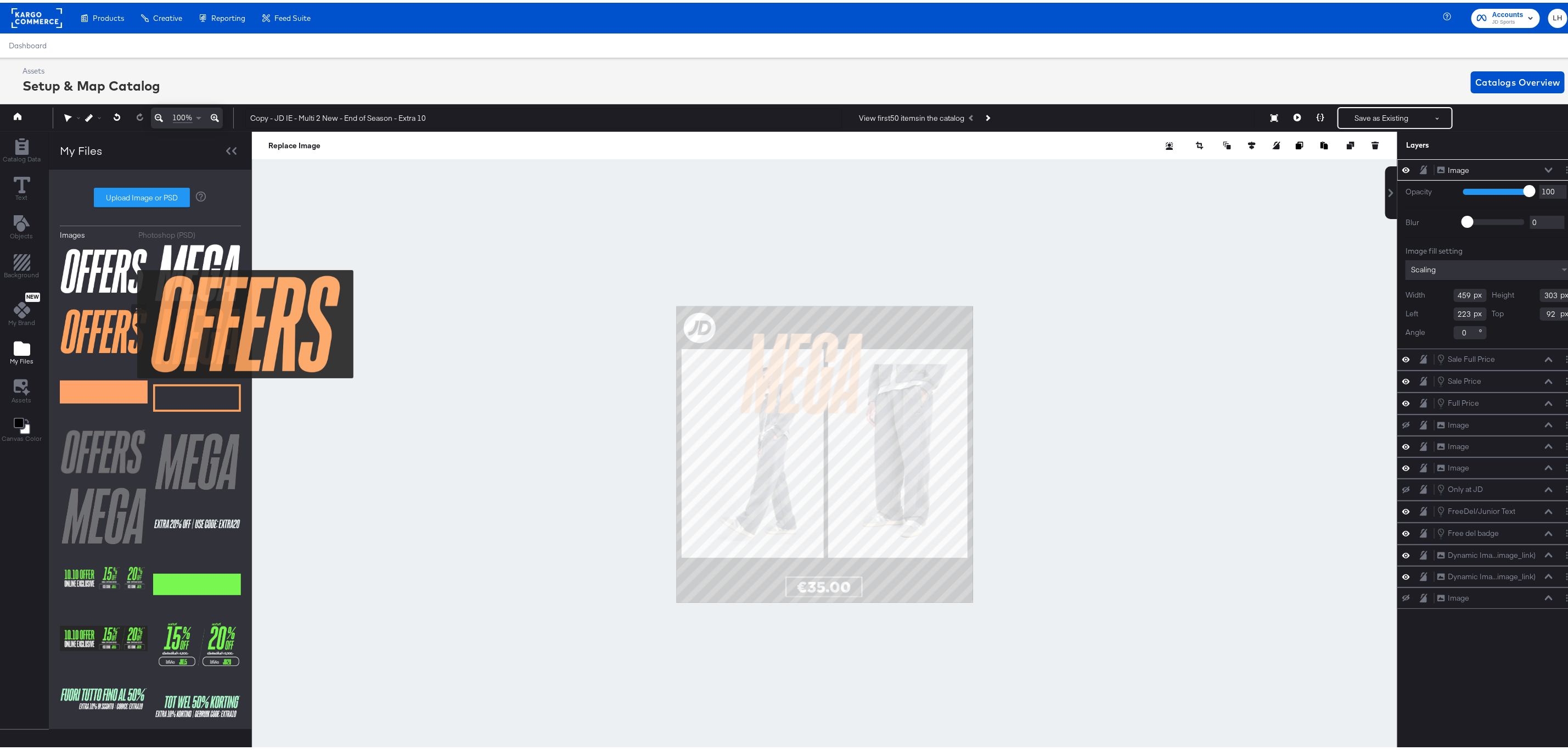
click at [130, 322] on img at bounding box center [103, 329] width 88 height 55
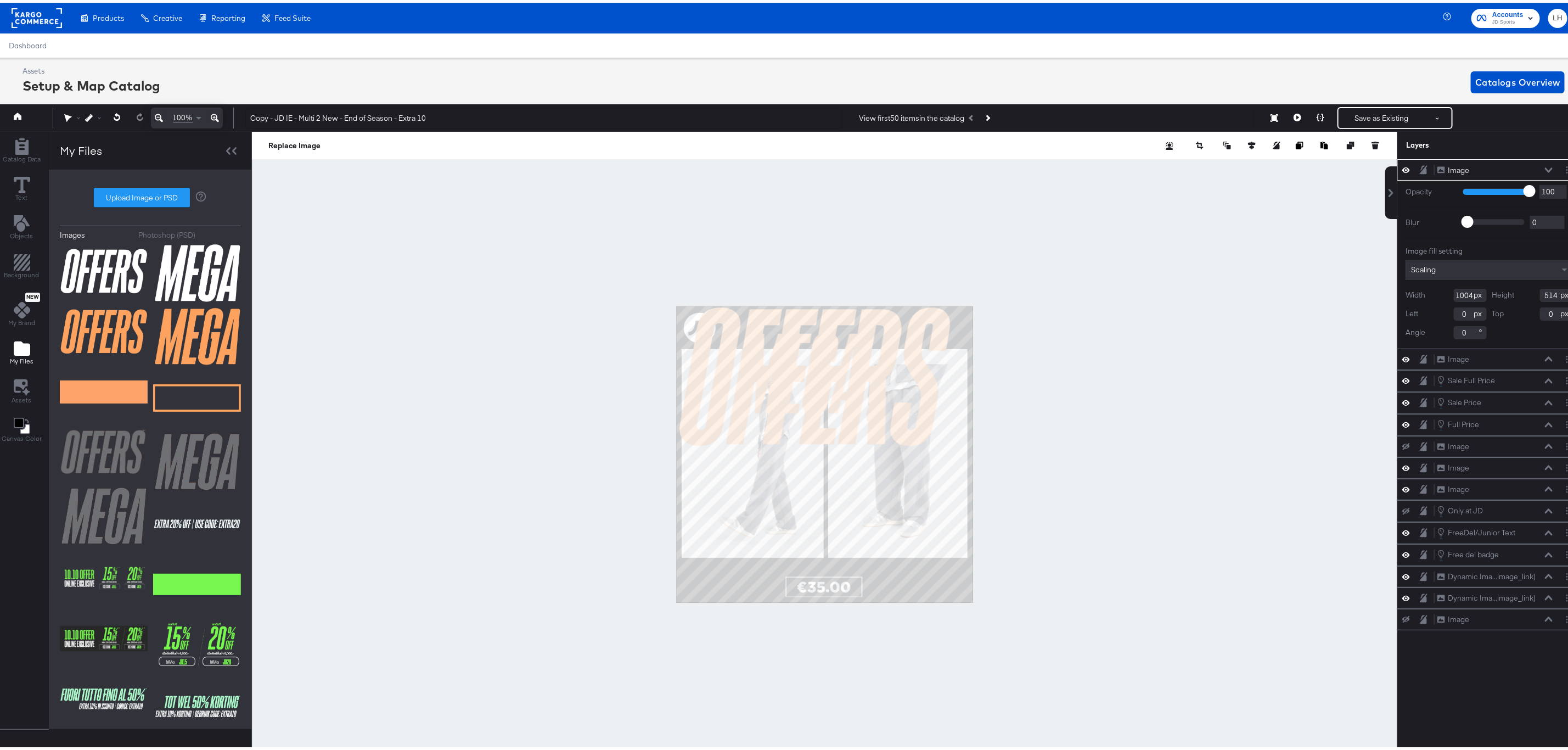
type input "114"
type input "472"
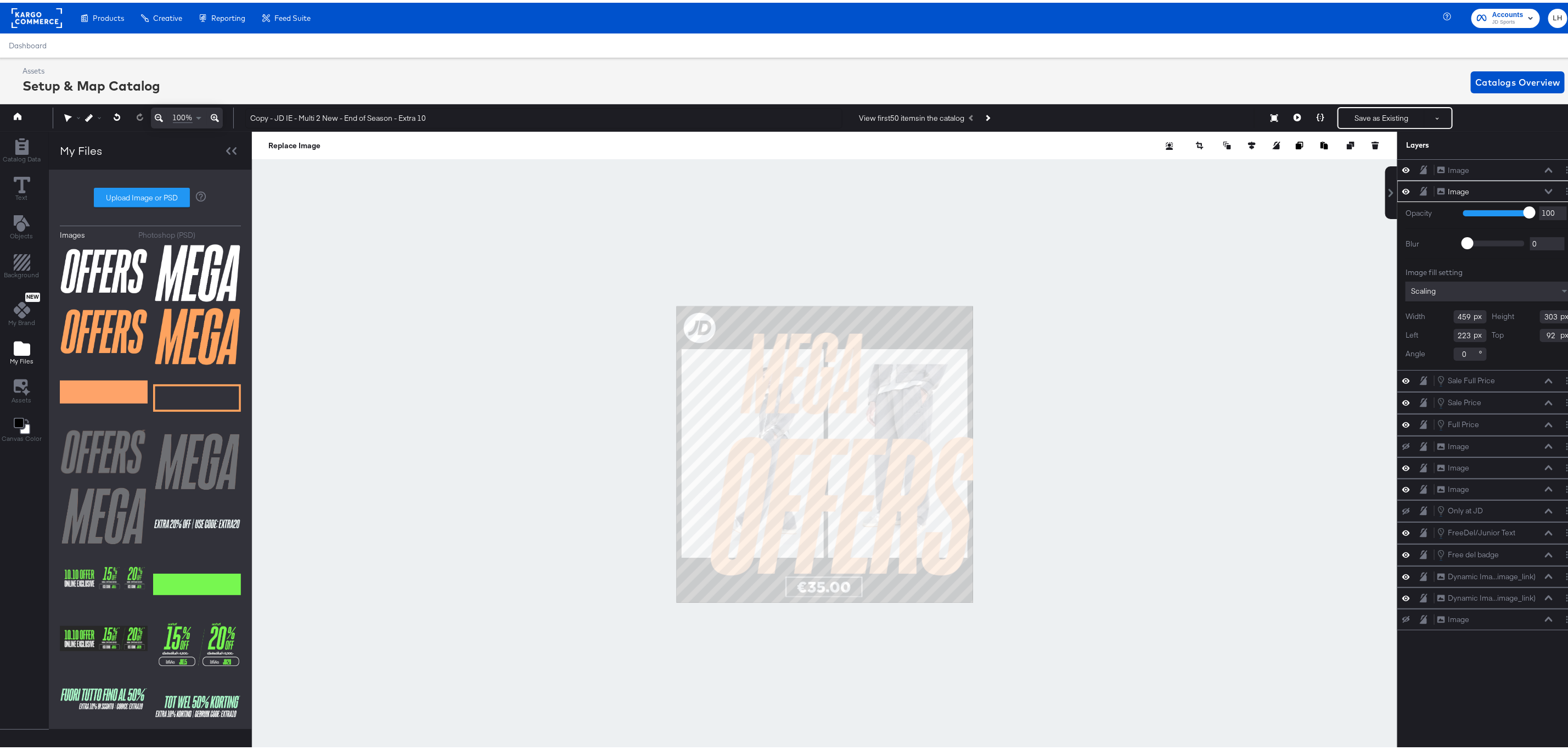
type input "252"
type input "167"
type input "229"
type input "0"
type input "208"
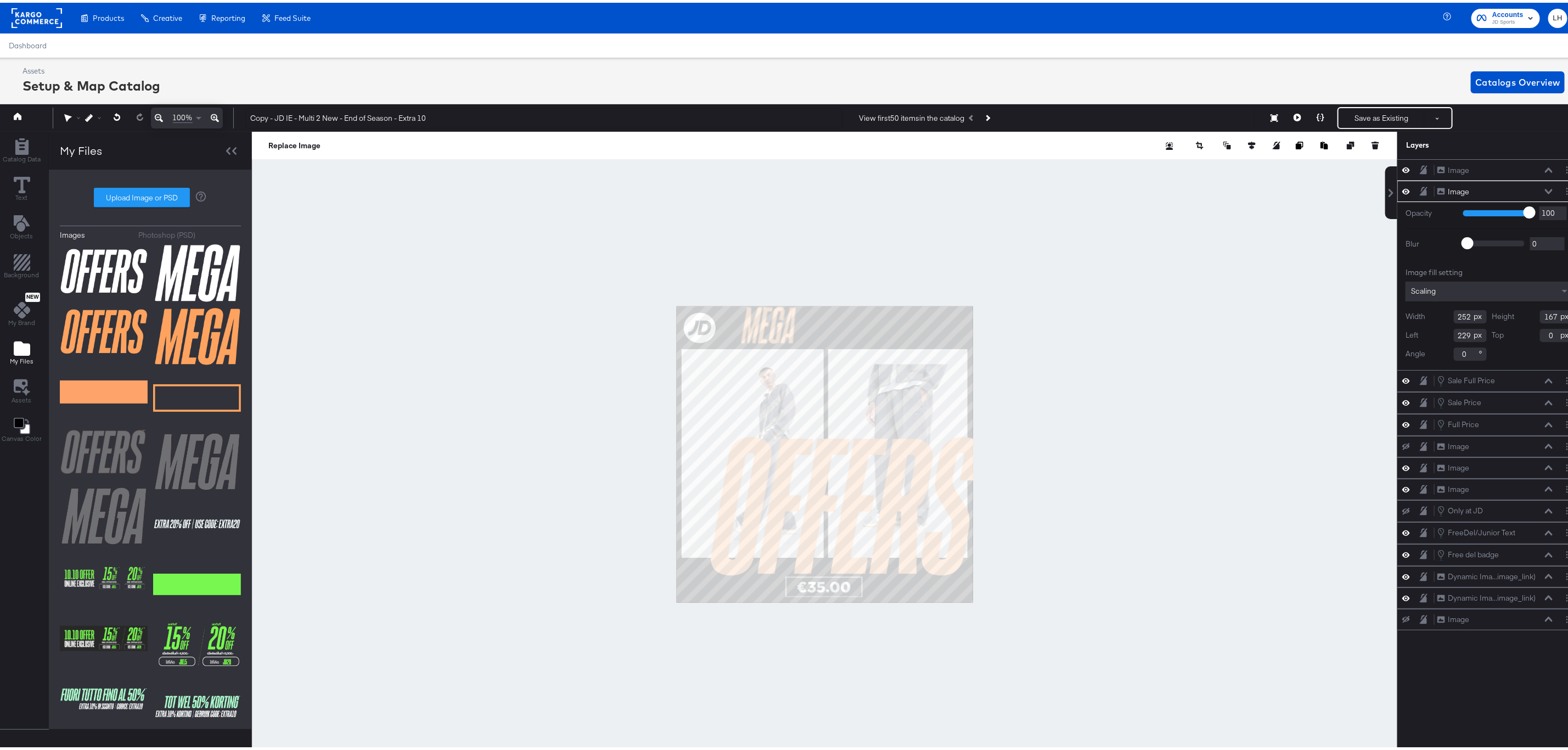
type input "137"
type input "229"
type input "9"
type input "291"
type input "6"
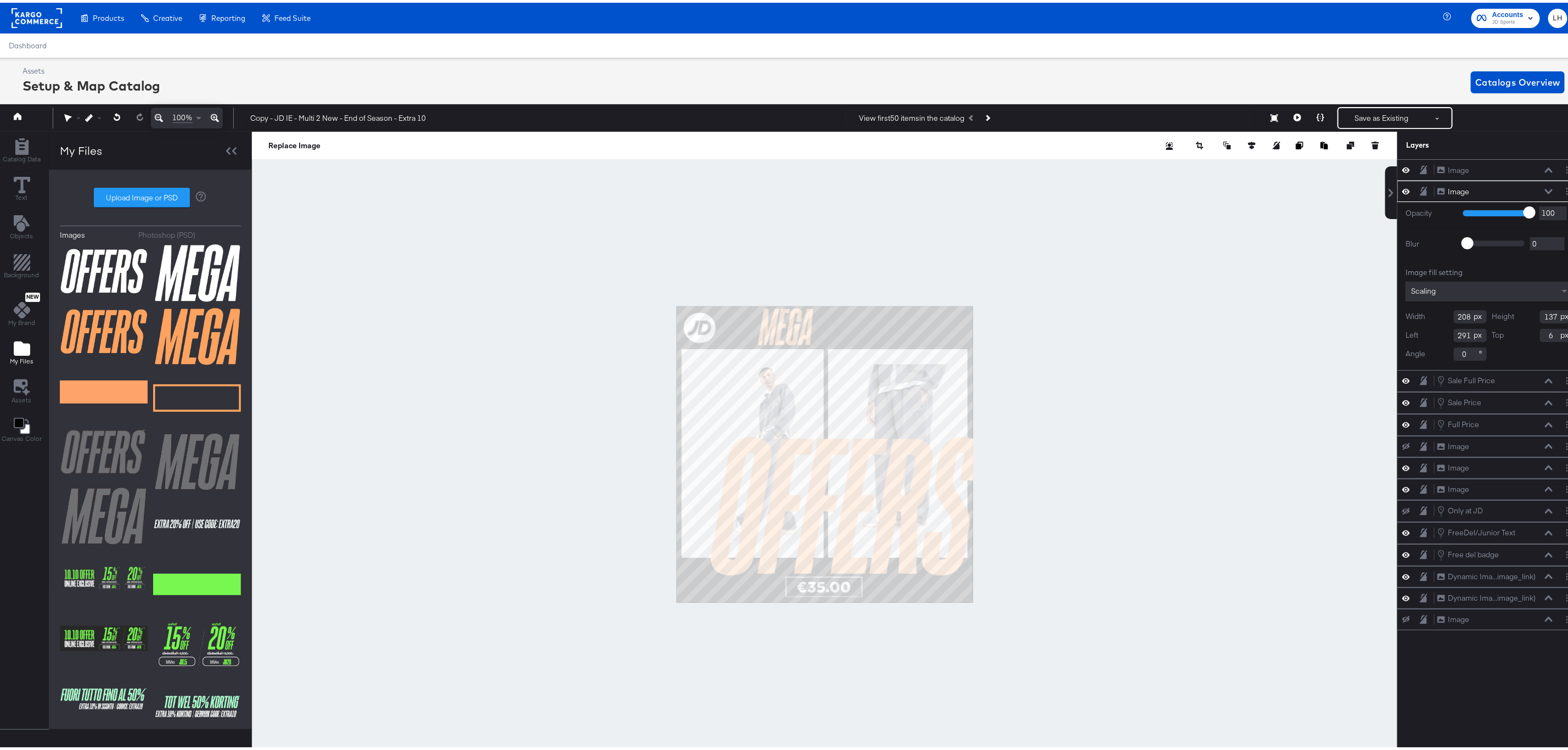
click at [1107, 354] on div at bounding box center [825, 452] width 1146 height 645
click at [1464, 293] on div "Width 1004" at bounding box center [1446, 293] width 81 height 13
type input "1"
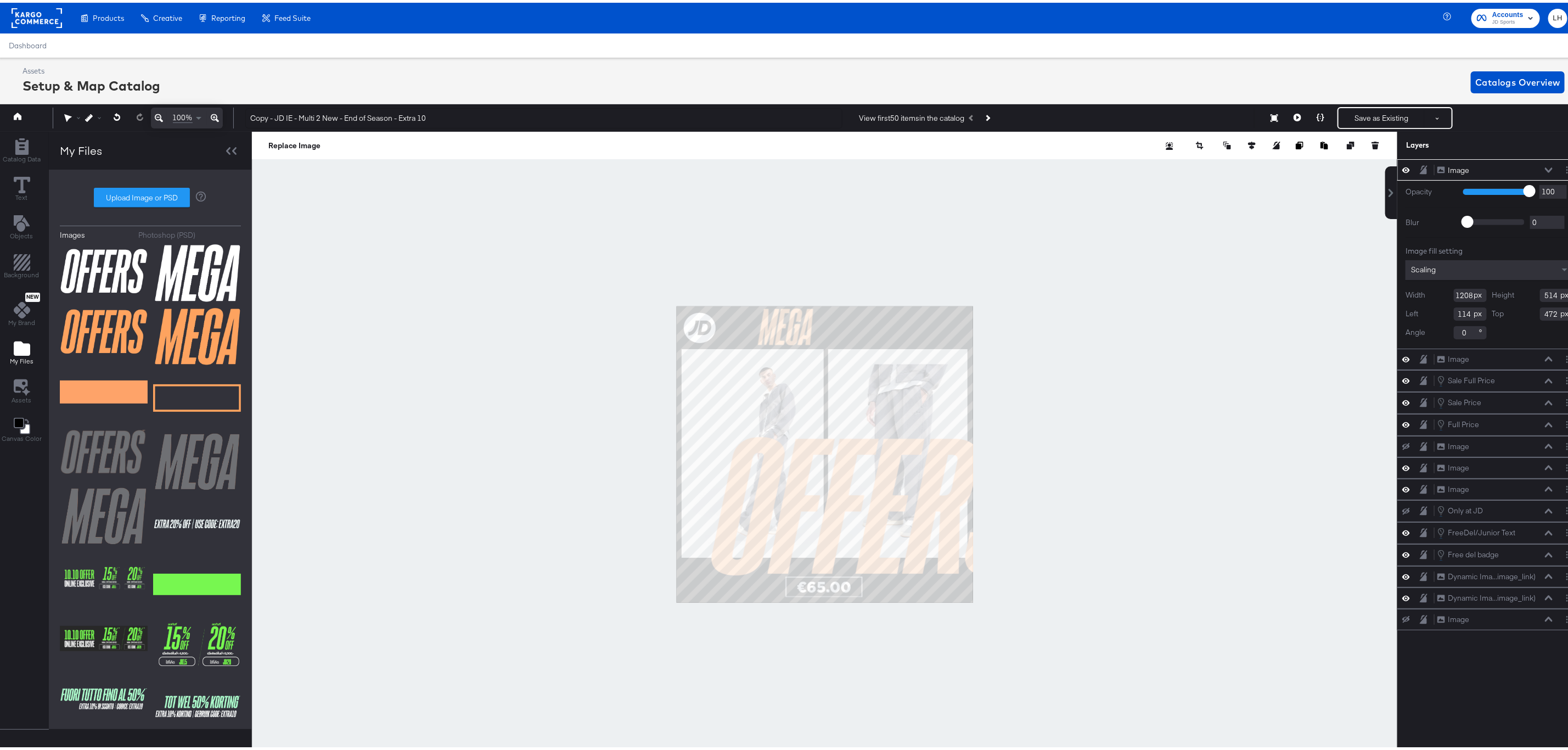
click at [1454, 292] on input "1208" at bounding box center [1470, 293] width 33 height 13
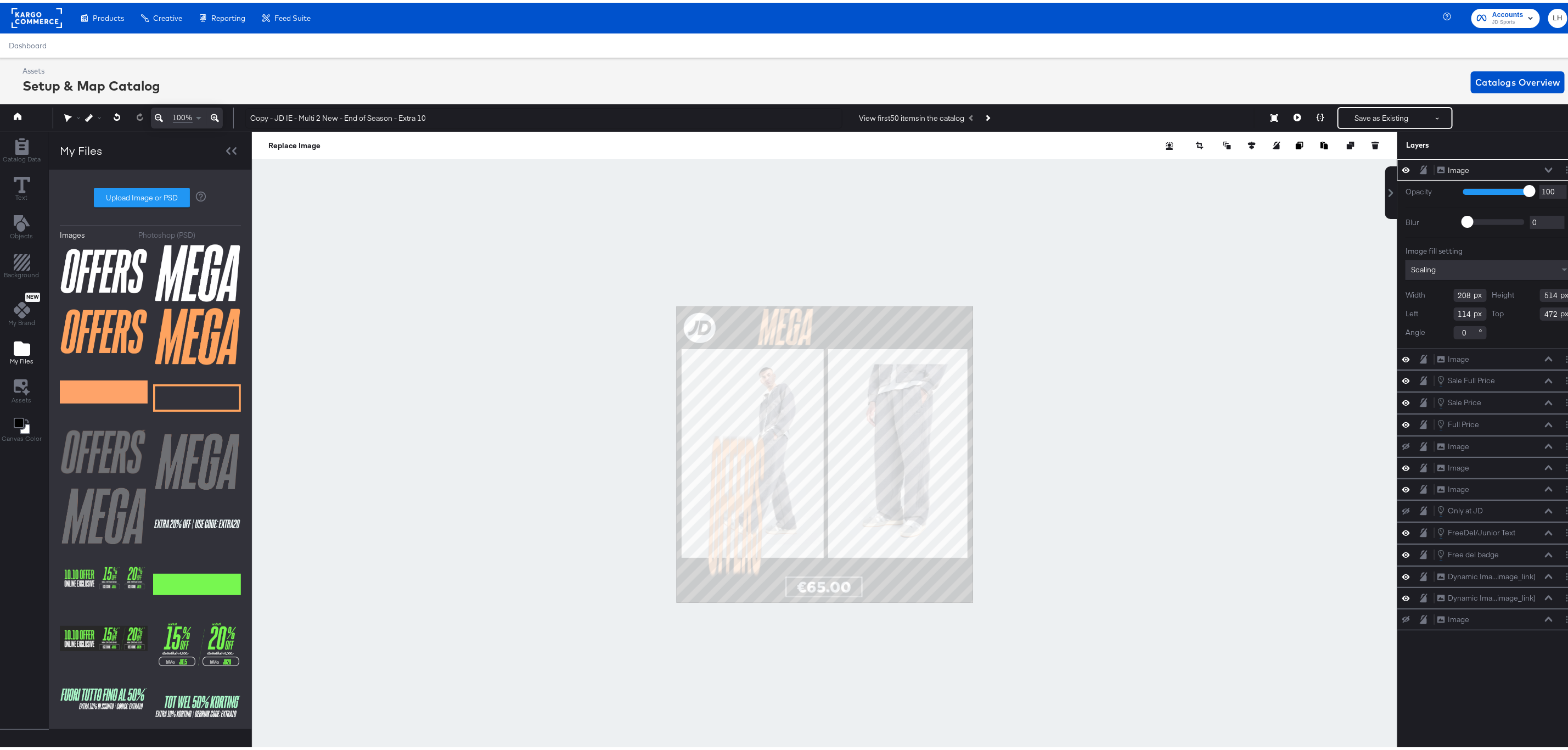
type input "208"
drag, startPoint x: 1541, startPoint y: 291, endPoint x: 1532, endPoint y: 293, distance: 9.2
click at [1540, 293] on input "514" at bounding box center [1556, 293] width 33 height 13
type input "4"
type input "13"
